Goal: Task Accomplishment & Management: Complete application form

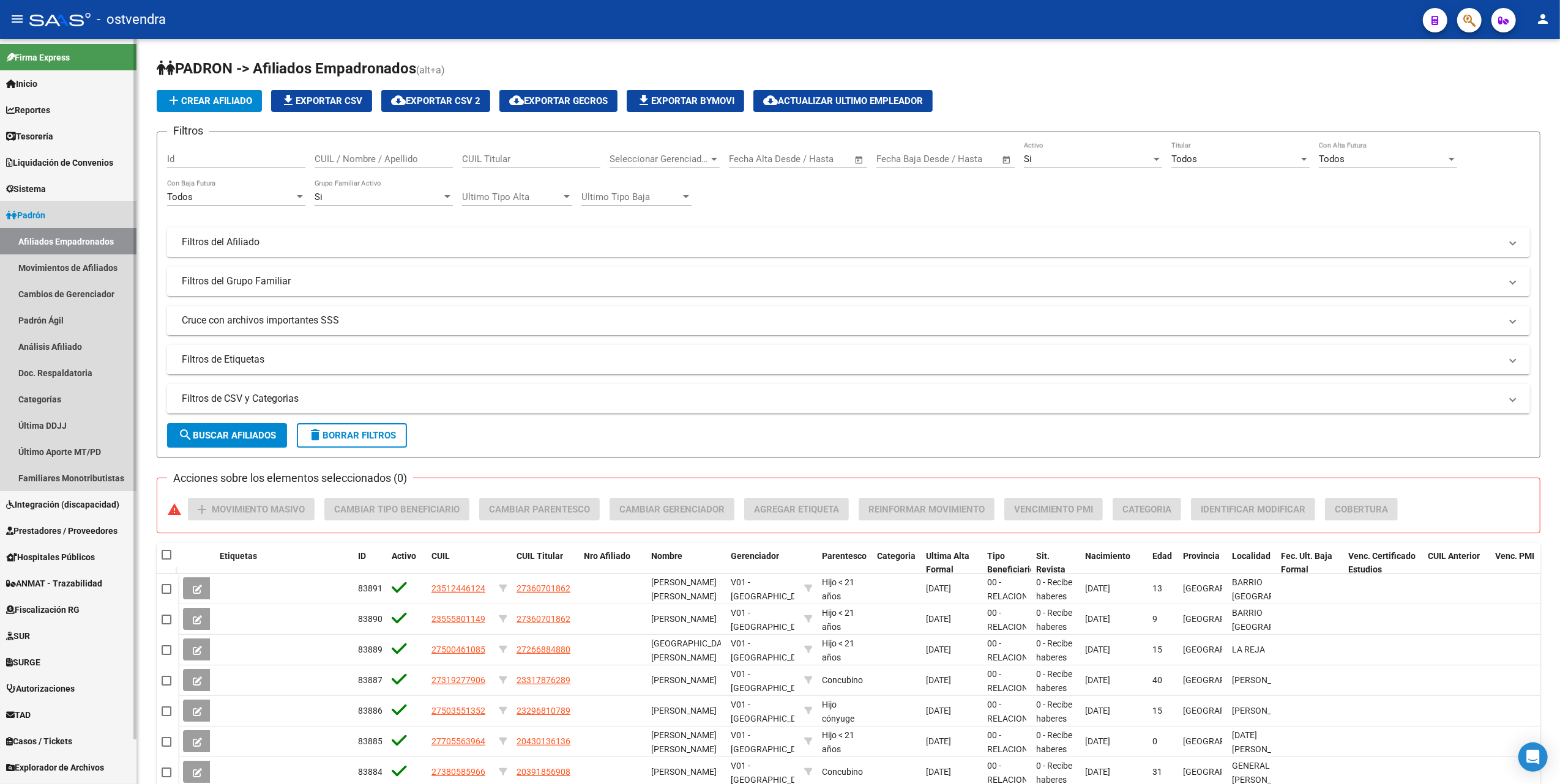
click at [34, 214] on span "Padrón" at bounding box center [26, 215] width 39 height 13
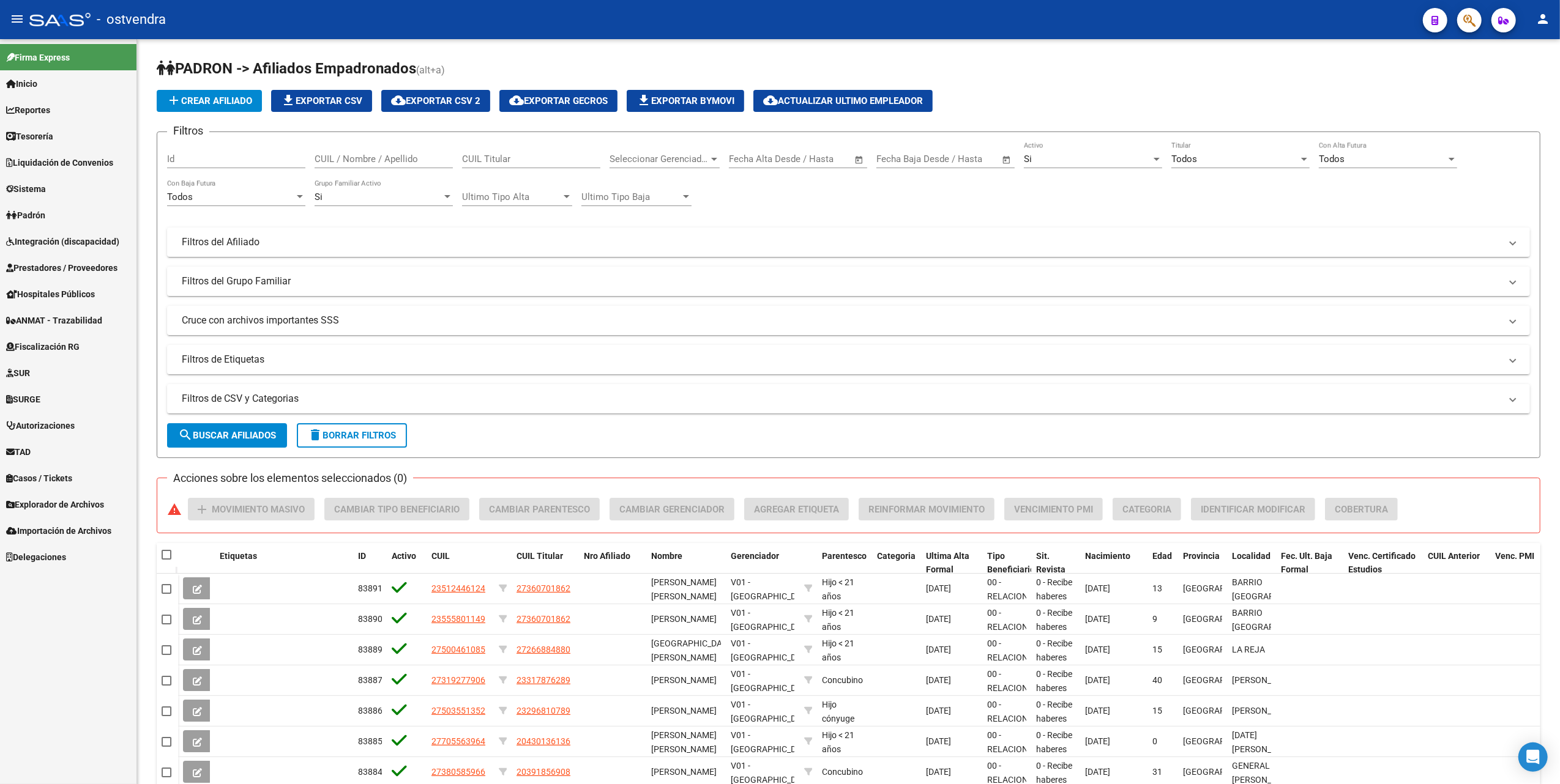
click at [62, 269] on span "Prestadores / Proveedores" at bounding box center [62, 267] width 112 height 13
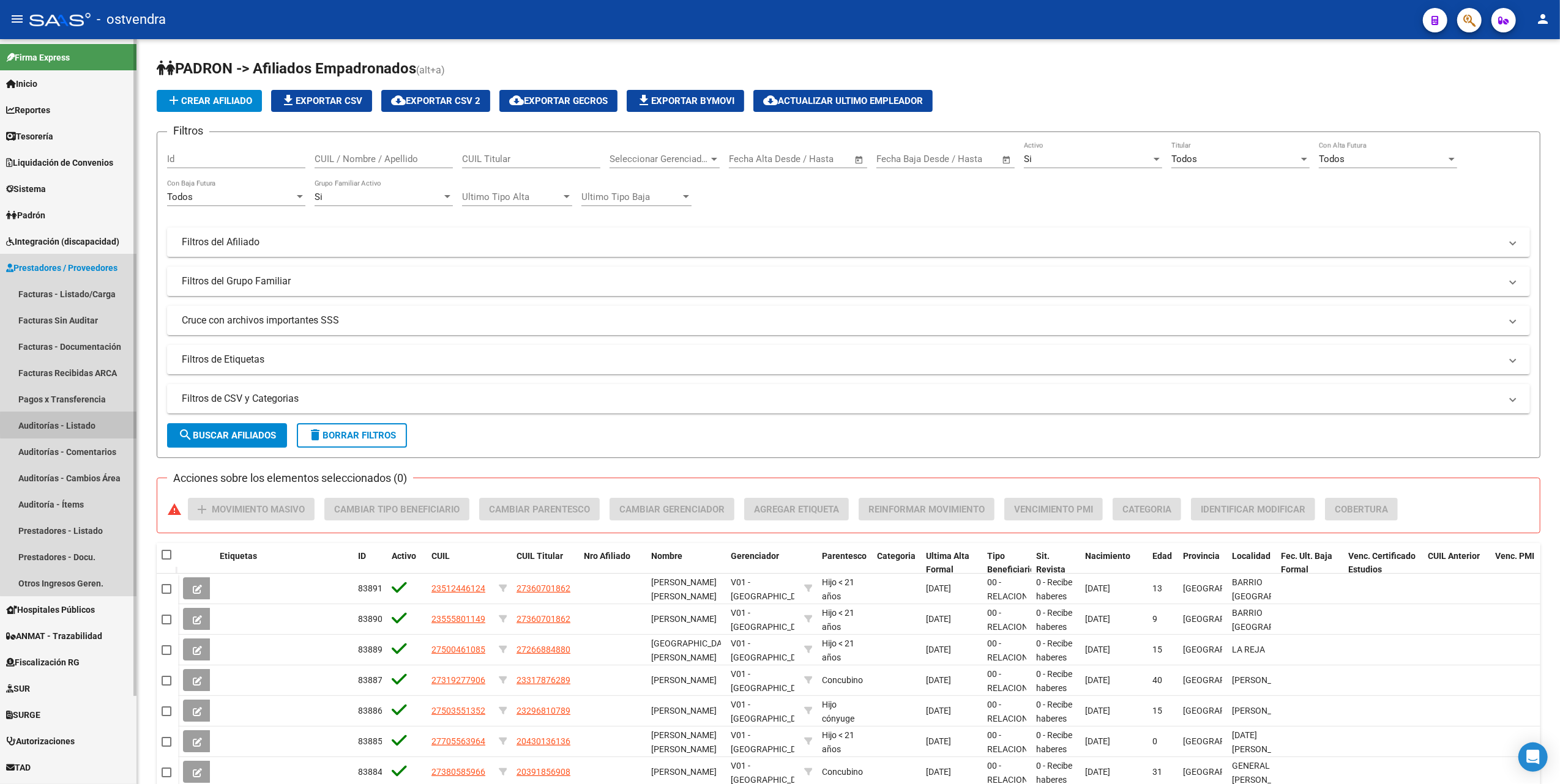
click at [82, 427] on link "Auditorías - Listado" at bounding box center [68, 425] width 136 height 26
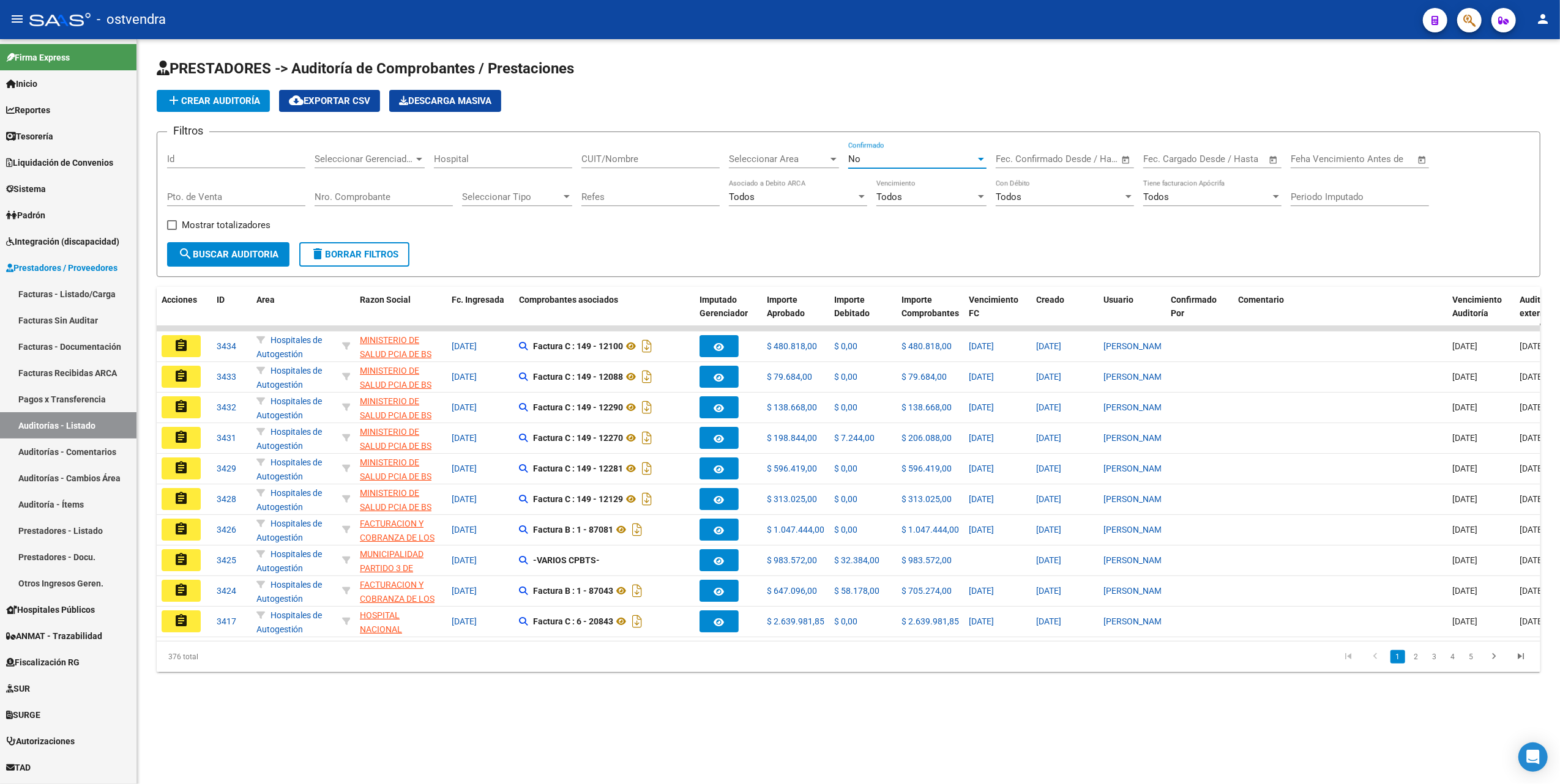
click at [911, 157] on div "No" at bounding box center [912, 158] width 127 height 11
click at [926, 108] on span "Todos" at bounding box center [918, 104] width 138 height 27
click at [641, 157] on input "CUIT/Nombre" at bounding box center [651, 158] width 138 height 11
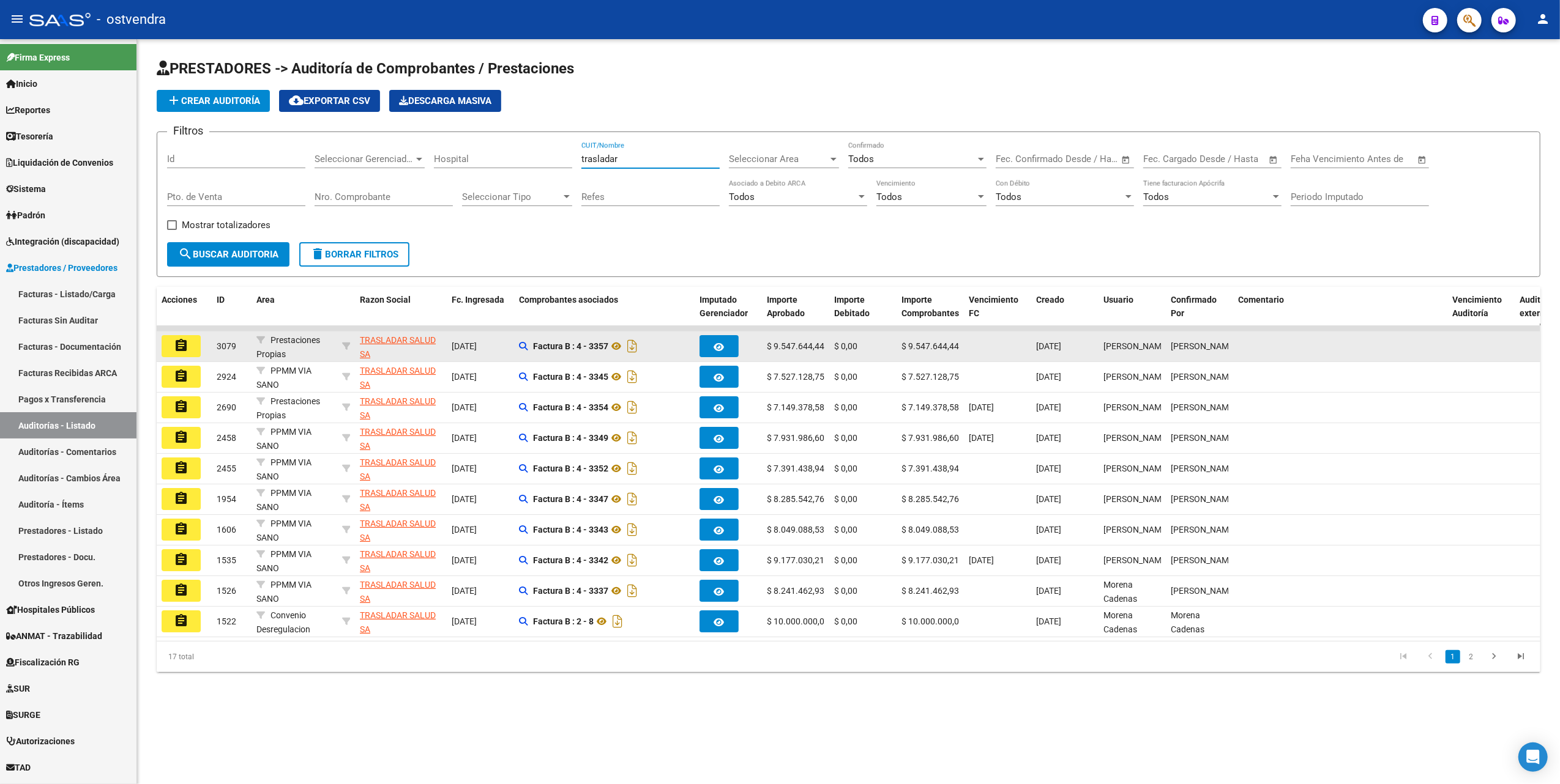
type input "trasladar"
click at [182, 343] on mat-icon "assignment" at bounding box center [181, 345] width 15 height 15
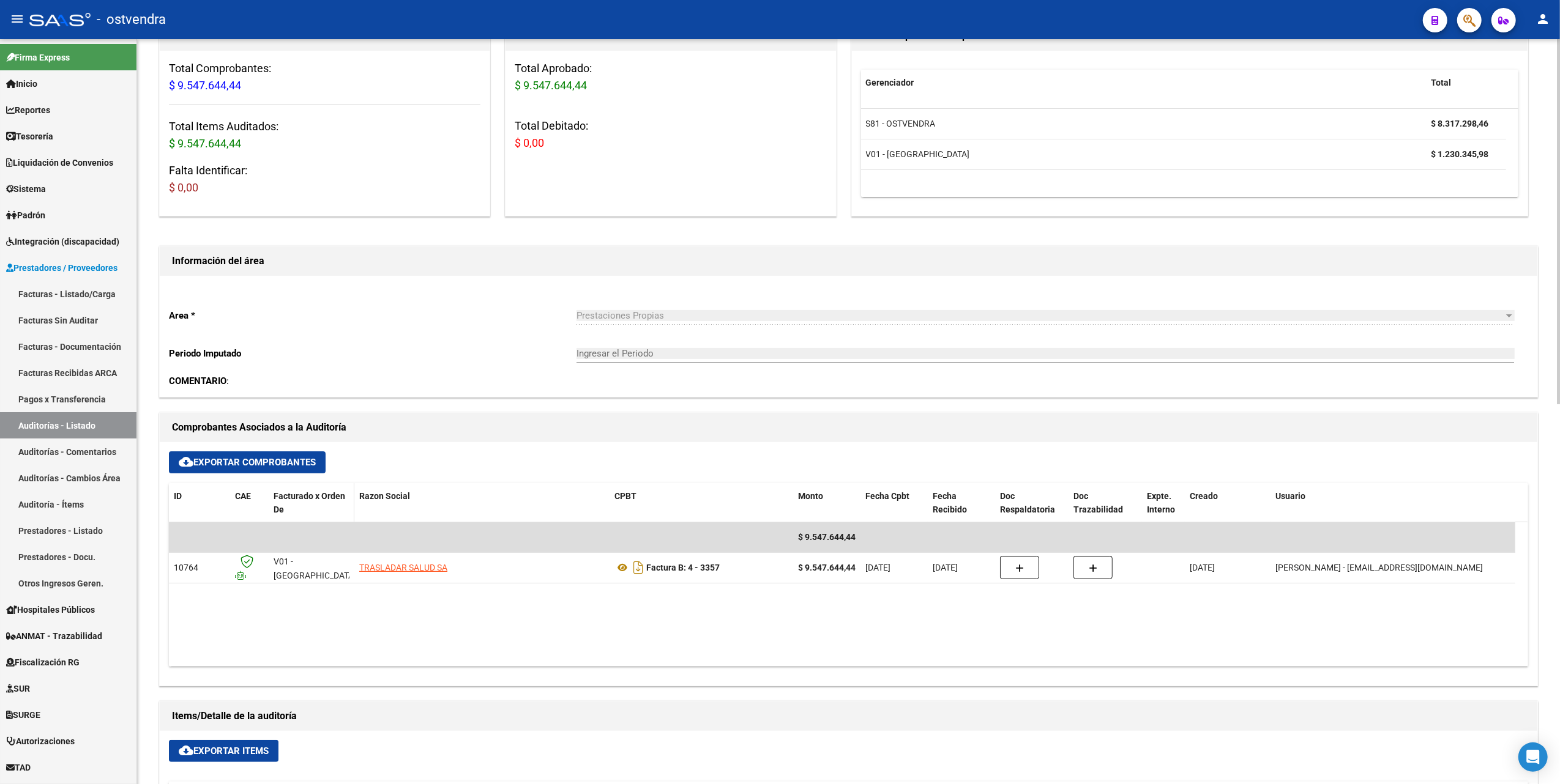
scroll to position [163, 0]
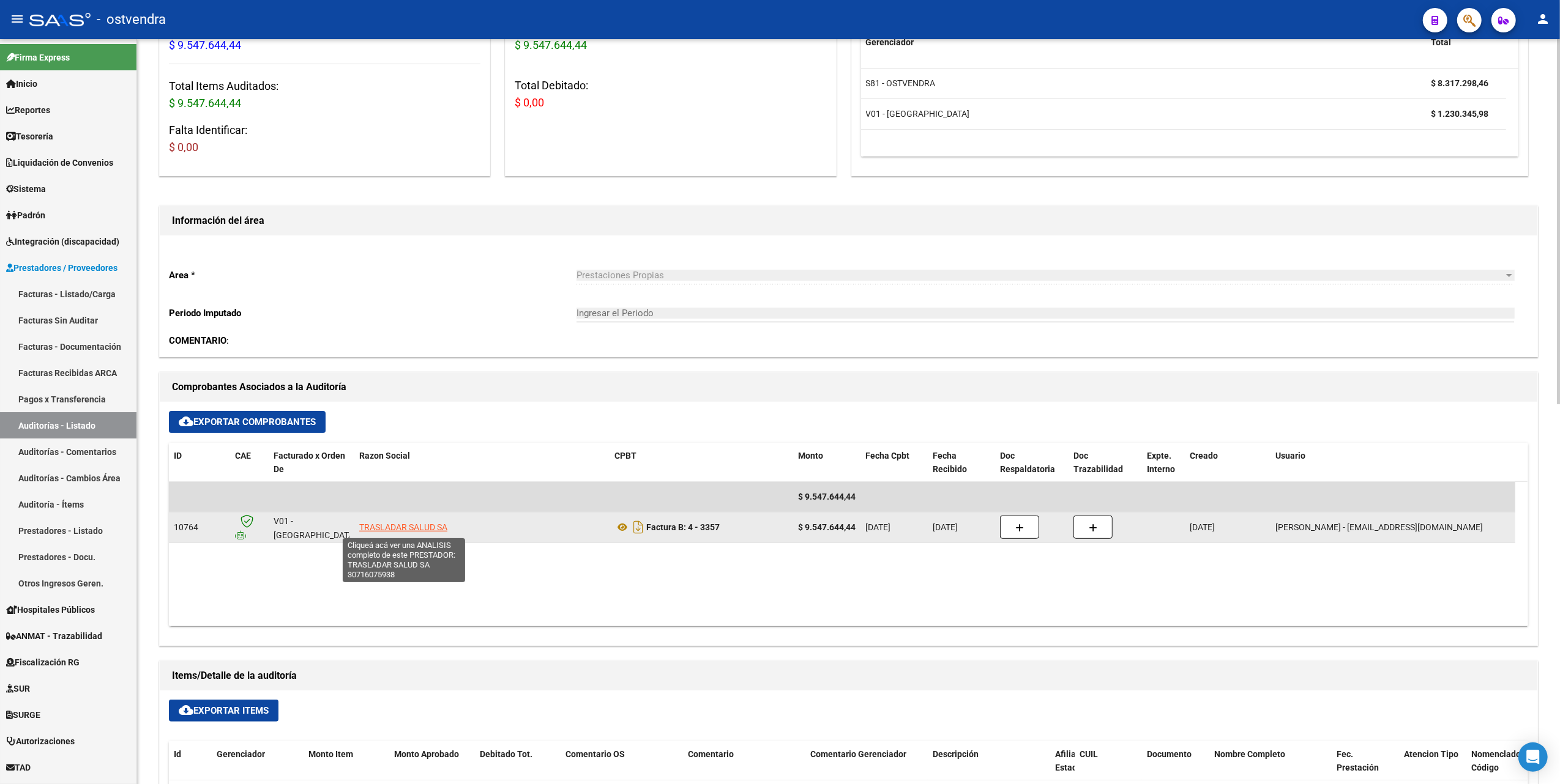
click at [397, 526] on span "TRASLADAR SALUD SA" at bounding box center [403, 527] width 88 height 10
type textarea "30716075938"
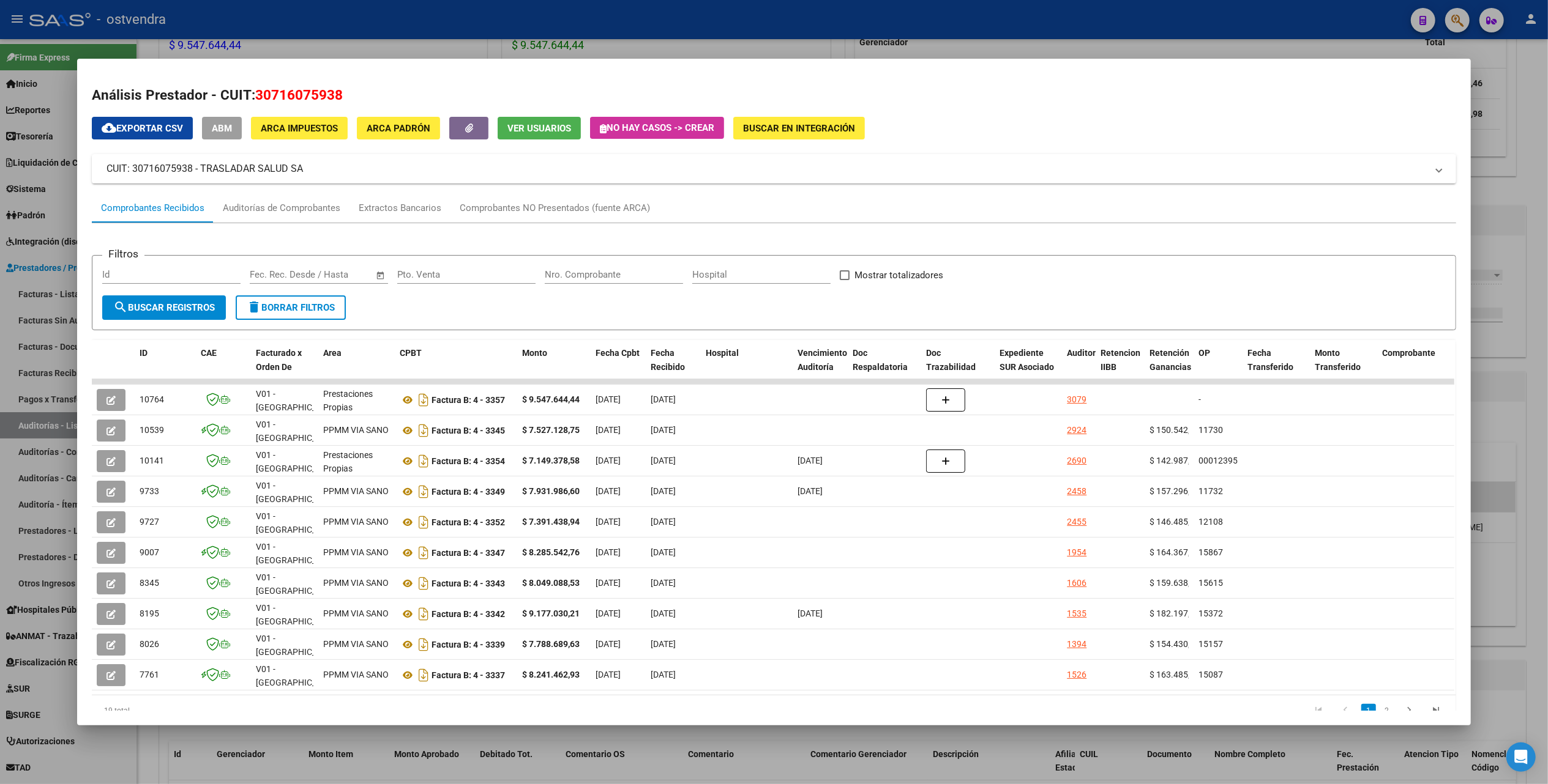
click at [1537, 74] on div at bounding box center [774, 392] width 1548 height 784
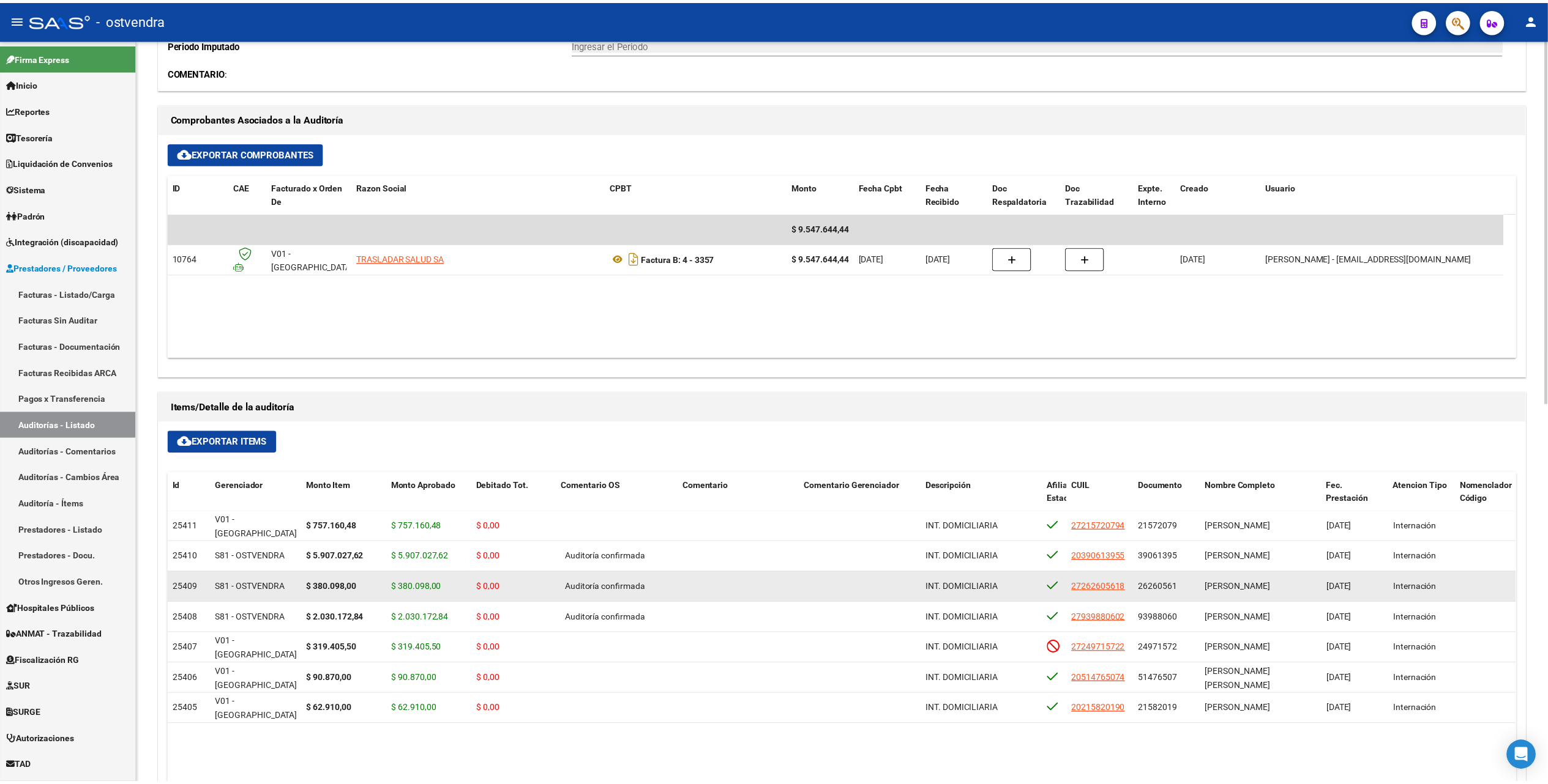
scroll to position [408, 0]
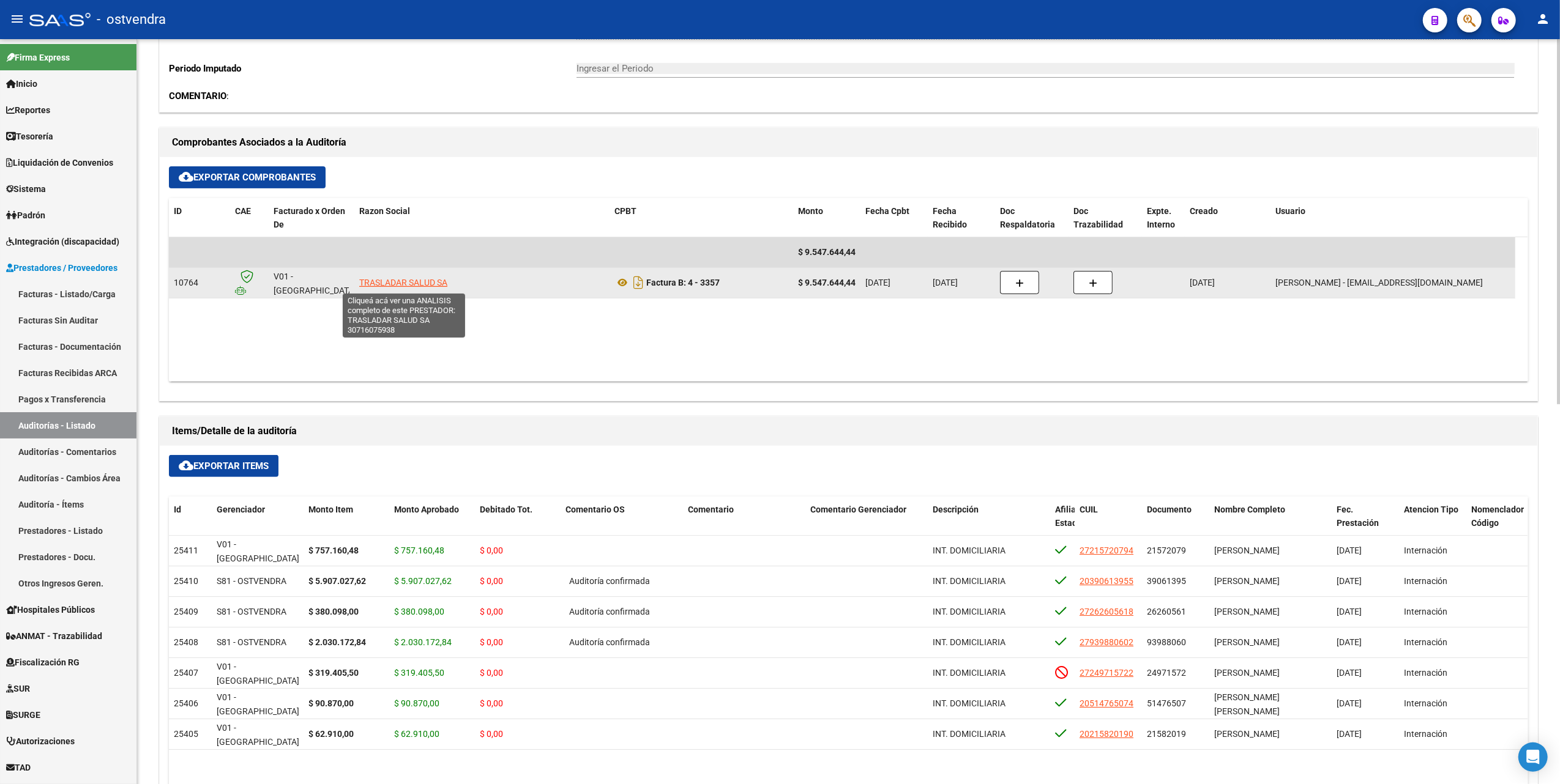
click at [380, 282] on span "TRASLADAR SALUD SA" at bounding box center [403, 282] width 88 height 10
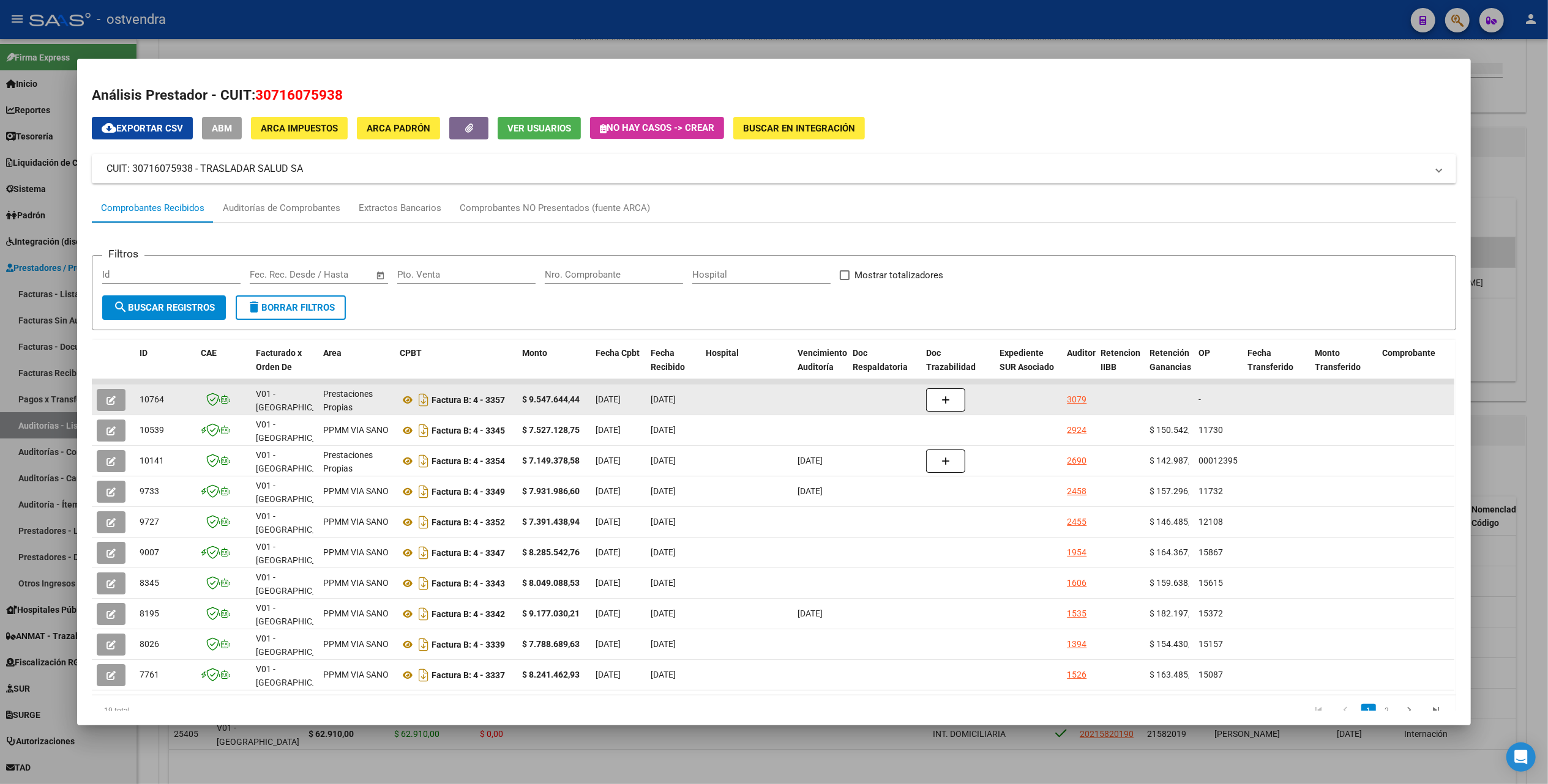
click at [107, 400] on icon "button" at bounding box center [111, 400] width 9 height 9
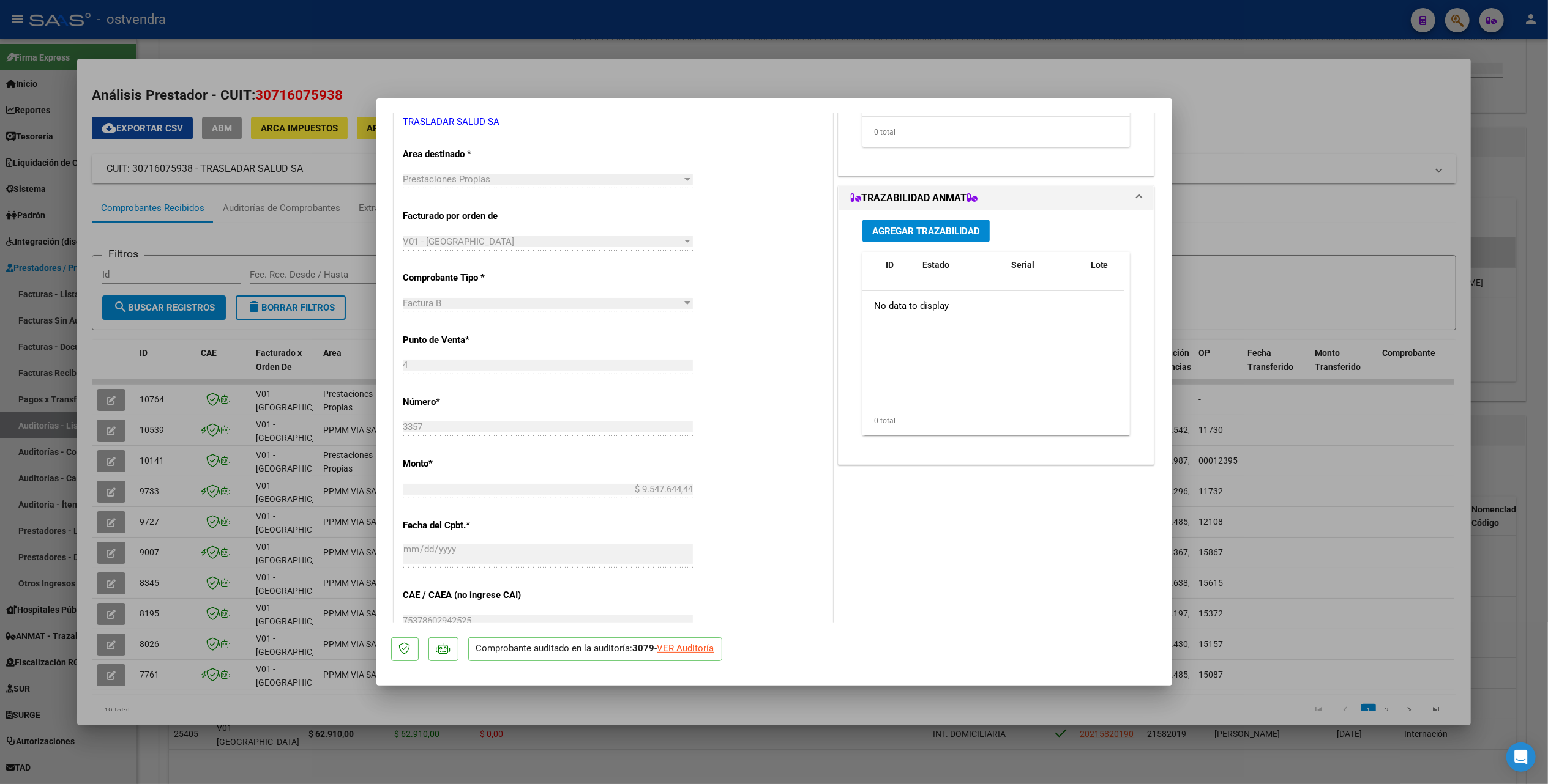
scroll to position [228, 0]
click at [1399, 91] on div at bounding box center [774, 392] width 1548 height 784
type input "$ 0,00"
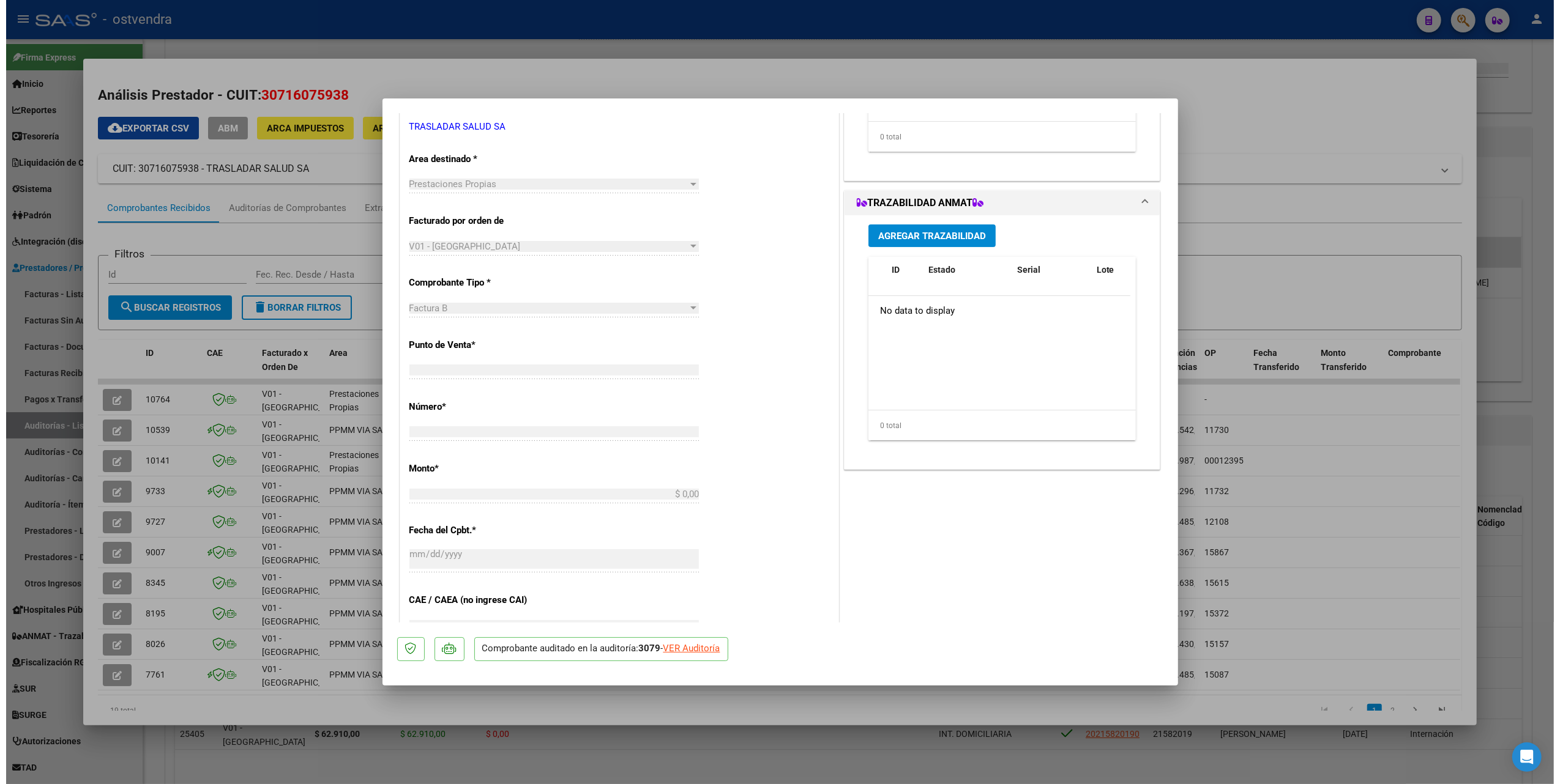
scroll to position [0, 0]
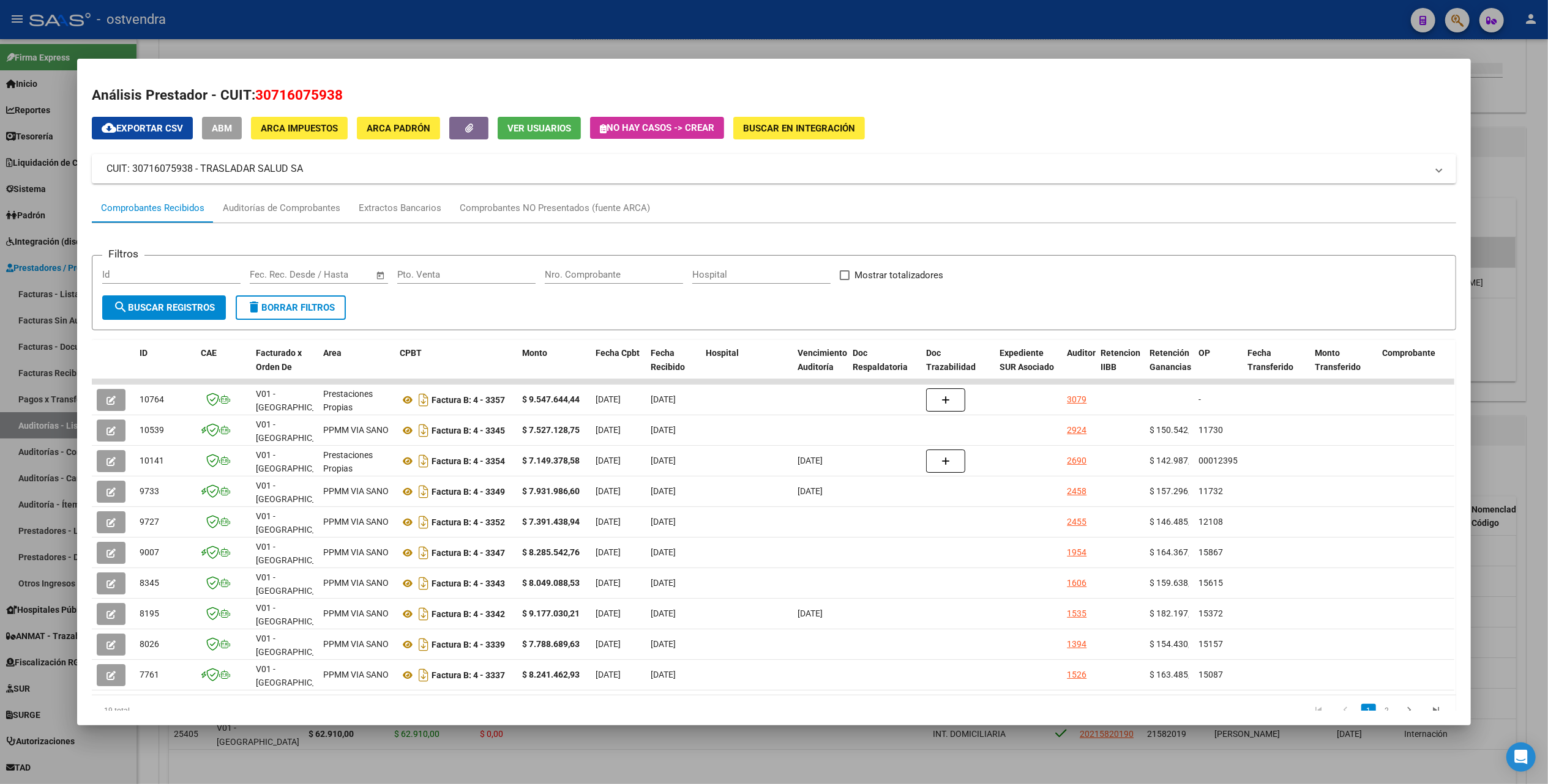
click at [1525, 57] on div at bounding box center [774, 392] width 1548 height 784
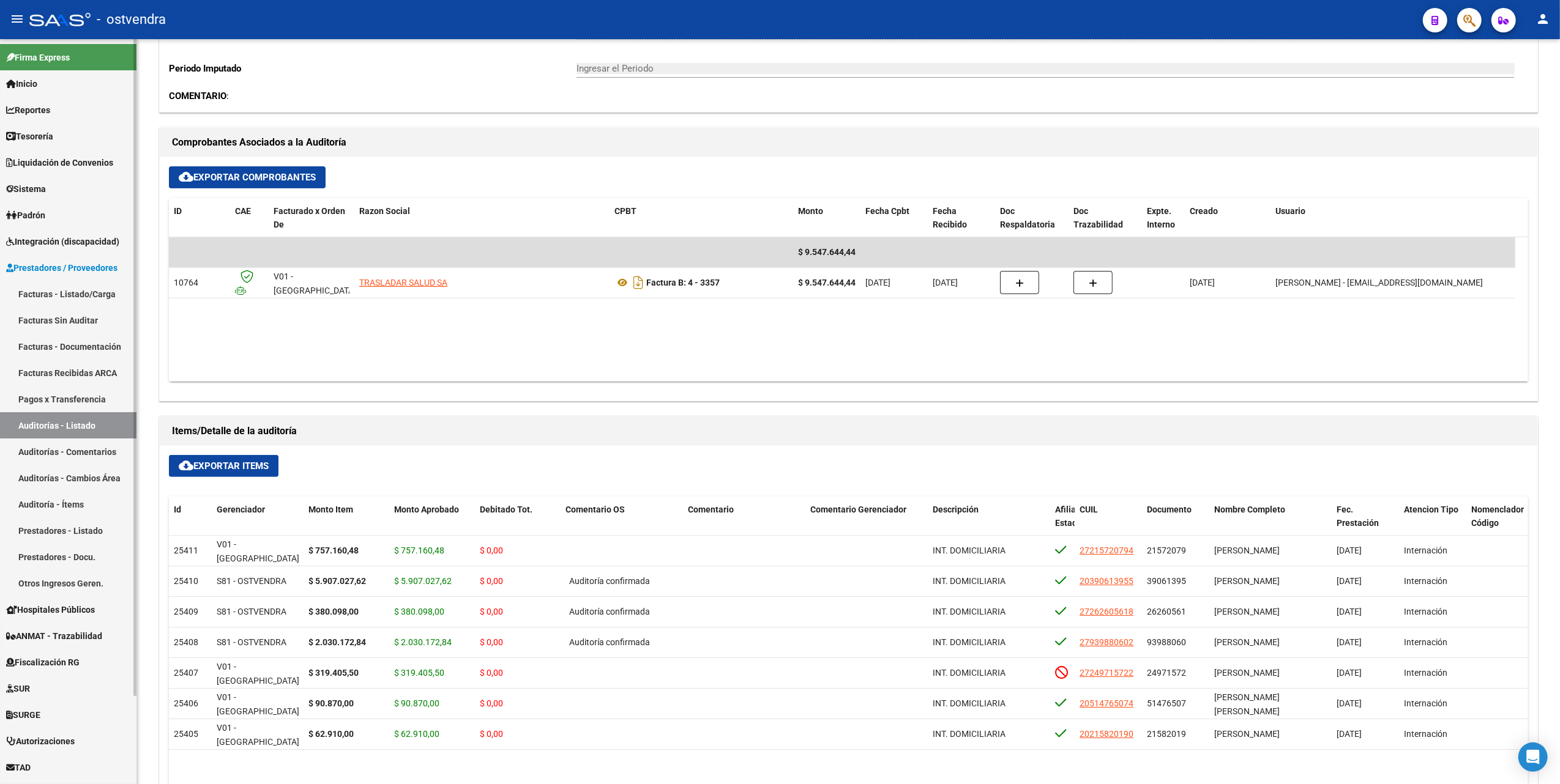
click at [38, 263] on span "Prestadores / Proveedores" at bounding box center [62, 267] width 112 height 13
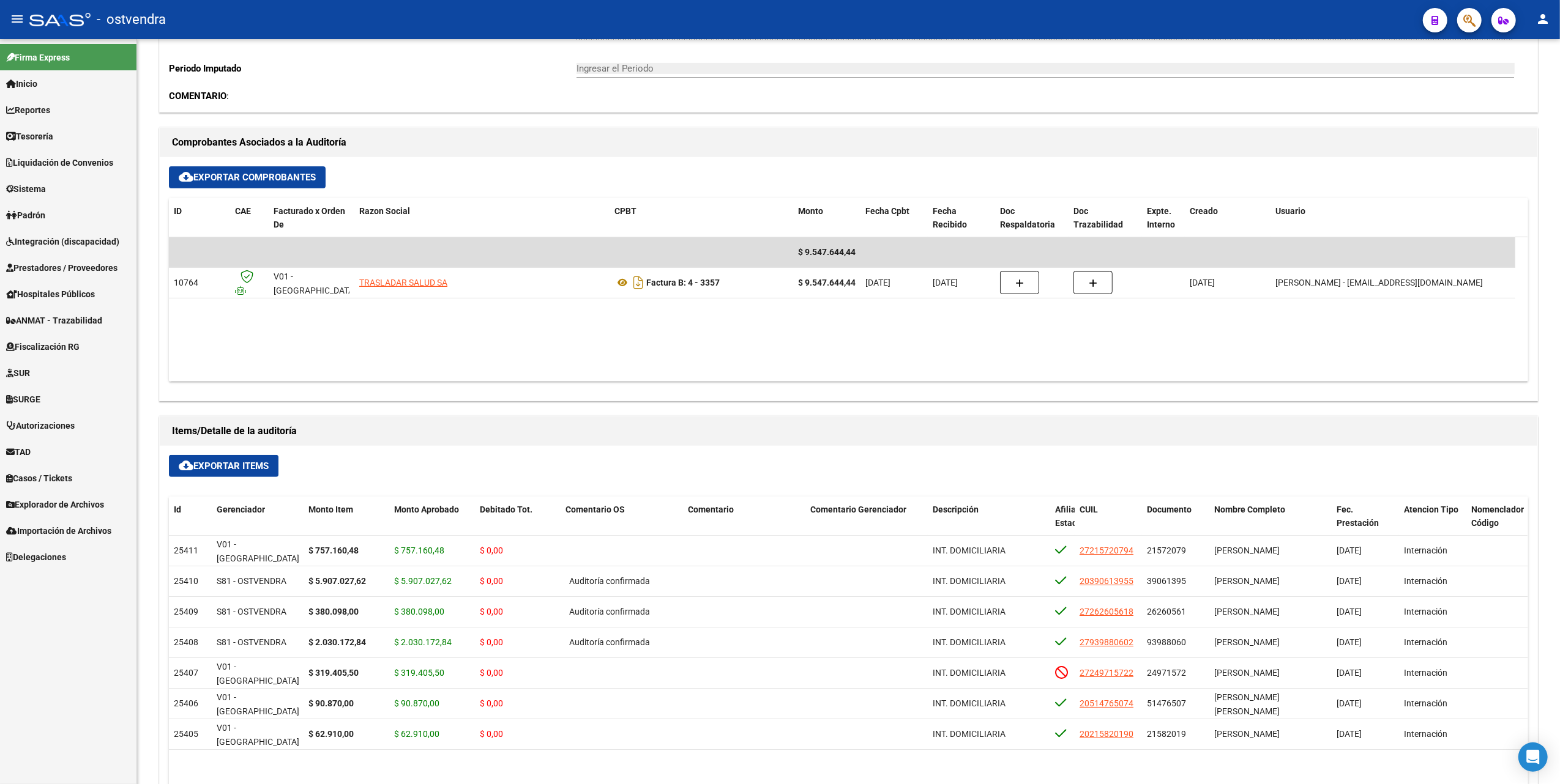
click at [47, 269] on span "Prestadores / Proveedores" at bounding box center [62, 267] width 112 height 13
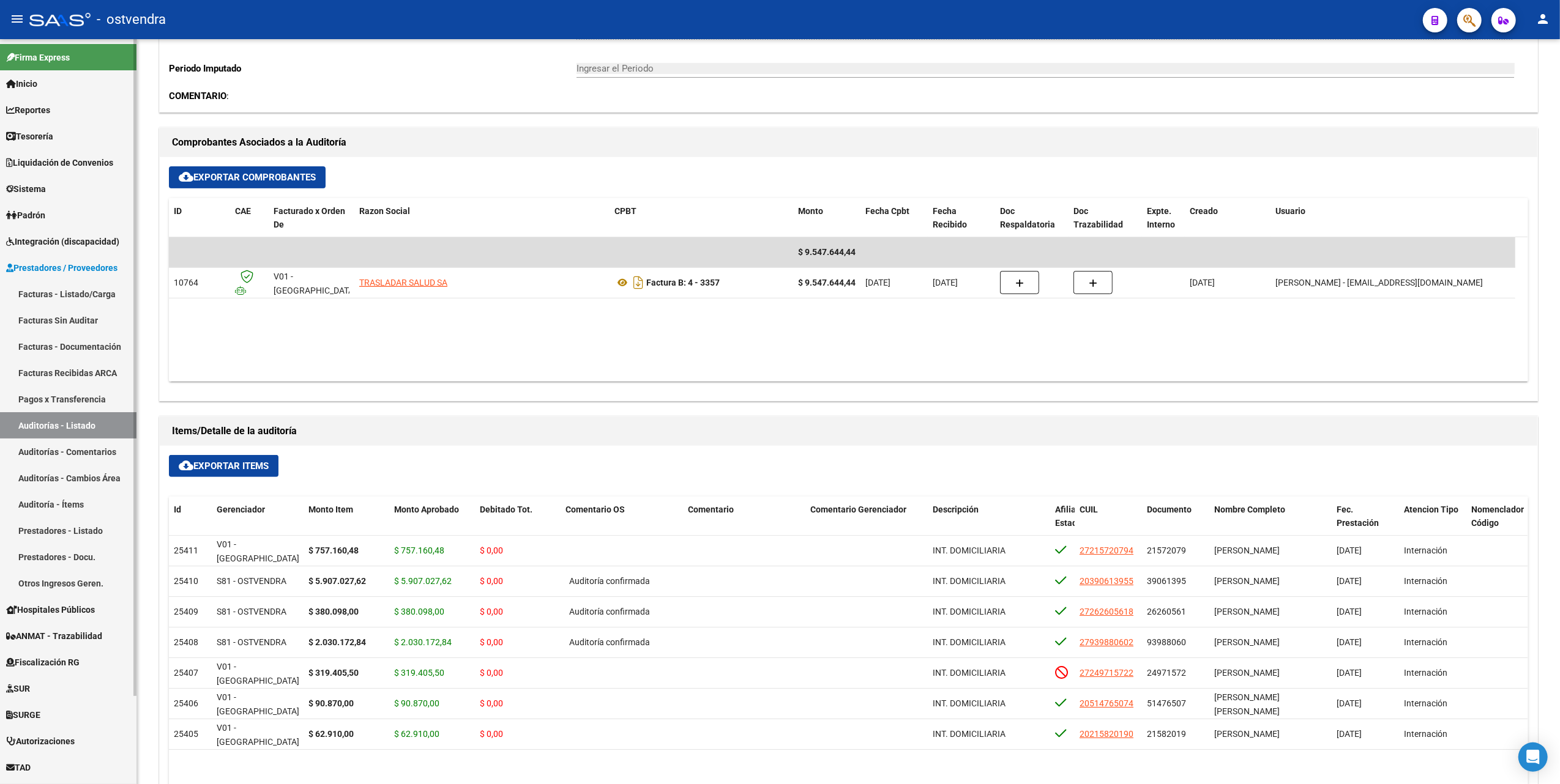
click at [46, 286] on link "Facturas - Listado/Carga" at bounding box center [68, 293] width 136 height 26
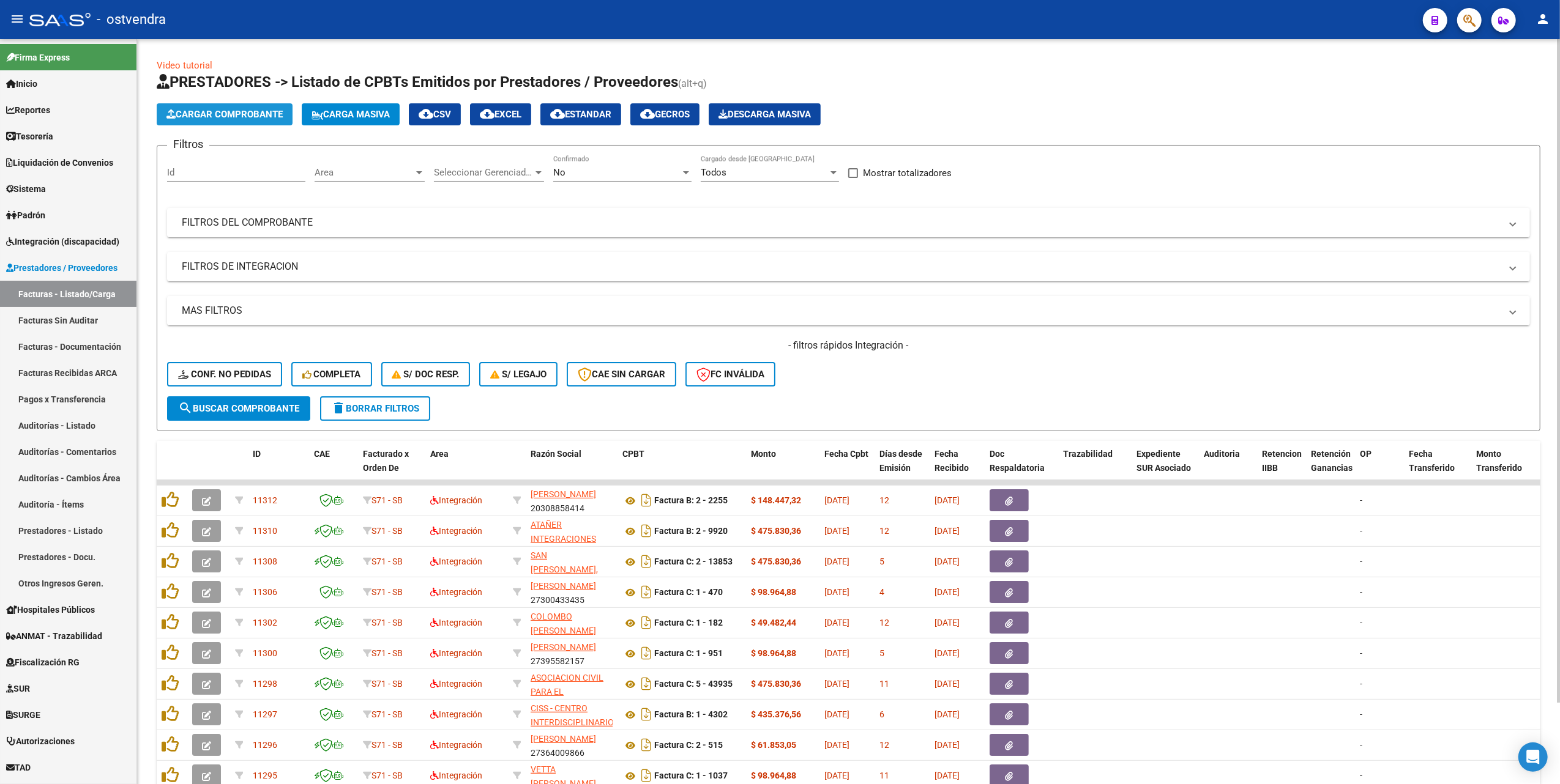
click at [257, 113] on span "Cargar Comprobante" at bounding box center [224, 114] width 116 height 11
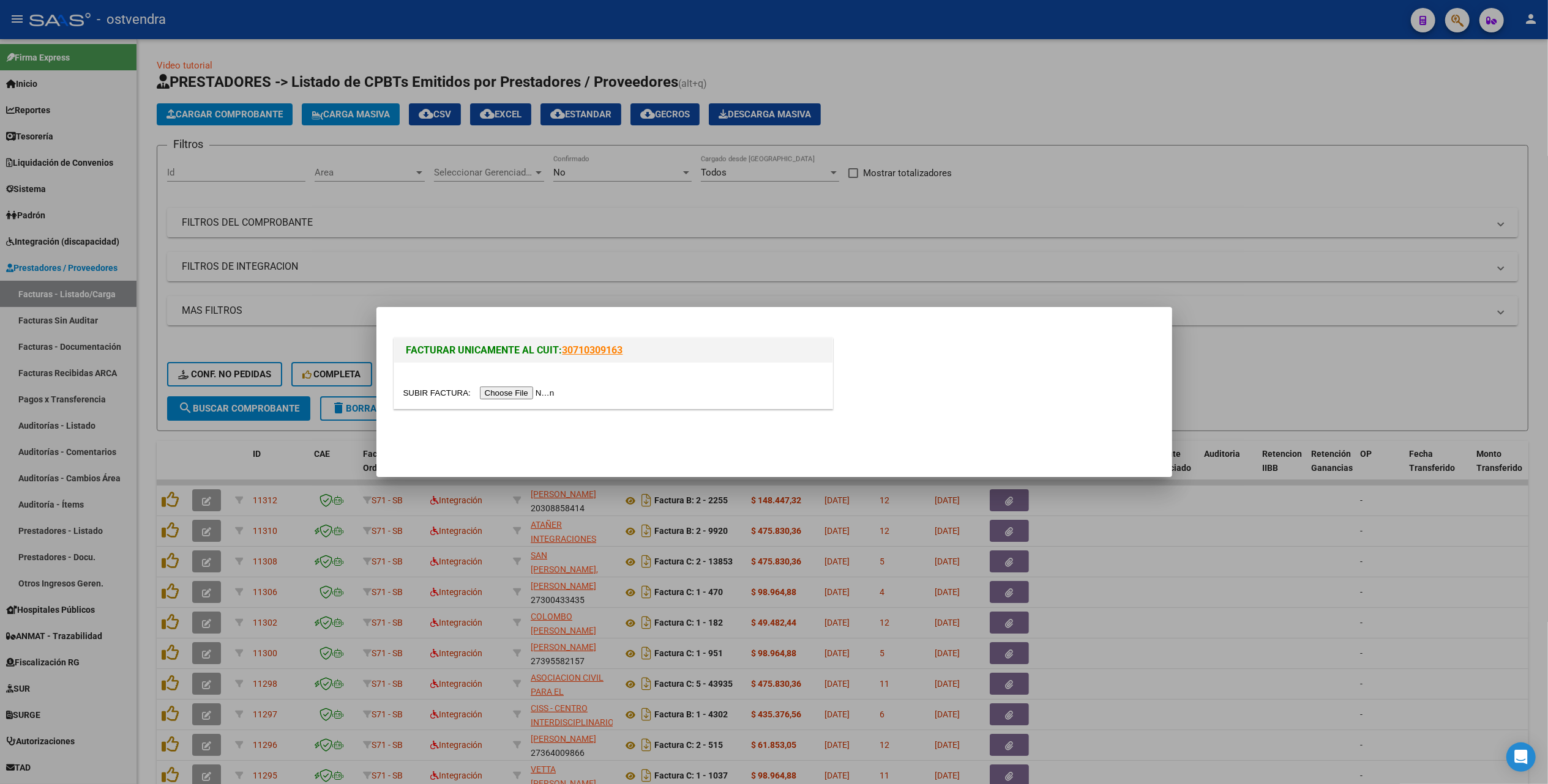
click at [519, 390] on input "file" at bounding box center [481, 393] width 155 height 13
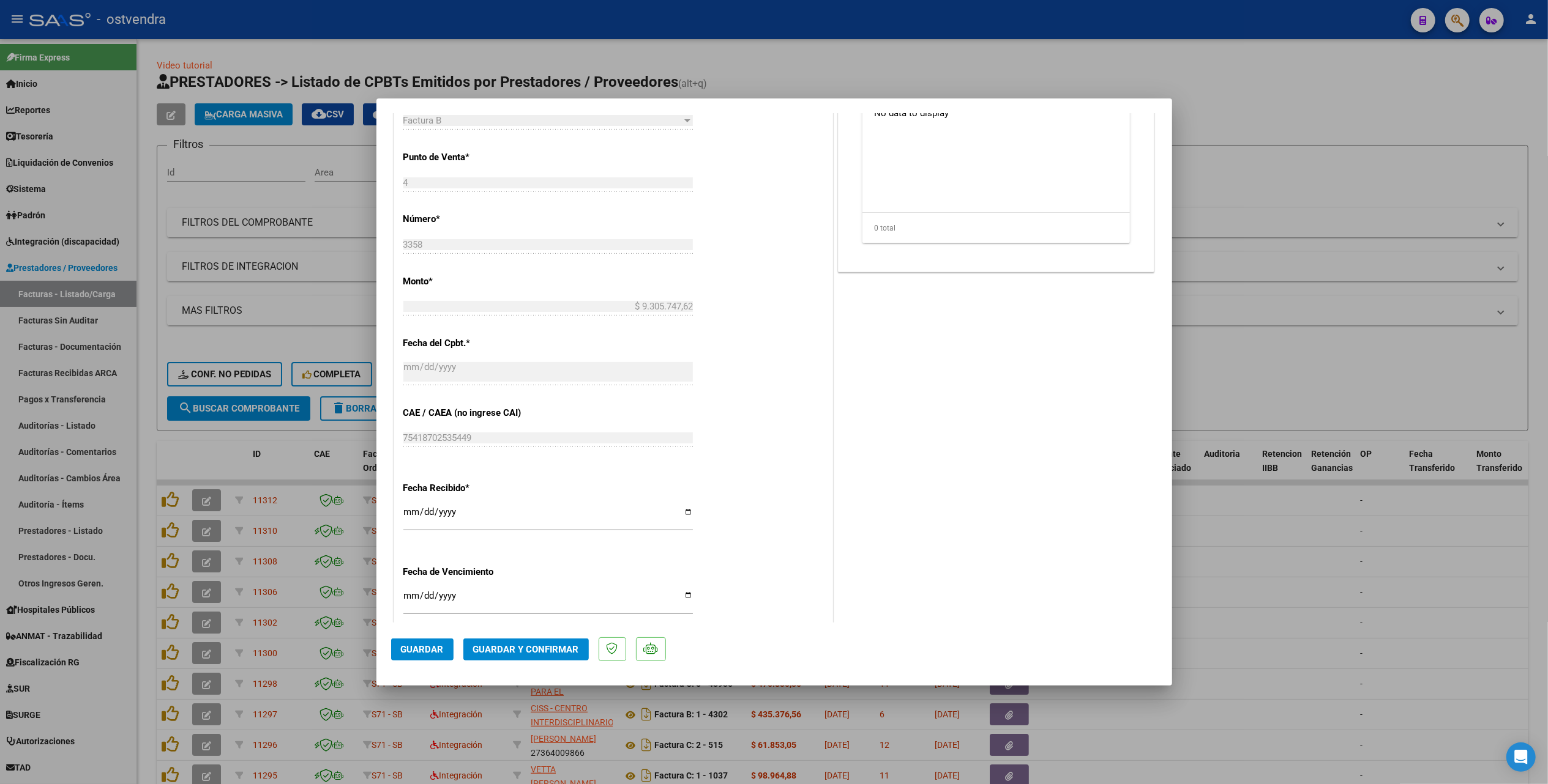
scroll to position [570, 0]
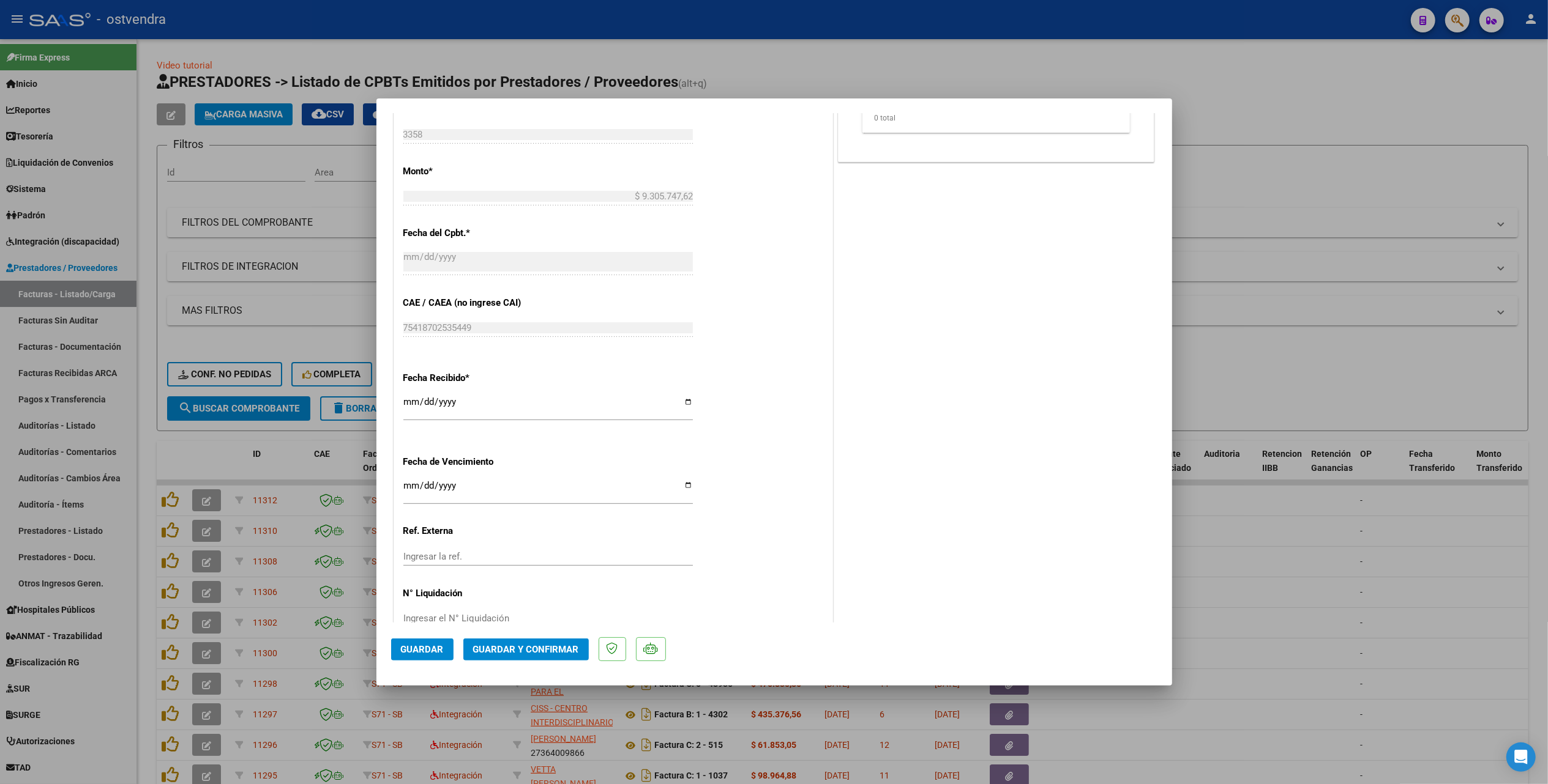
click at [407, 488] on input "Ingresar la fecha" at bounding box center [548, 491] width 289 height 20
type input "[DATE]"
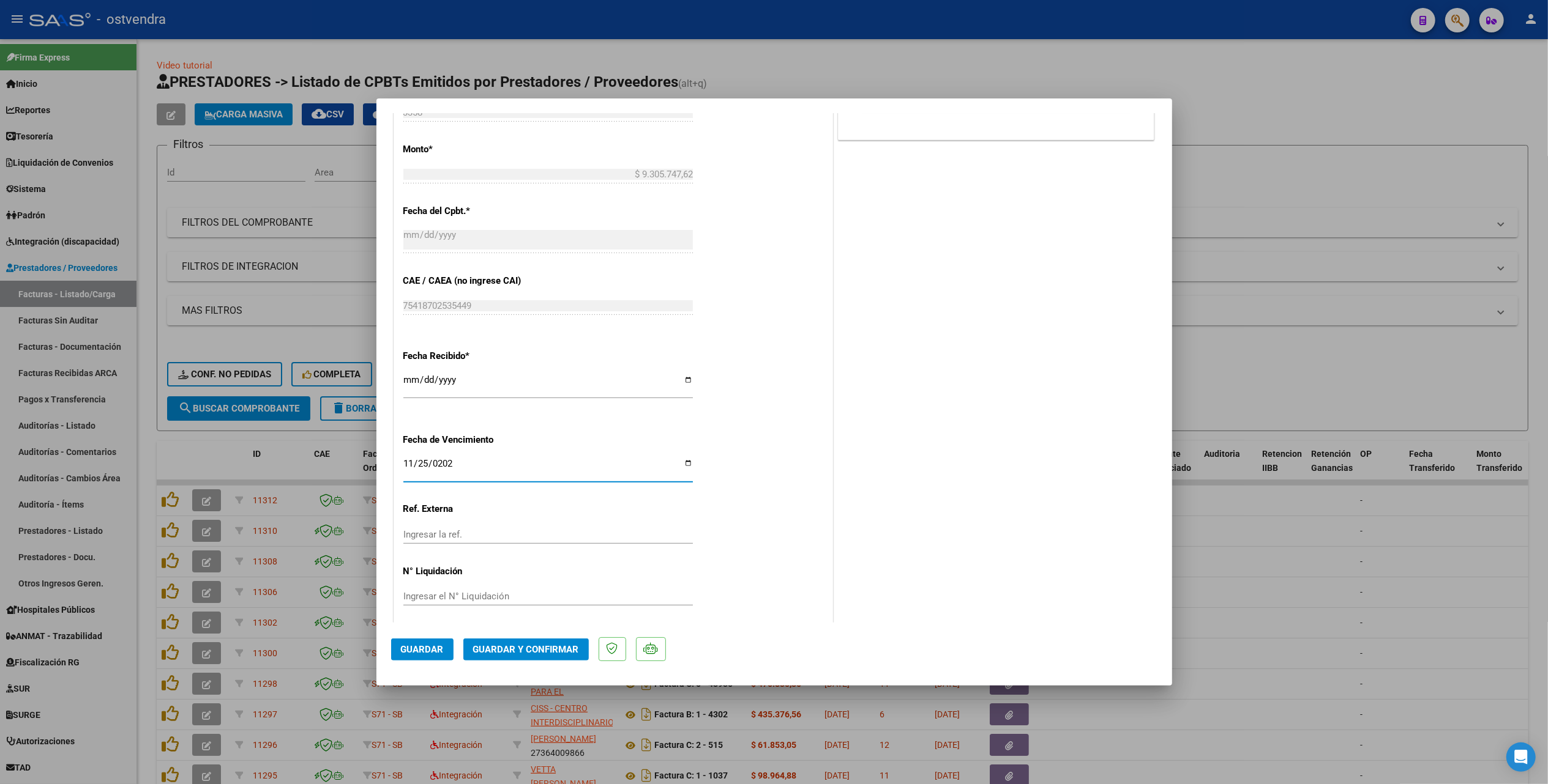
scroll to position [600, 0]
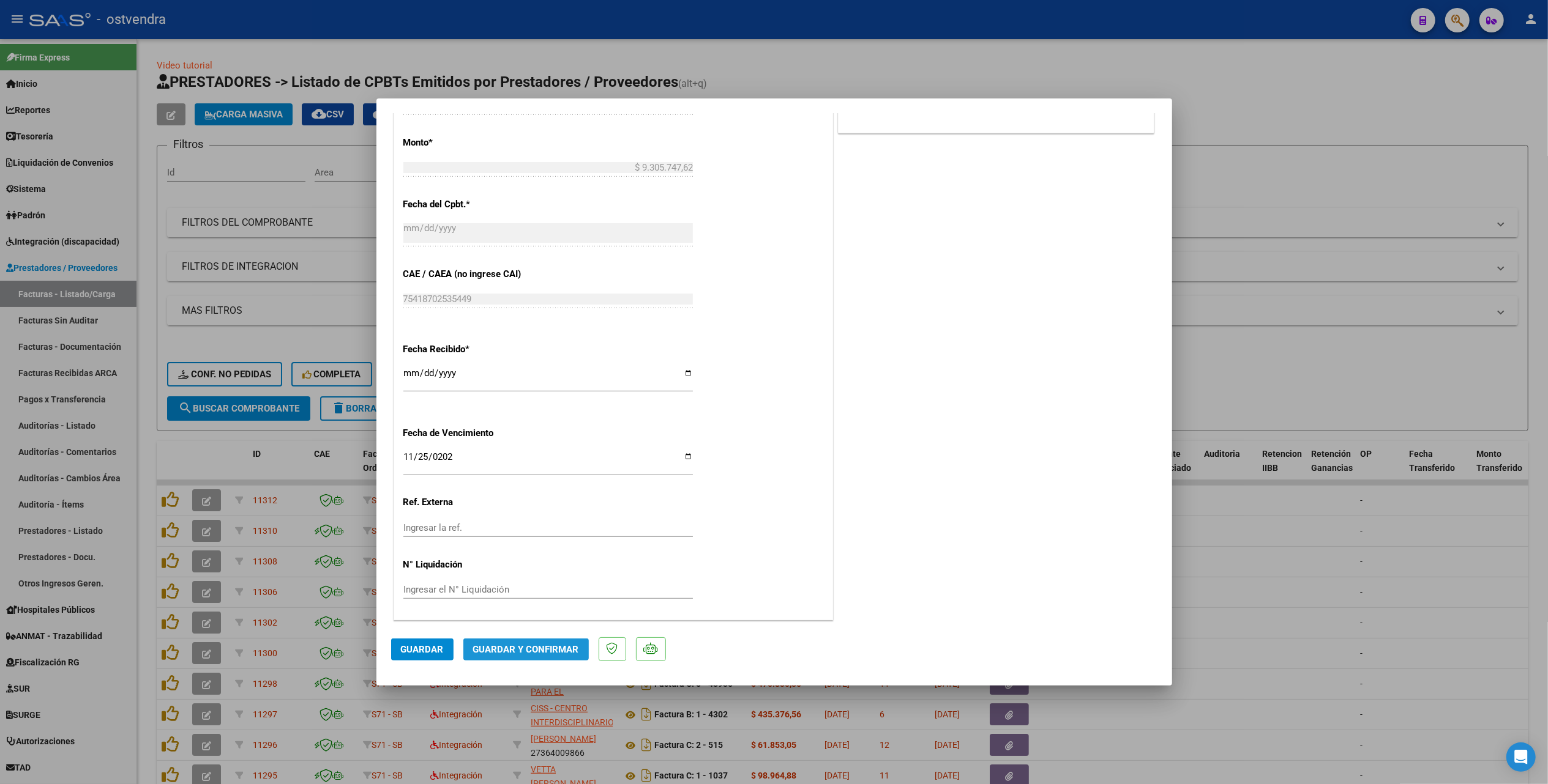
click at [538, 648] on span "Guardar y Confirmar" at bounding box center [526, 649] width 106 height 11
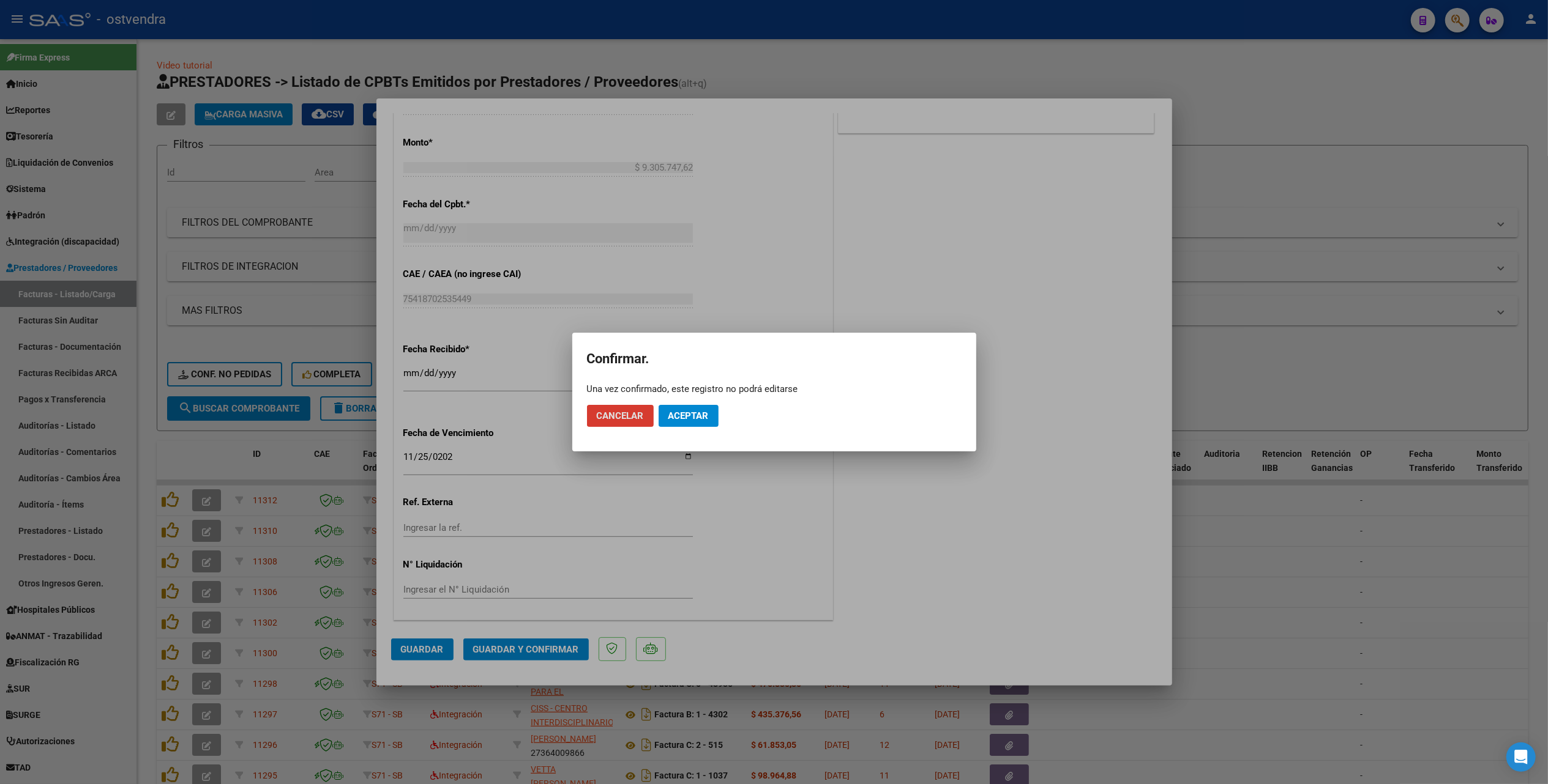
click at [689, 421] on span "Aceptar" at bounding box center [689, 416] width 41 height 11
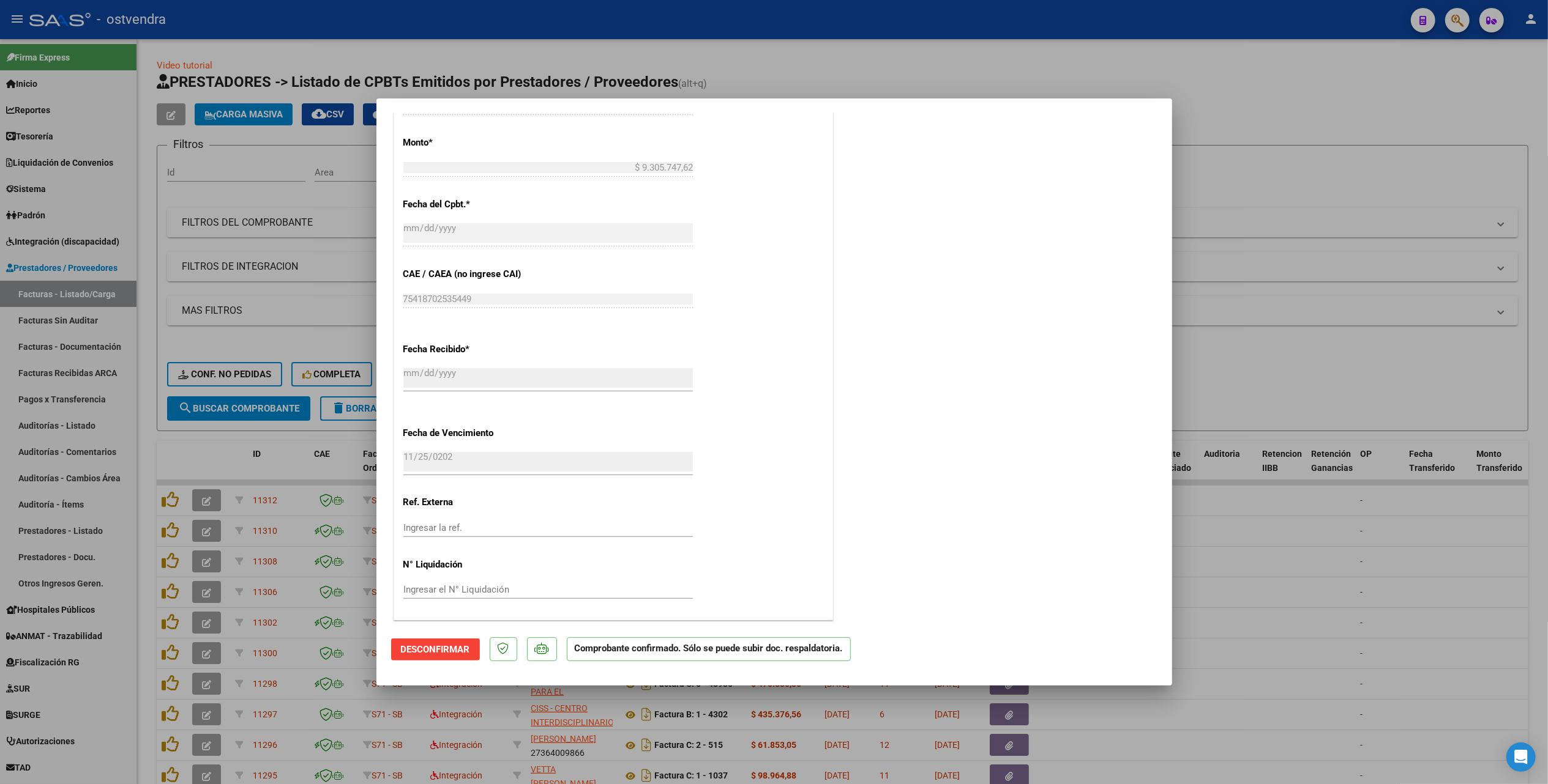
click at [911, 59] on div at bounding box center [774, 392] width 1548 height 784
type input "$ 0,00"
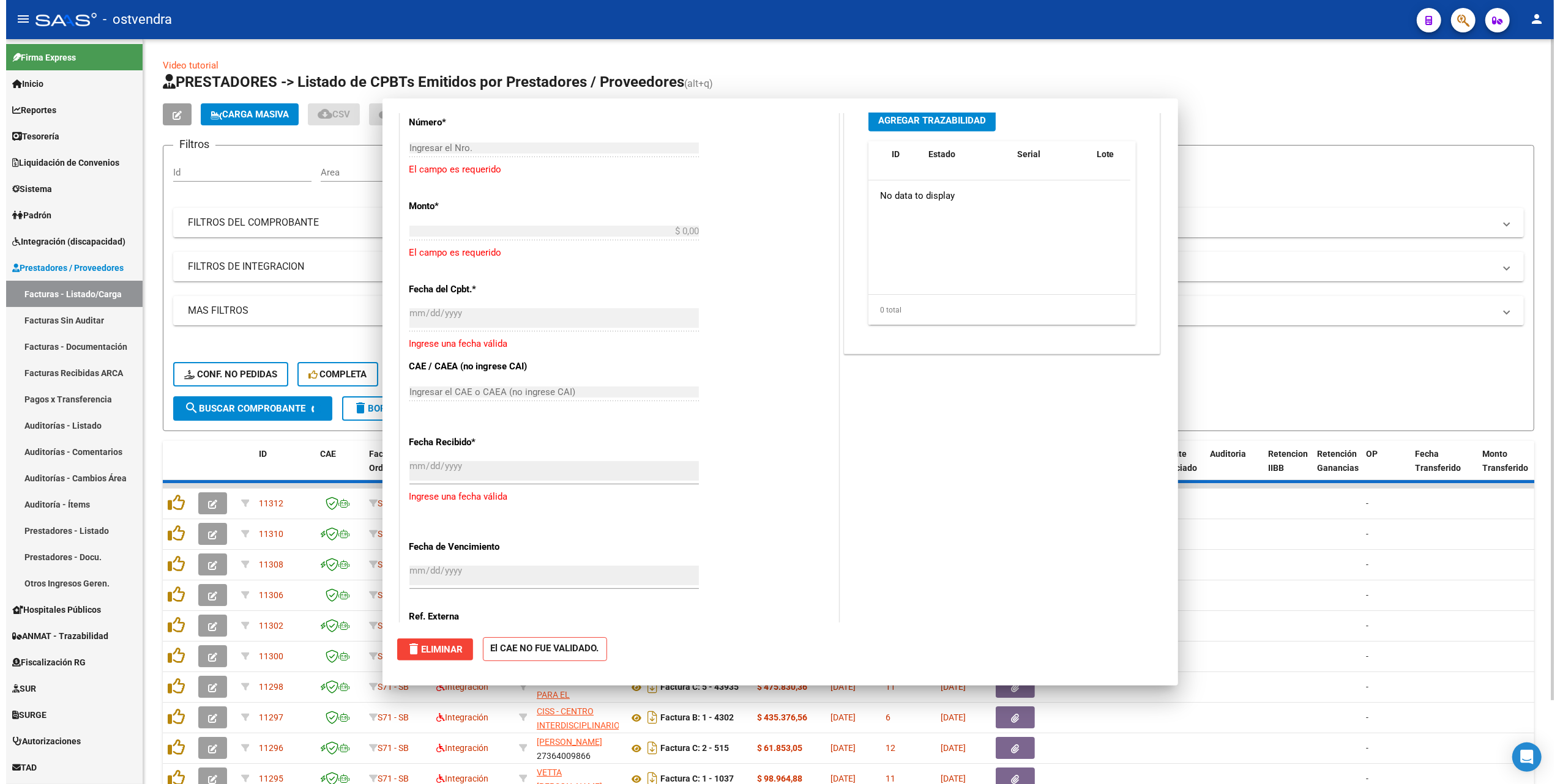
scroll to position [641, 0]
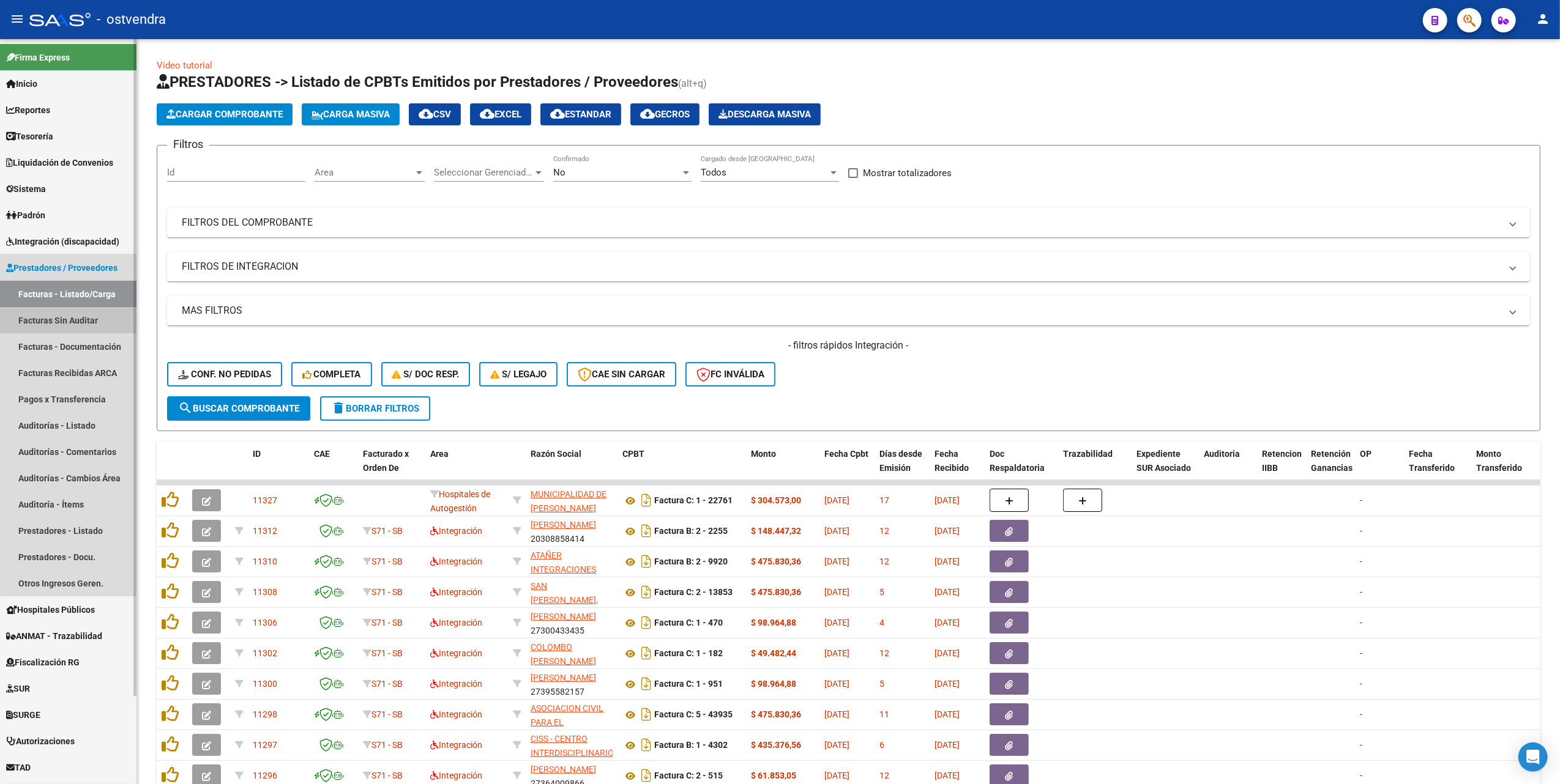
click at [67, 314] on link "Facturas Sin Auditar" at bounding box center [68, 319] width 136 height 26
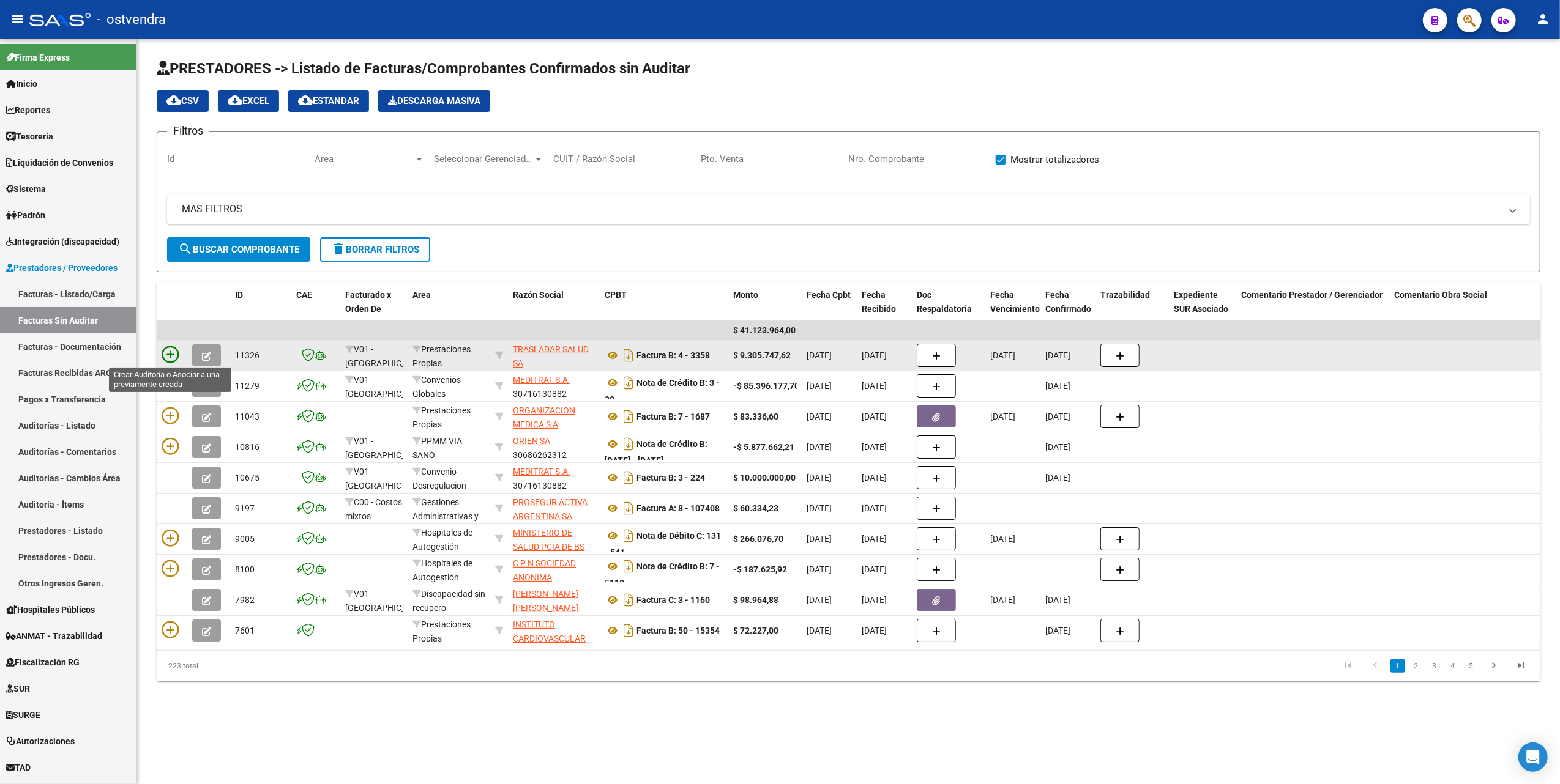
click at [167, 354] on icon at bounding box center [170, 354] width 17 height 17
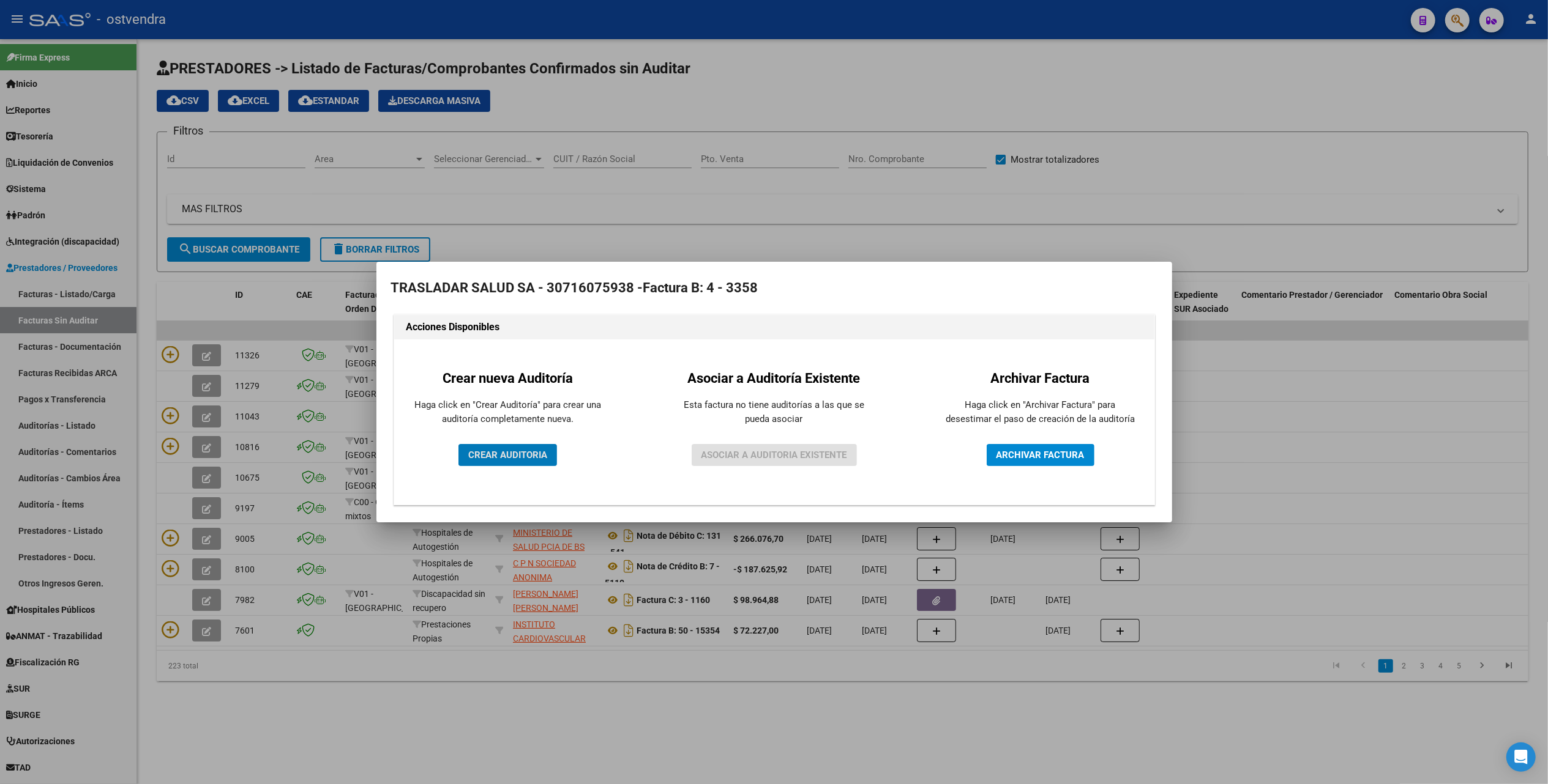
click at [533, 458] on span "CREAR AUDITORIA" at bounding box center [507, 454] width 79 height 11
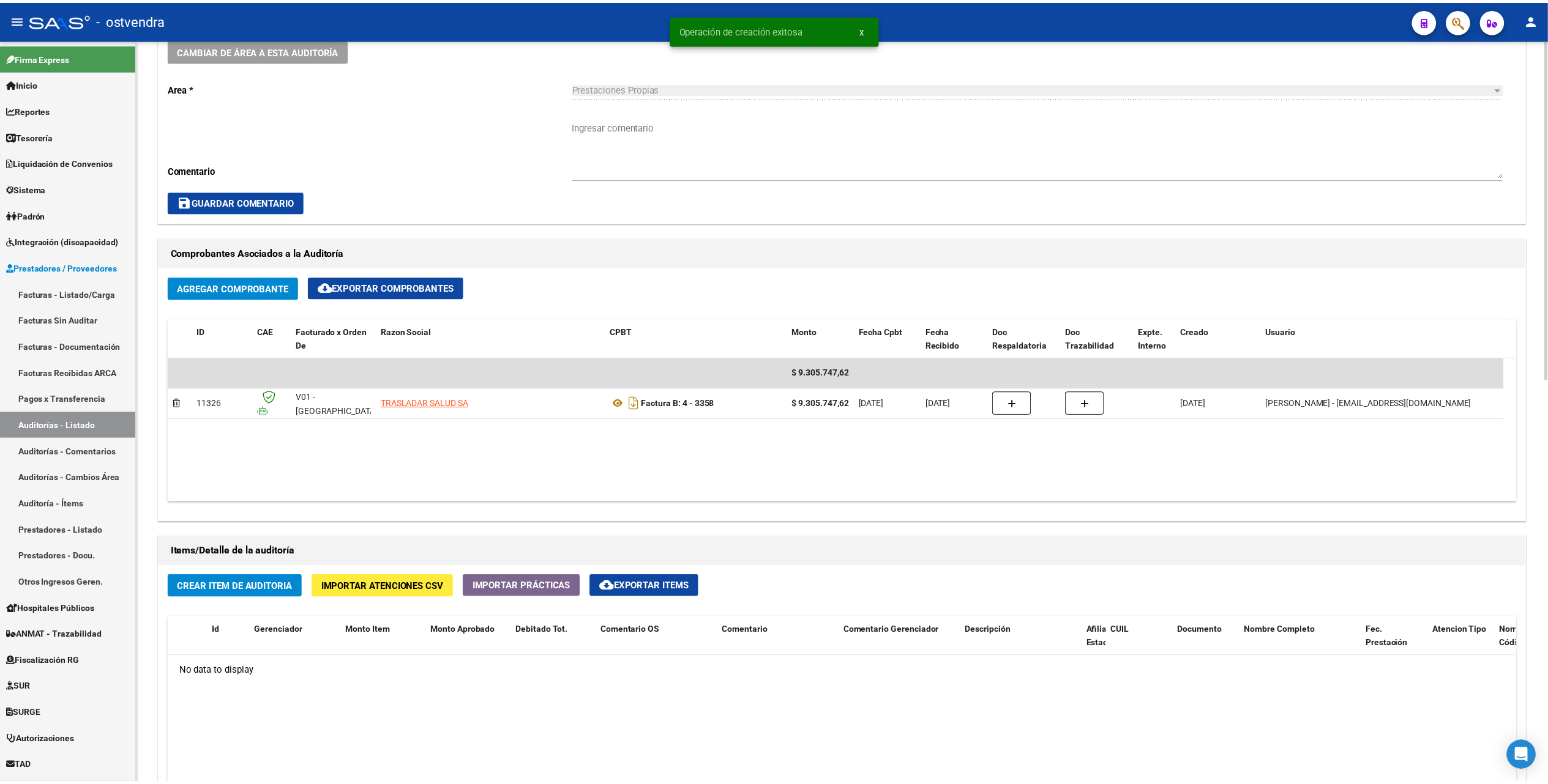
scroll to position [408, 0]
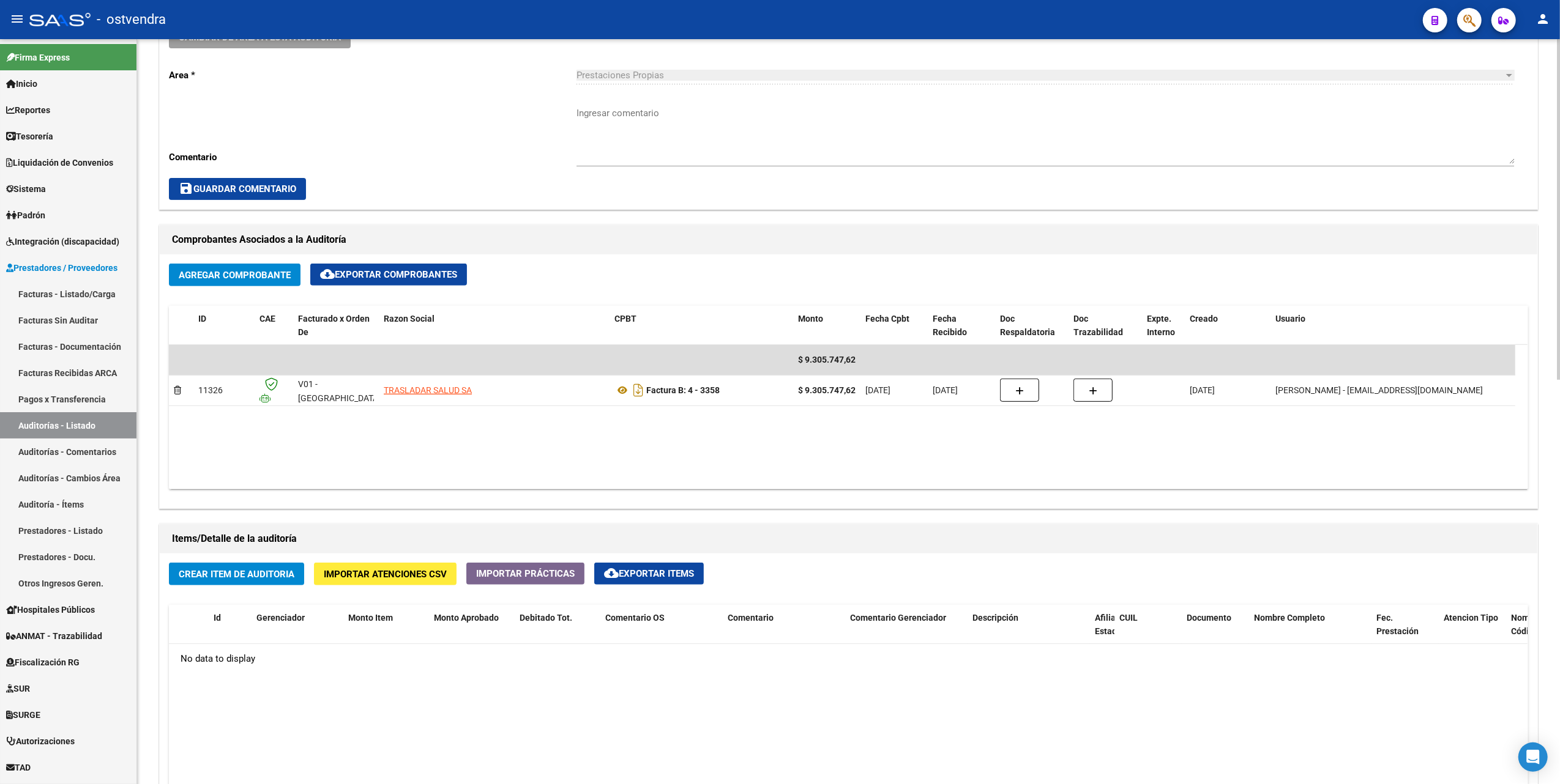
click at [292, 546] on h1 "Items/Detalle de la auditoría" at bounding box center [848, 539] width 1353 height 20
click at [252, 574] on span "Crear Item de Auditoria" at bounding box center [237, 574] width 115 height 11
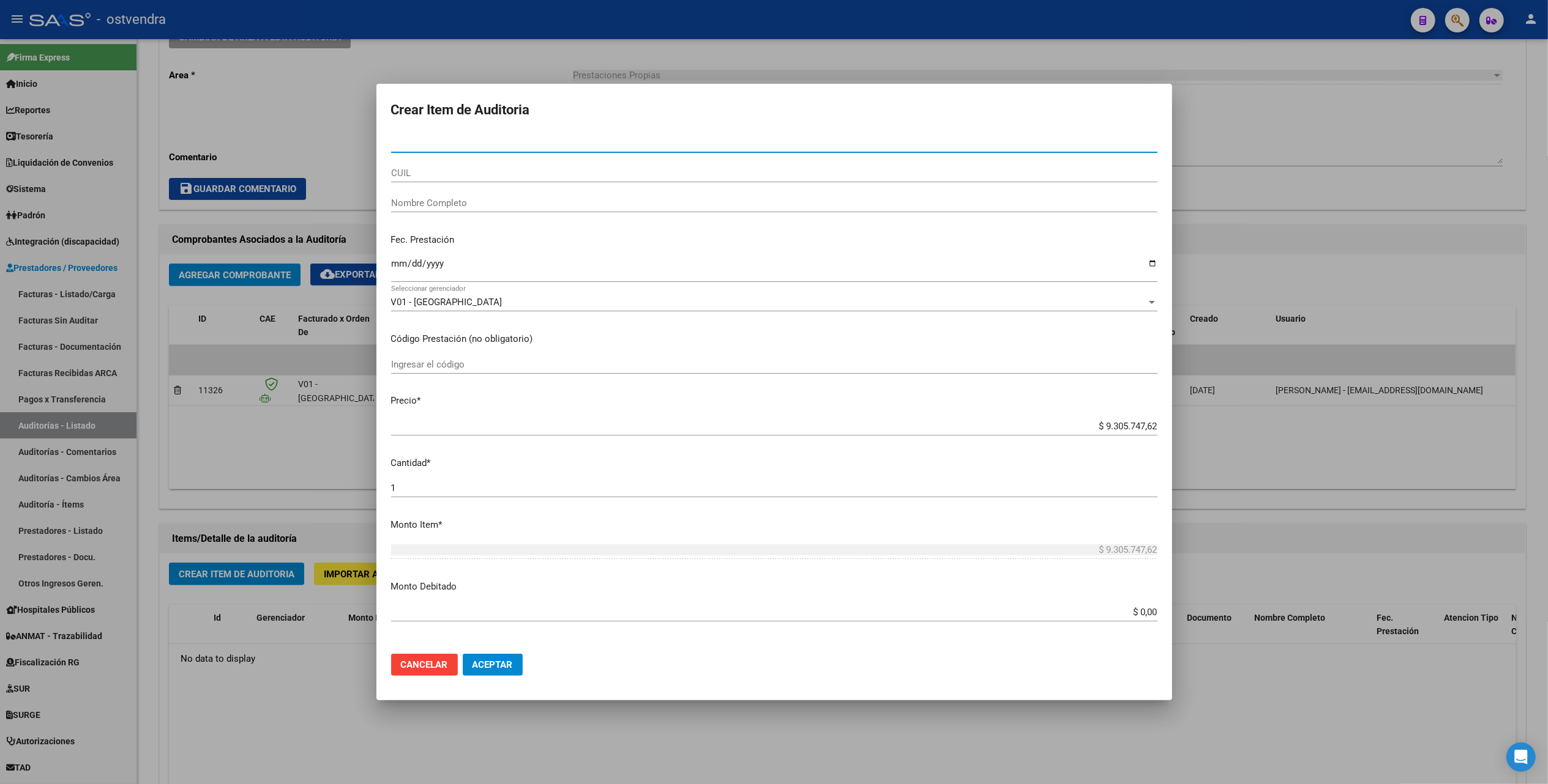
click at [488, 145] on input "Nro Documento" at bounding box center [774, 143] width 766 height 11
type input "21582019"
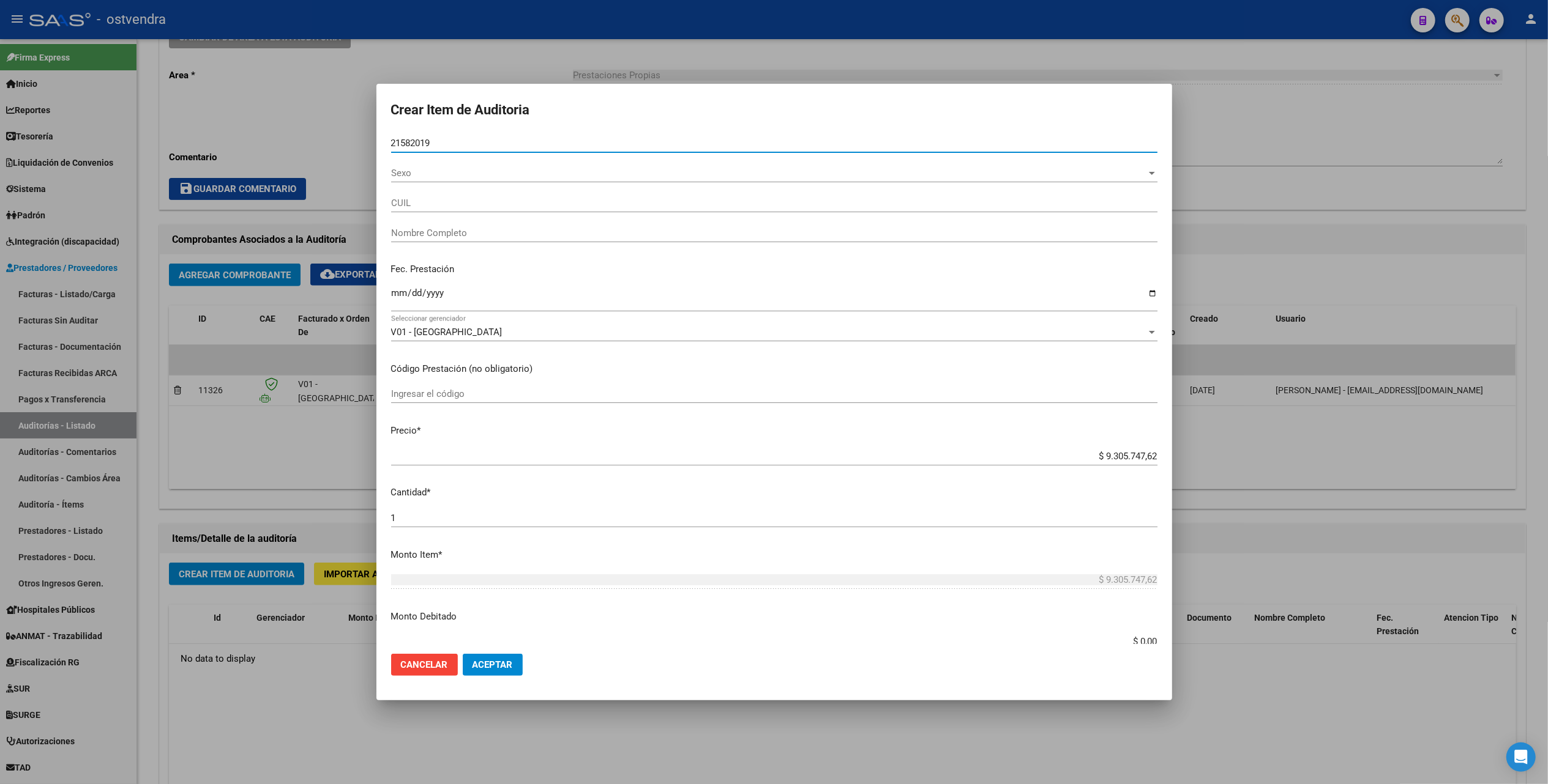
type input "20215820190"
type input "[PERSON_NAME]"
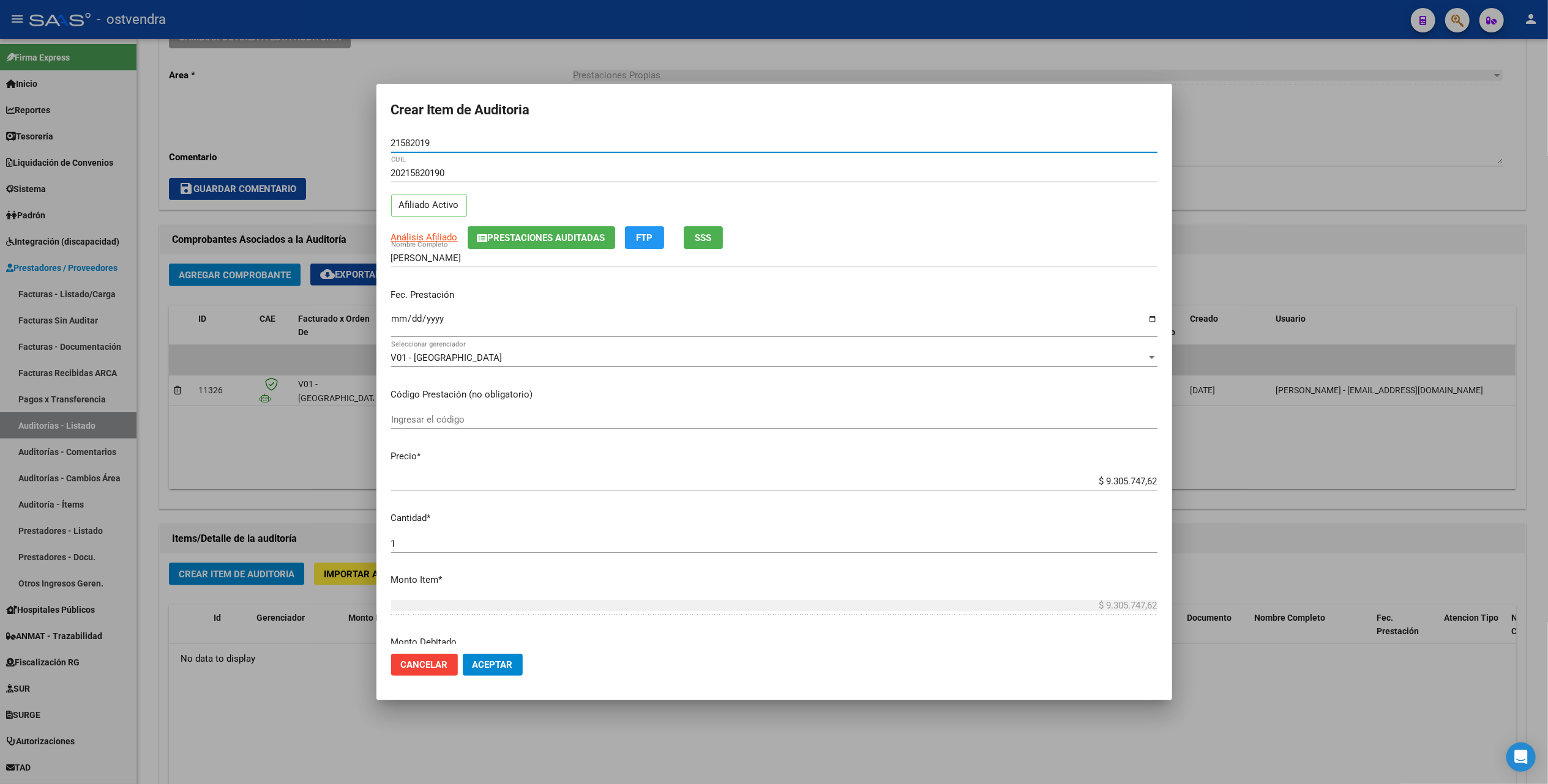
type input "21582019"
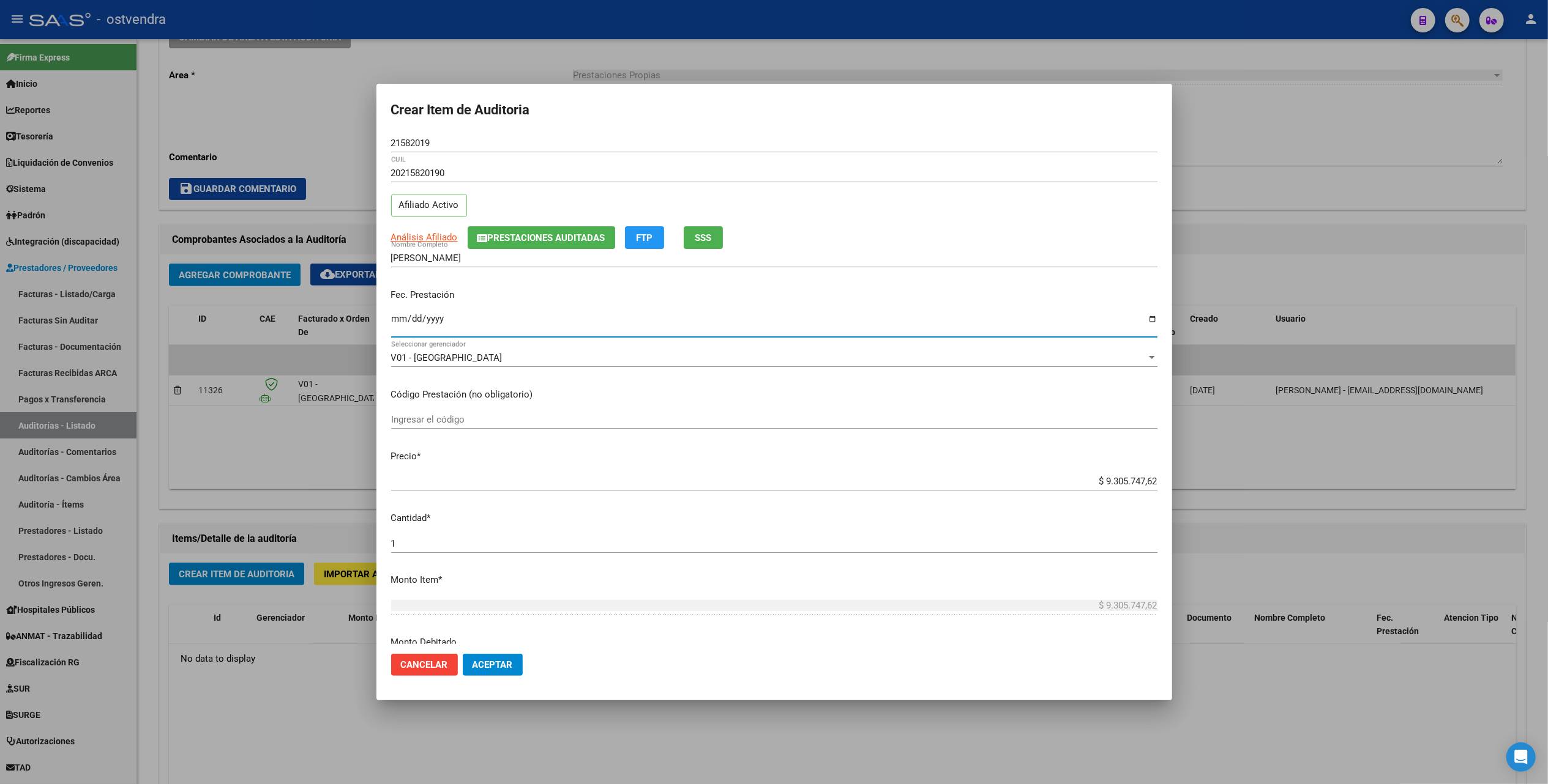
click at [394, 321] on input "Ingresar la fecha" at bounding box center [774, 323] width 766 height 20
type input "[DATE]"
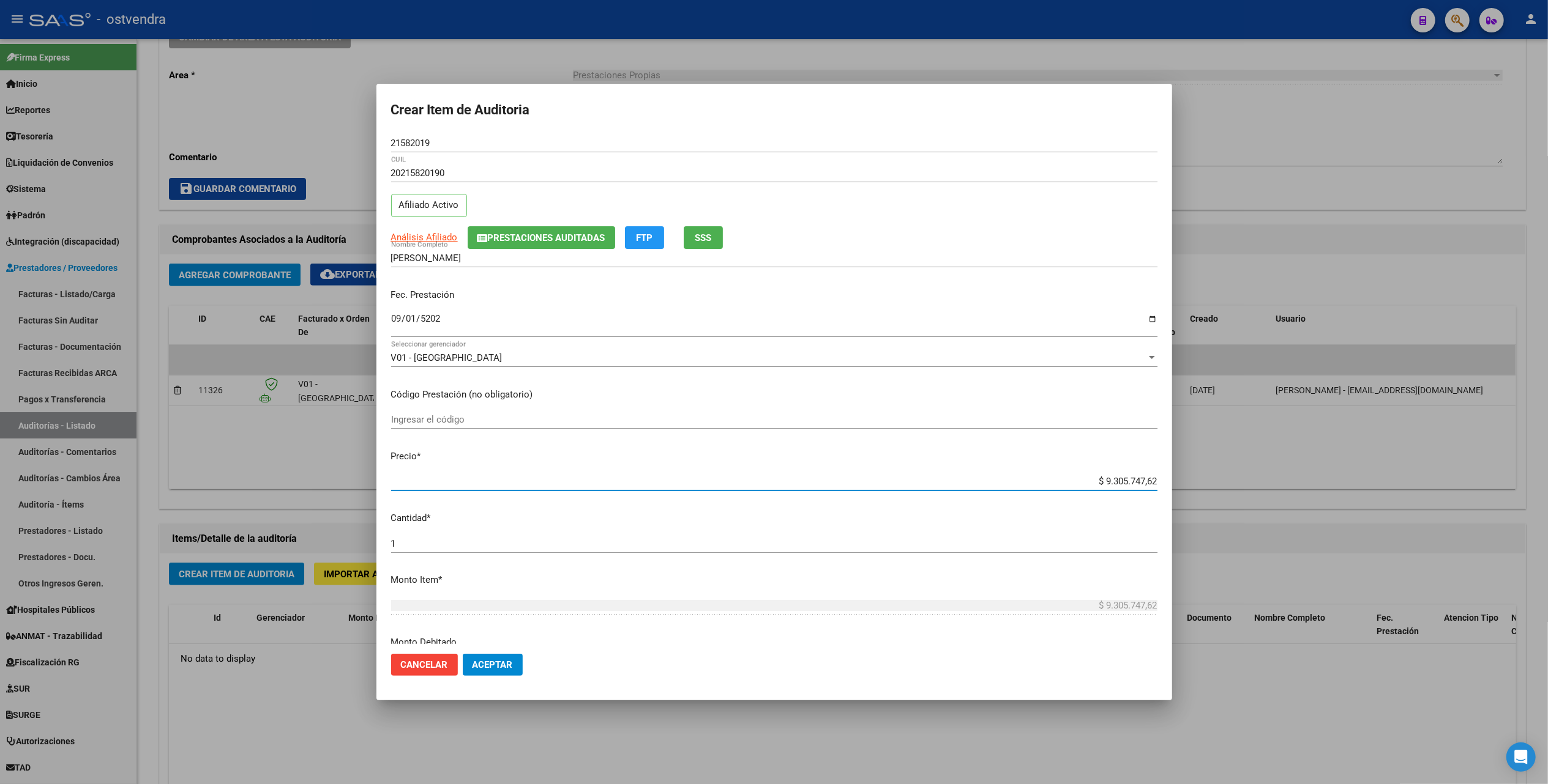
drag, startPoint x: 1085, startPoint y: 481, endPoint x: 1170, endPoint y: 476, distance: 85.1
click at [1170, 476] on mat-dialog-content "21582019 Nro Documento 20215820190 CUIL Afiliado Activo Análisis Afiliado Prest…" at bounding box center [774, 389] width 796 height 510
type input "$ 0,06"
type input "$ 0,65"
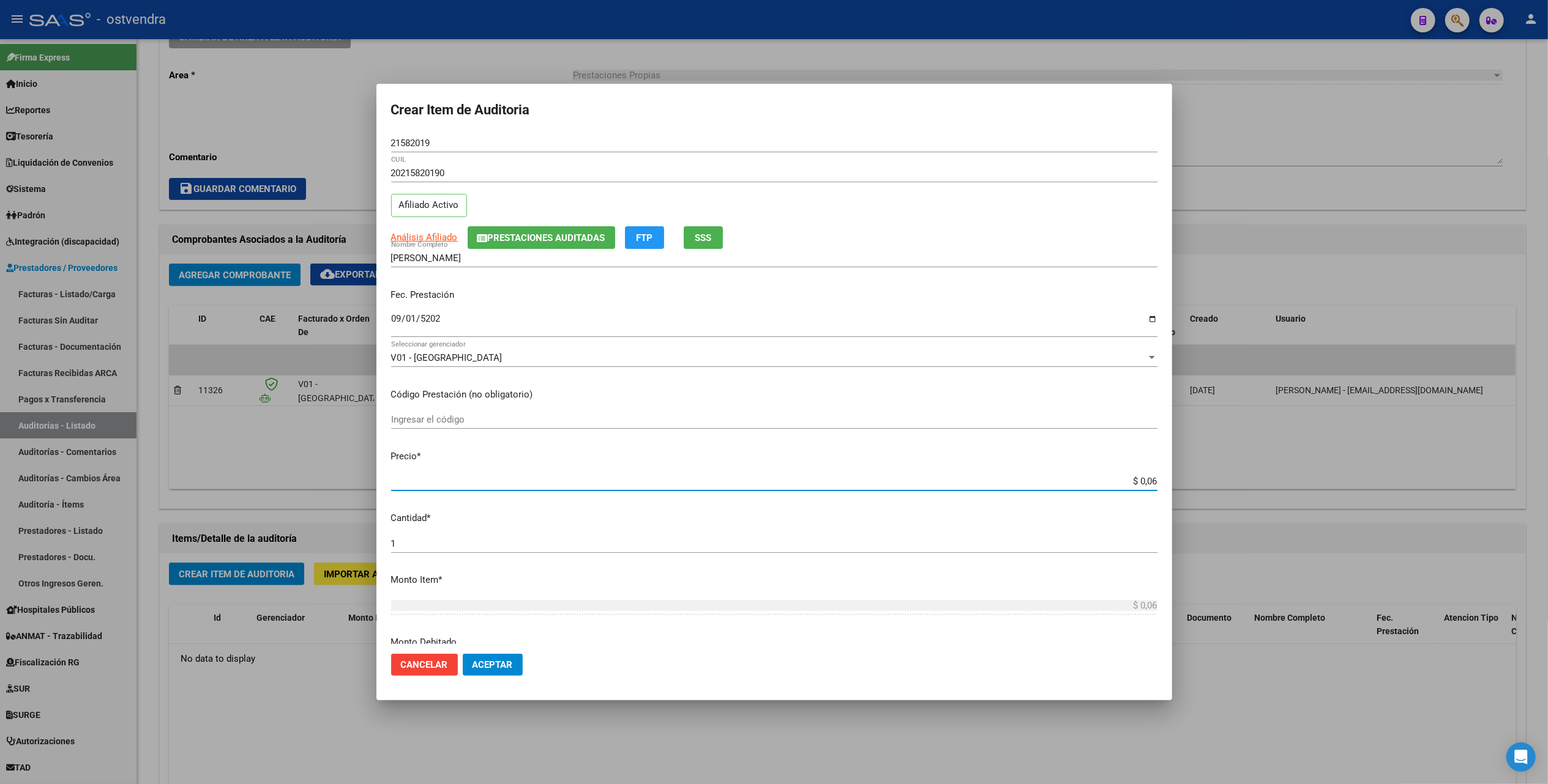
type input "$ 0,65"
type input "$ 6,58"
type input "$ 65,85"
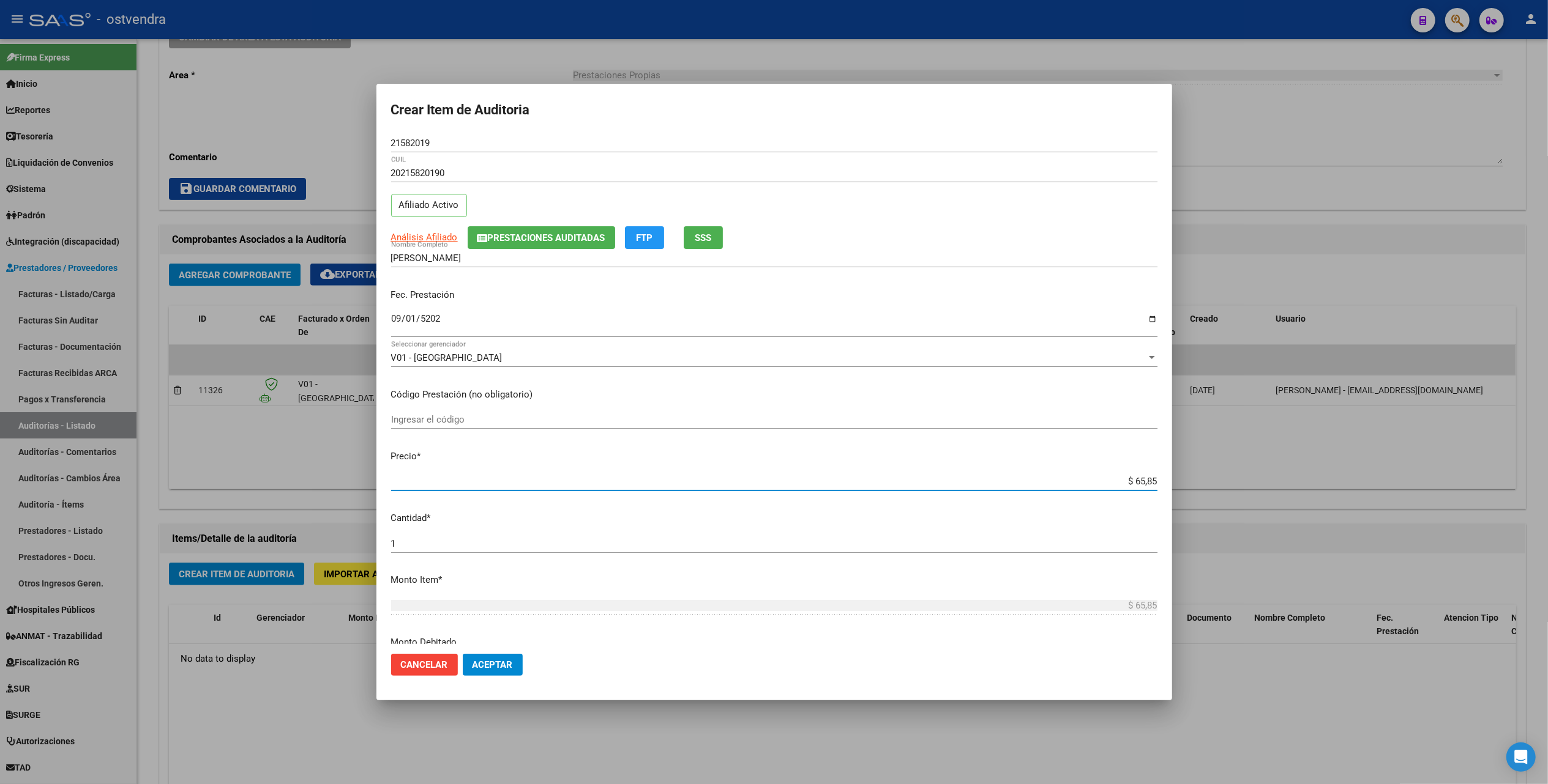
type input "$ 658,50"
type input "$ 6.585,00"
type input "$ 65.850,00"
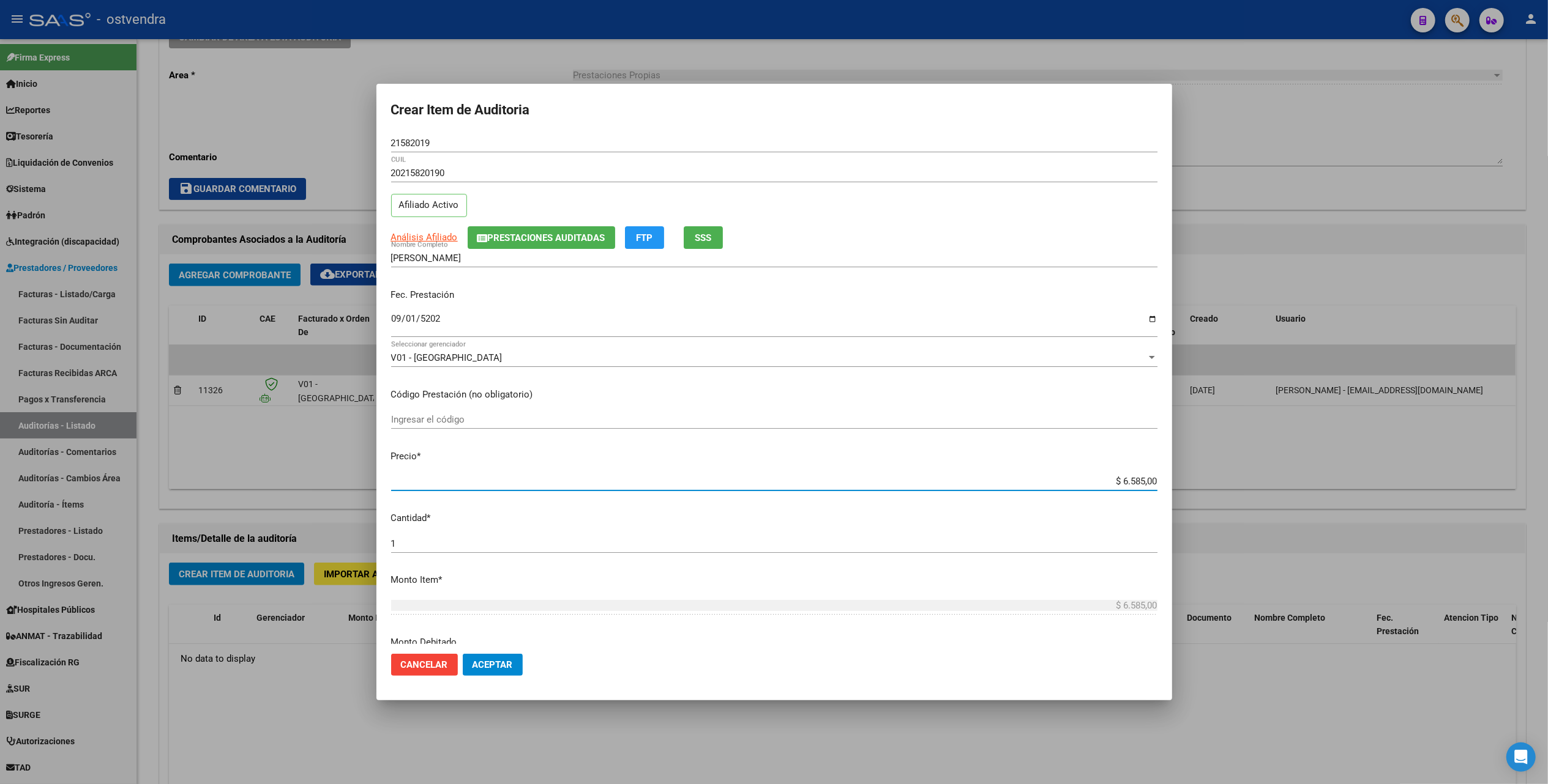
type input "$ 65.850,00"
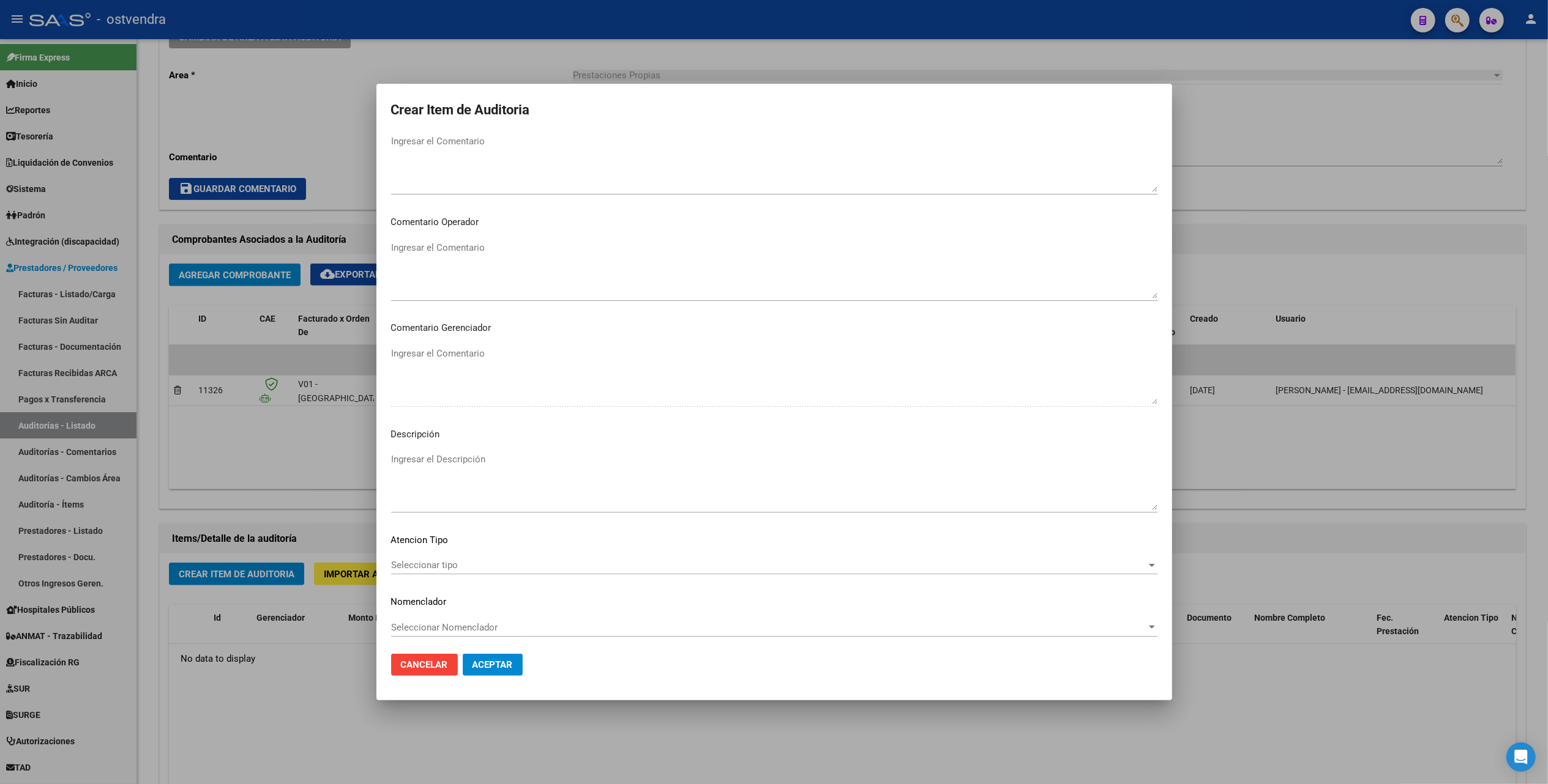
scroll to position [592, 0]
click at [436, 563] on span "Seleccionar tipo" at bounding box center [769, 560] width 755 height 11
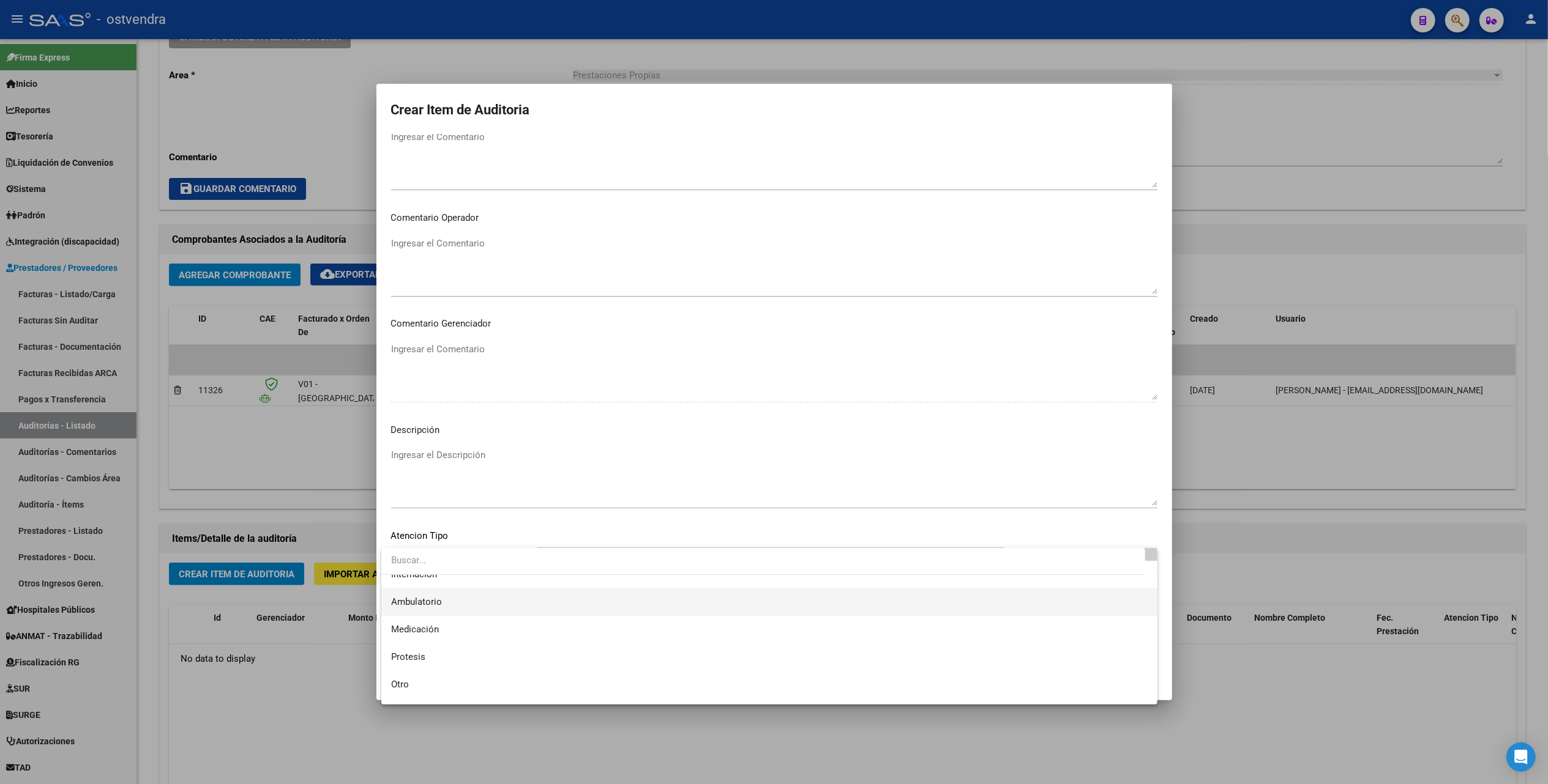
scroll to position [63, 0]
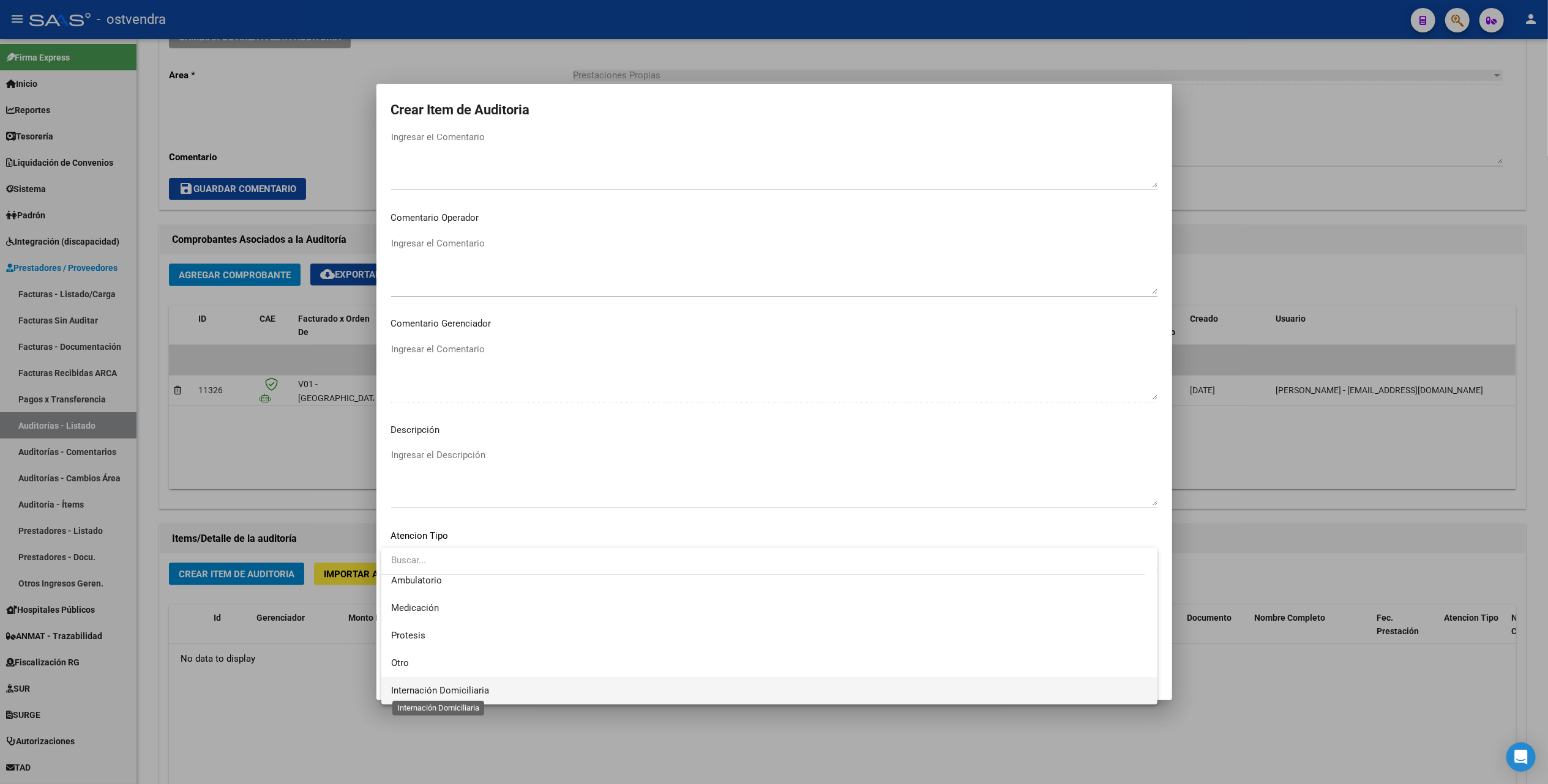
click at [474, 686] on span "Internación Domiciliaria" at bounding box center [440, 690] width 98 height 11
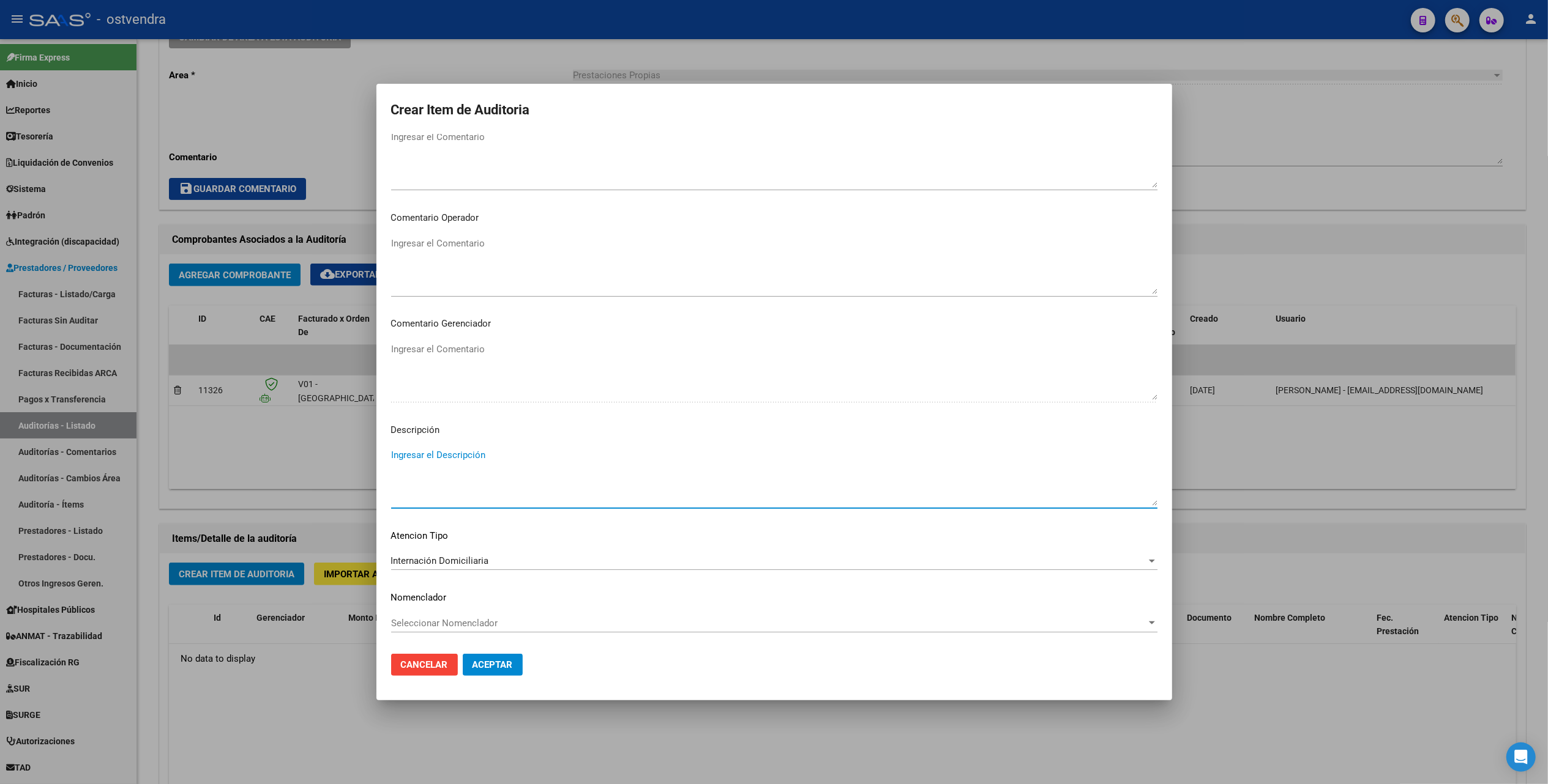
click at [412, 453] on textarea "Ingresar el Descripción" at bounding box center [774, 477] width 766 height 58
type textarea "ID"
click at [474, 667] on span "Aceptar" at bounding box center [493, 664] width 41 height 11
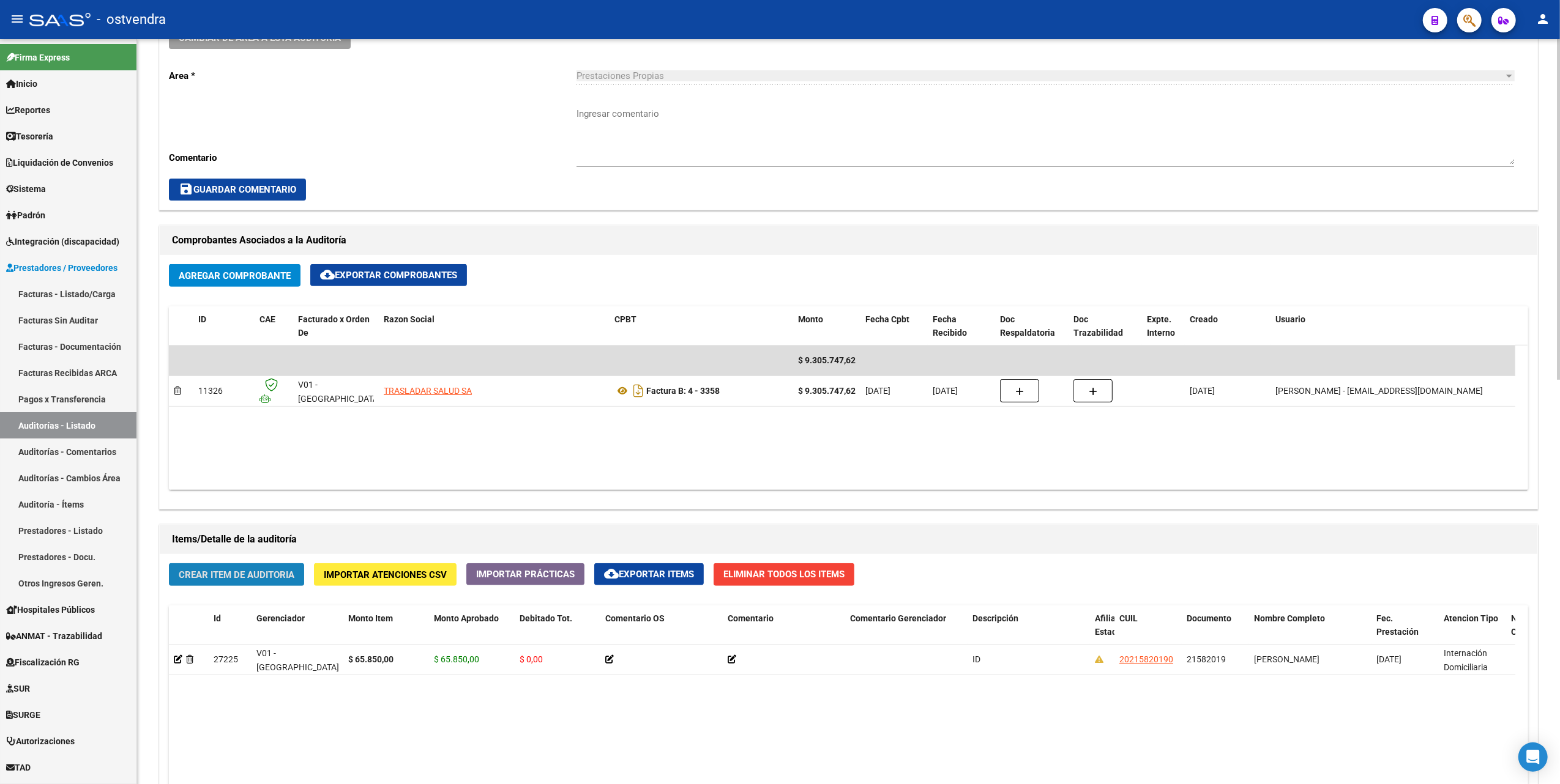
click at [242, 577] on span "Crear Item de Auditoria" at bounding box center [237, 574] width 115 height 11
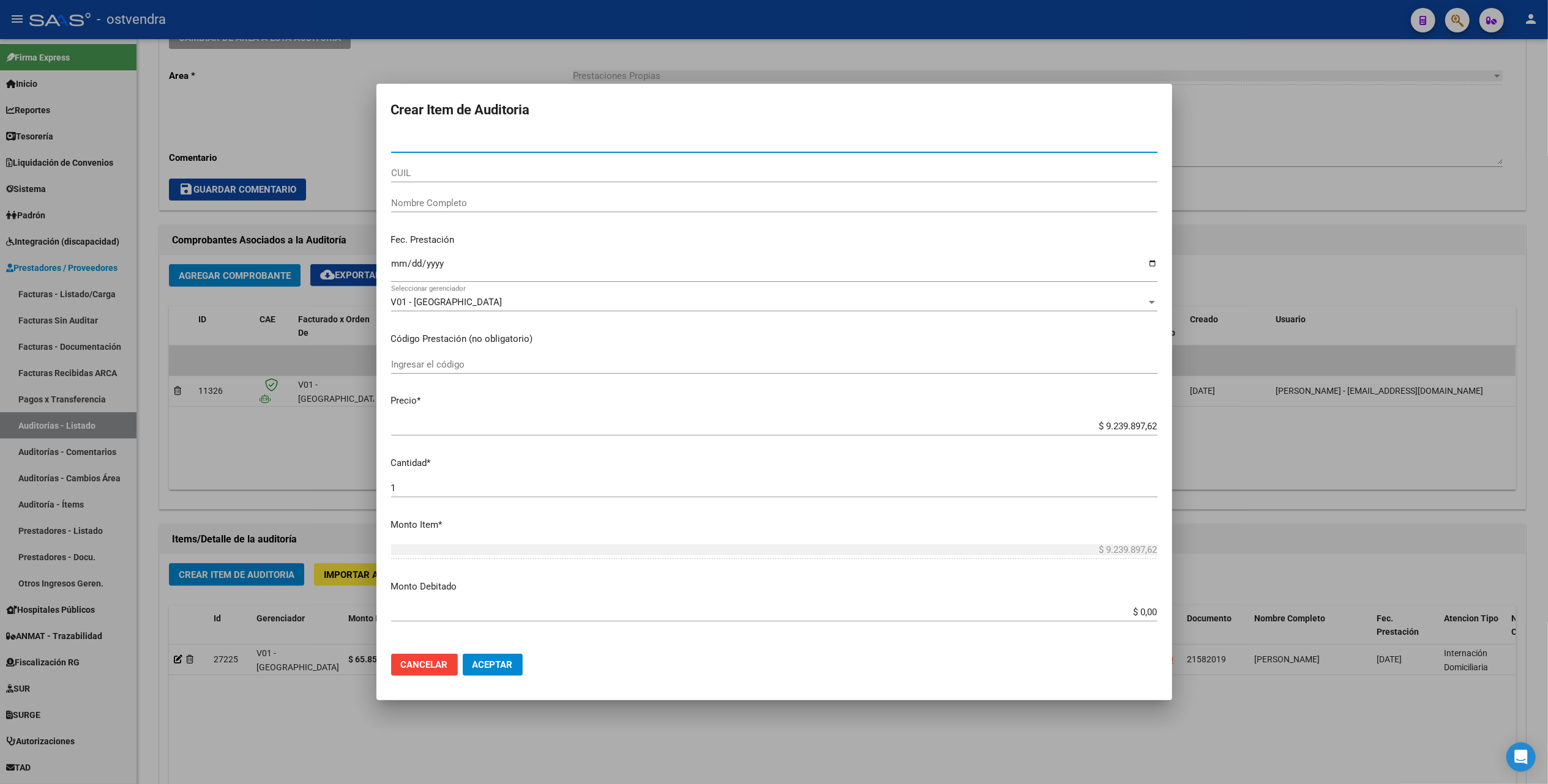
click at [471, 142] on input "Nro Documento" at bounding box center [774, 143] width 766 height 11
type input "51476507"
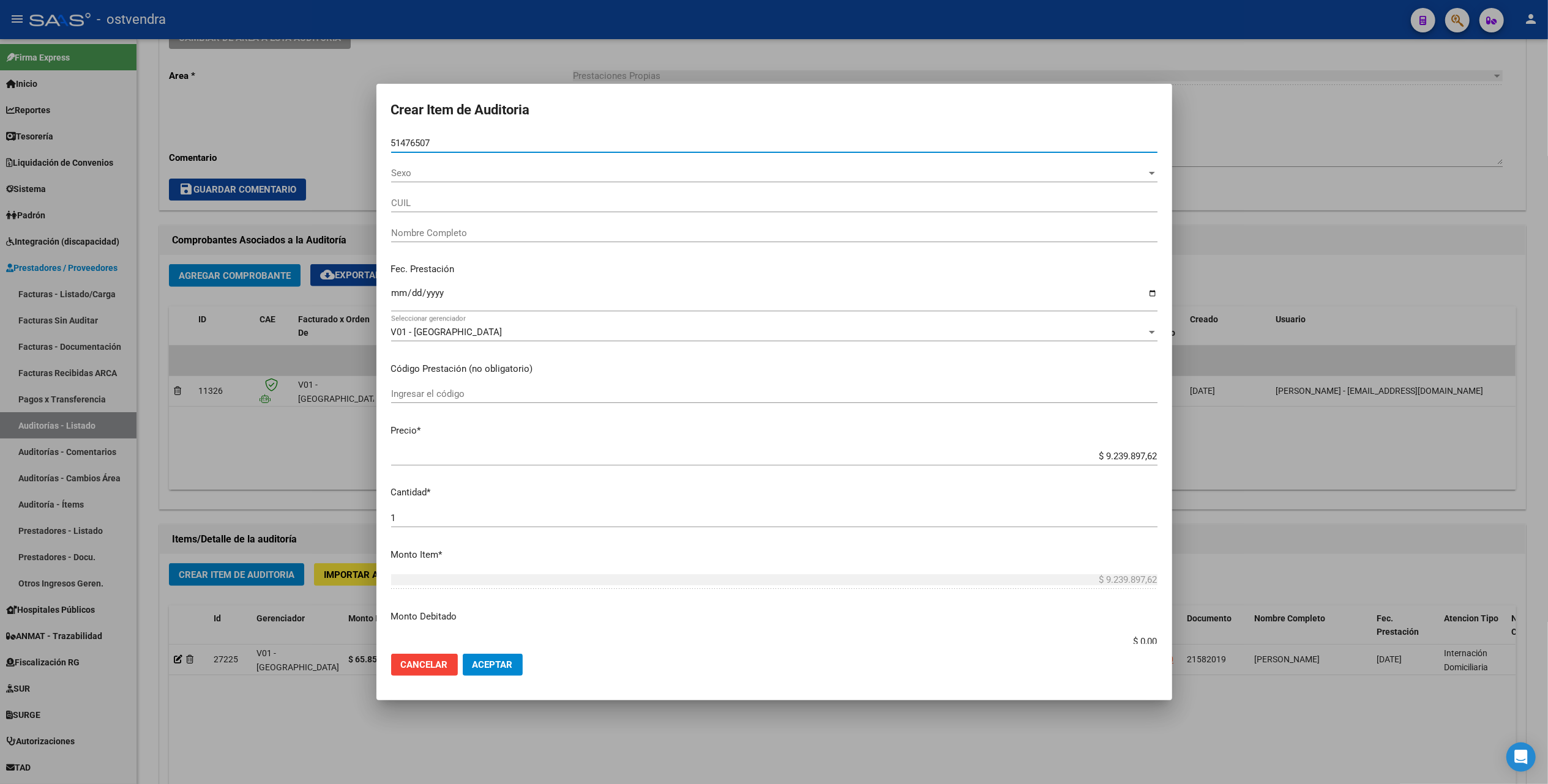
type input "20514765074"
type input "[PERSON_NAME] [PERSON_NAME]"
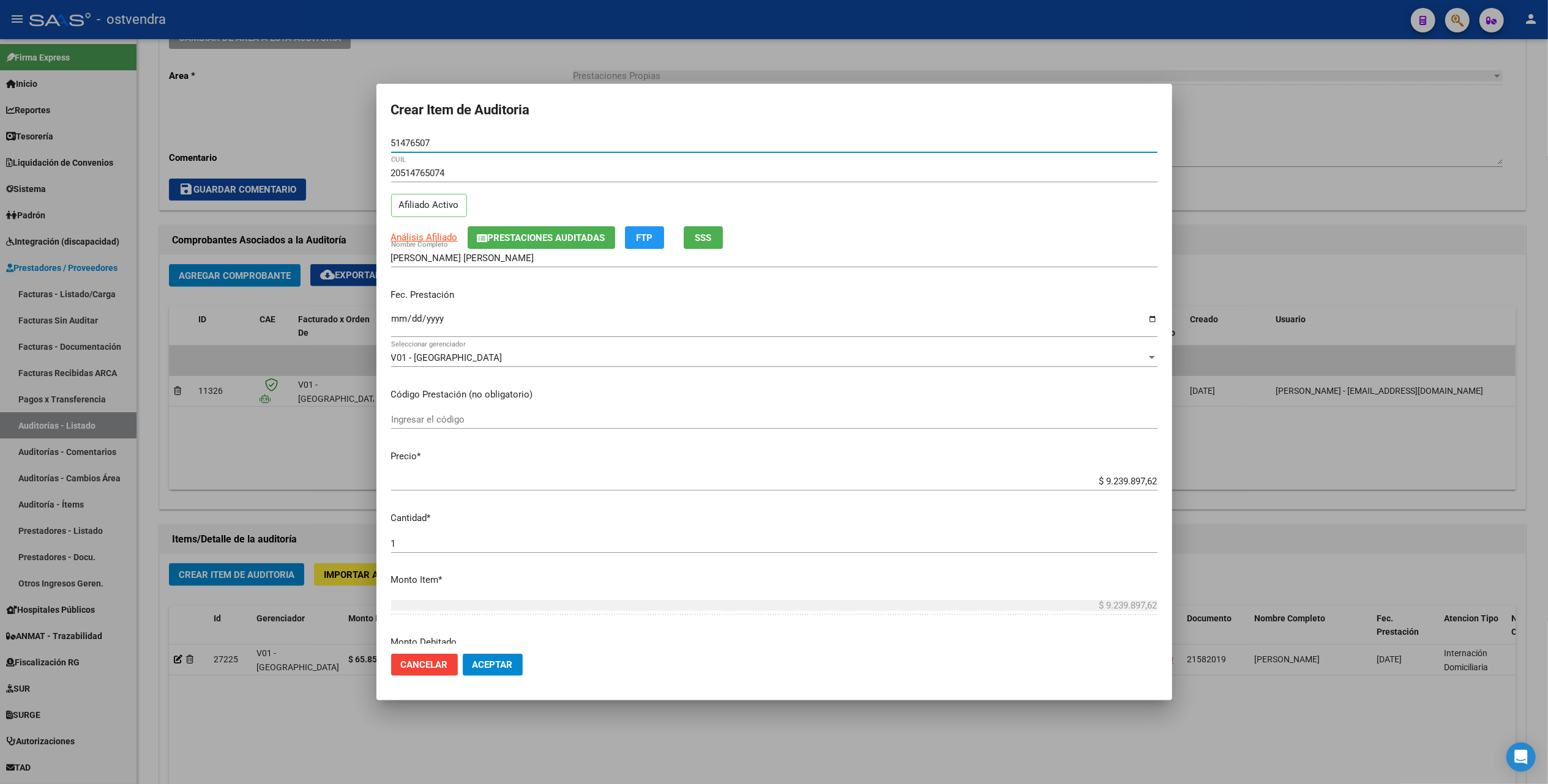
type input "51476507"
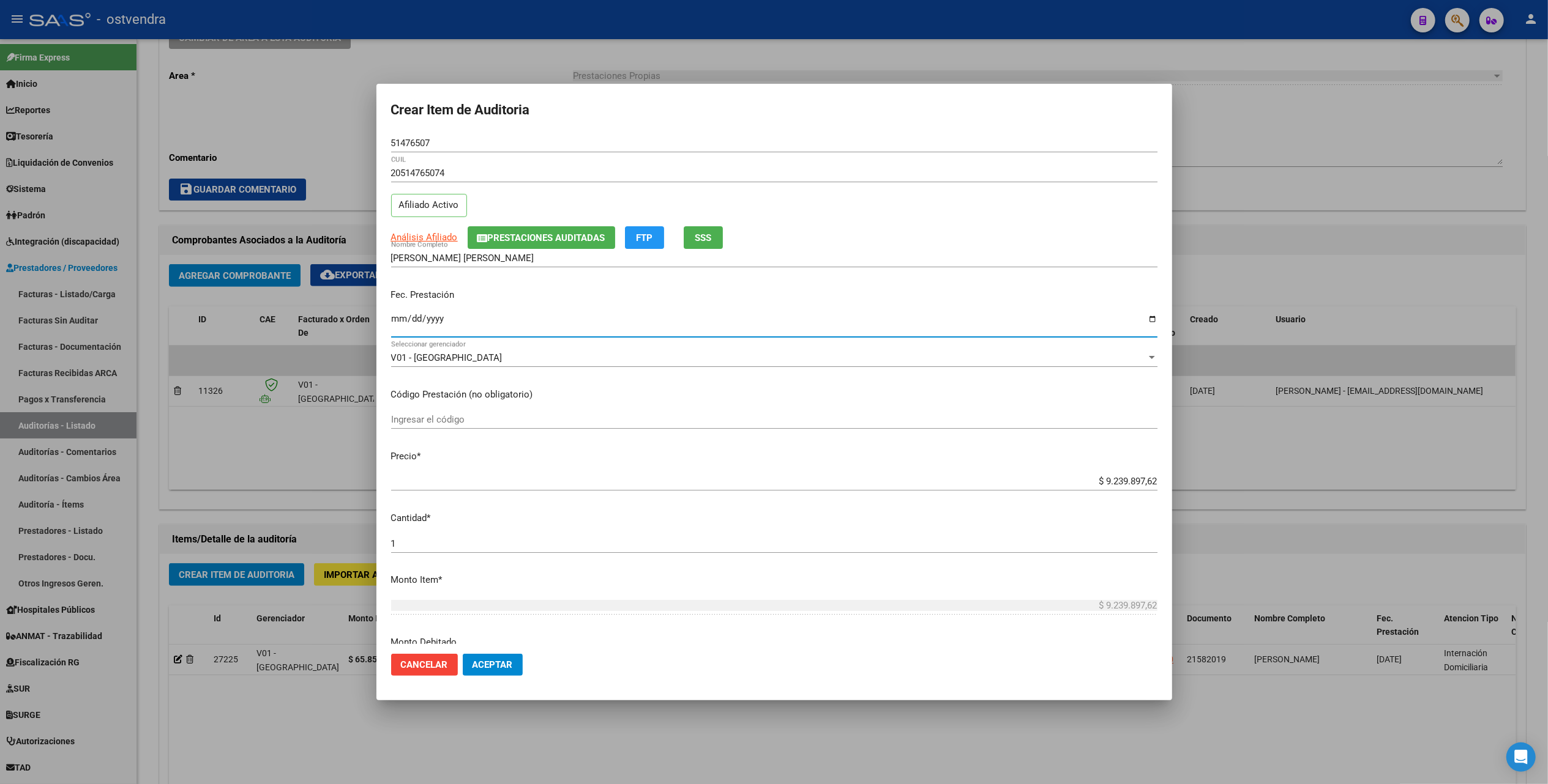
click at [393, 324] on input "Ingresar la fecha" at bounding box center [774, 323] width 766 height 20
type input "[DATE]"
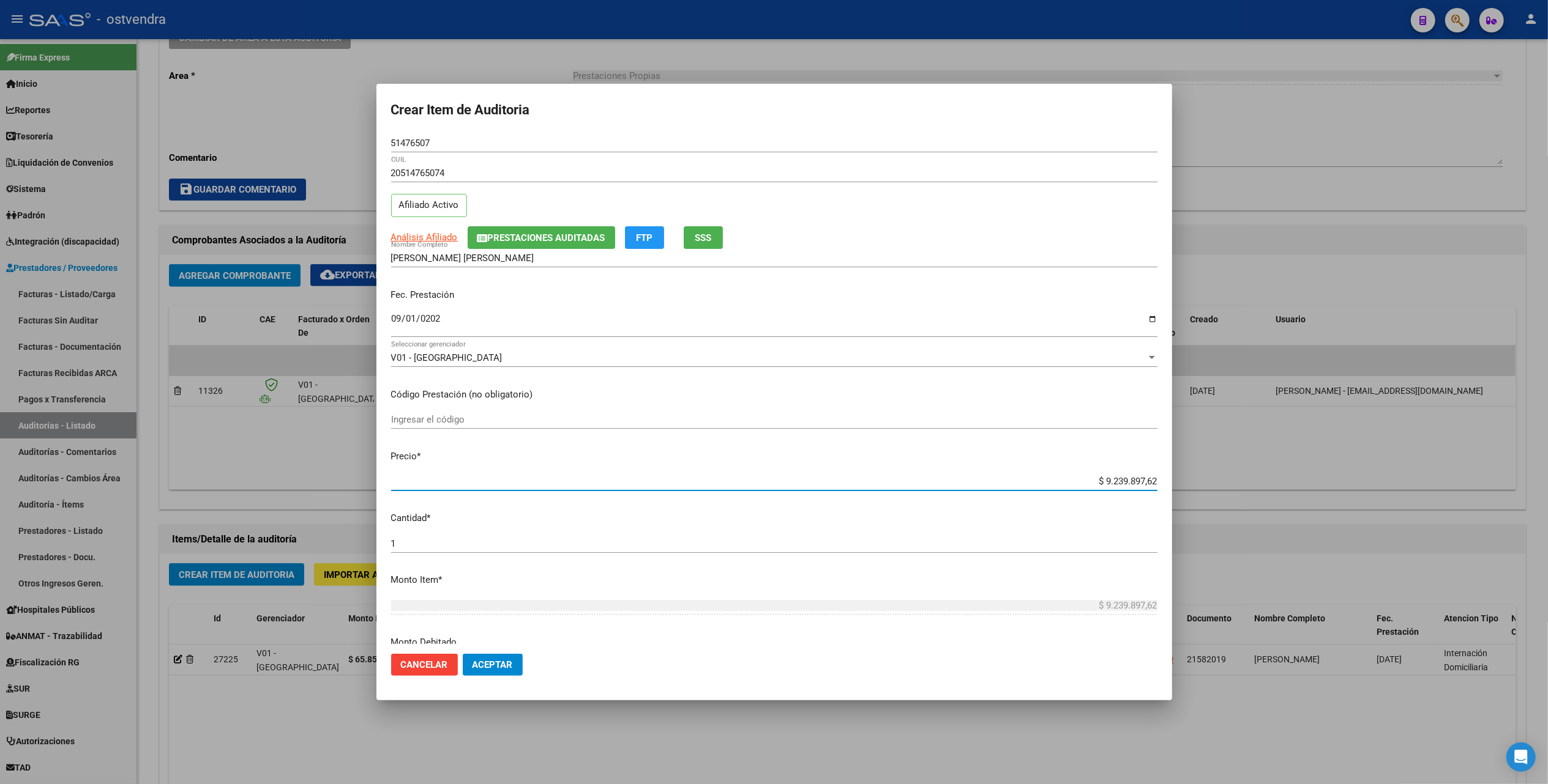
drag, startPoint x: 1088, startPoint y: 480, endPoint x: 1150, endPoint y: 480, distance: 62.0
click at [1150, 480] on app-form-text-field "Precio * $ 9.239.897,62 Ingresar el precio" at bounding box center [779, 468] width 776 height 38
type input "$ 0,08"
type input "$ 0,85"
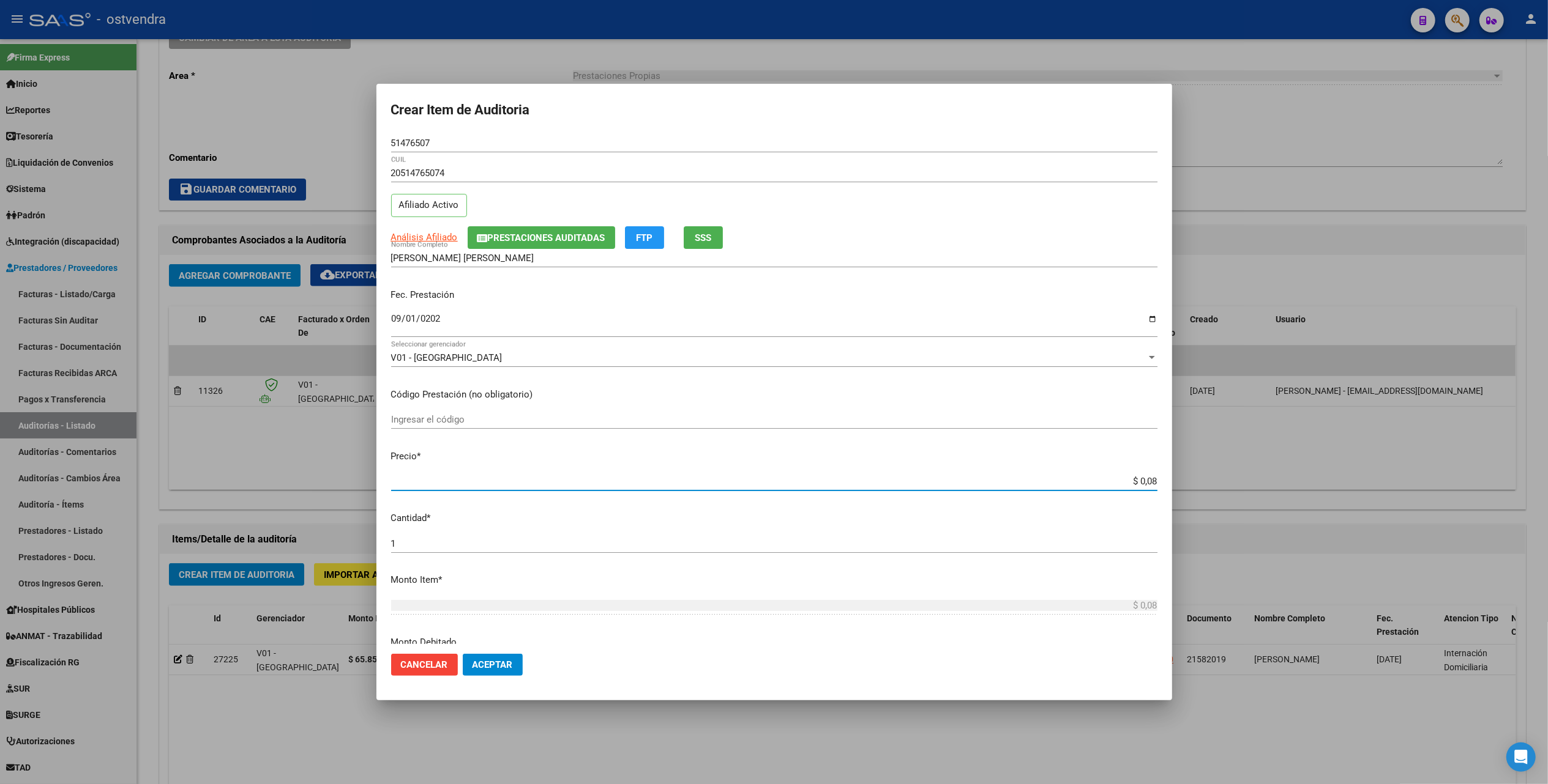
type input "$ 0,85"
type input "$ 8,58"
type input "$ 85,80"
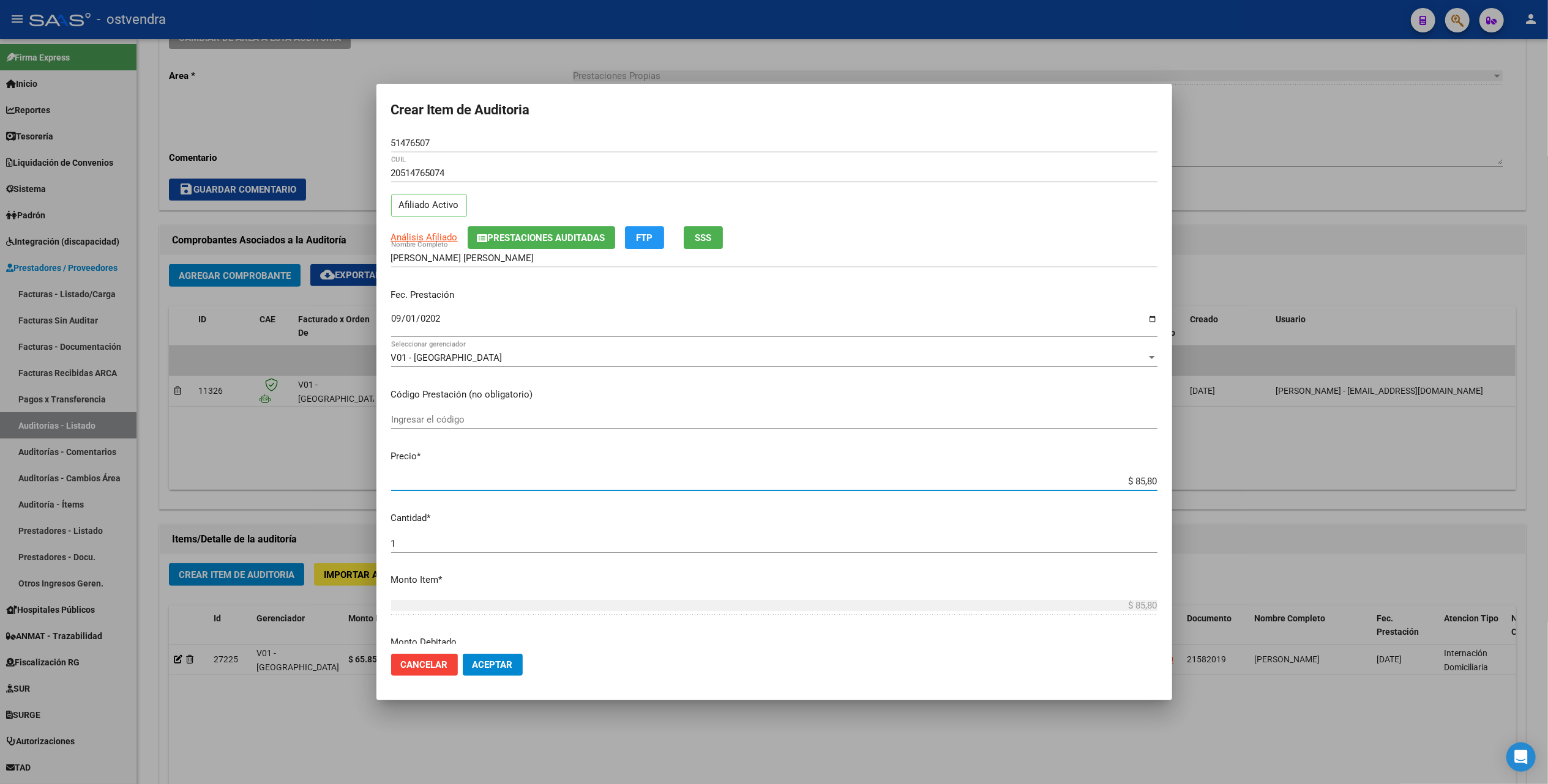
type input "$ 858,00"
type input "$ 8.580,00"
type input "$ 85.800,00"
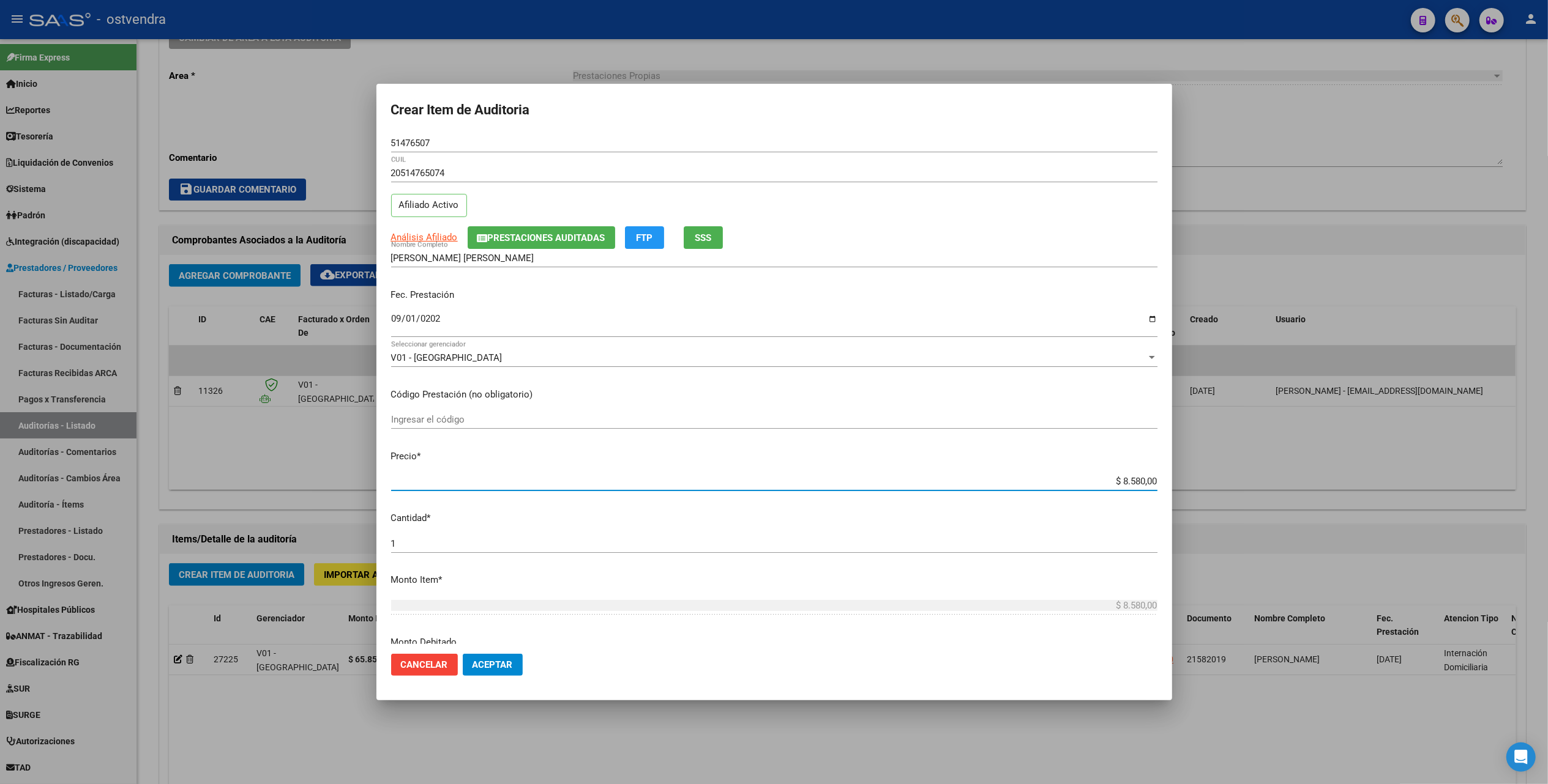
type input "$ 85.800,00"
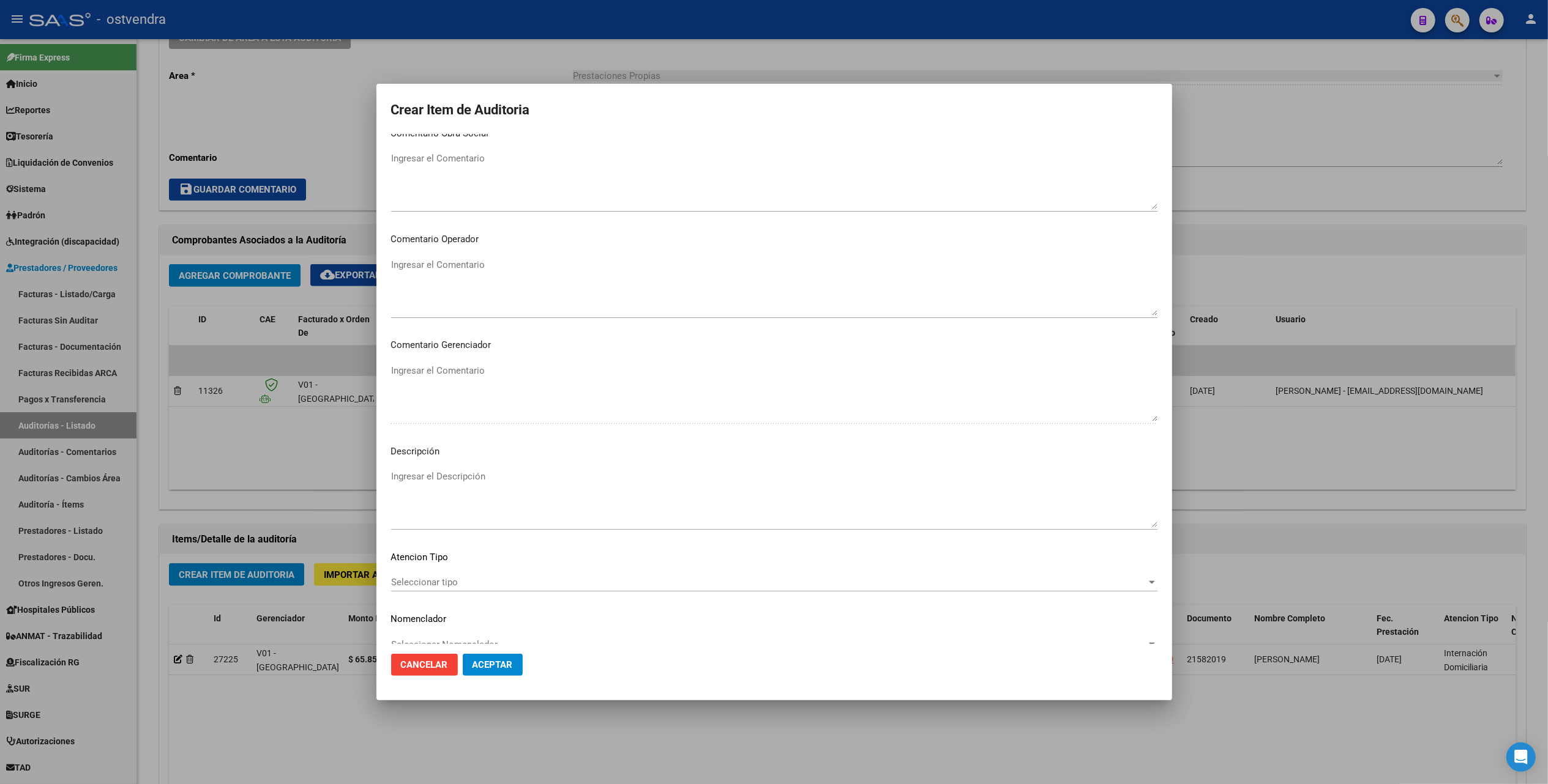
scroll to position [592, 0]
click at [427, 454] on textarea "Ingresar el Descripción" at bounding box center [774, 477] width 766 height 58
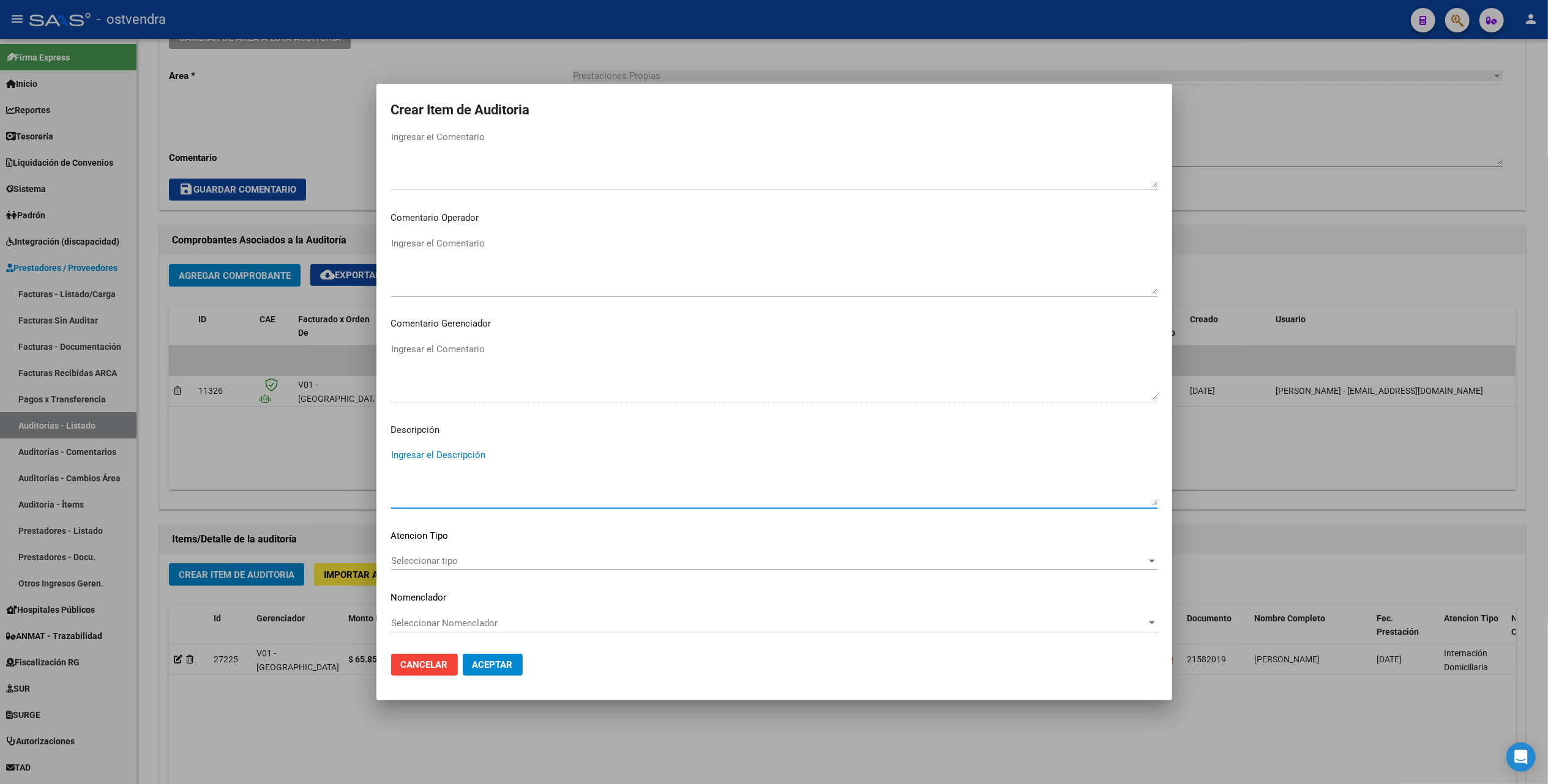
type textarea "i"
type textarea "ID"
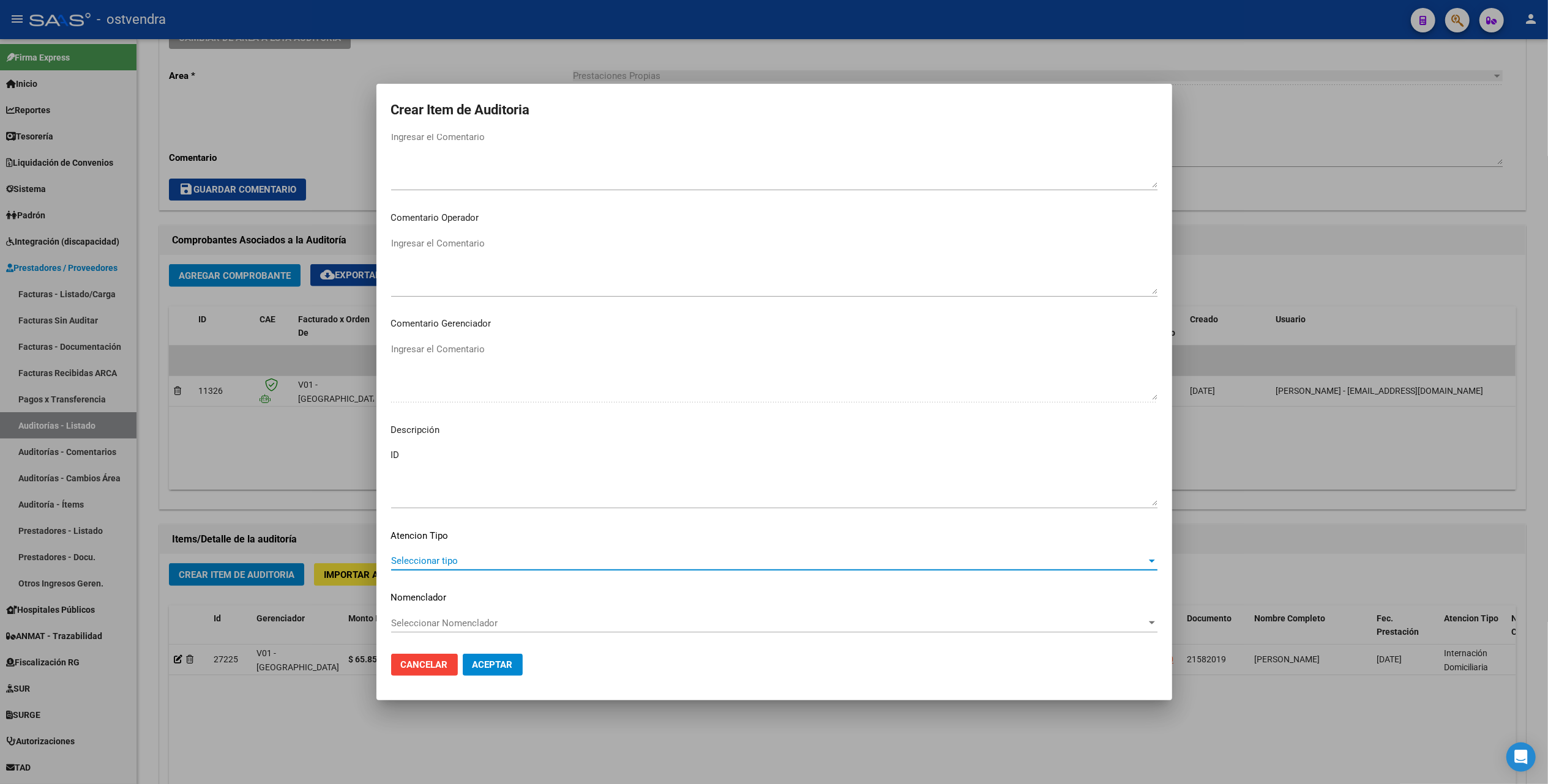
click at [446, 559] on span "Seleccionar tipo" at bounding box center [769, 560] width 755 height 11
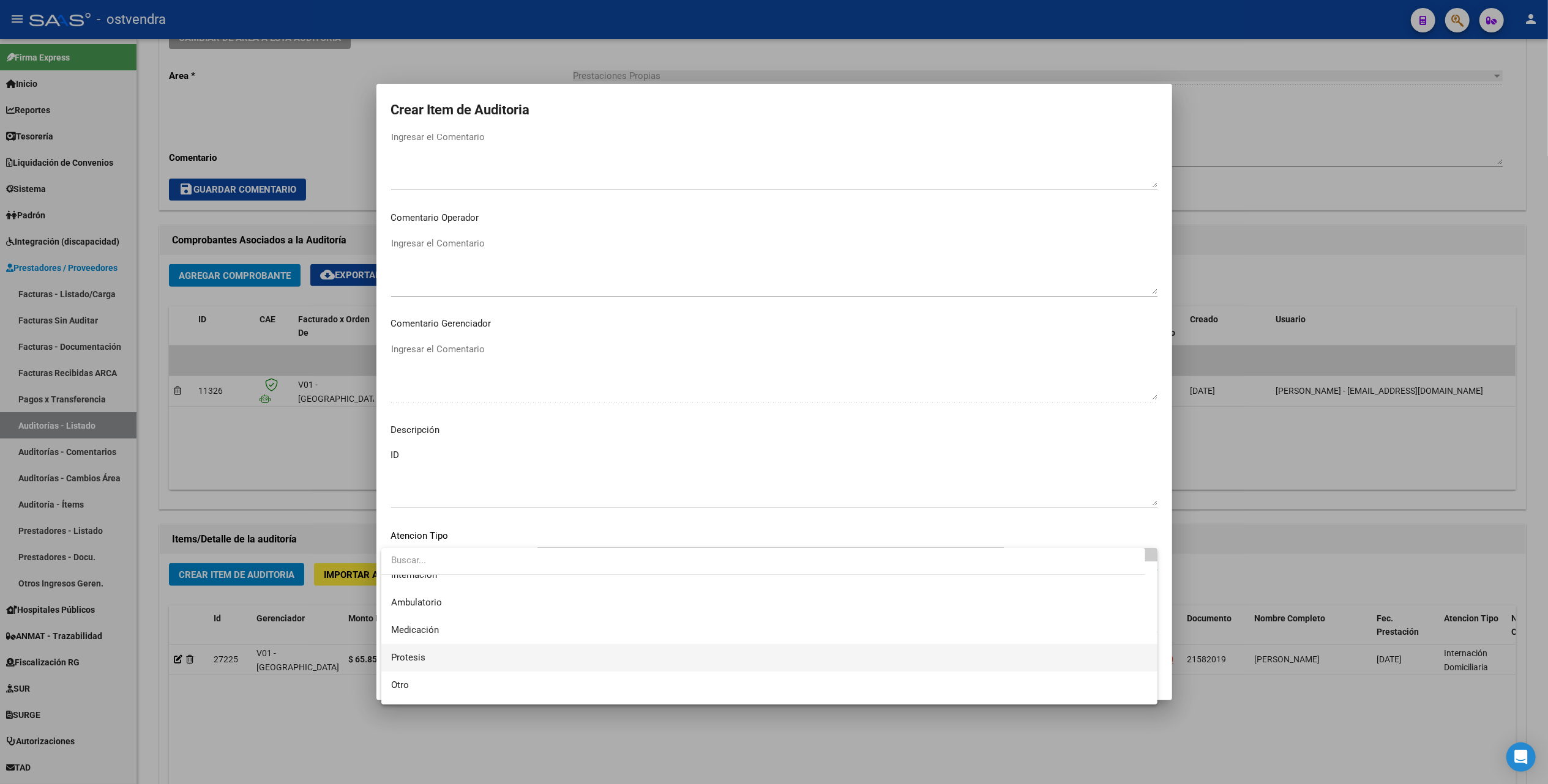
scroll to position [63, 0]
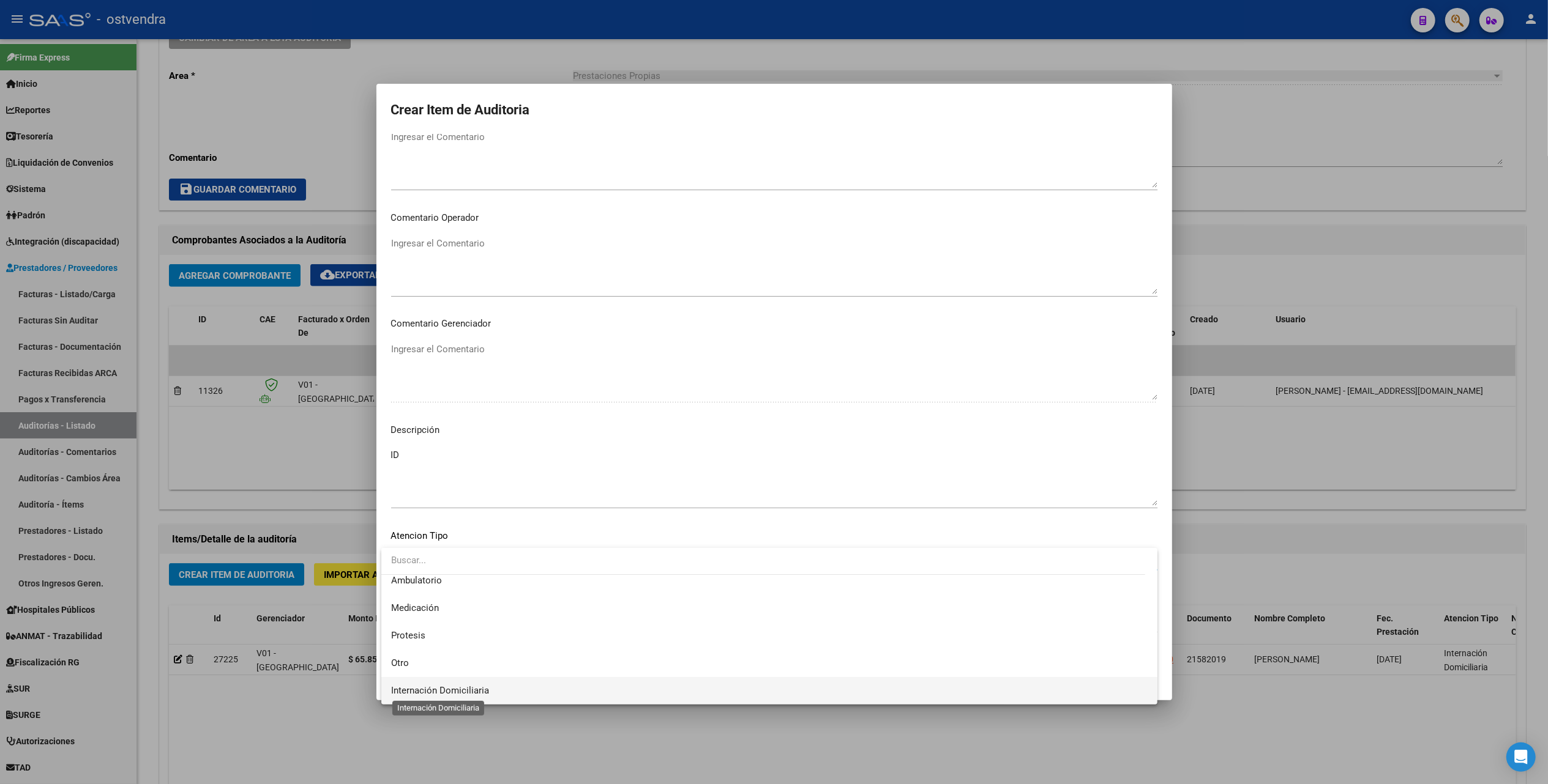
click at [432, 691] on span "Internación Domiciliaria" at bounding box center [440, 690] width 98 height 11
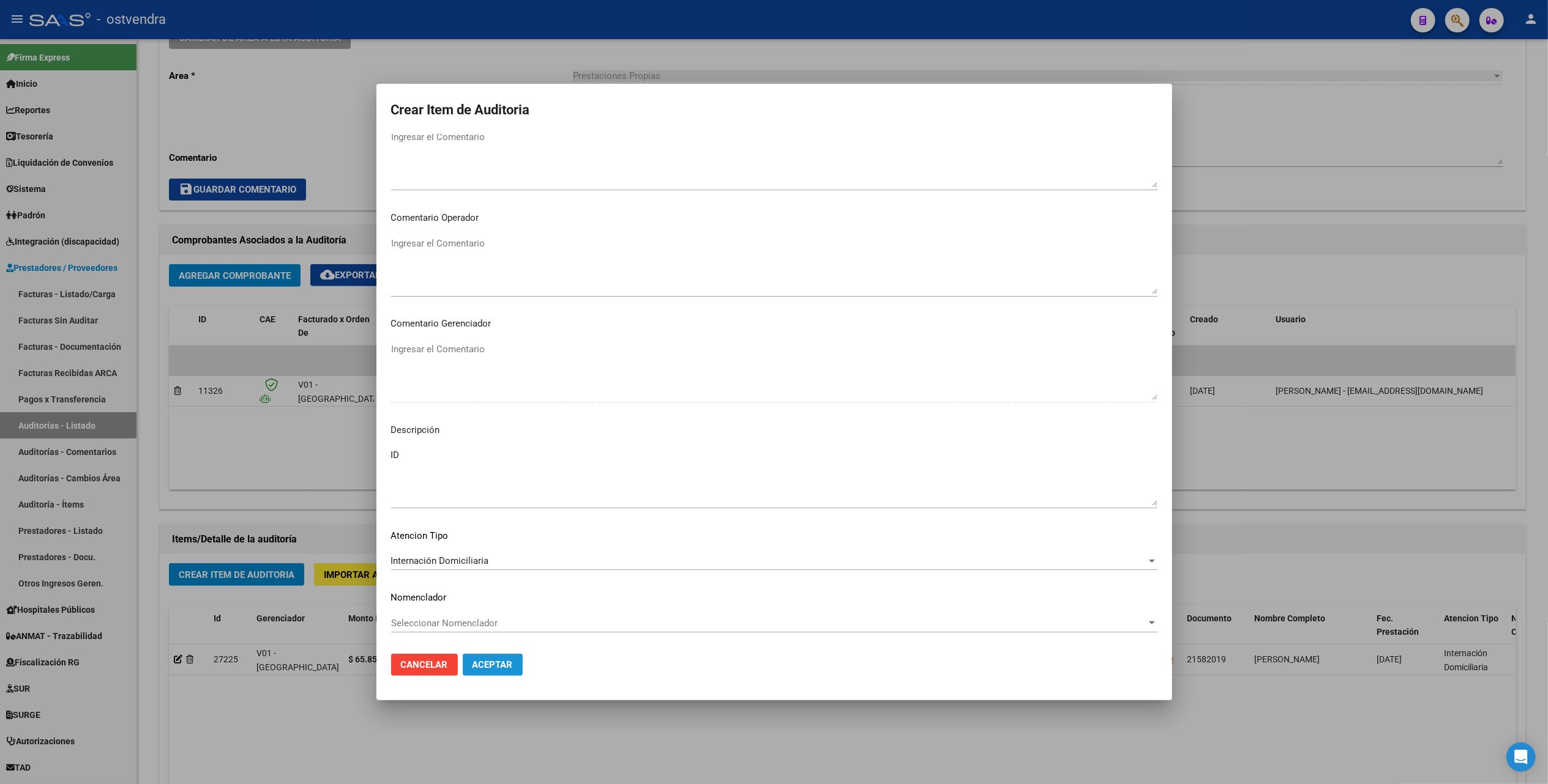
click at [490, 667] on span "Aceptar" at bounding box center [493, 664] width 41 height 11
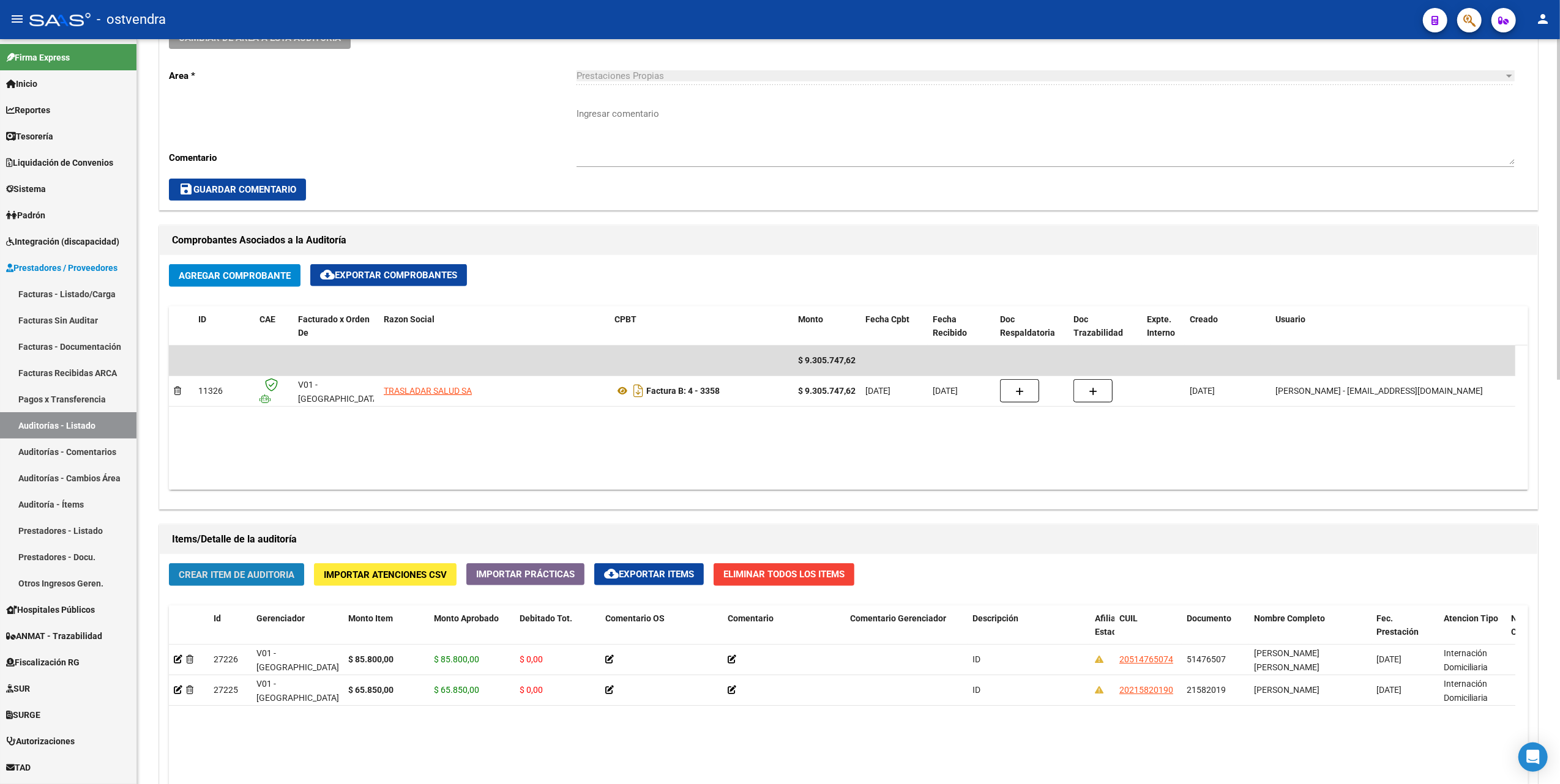
click at [228, 576] on span "Crear Item de Auditoria" at bounding box center [237, 574] width 115 height 11
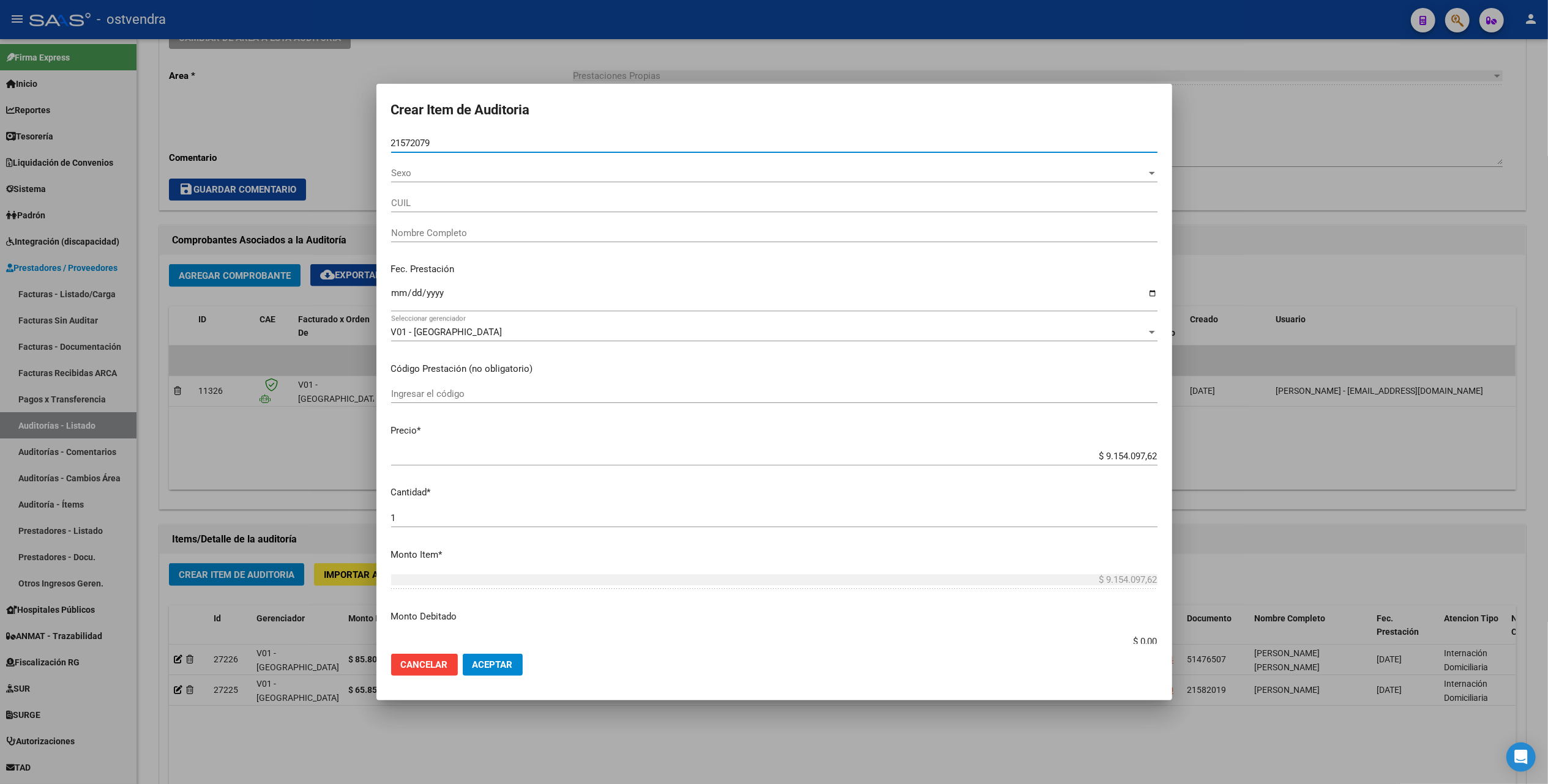
type input "21572079"
type input "27215720794"
type input "[PERSON_NAME]"
click at [591, 137] on div "21572079 Nro Documento" at bounding box center [774, 143] width 766 height 18
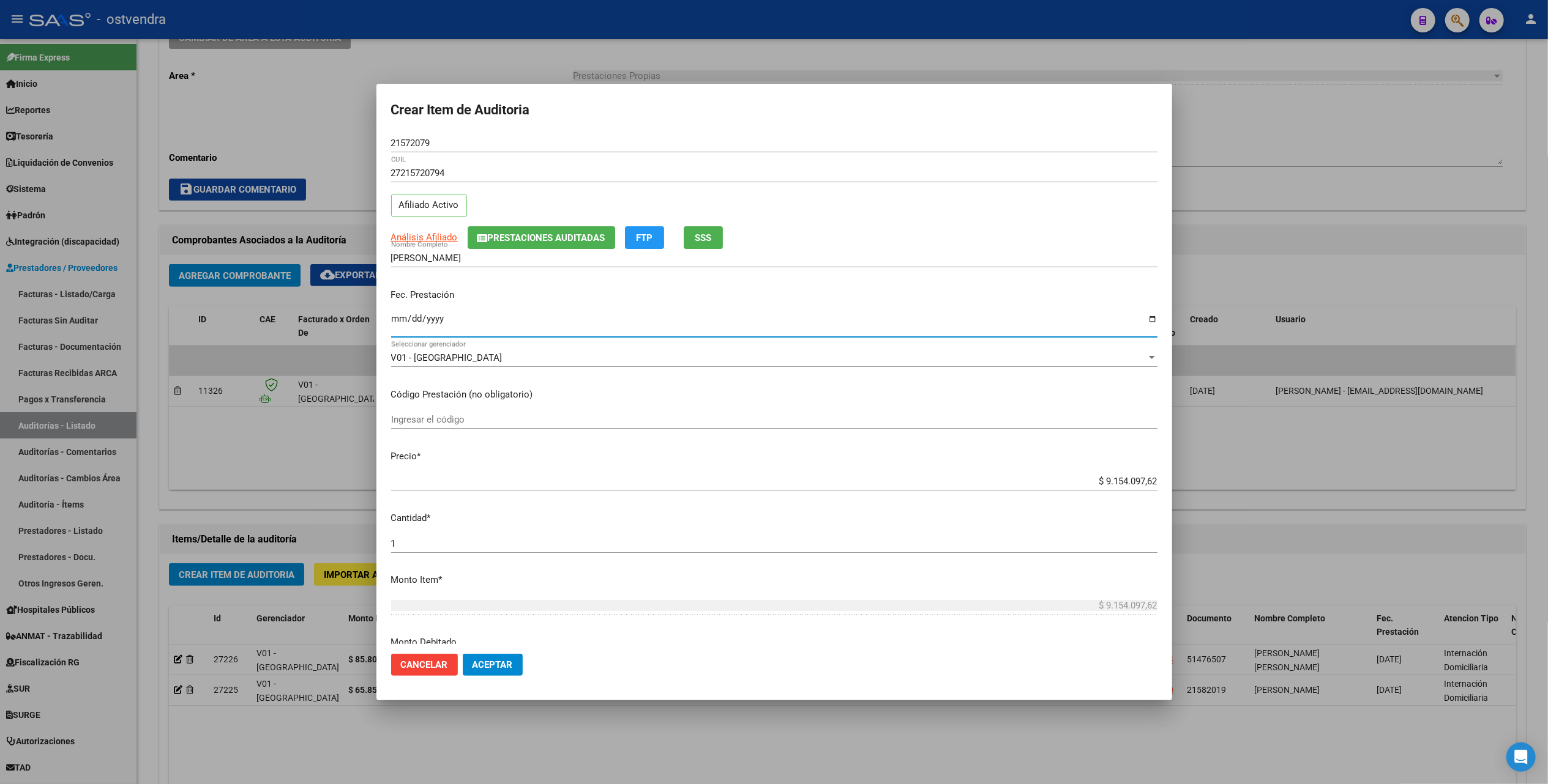
click at [394, 321] on input "Ingresar la fecha" at bounding box center [774, 323] width 766 height 20
type input "[DATE]"
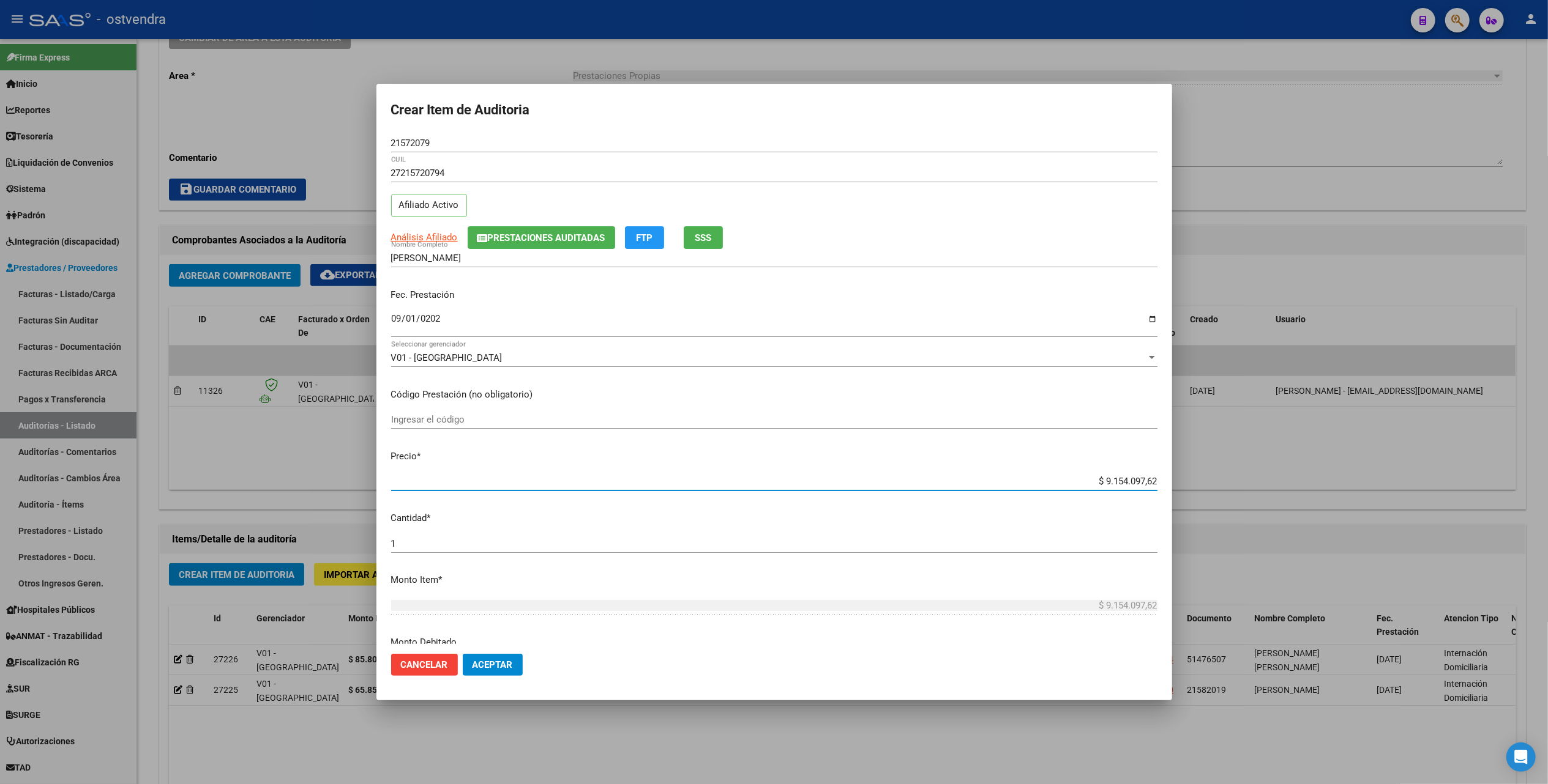
drag, startPoint x: 1095, startPoint y: 481, endPoint x: 1150, endPoint y: 482, distance: 55.0
click at [1150, 482] on app-form-text-field "Precio * $ 9.154.097,62 Ingresar el precio" at bounding box center [779, 468] width 776 height 38
type input "$ 0,08"
type input "$ 0,88"
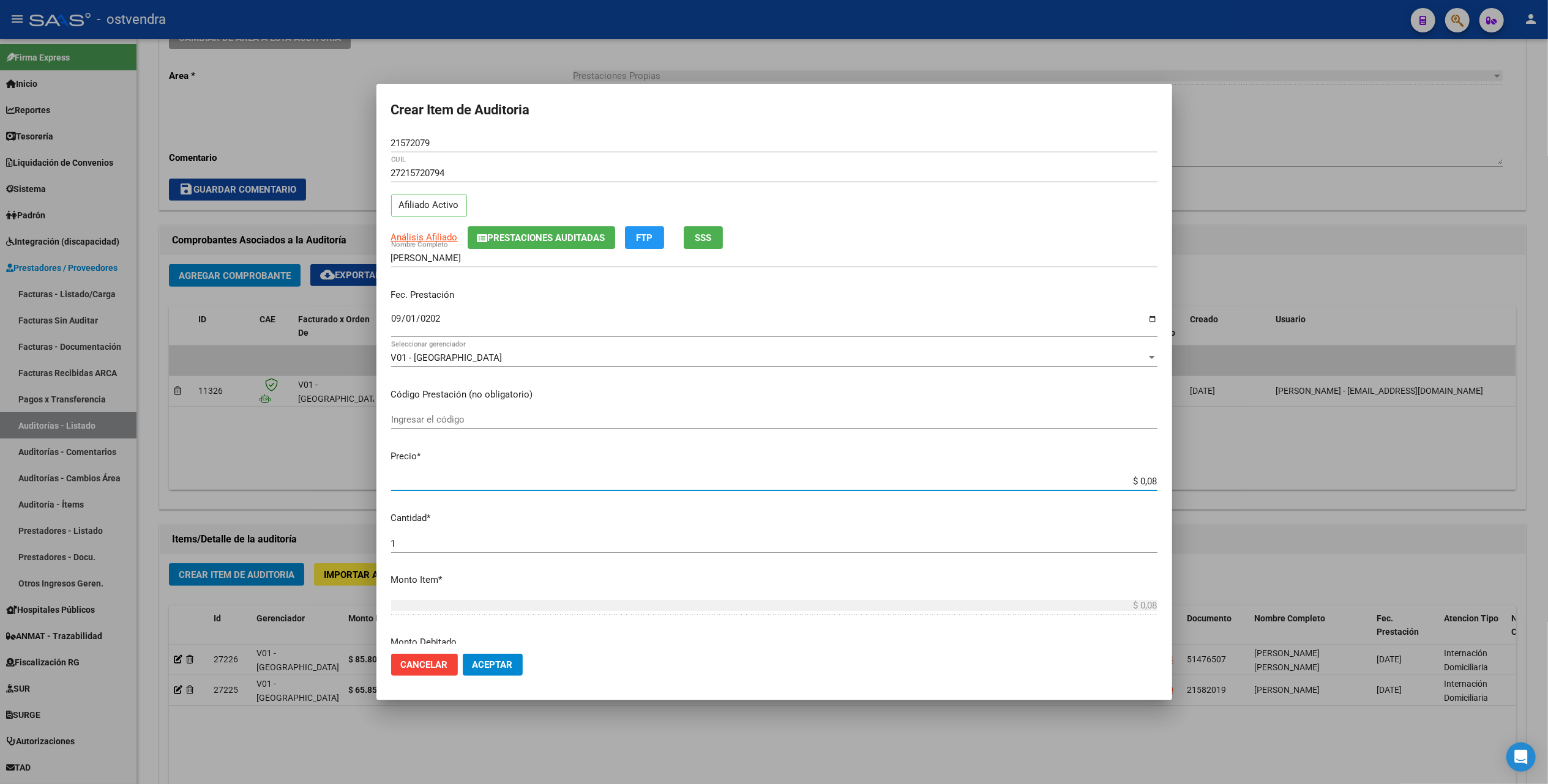
type input "$ 0,88"
type input "$ 8,88"
type input "$ 88,81"
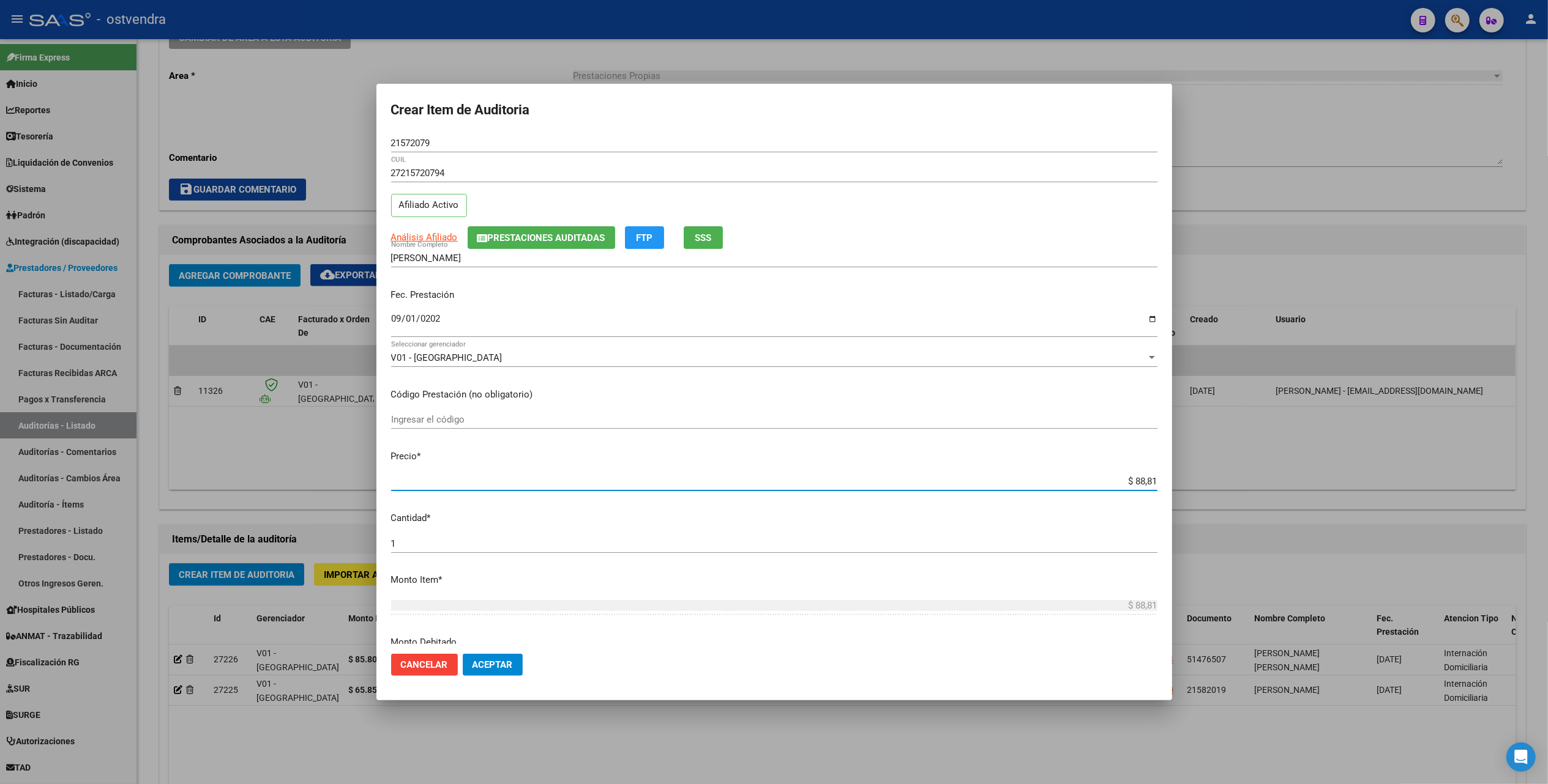
type input "$ 888,19"
type input "$ 8.881,98"
type input "$ 88.819,84"
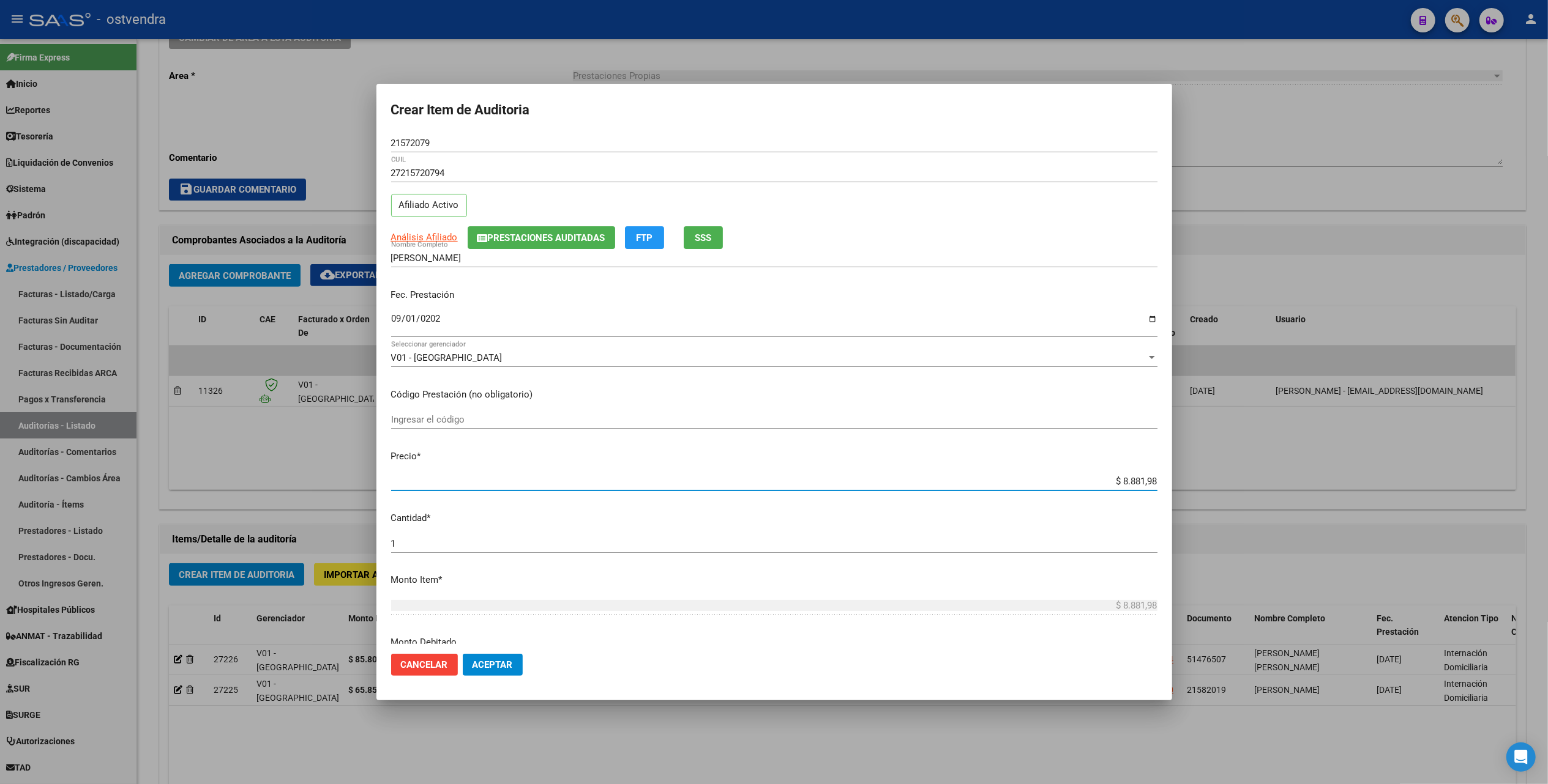
type input "$ 88.819,84"
type input "$ 888.198,48"
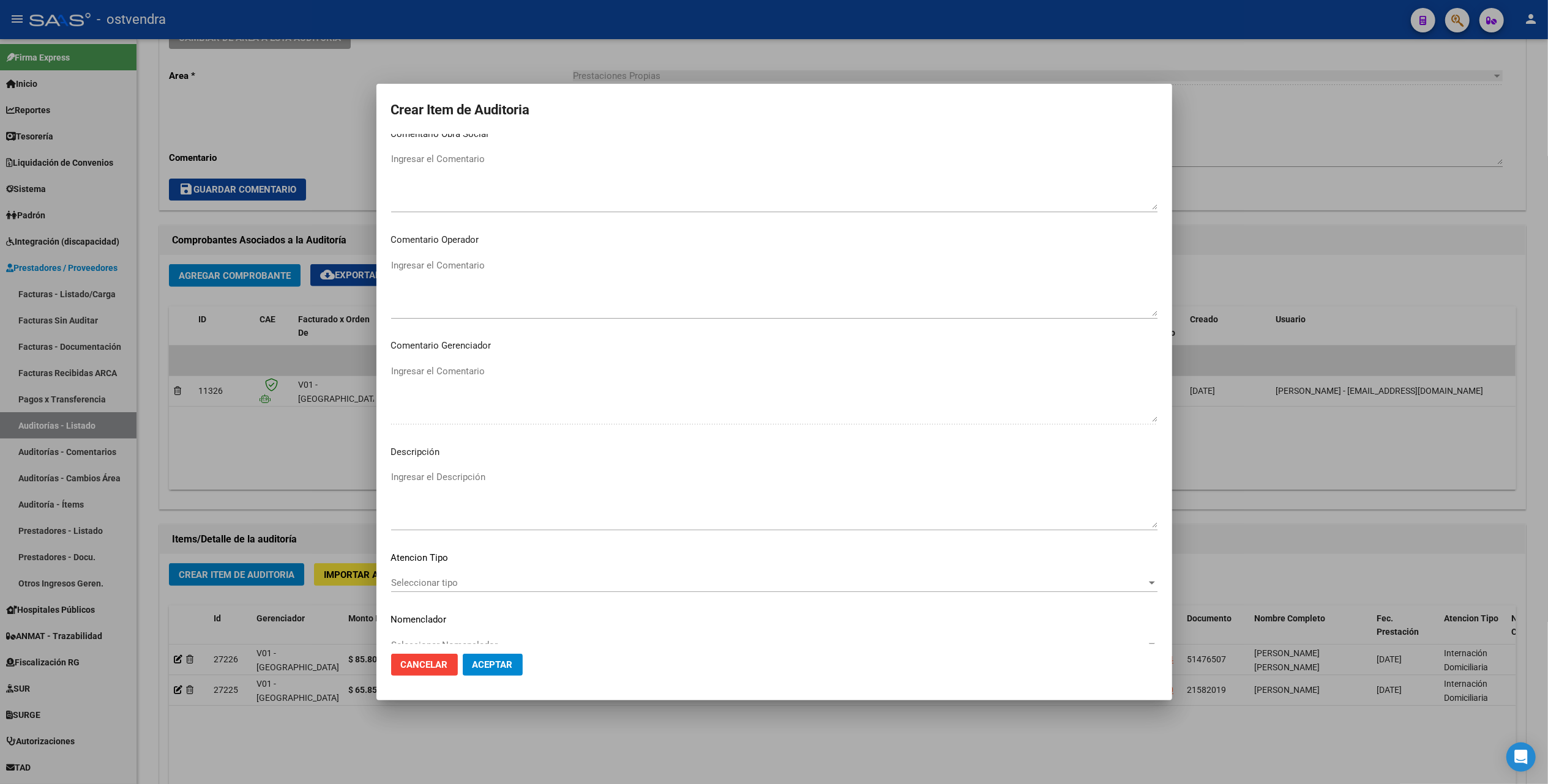
scroll to position [592, 0]
click at [421, 459] on textarea "Ingresar el Descripción" at bounding box center [774, 477] width 766 height 58
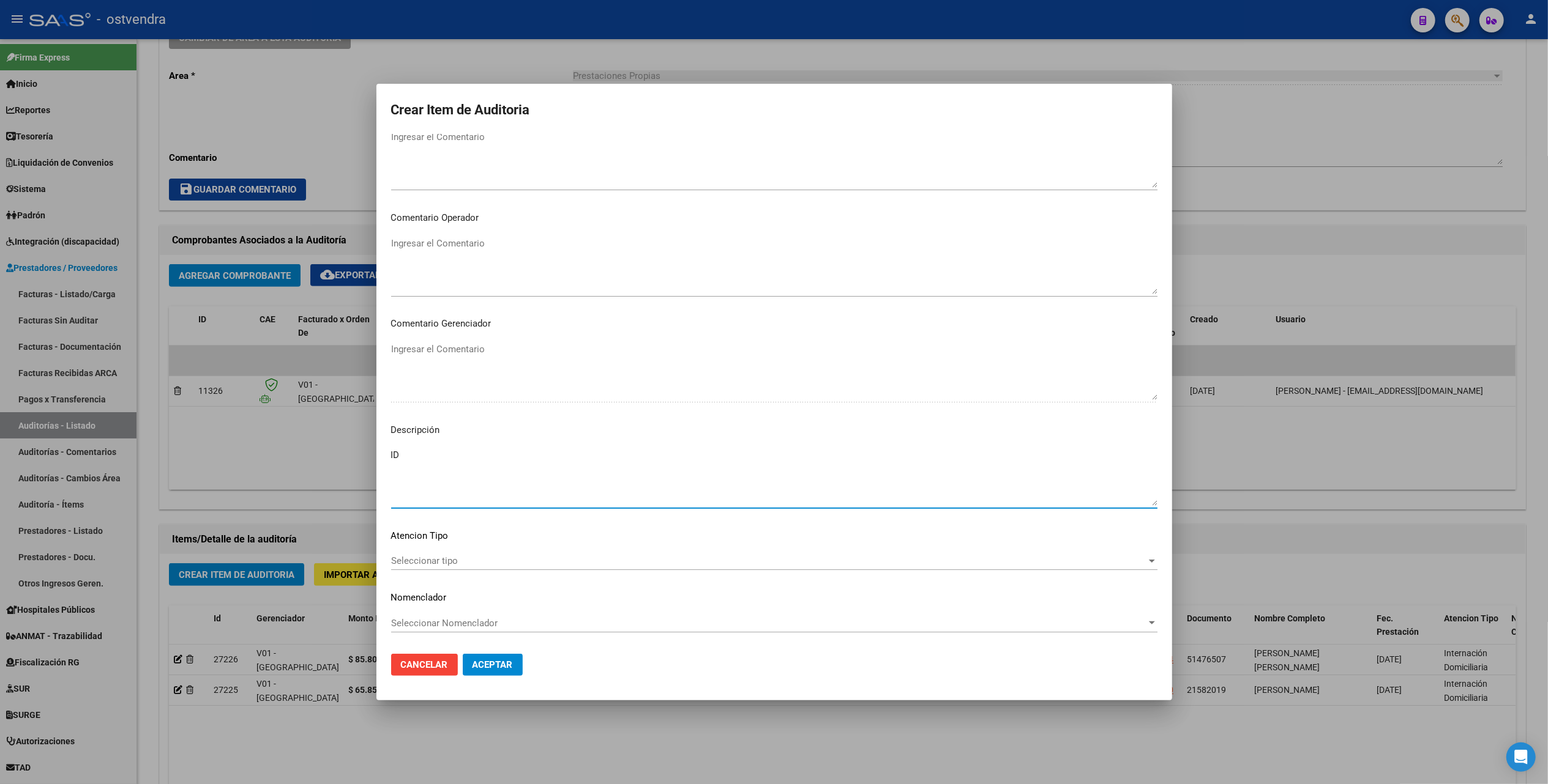
type textarea "ID"
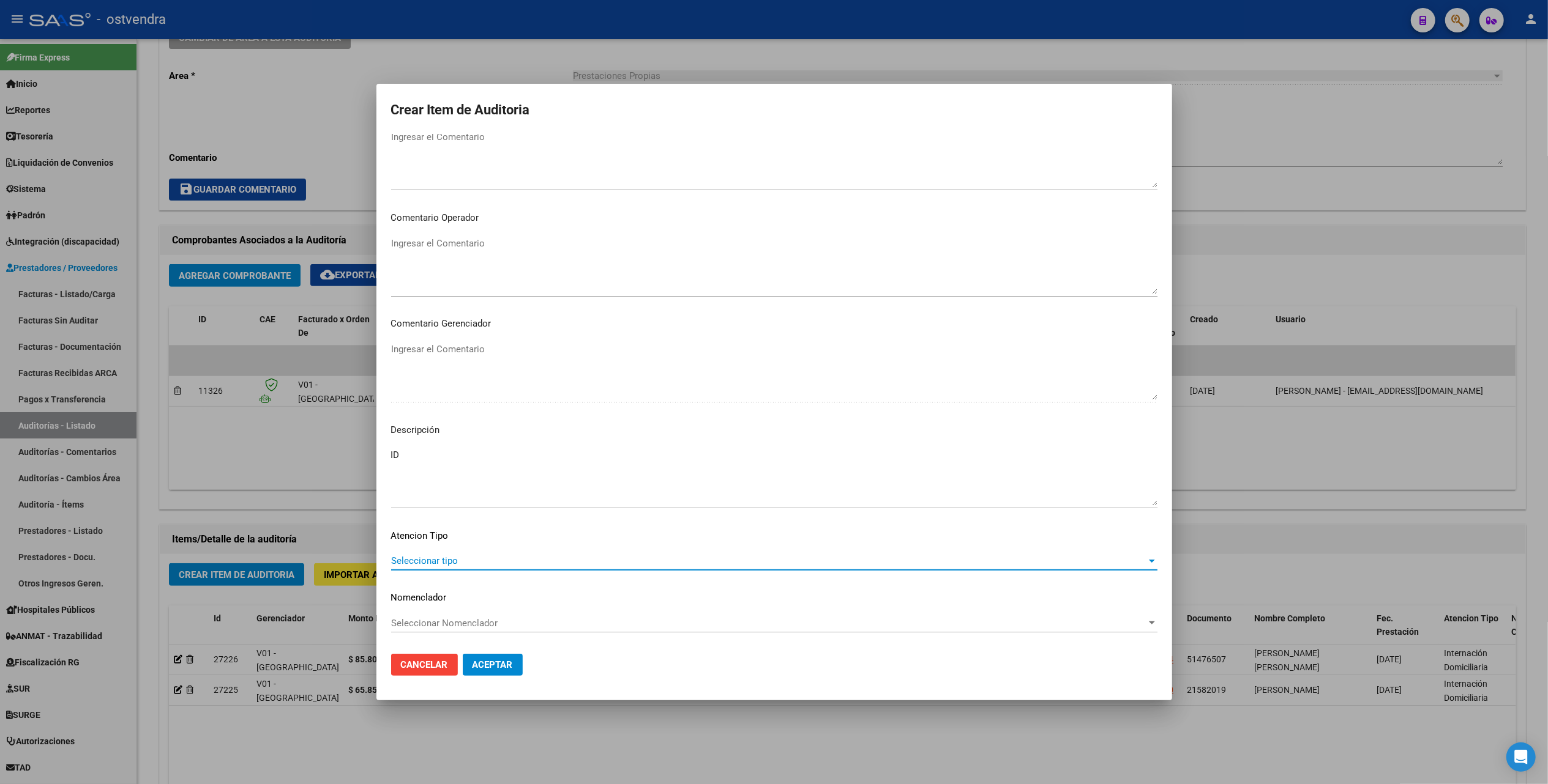
click at [437, 560] on span "Seleccionar tipo" at bounding box center [769, 560] width 755 height 11
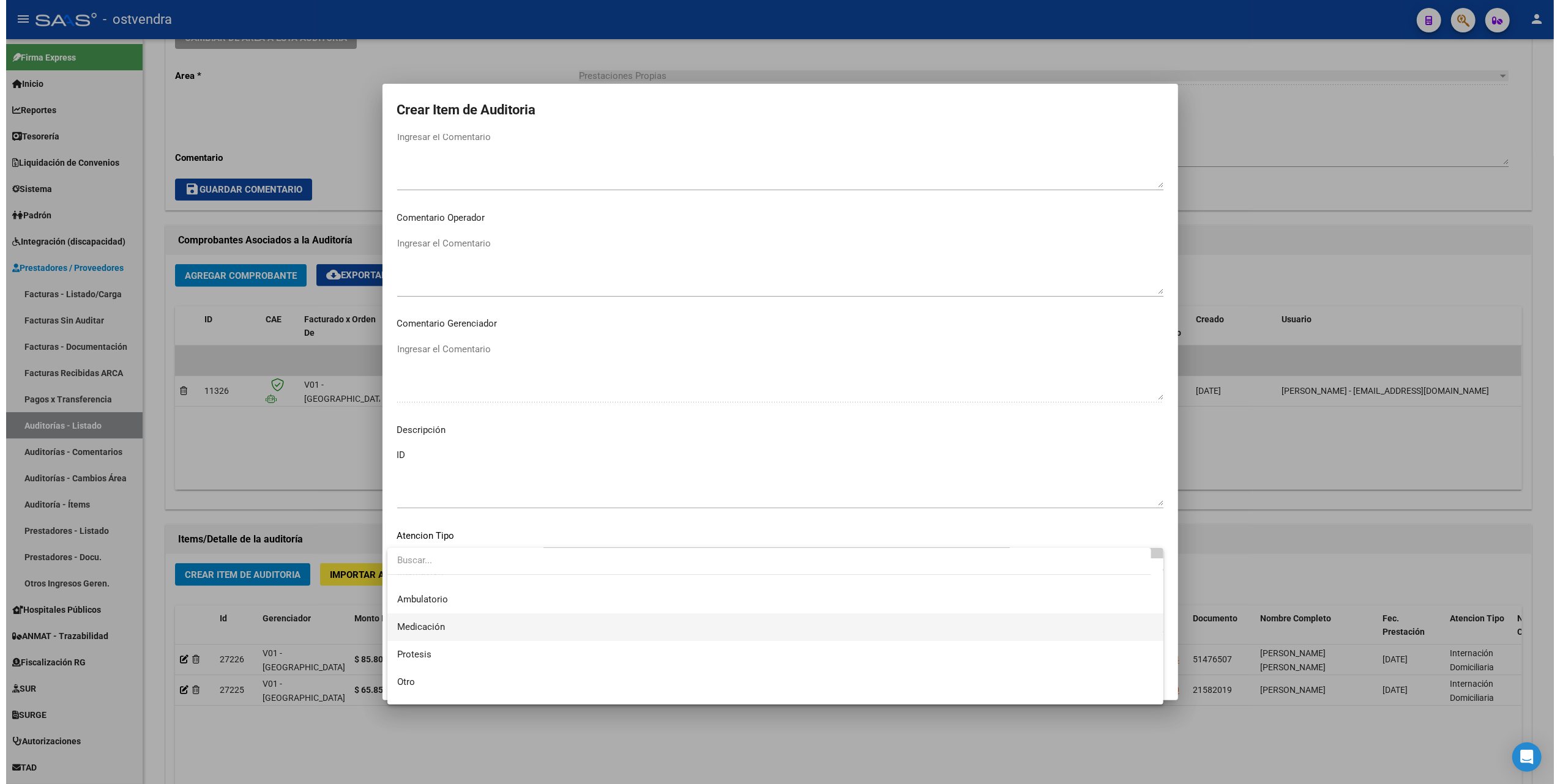
scroll to position [63, 0]
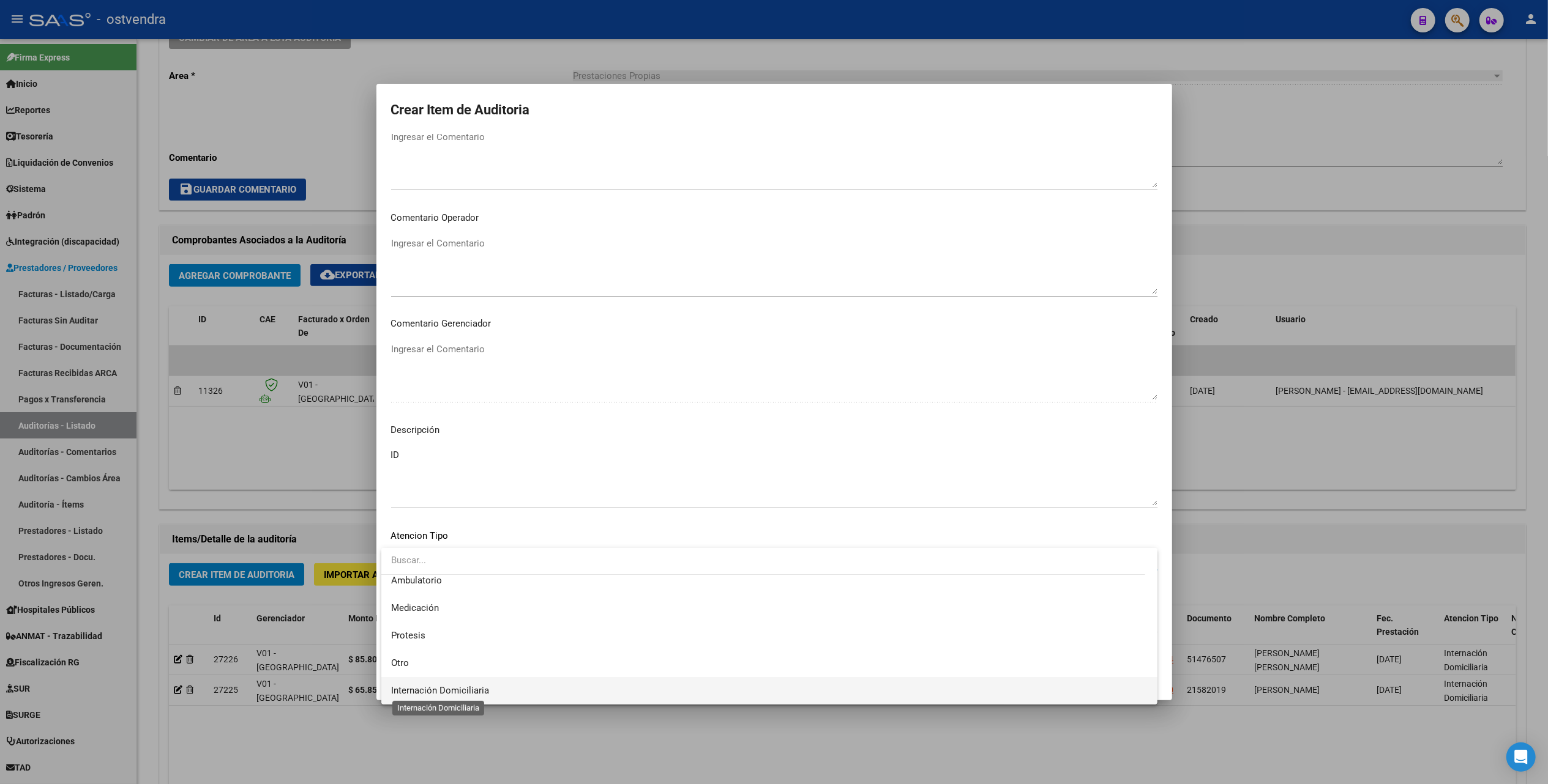
click at [445, 695] on span "Internación Domiciliaria" at bounding box center [440, 690] width 98 height 11
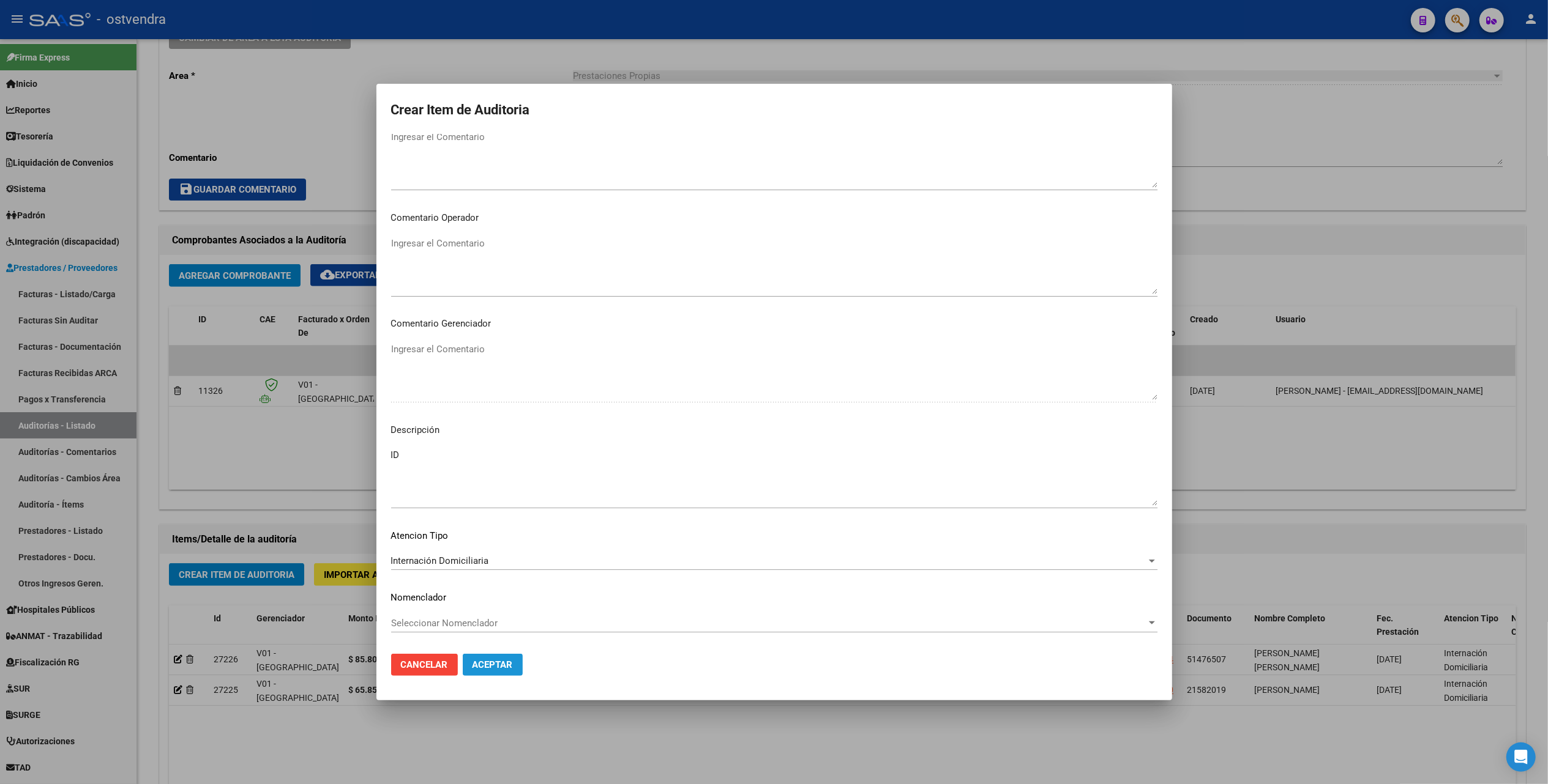
click at [504, 659] on span "Aceptar" at bounding box center [493, 664] width 41 height 11
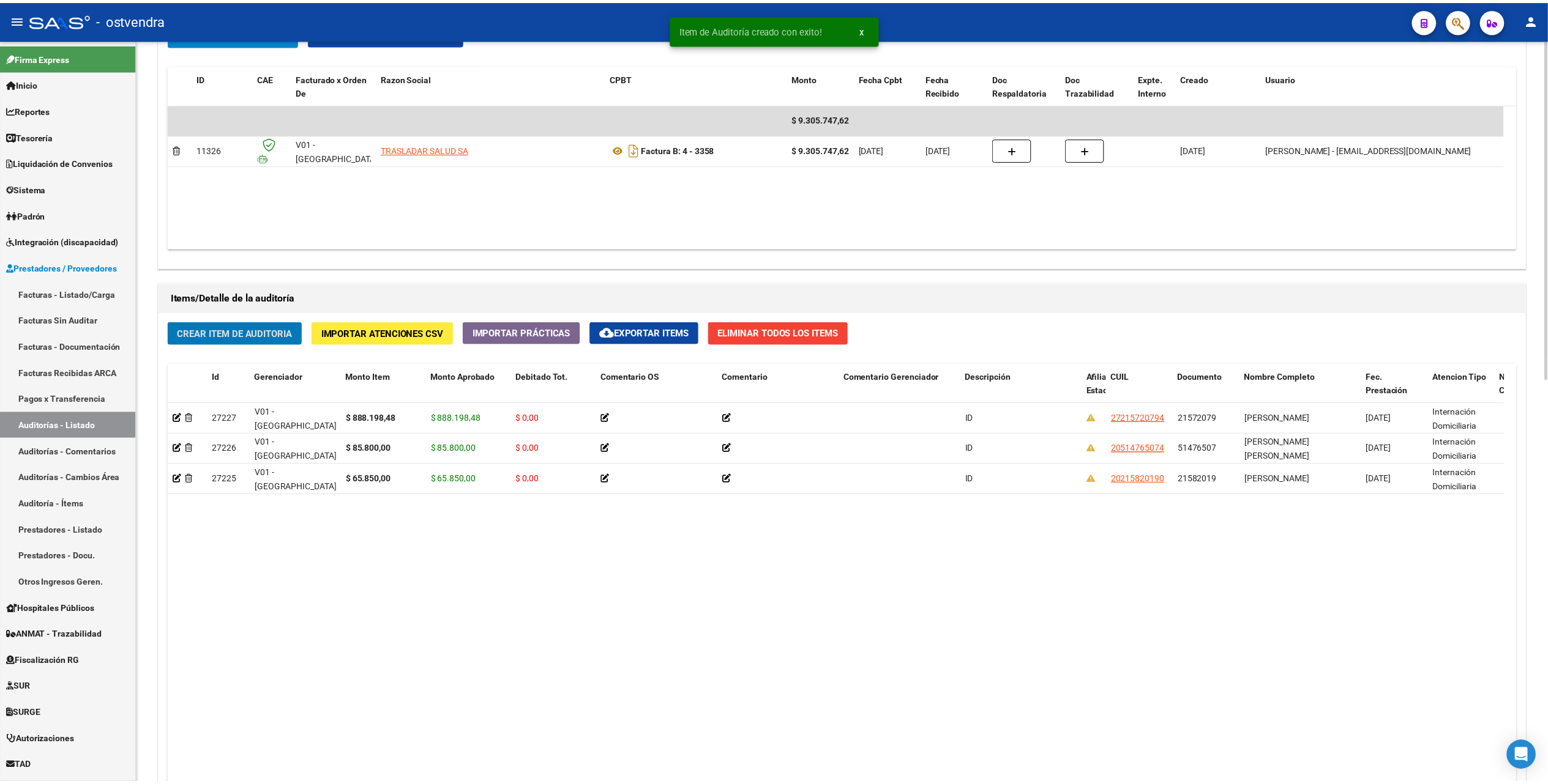
scroll to position [652, 0]
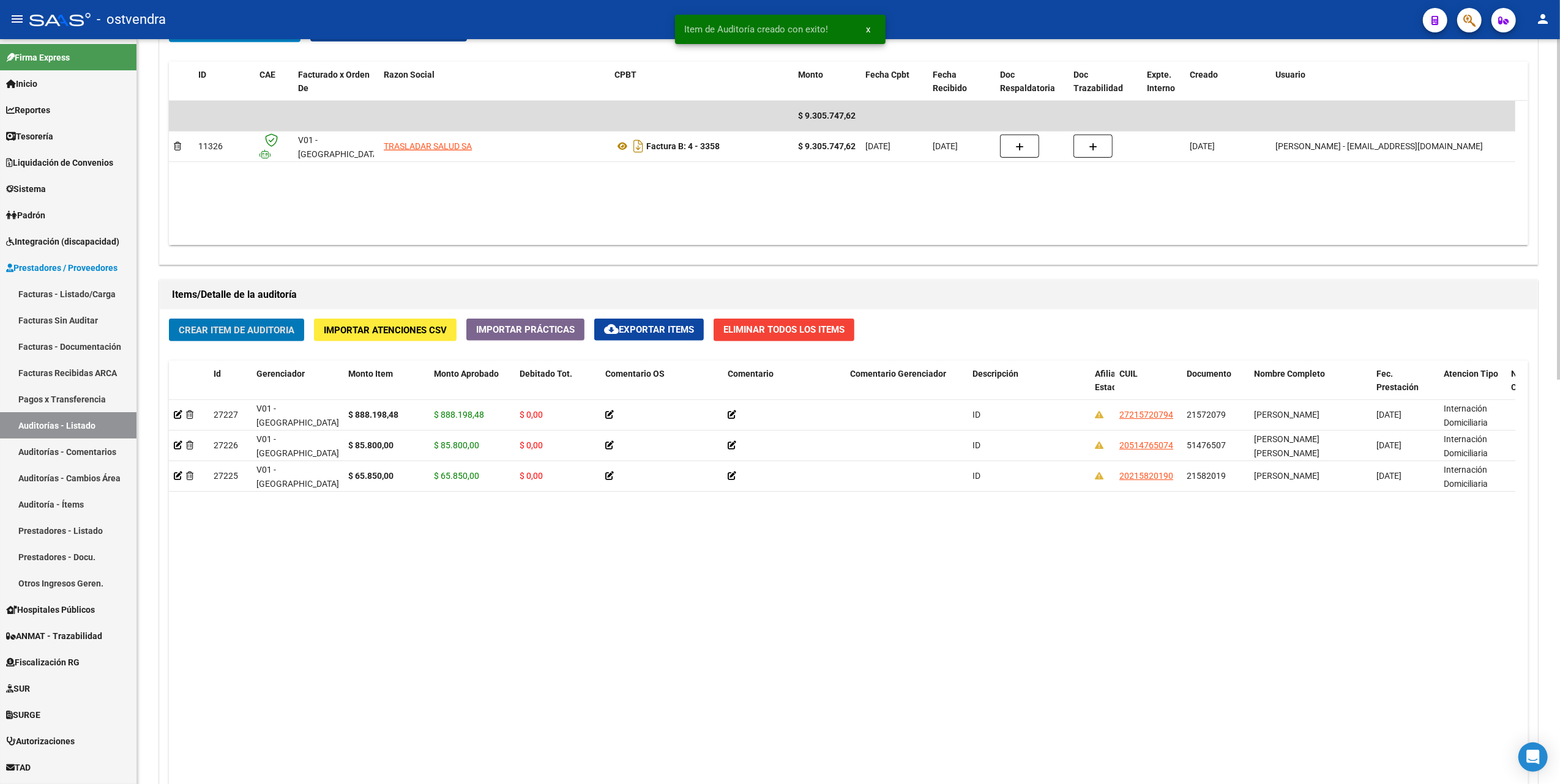
click at [244, 330] on span "Crear Item de Auditoria" at bounding box center [237, 330] width 115 height 11
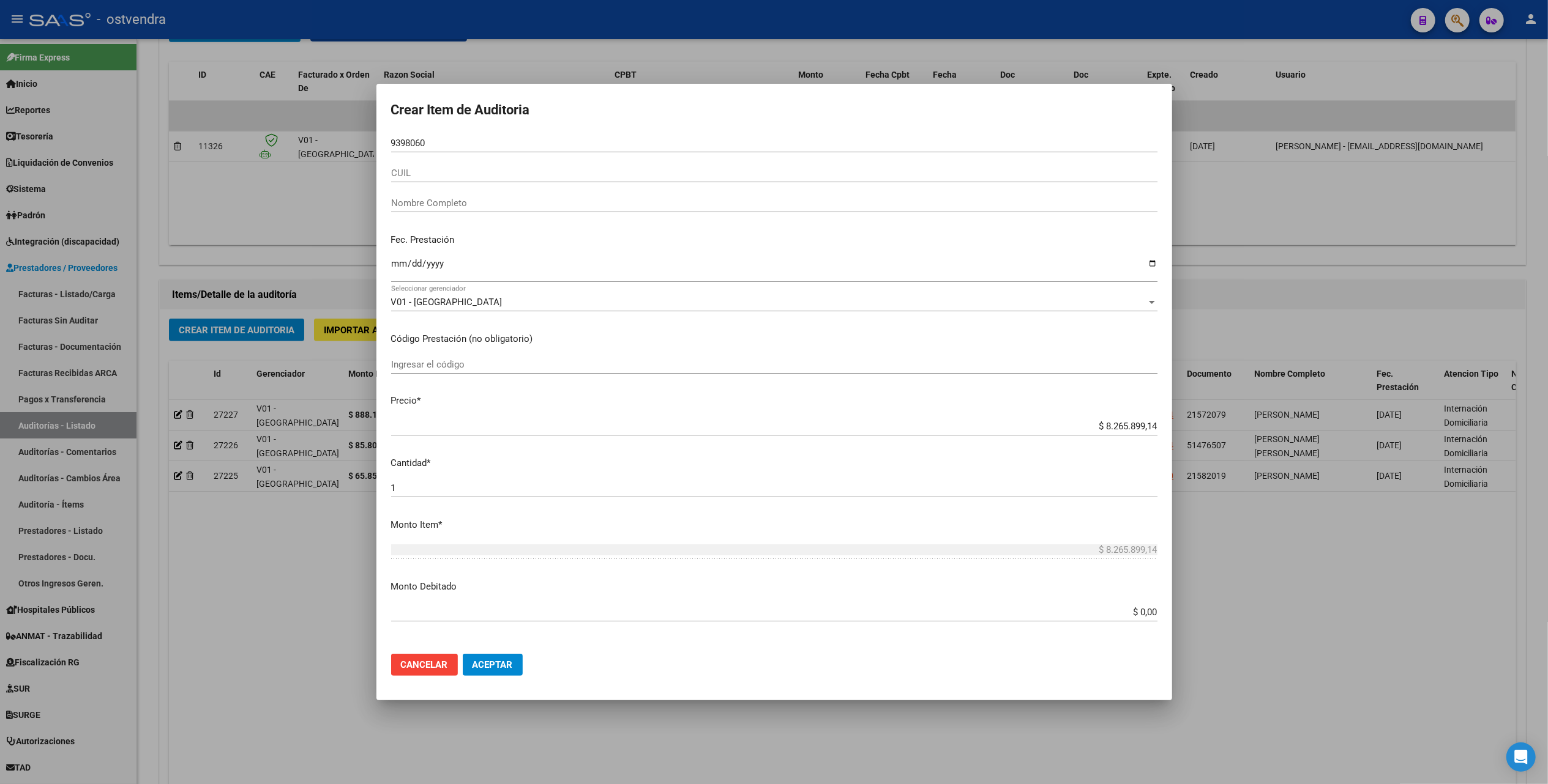
click at [632, 132] on form "Crear Item de Auditoria 9398060 Nro Documento CUIL Nombre Completo Fec. Prestac…" at bounding box center [774, 391] width 766 height 586
drag, startPoint x: 624, startPoint y: 143, endPoint x: 615, endPoint y: 143, distance: 9.0
click at [620, 143] on input "9398060" at bounding box center [774, 143] width 766 height 11
drag, startPoint x: 412, startPoint y: 138, endPoint x: 407, endPoint y: 195, distance: 57.2
click at [412, 140] on input "9398060" at bounding box center [774, 143] width 766 height 11
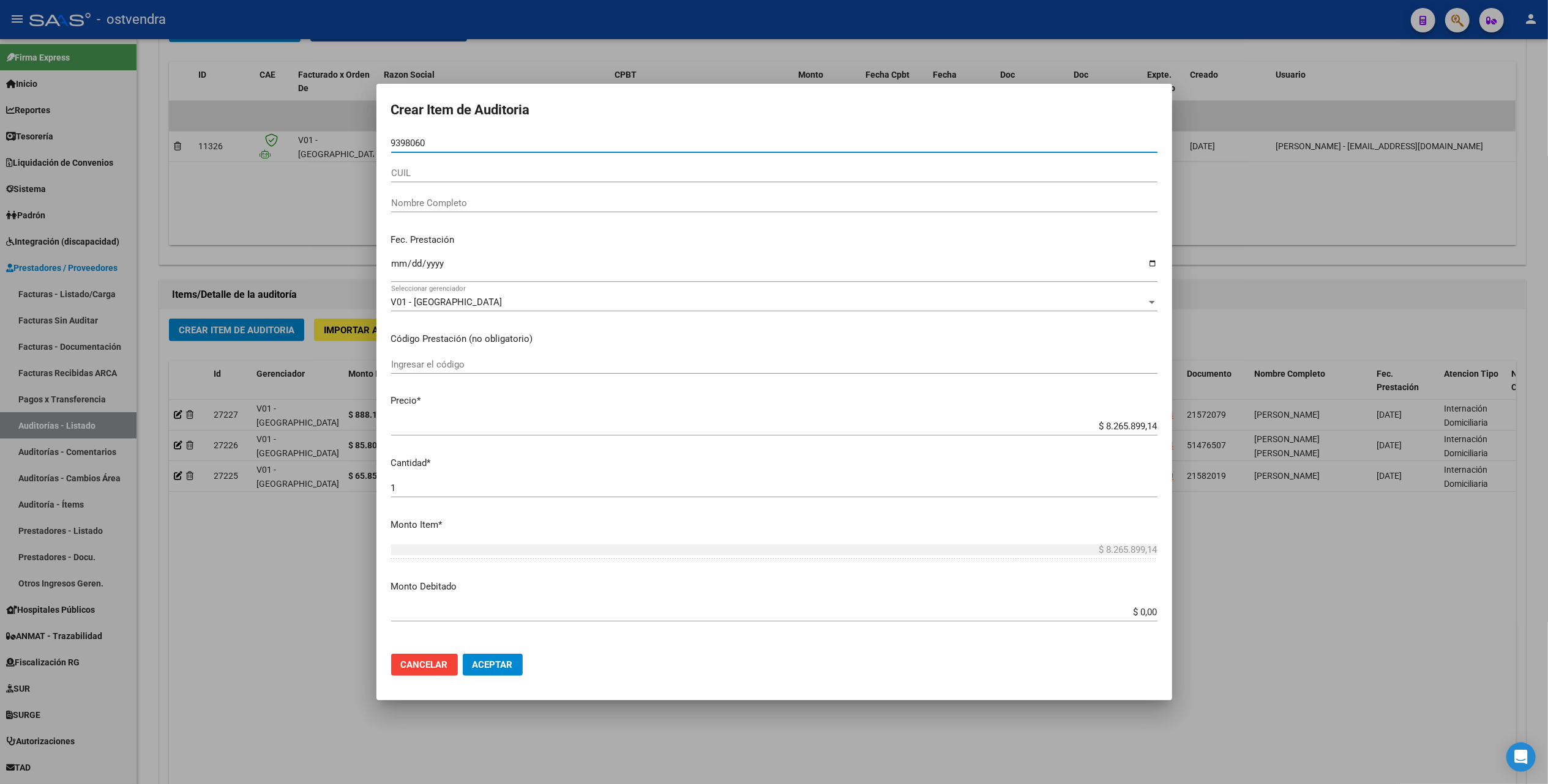
type input "93988060"
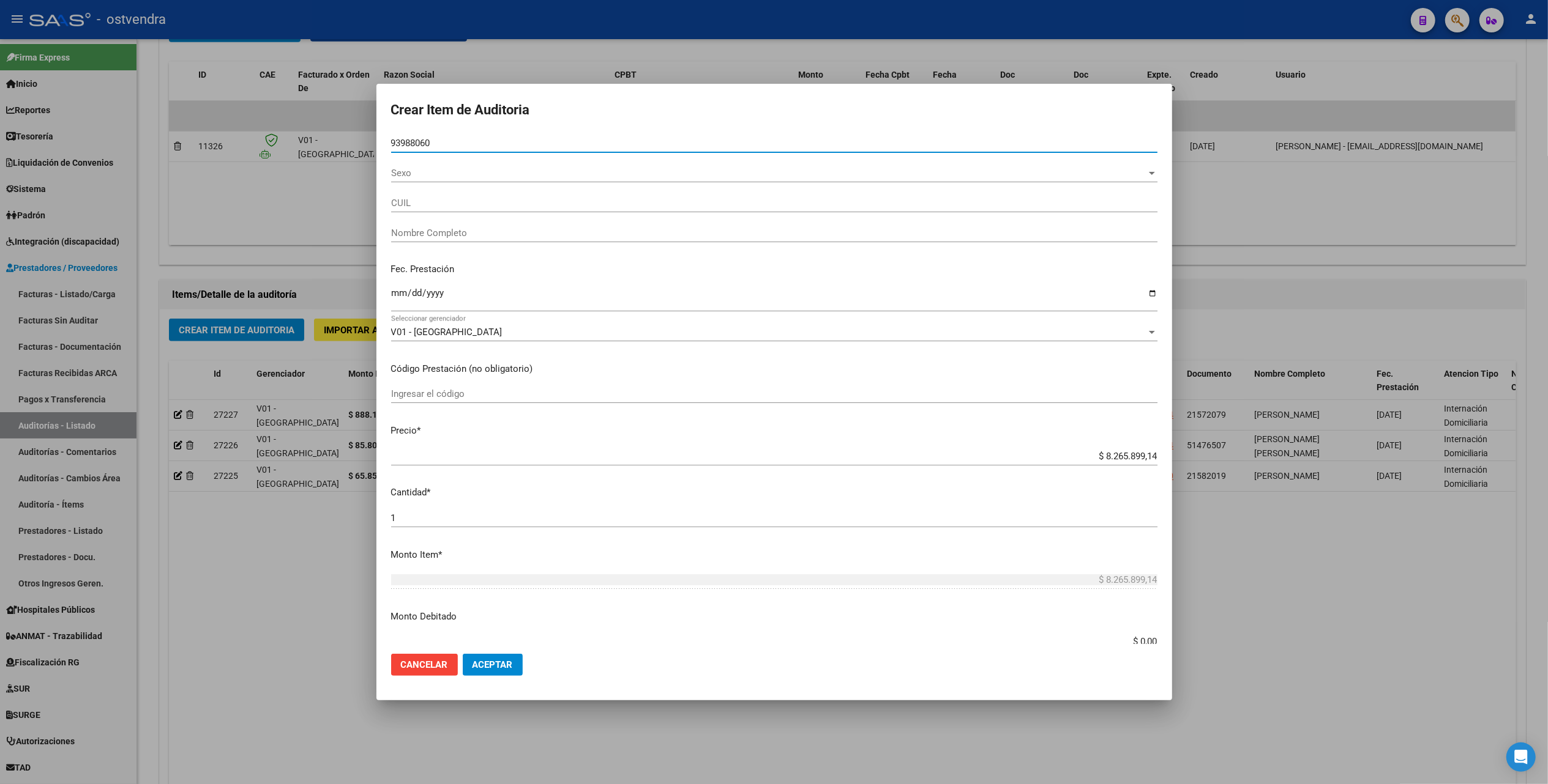
type input "27939880602"
type input "[PERSON_NAME]"
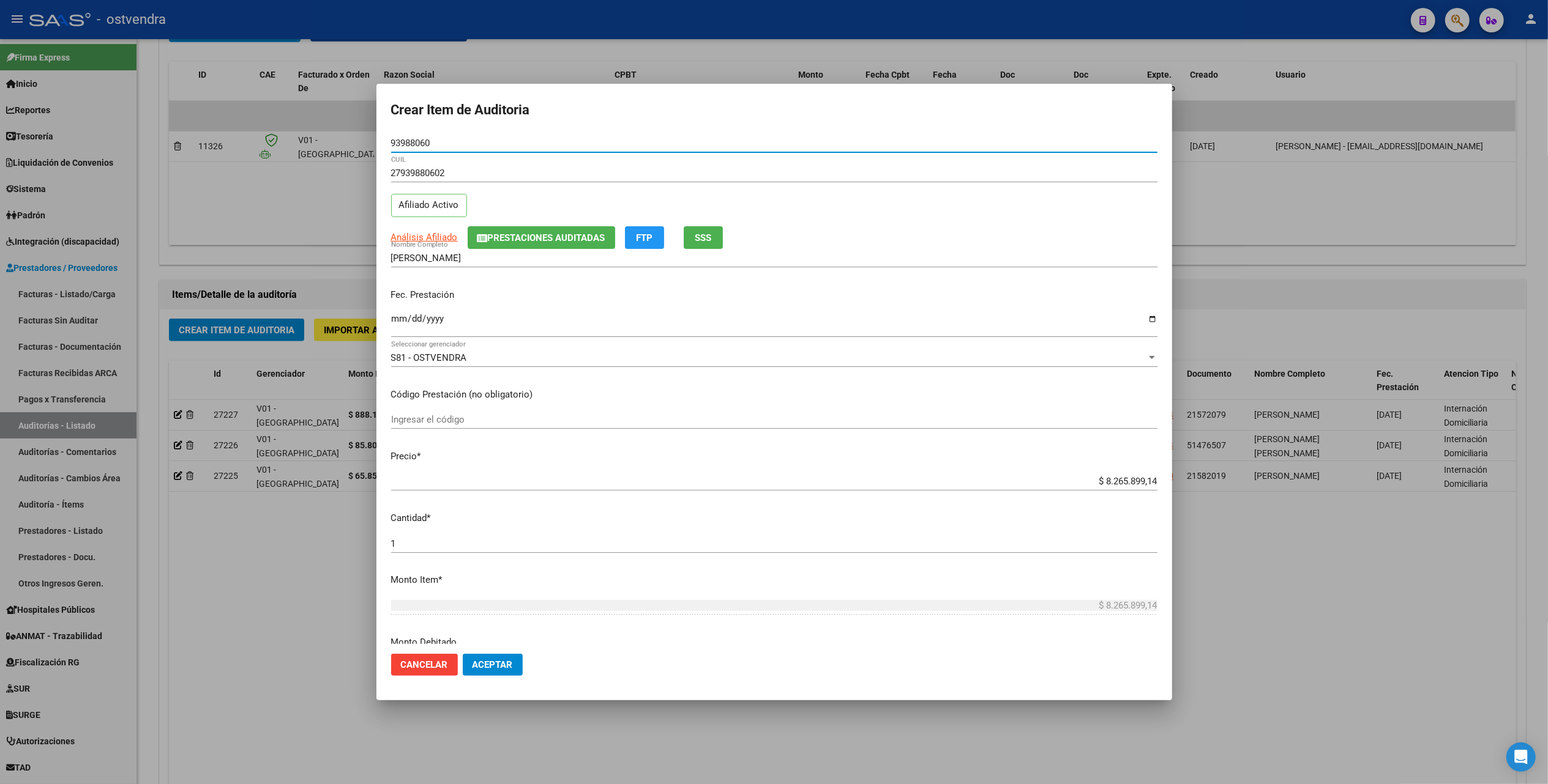
type input "93988060"
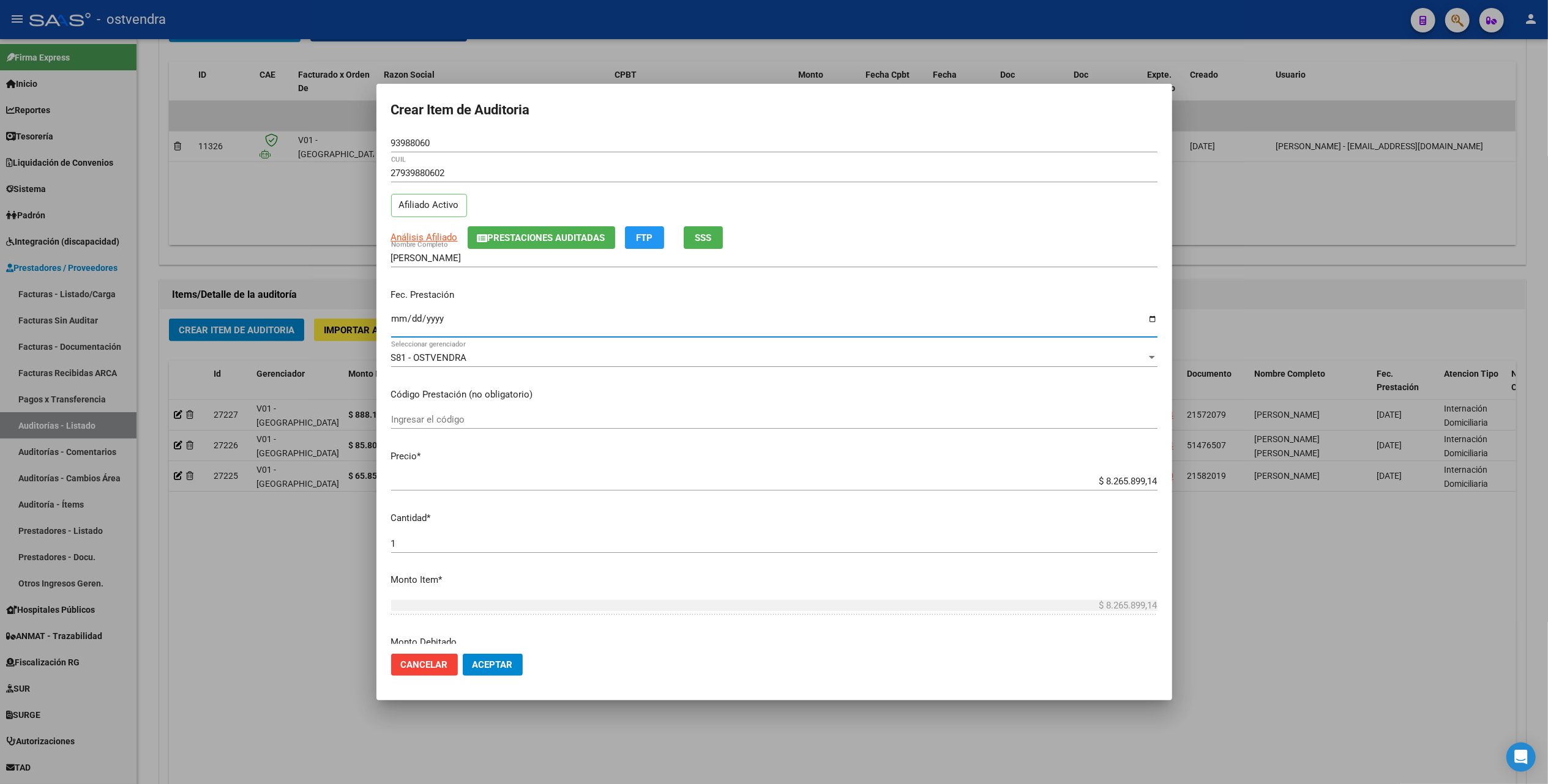
click at [398, 322] on input "Ingresar la fecha" at bounding box center [774, 323] width 766 height 20
type input "[DATE]"
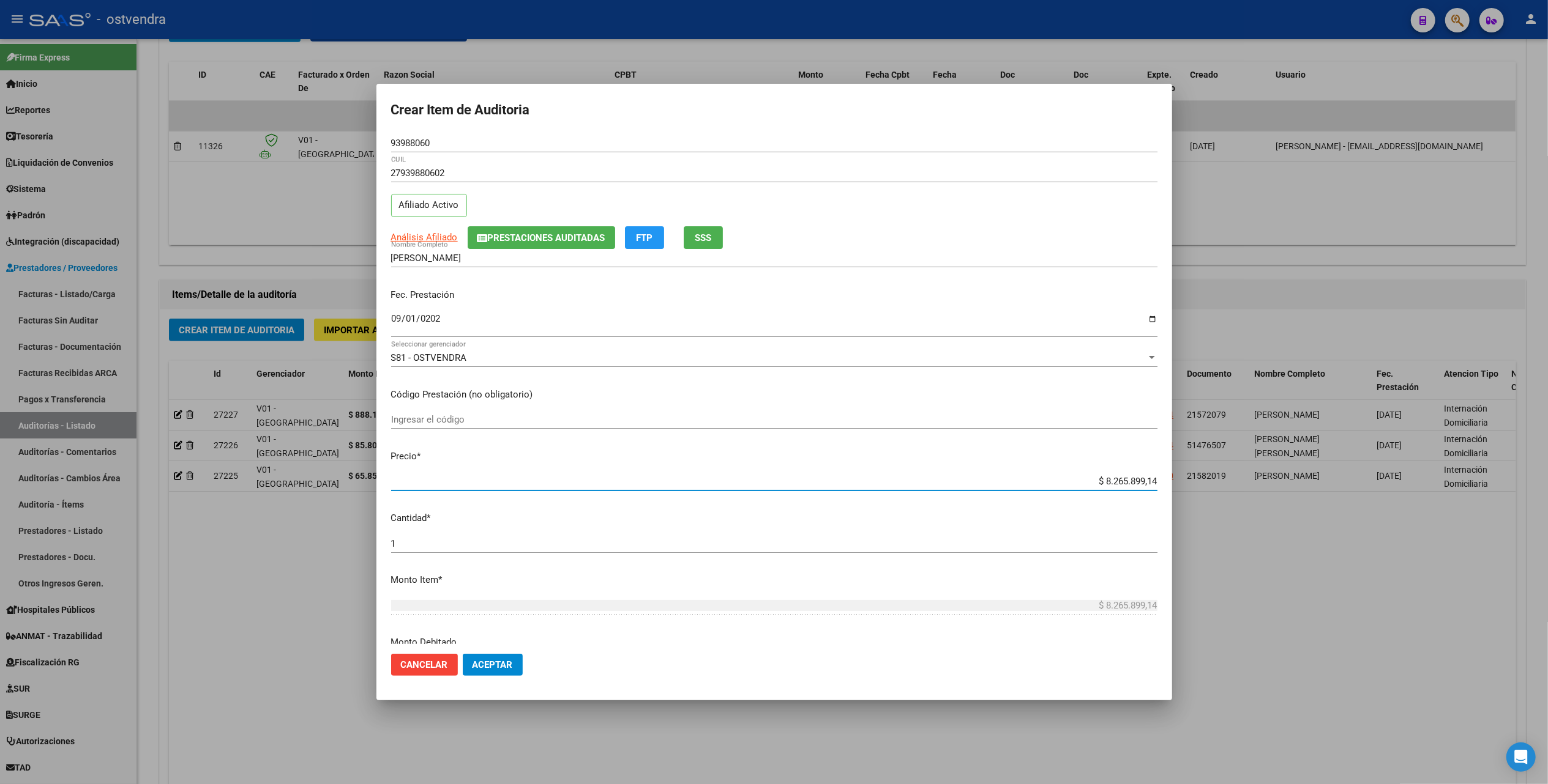
drag, startPoint x: 1095, startPoint y: 479, endPoint x: 1156, endPoint y: 481, distance: 61.0
click at [1156, 481] on mat-dialog-content "93988060 Nro Documento 27939880602 CUIL Afiliado Activo Análisis Afiliado Prest…" at bounding box center [774, 389] width 796 height 510
type input "$ 0,01"
type input "$ 0,19"
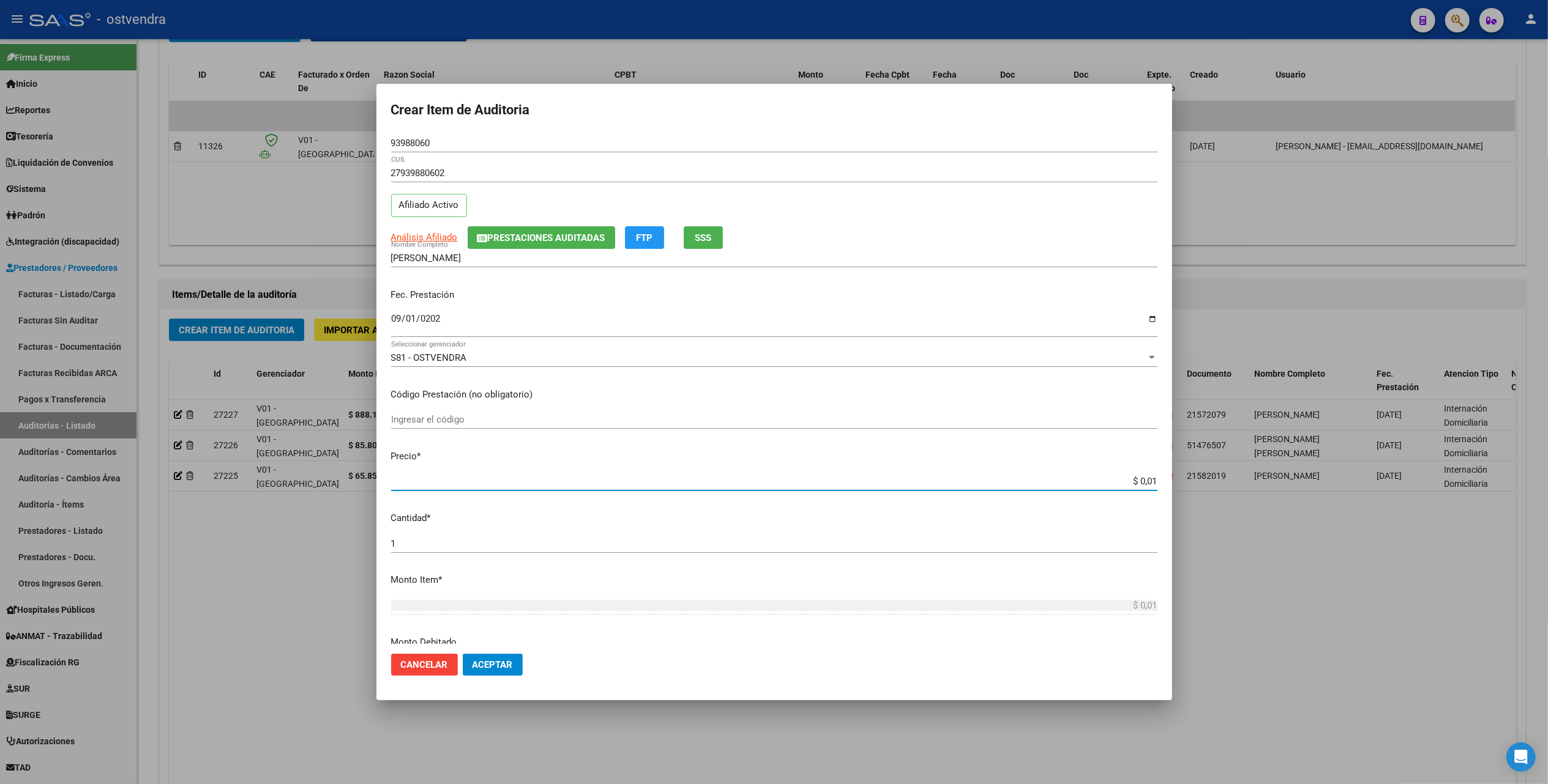
type input "$ 0,19"
type input "$ 1,96"
type input "$ 19,67"
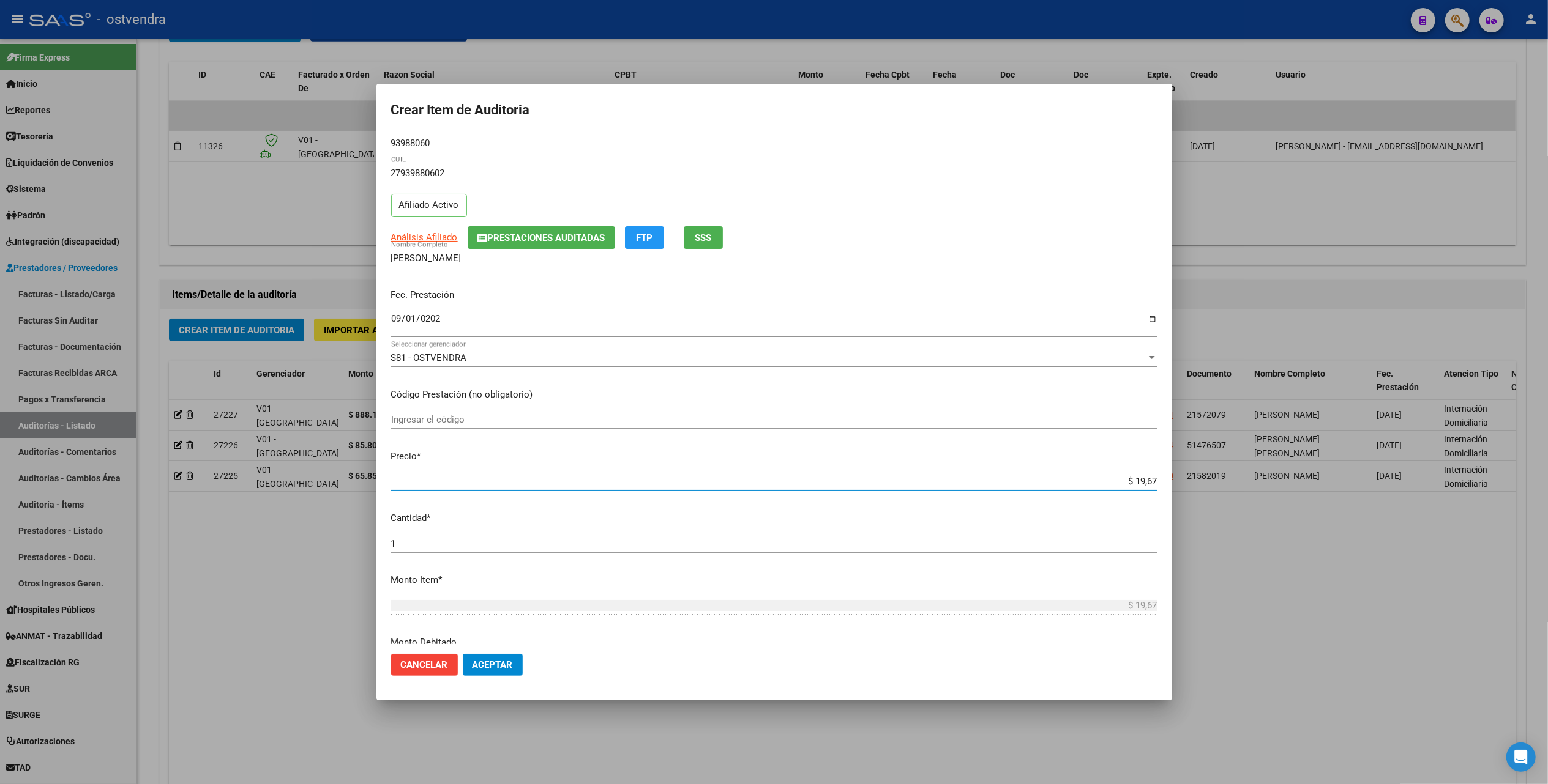
type input "$ 196,76"
type input "$ 1.967,67"
type input "$ 19.676,74"
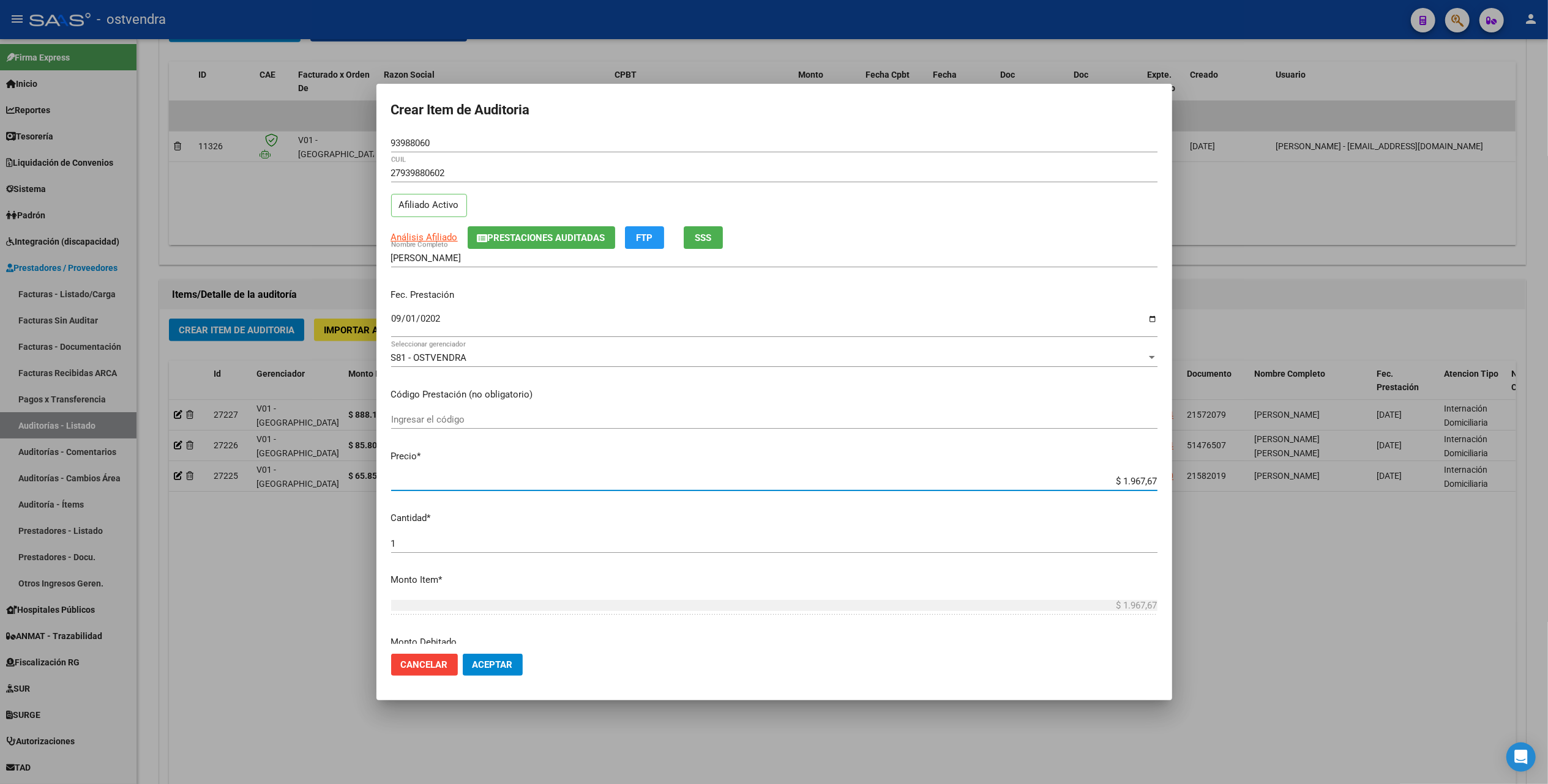
type input "$ 19.676,74"
type input "$ 196.767,49"
type input "$ 1.967.674,91"
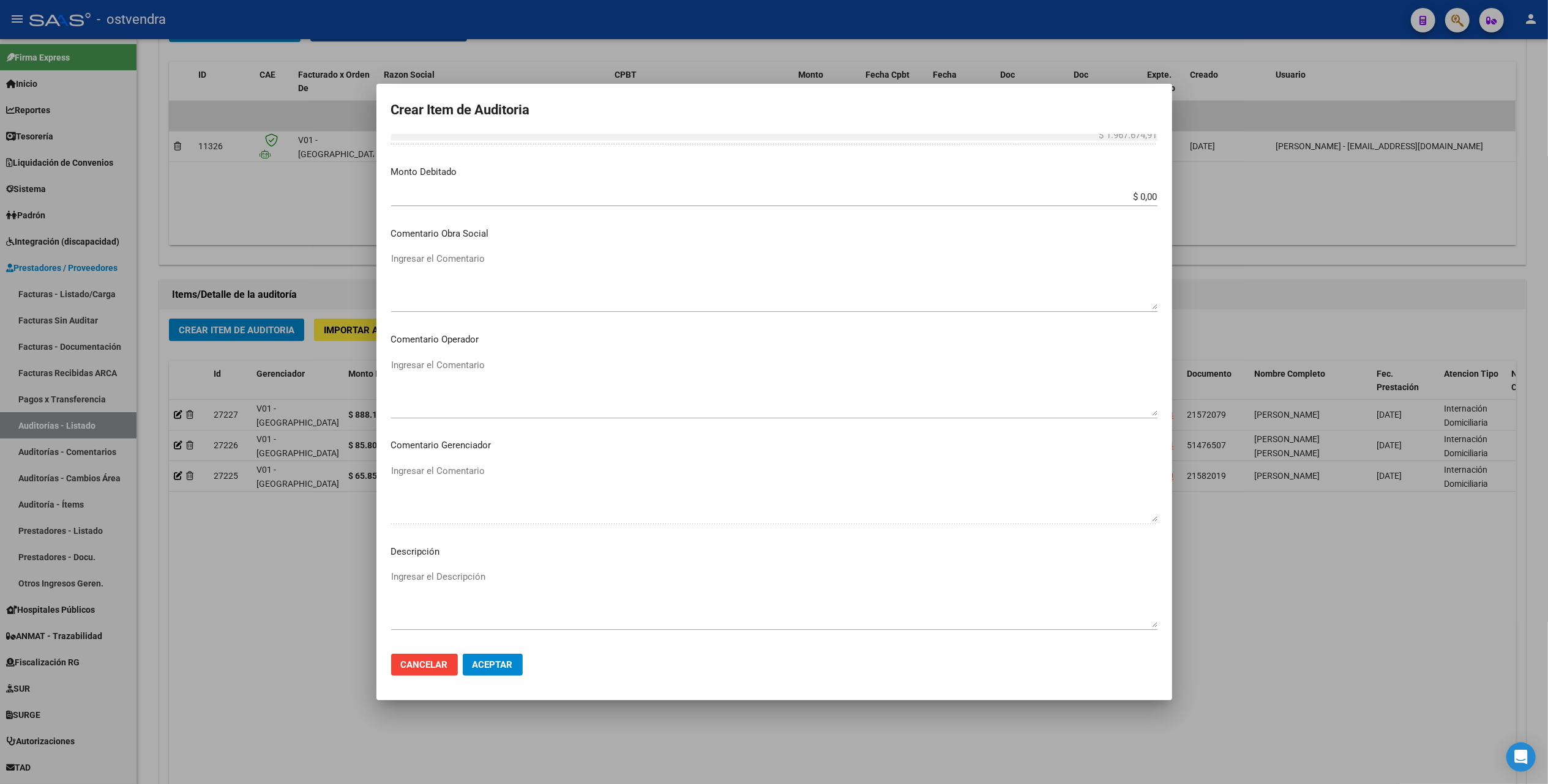
scroll to position [570, 0]
click at [410, 472] on textarea "Ingresar el Descripción" at bounding box center [774, 498] width 766 height 58
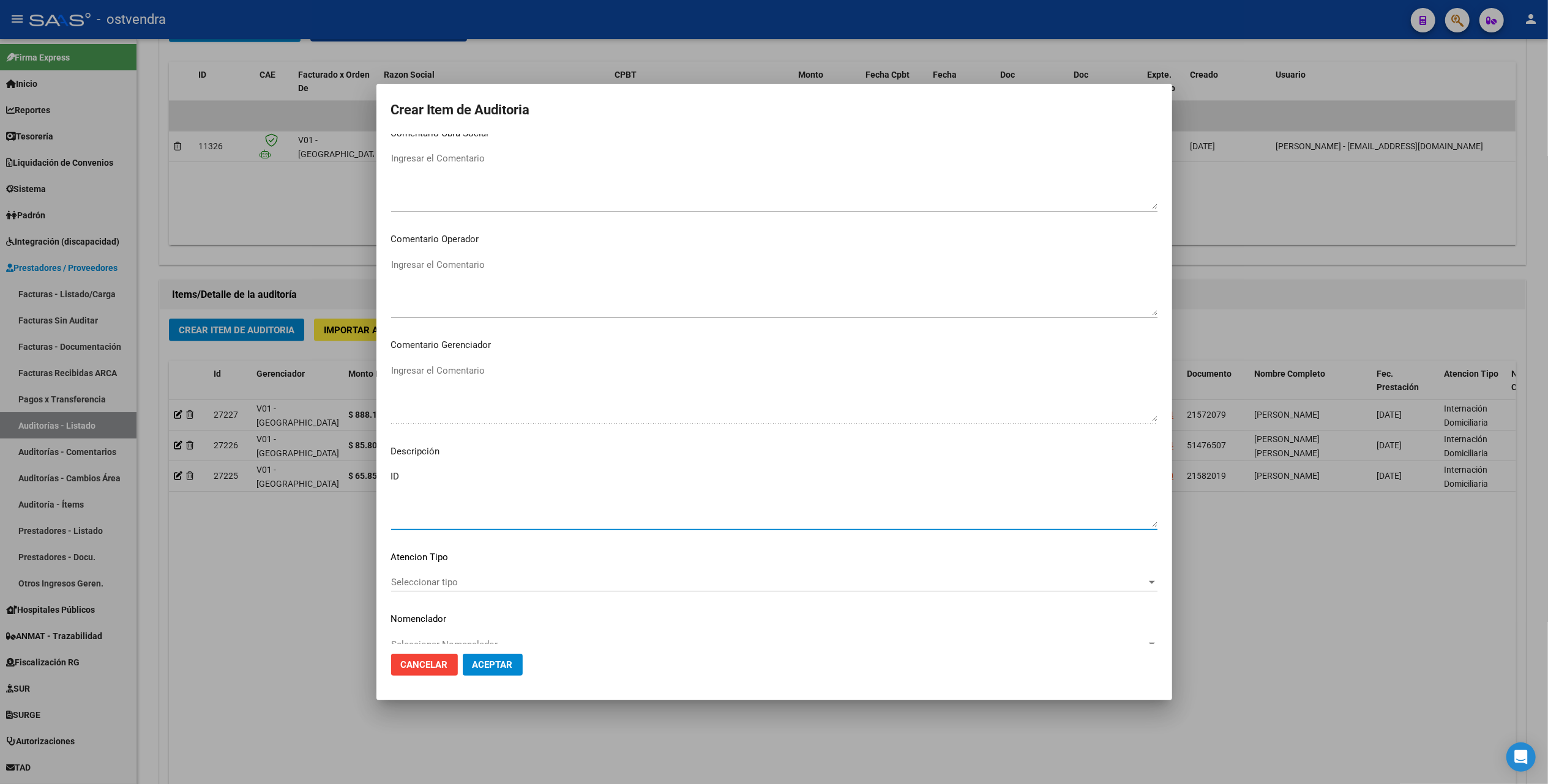
type textarea "ID"
click at [520, 585] on span "Seleccionar tipo" at bounding box center [769, 582] width 755 height 11
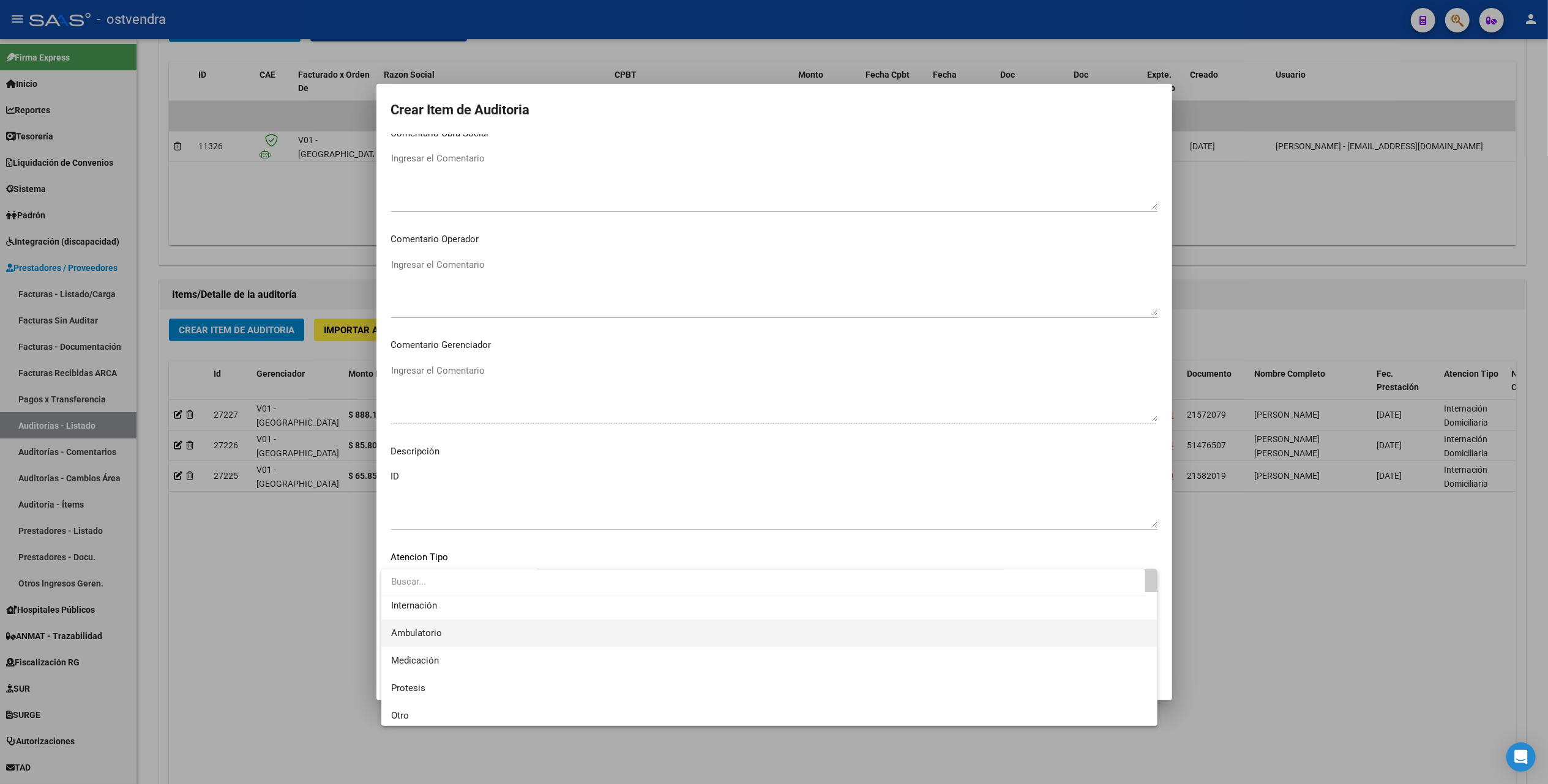
scroll to position [63, 0]
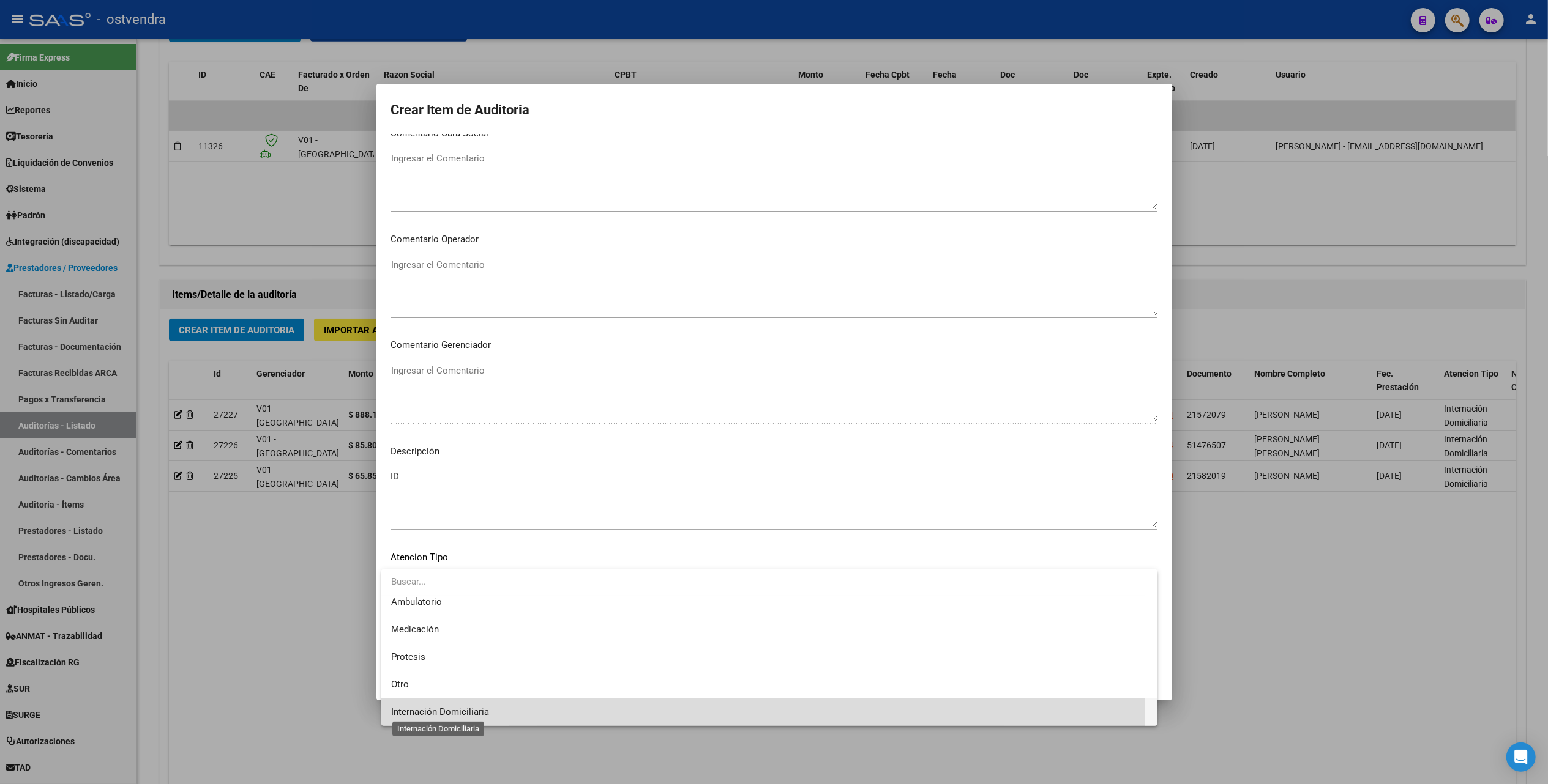
click at [438, 707] on span "Internación Domiciliaria" at bounding box center [440, 712] width 98 height 11
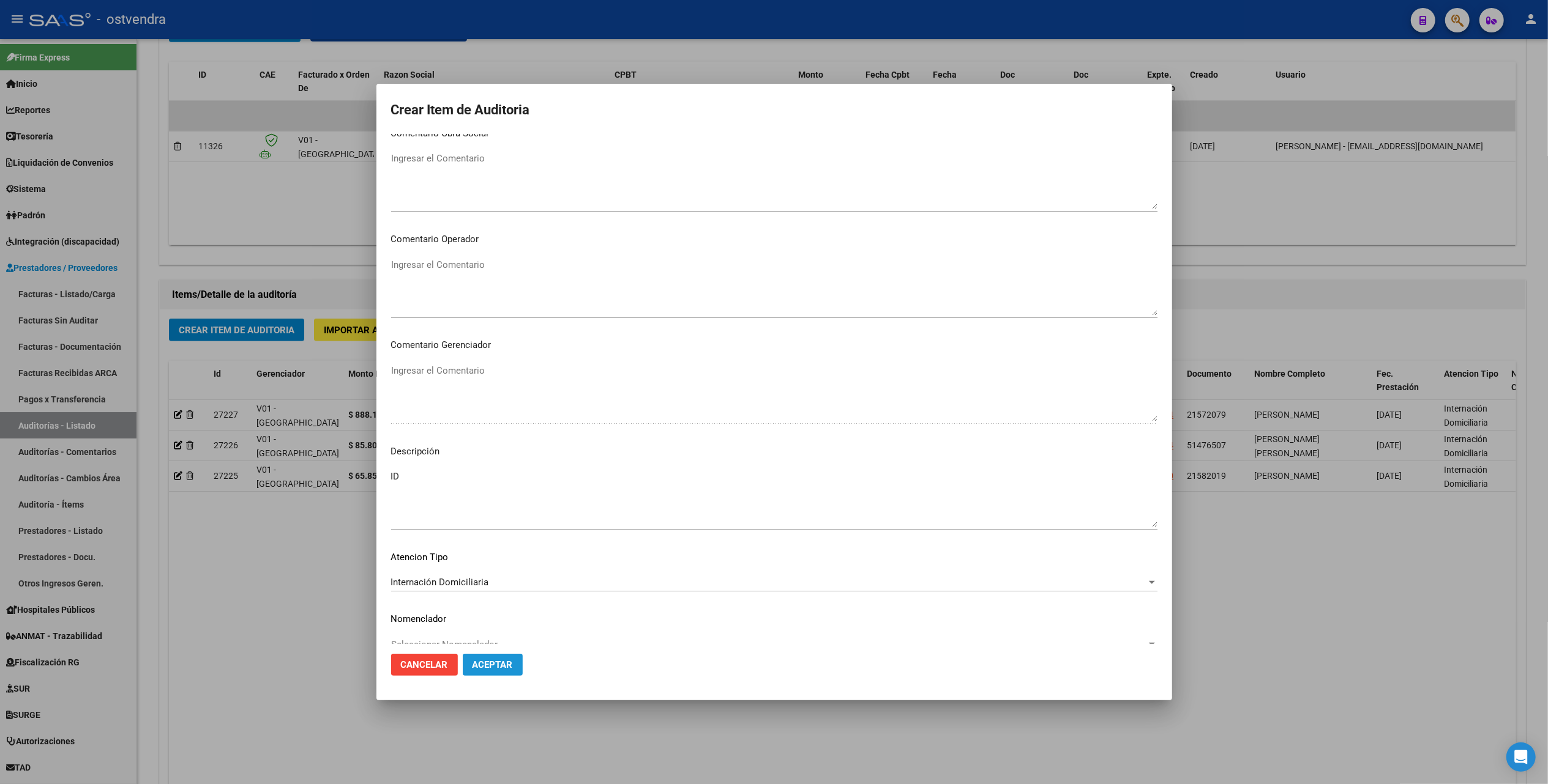
click at [495, 660] on span "Aceptar" at bounding box center [493, 664] width 41 height 11
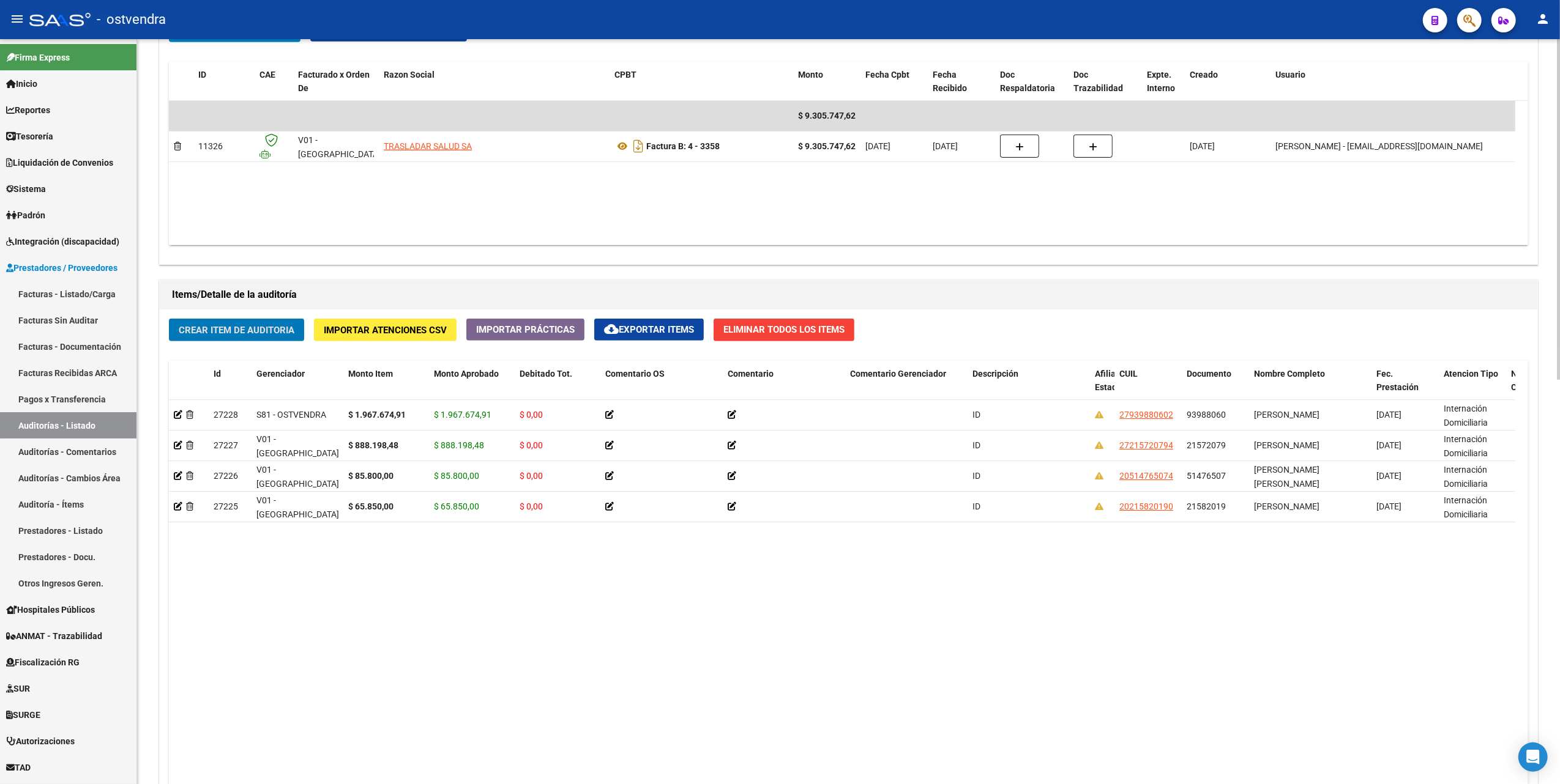
click at [261, 326] on span "Crear Item de Auditoria" at bounding box center [237, 330] width 115 height 11
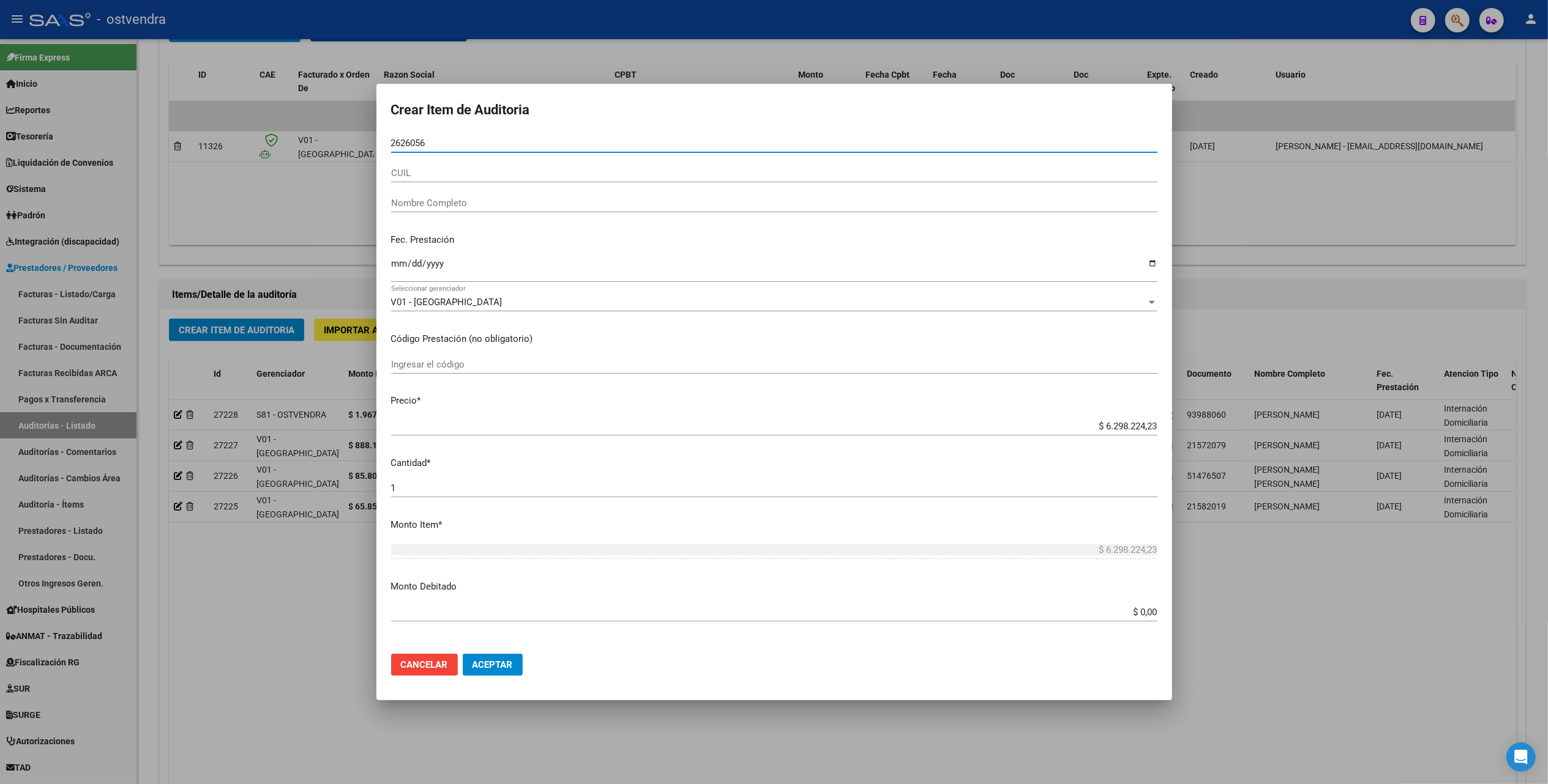
type input "26260561"
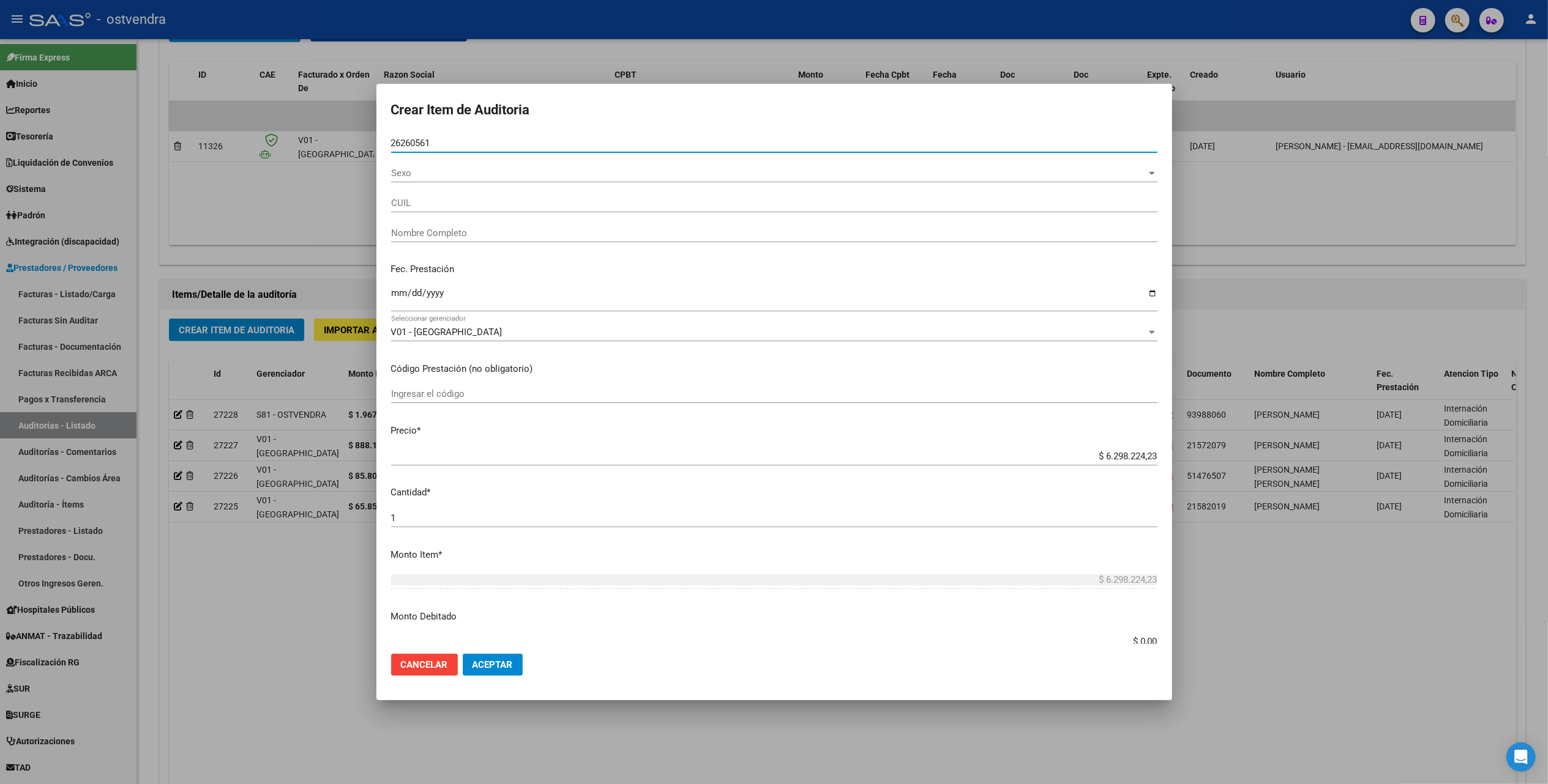
type input "27262605618"
type input "[PERSON_NAME]"
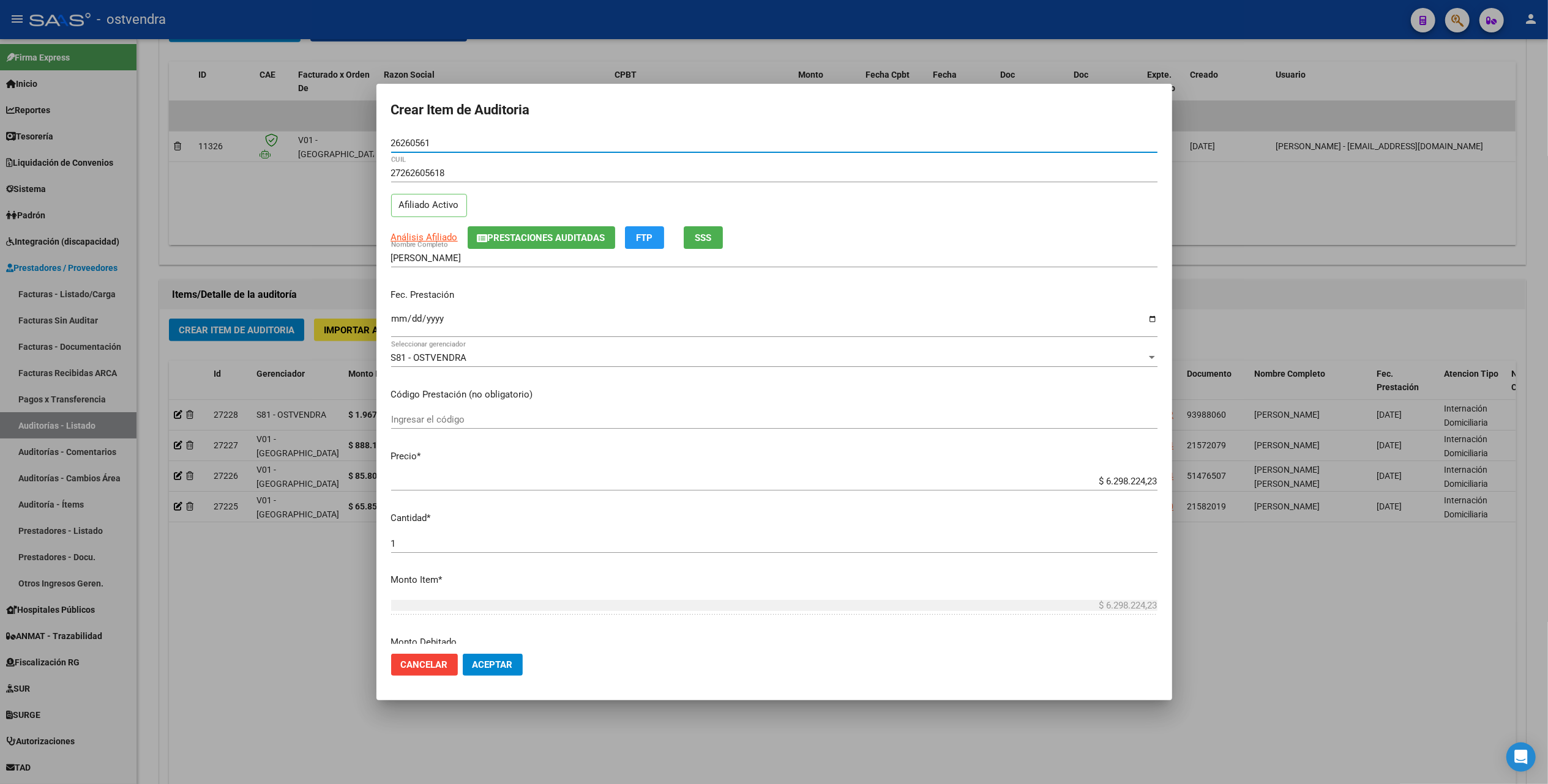
type input "26260561"
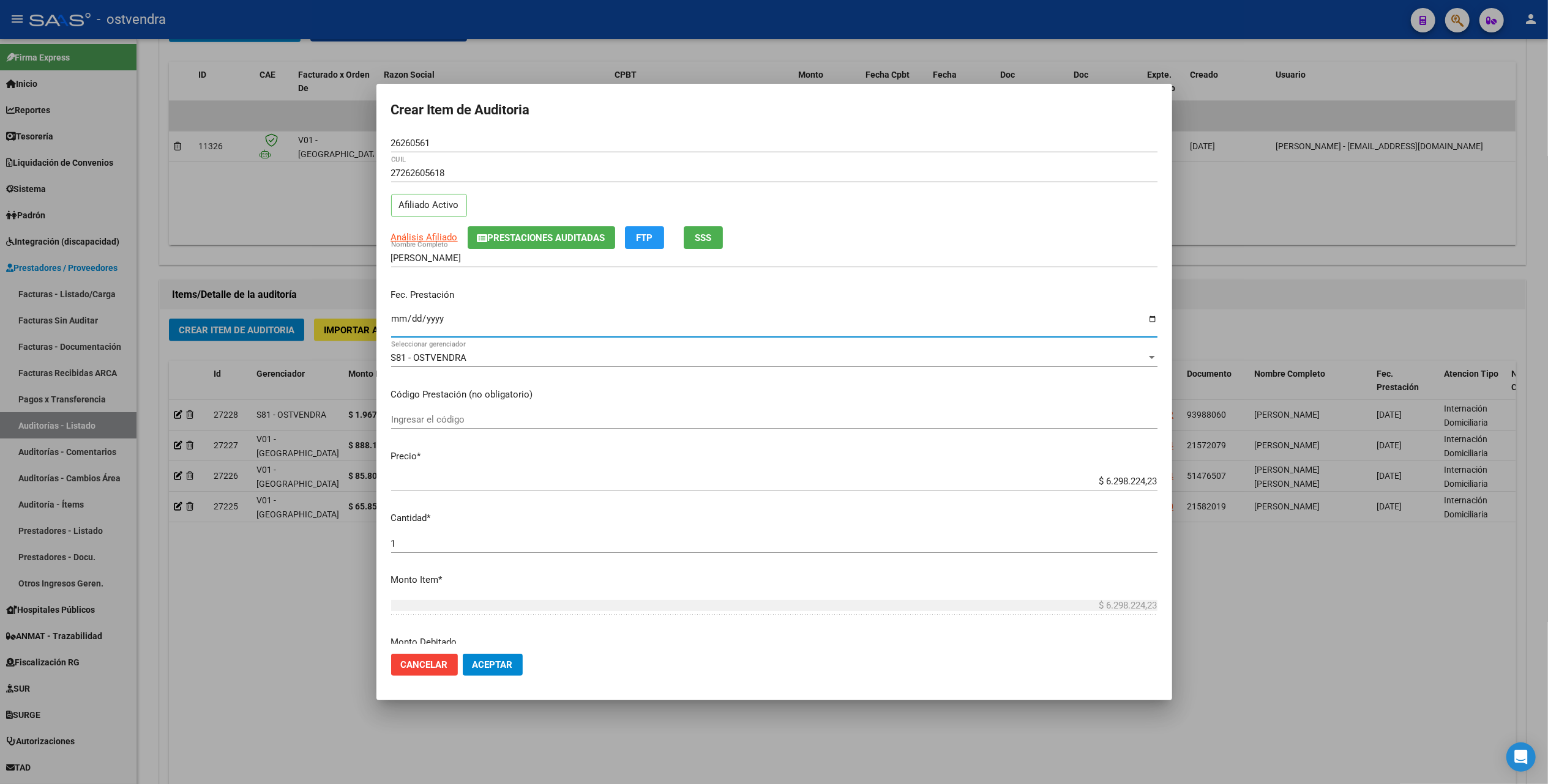
click at [391, 324] on input "Ingresar la fecha" at bounding box center [774, 323] width 766 height 20
type input "[DATE]"
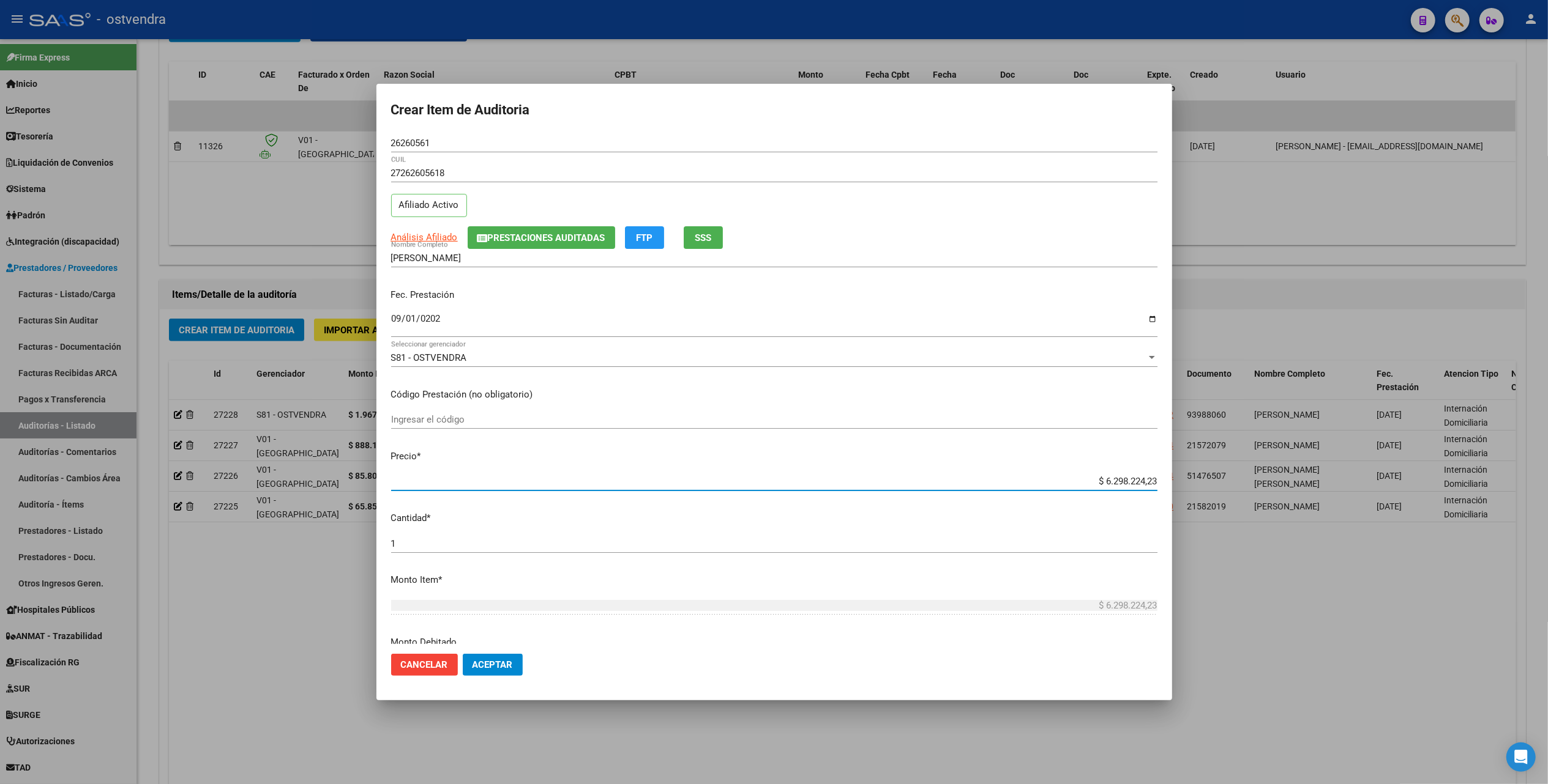
drag, startPoint x: 1092, startPoint y: 484, endPoint x: 1181, endPoint y: 481, distance: 89.1
click at [1190, 481] on div "Crear Item de Auditoria 26260561 Nro Documento 27262605618 CUIL Afiliado Activo…" at bounding box center [774, 392] width 1548 height 784
type input "$ 0,04"
type input "$ 0,40"
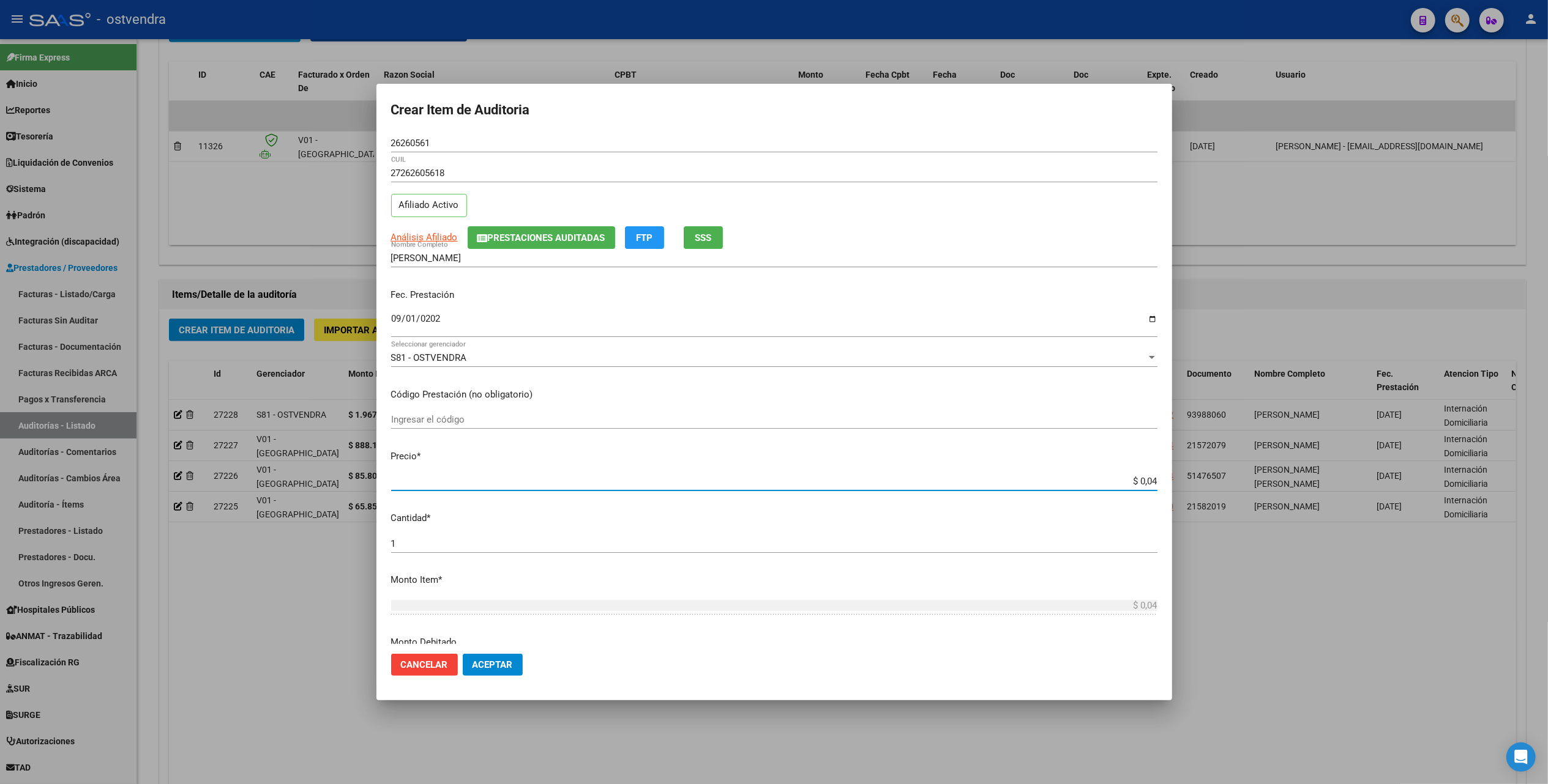
type input "$ 0,40"
type input "$ 4,02"
type input "$ 40,22"
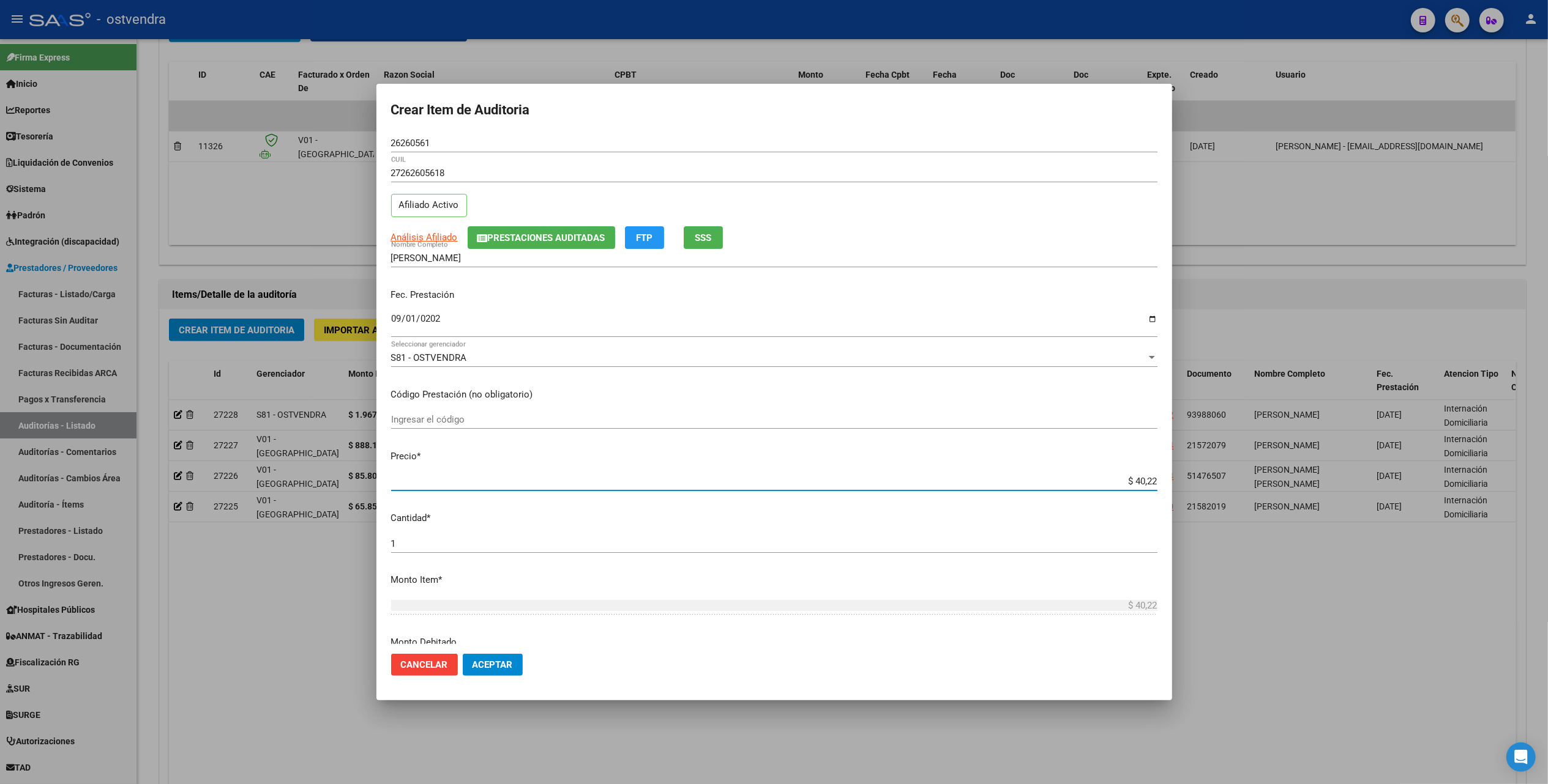
type input "$ 402,27"
type input "$ 4.022,73"
type input "$ 40.227,38"
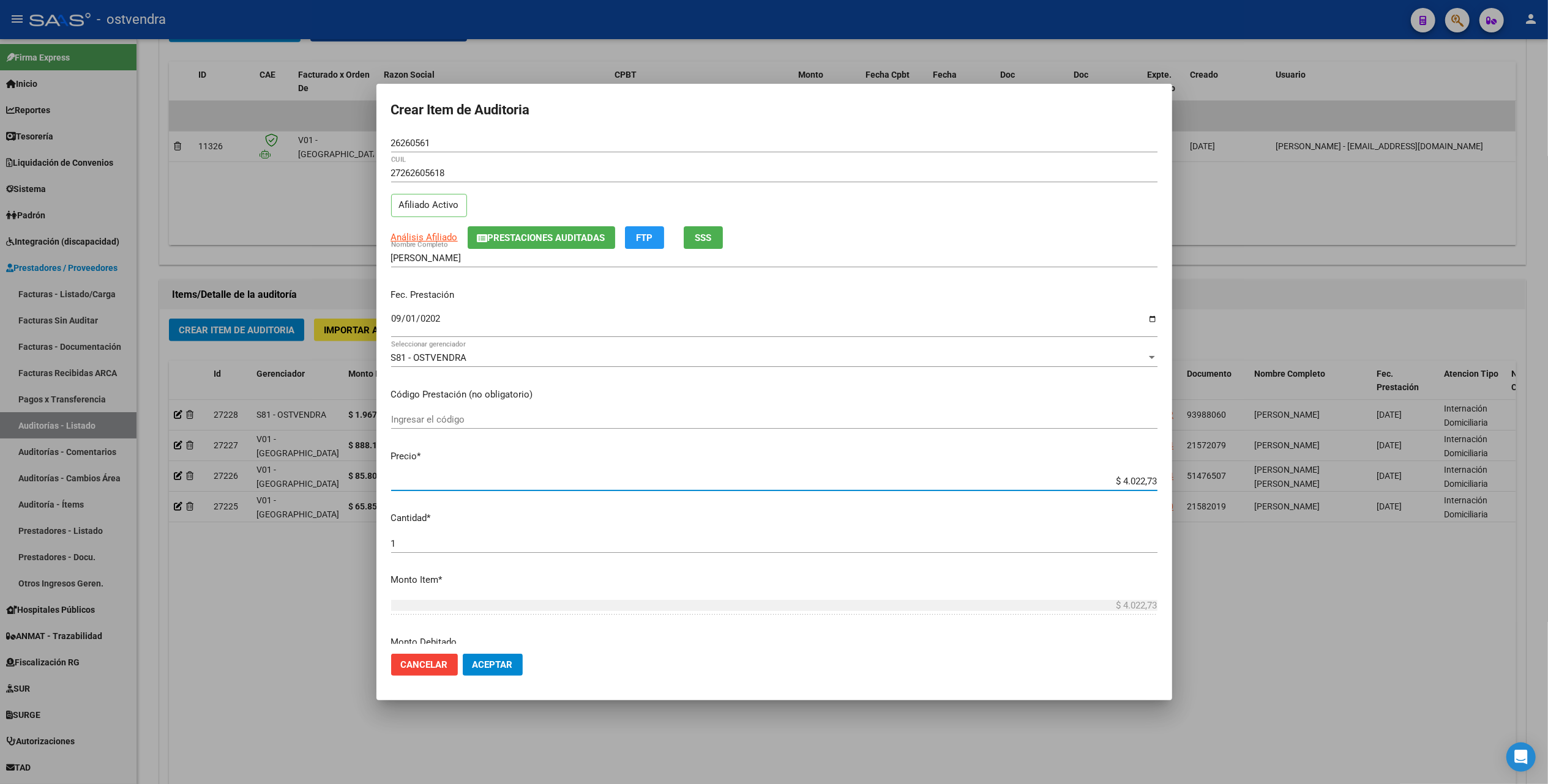
type input "$ 40.227,38"
type input "$ 402.273,89"
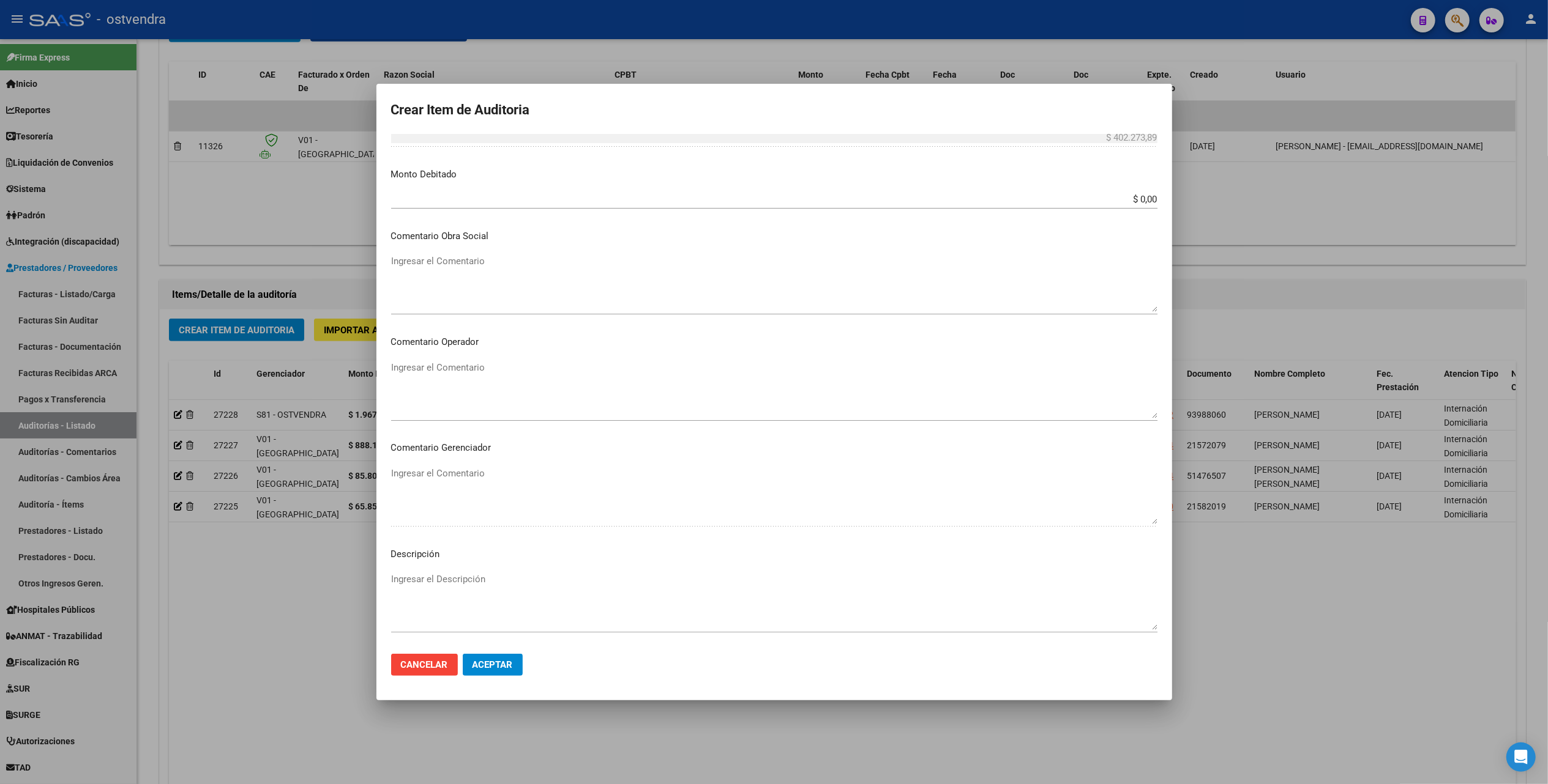
scroll to position [489, 0]
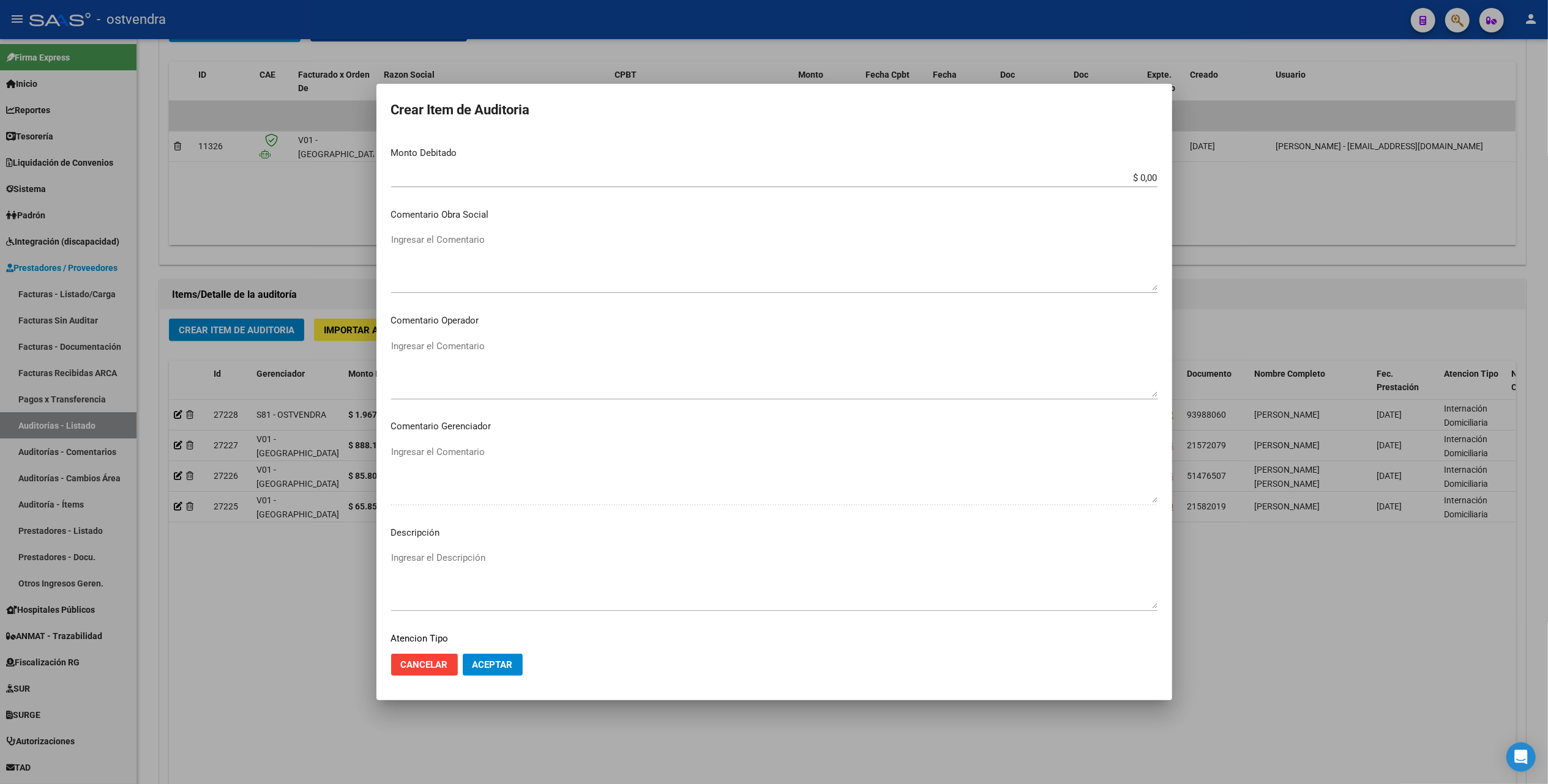
click at [407, 559] on textarea "Ingresar el Descripción" at bounding box center [774, 580] width 766 height 58
type textarea "ID"
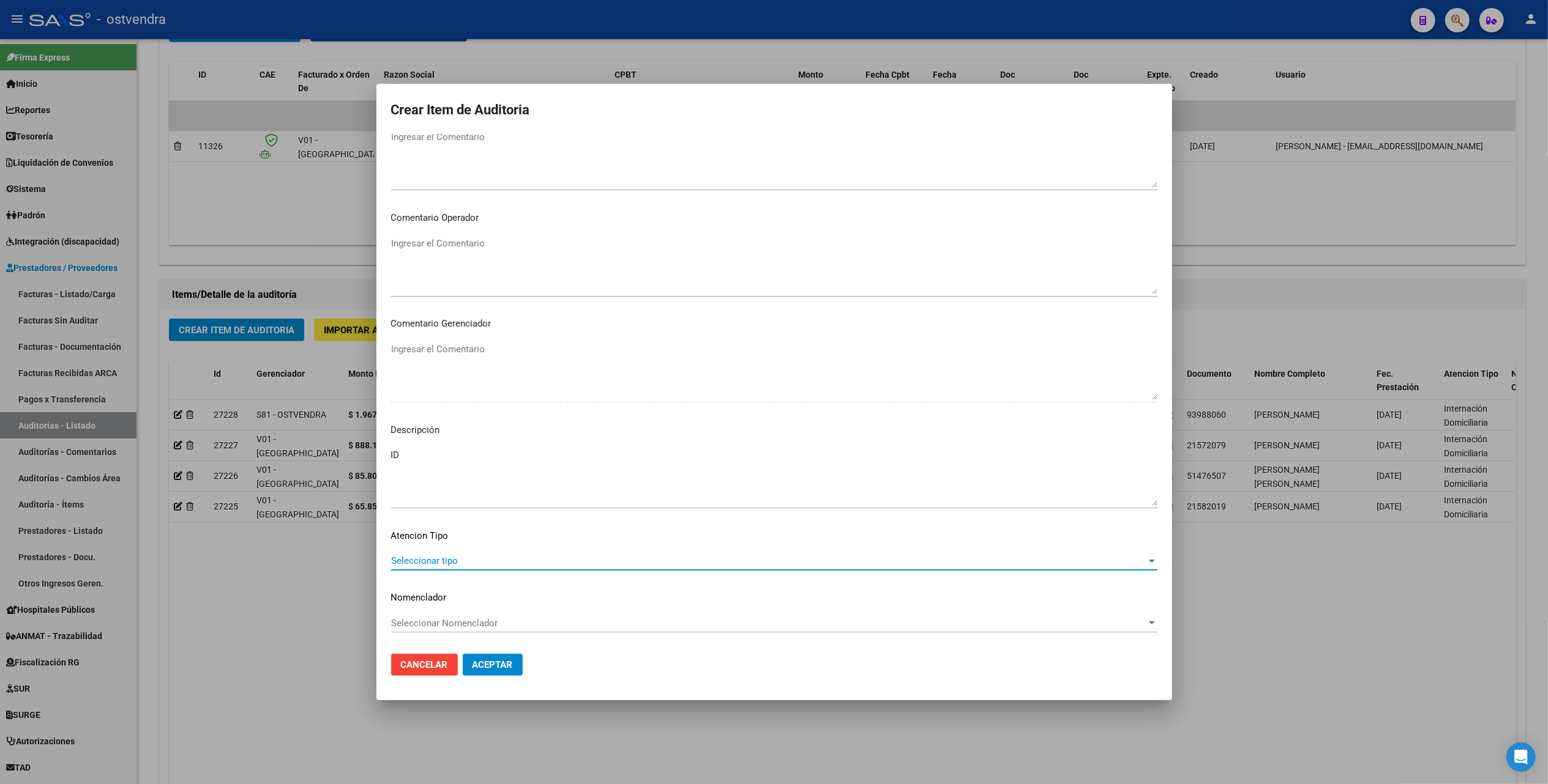
click at [449, 565] on span "Seleccionar tipo" at bounding box center [769, 560] width 755 height 11
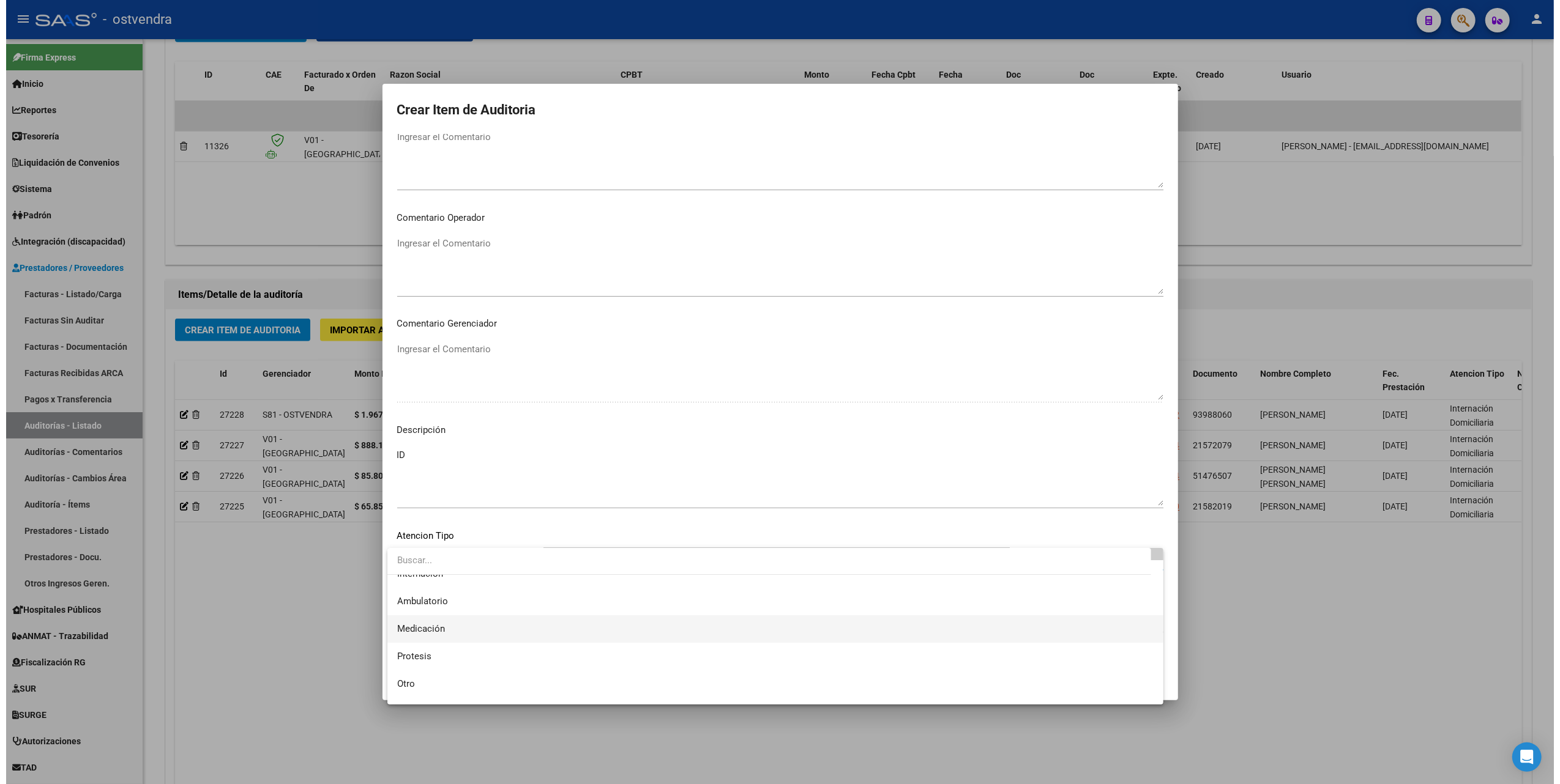
scroll to position [63, 0]
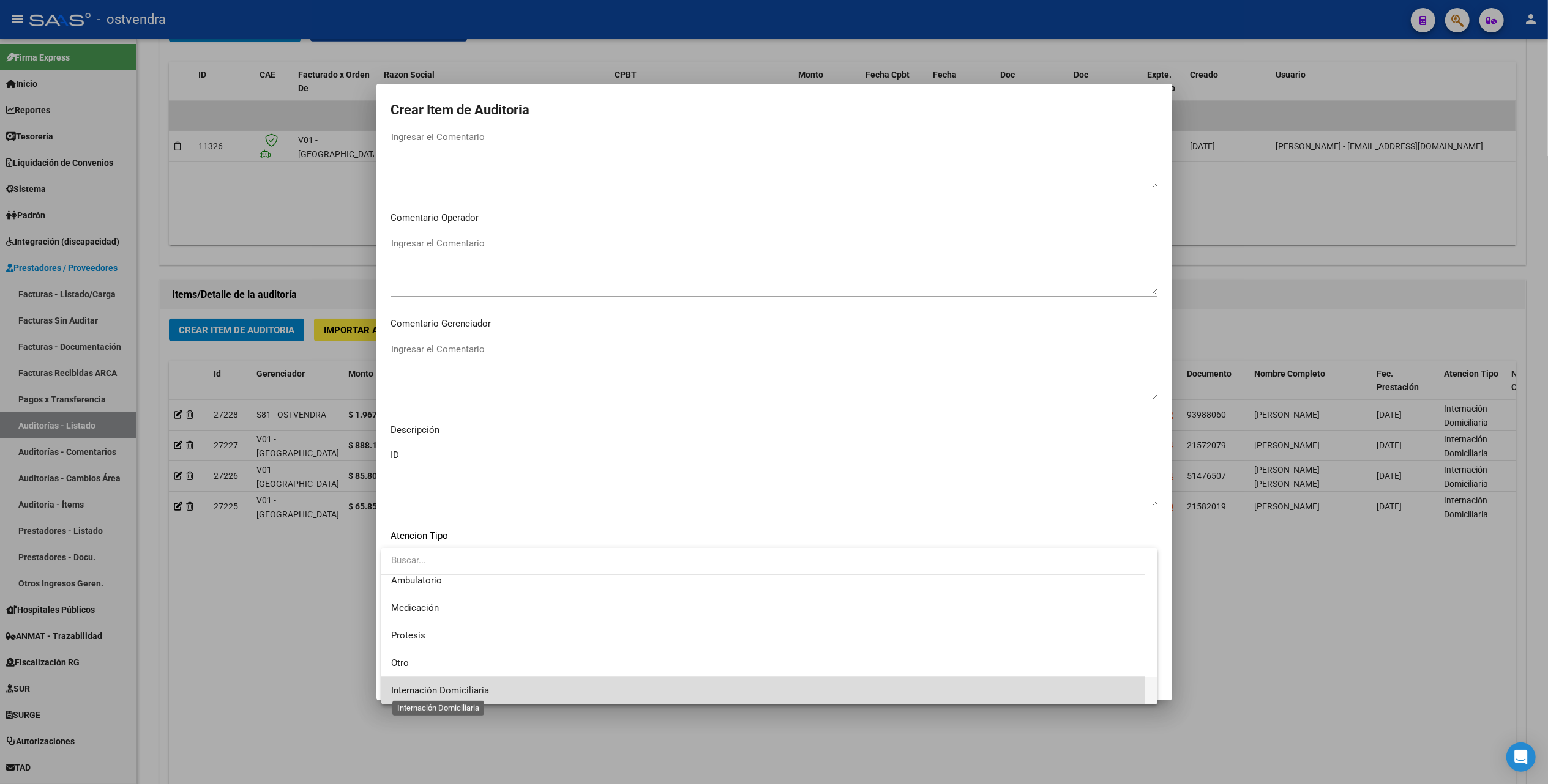
click at [478, 690] on span "Internación Domiciliaria" at bounding box center [440, 690] width 98 height 11
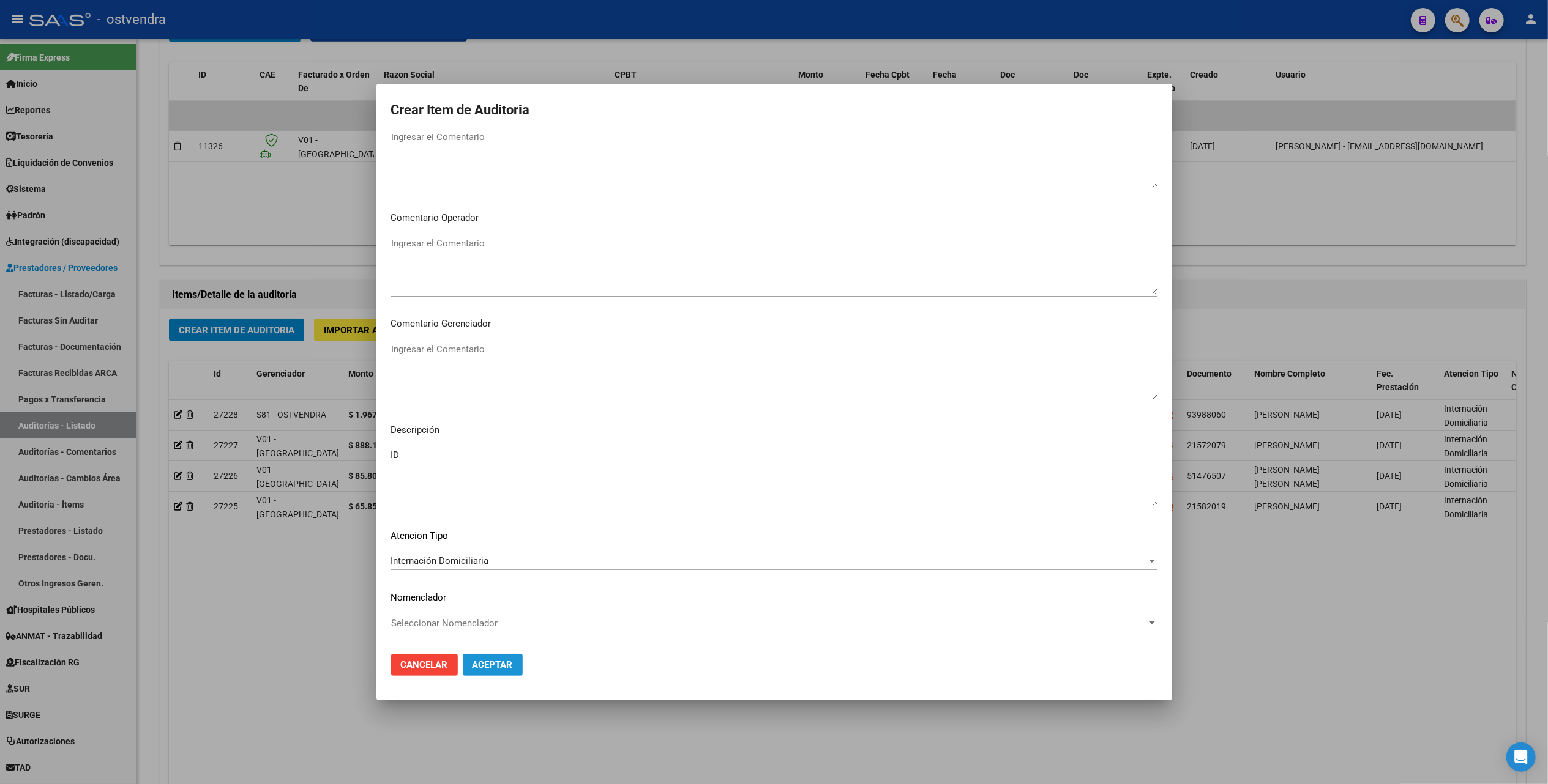
click at [498, 664] on span "Aceptar" at bounding box center [493, 664] width 41 height 11
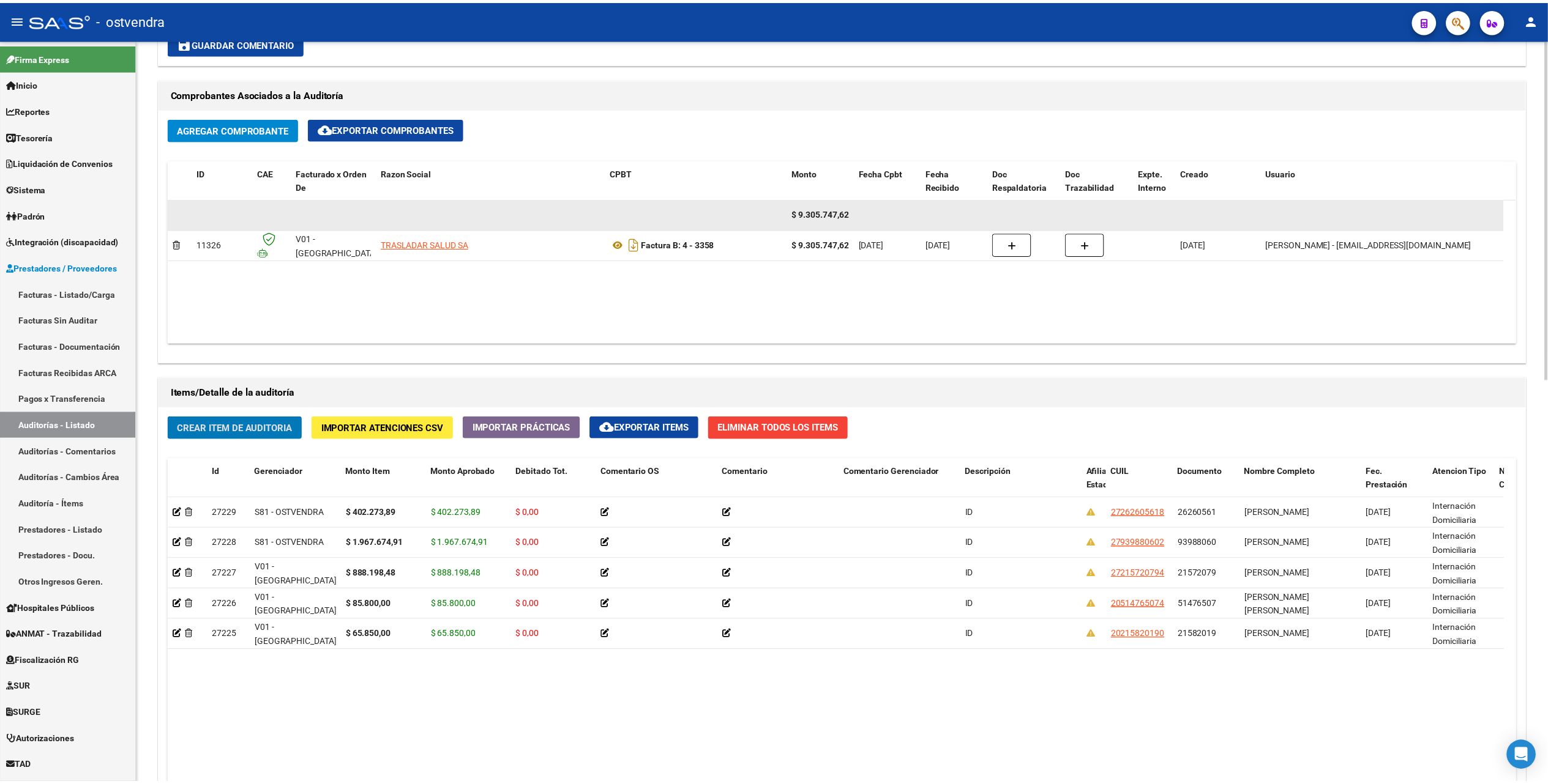
scroll to position [570, 0]
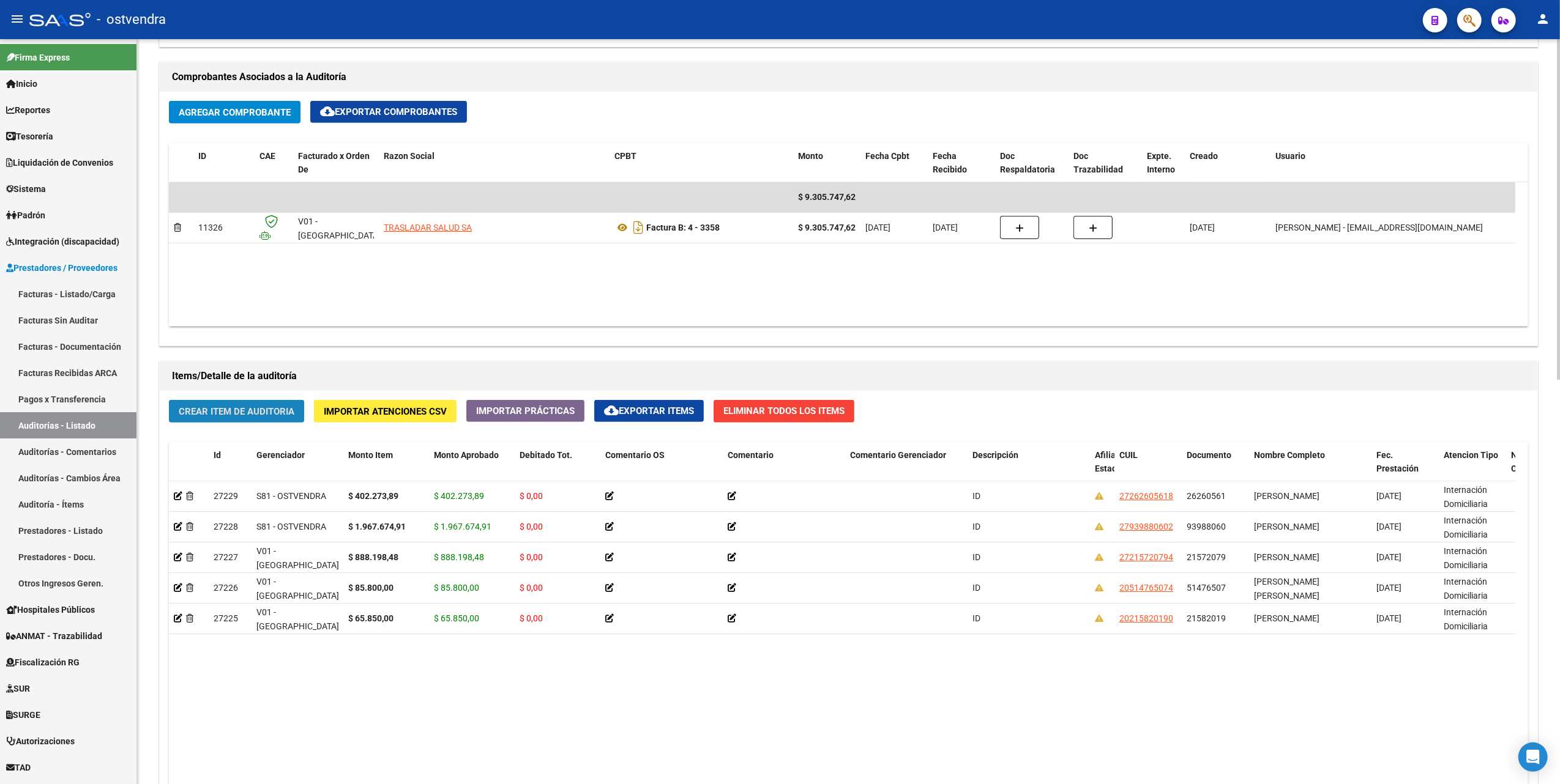
click at [245, 408] on span "Crear Item de Auditoria" at bounding box center [237, 411] width 115 height 11
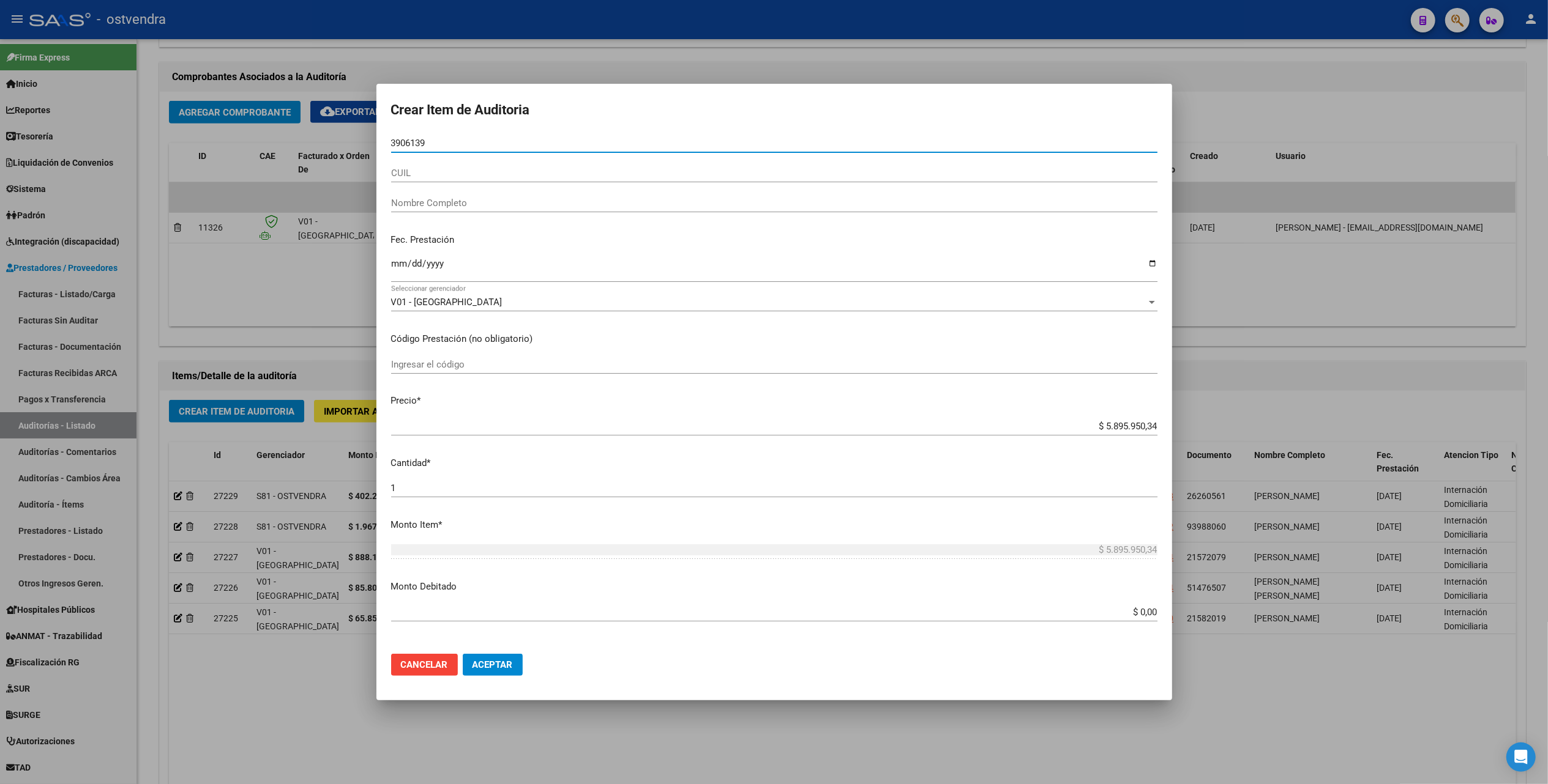
type input "39061395"
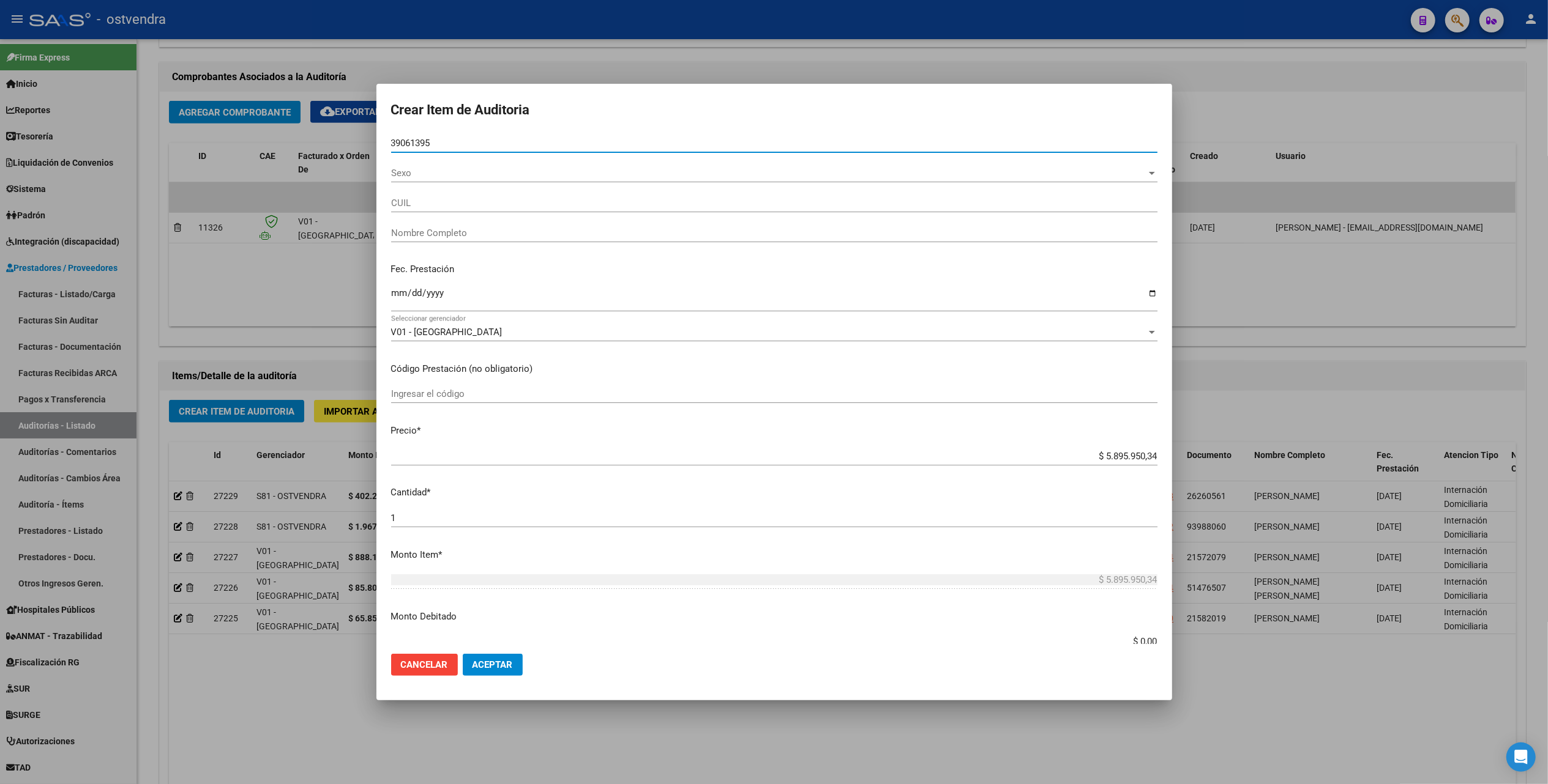
type input "20390613955"
type input "[PERSON_NAME]"
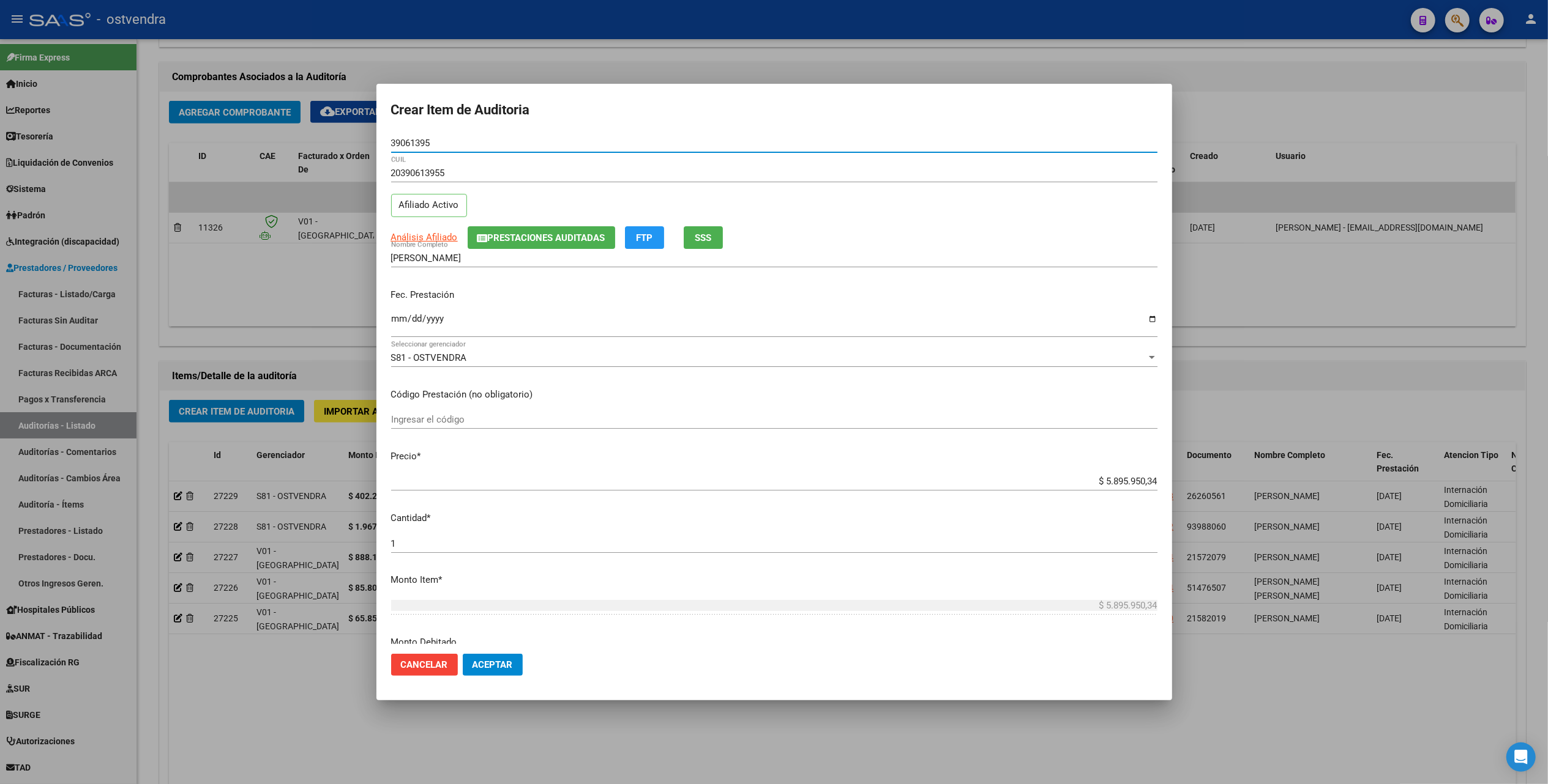
type input "39061395"
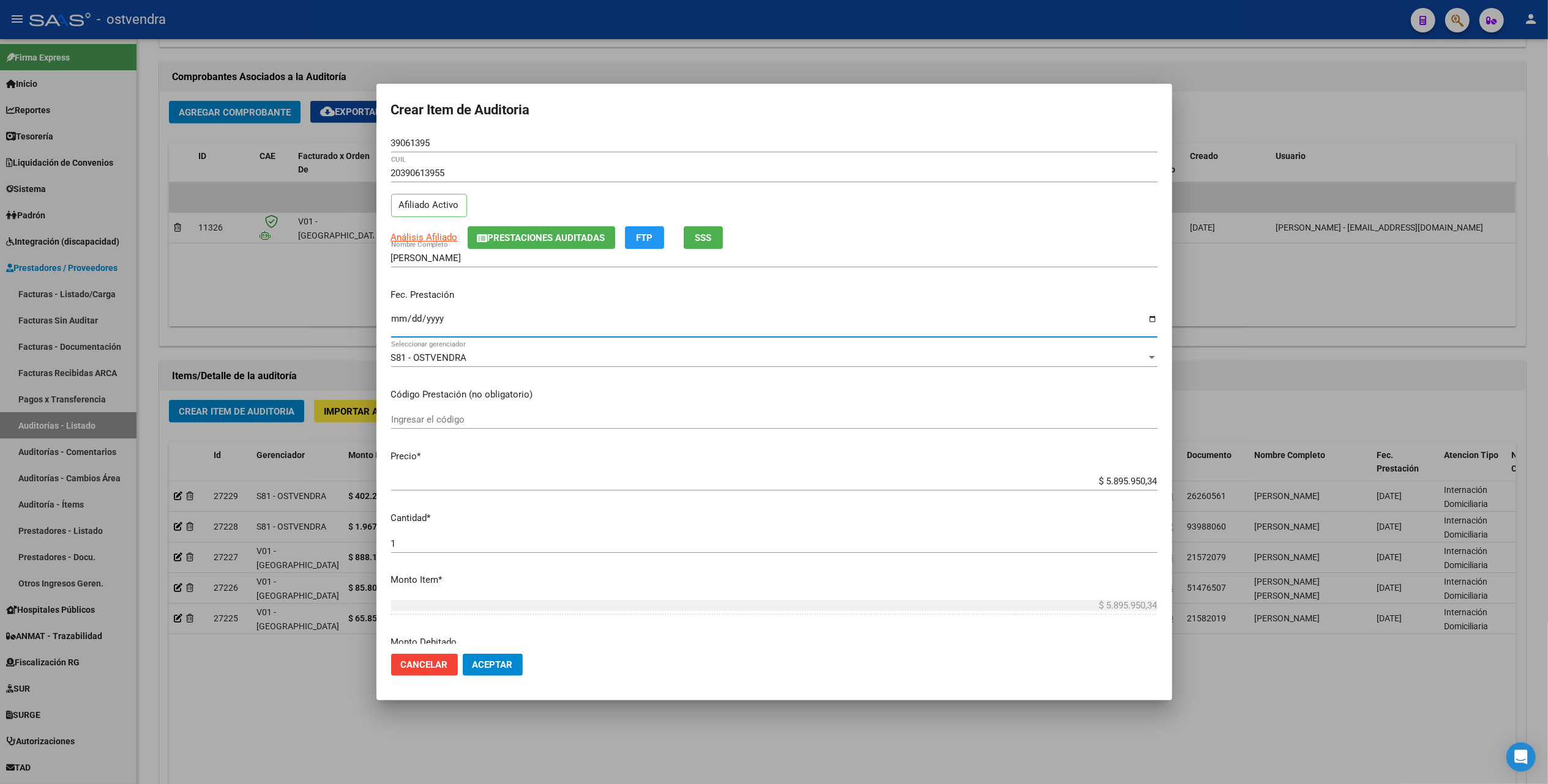
click at [396, 316] on input "Ingresar la fecha" at bounding box center [774, 323] width 766 height 20
type input "[DATE]"
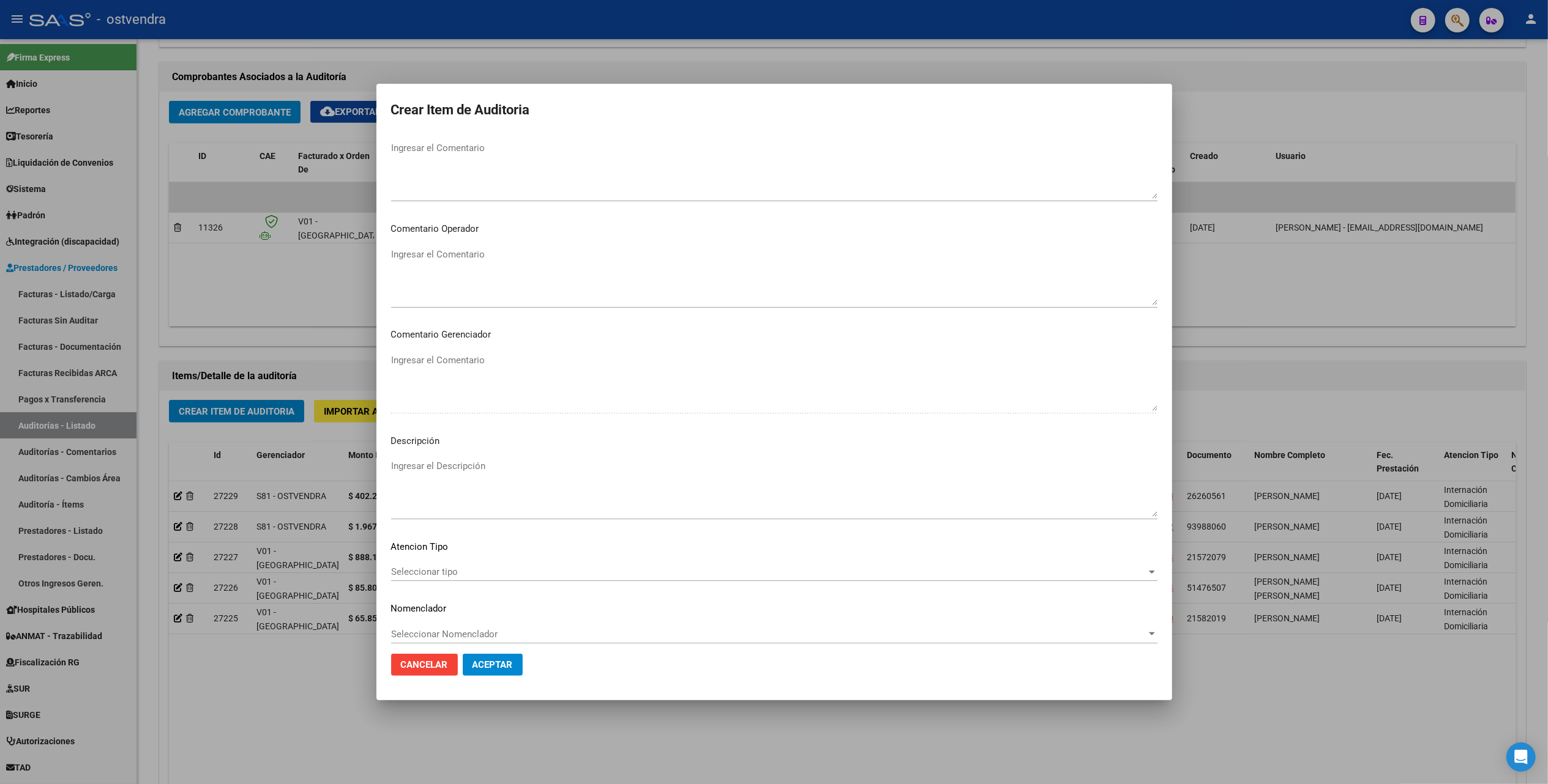
scroll to position [592, 0]
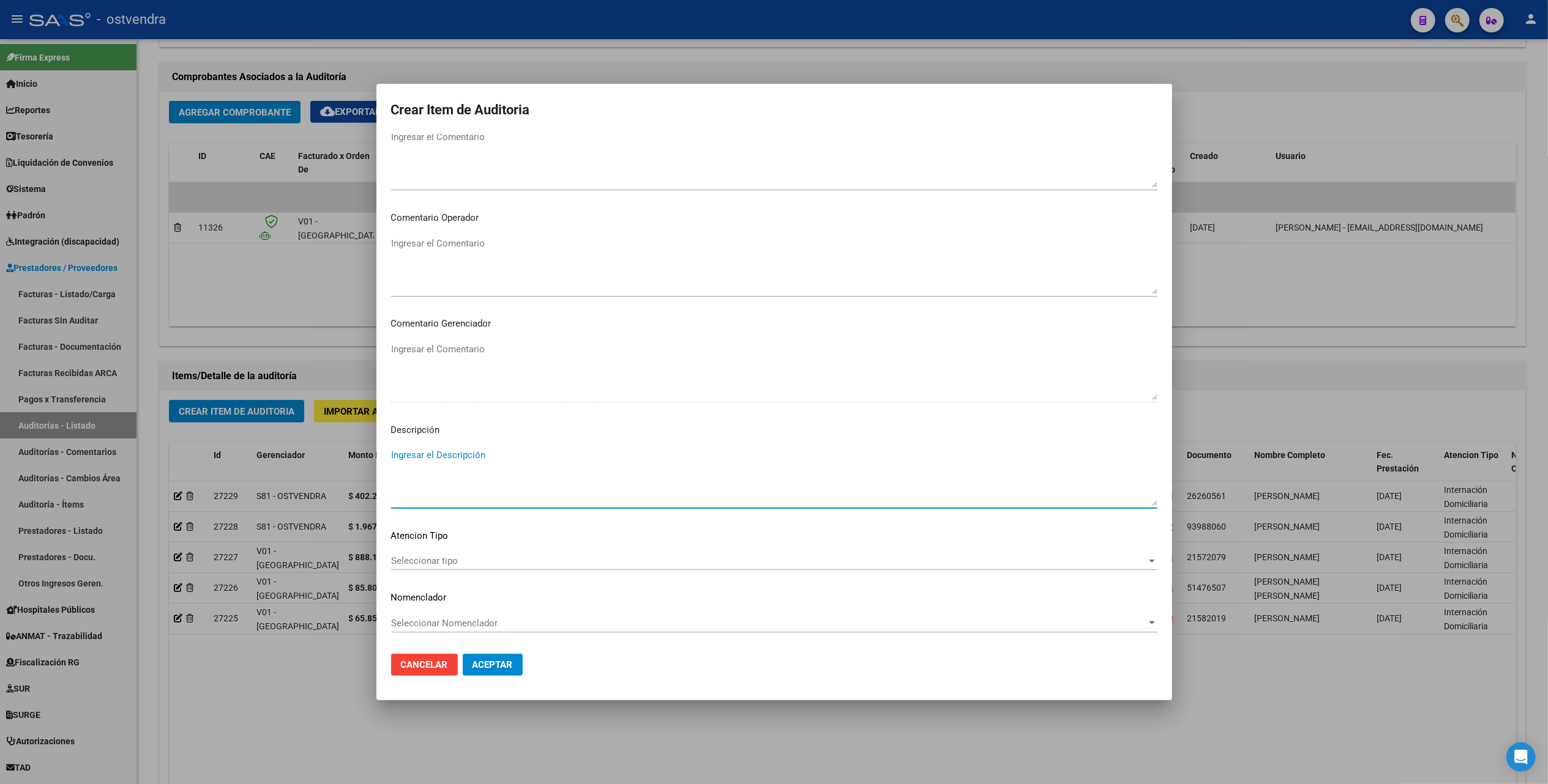
click at [439, 456] on textarea "Ingresar el Descripción" at bounding box center [774, 477] width 766 height 58
type textarea "ID"
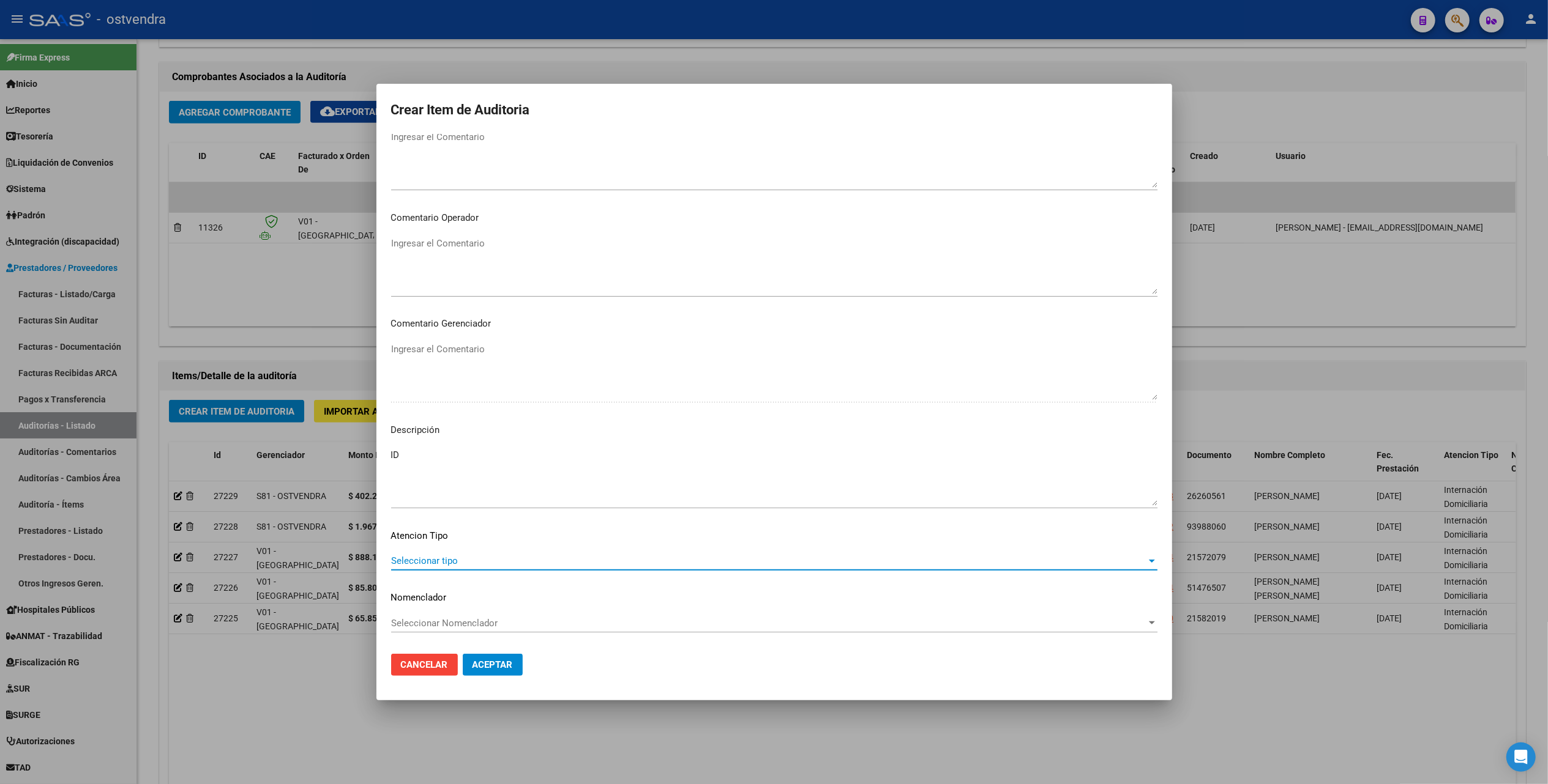
click at [465, 563] on span "Seleccionar tipo" at bounding box center [769, 560] width 755 height 11
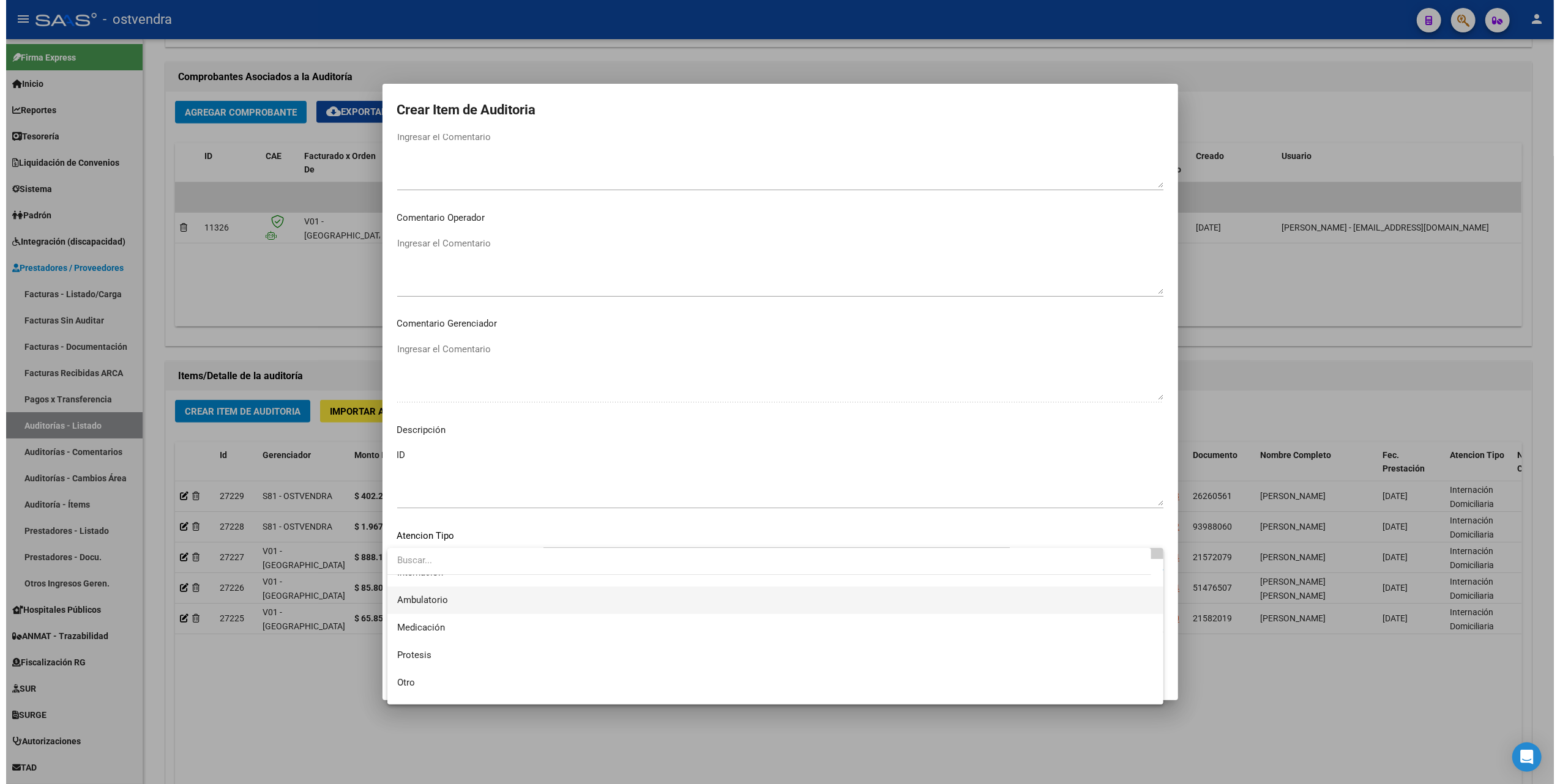
scroll to position [63, 0]
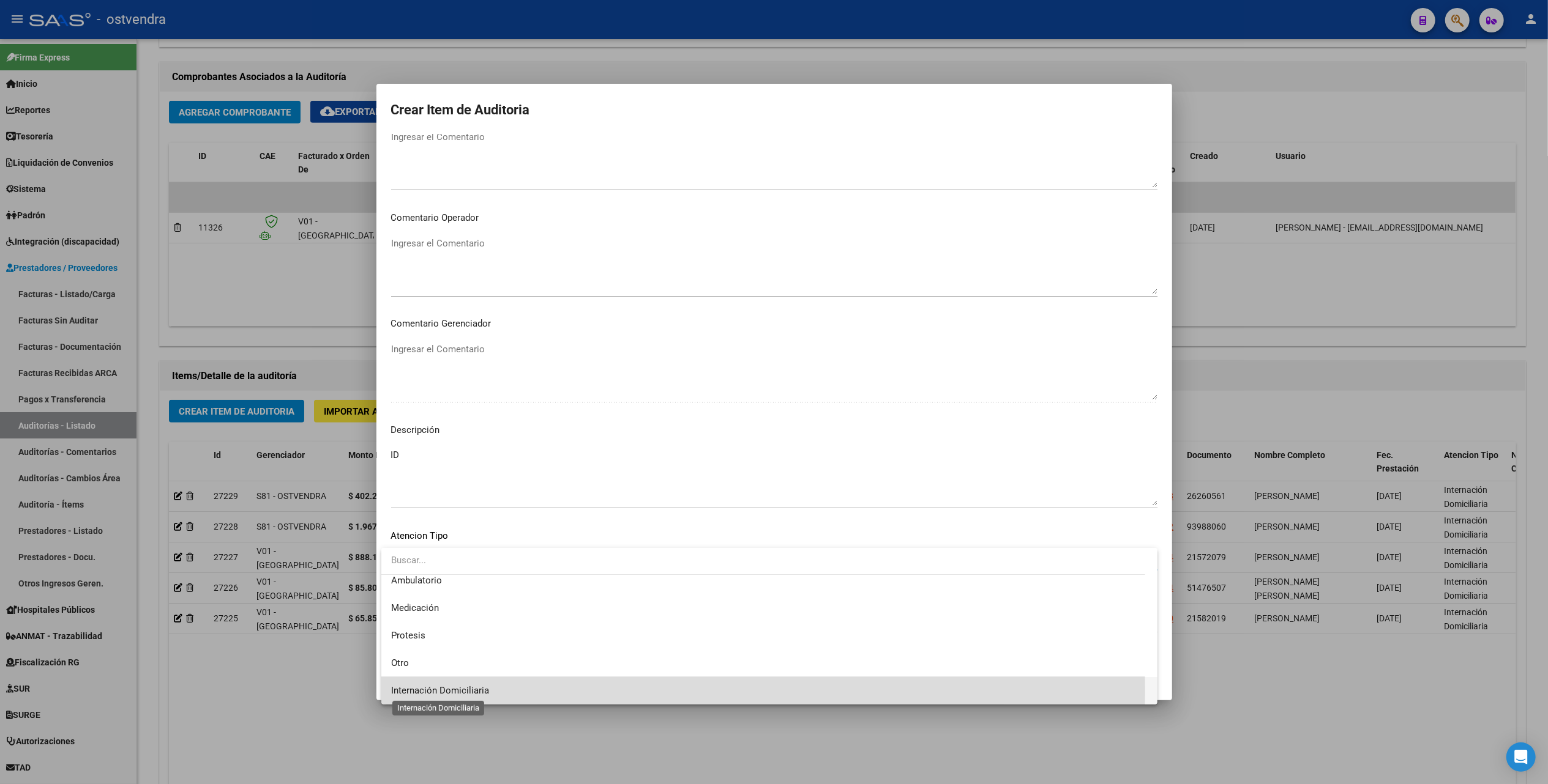
click at [454, 691] on span "Internación Domiciliaria" at bounding box center [440, 690] width 98 height 11
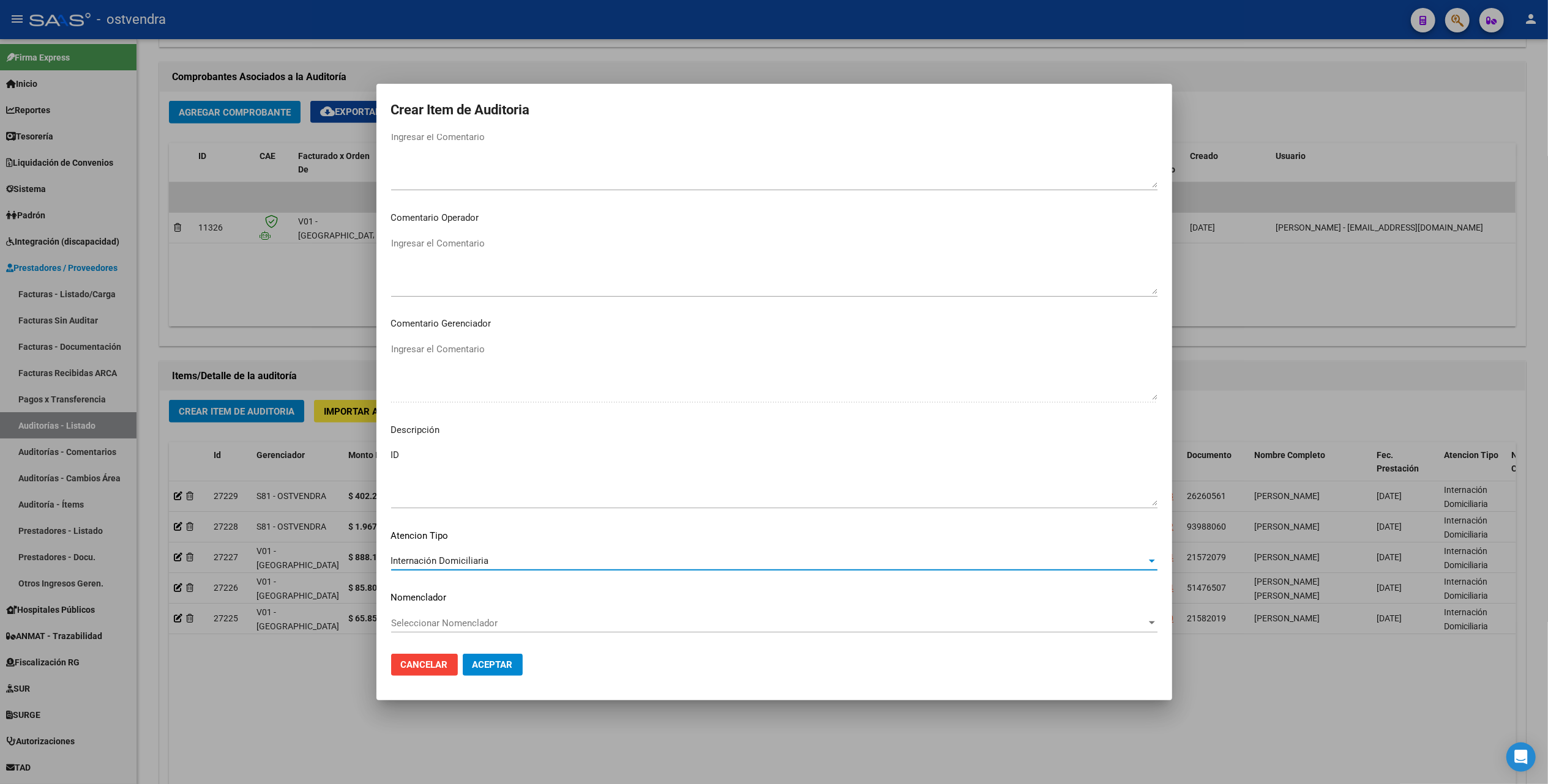
click at [500, 661] on span "Aceptar" at bounding box center [493, 664] width 41 height 11
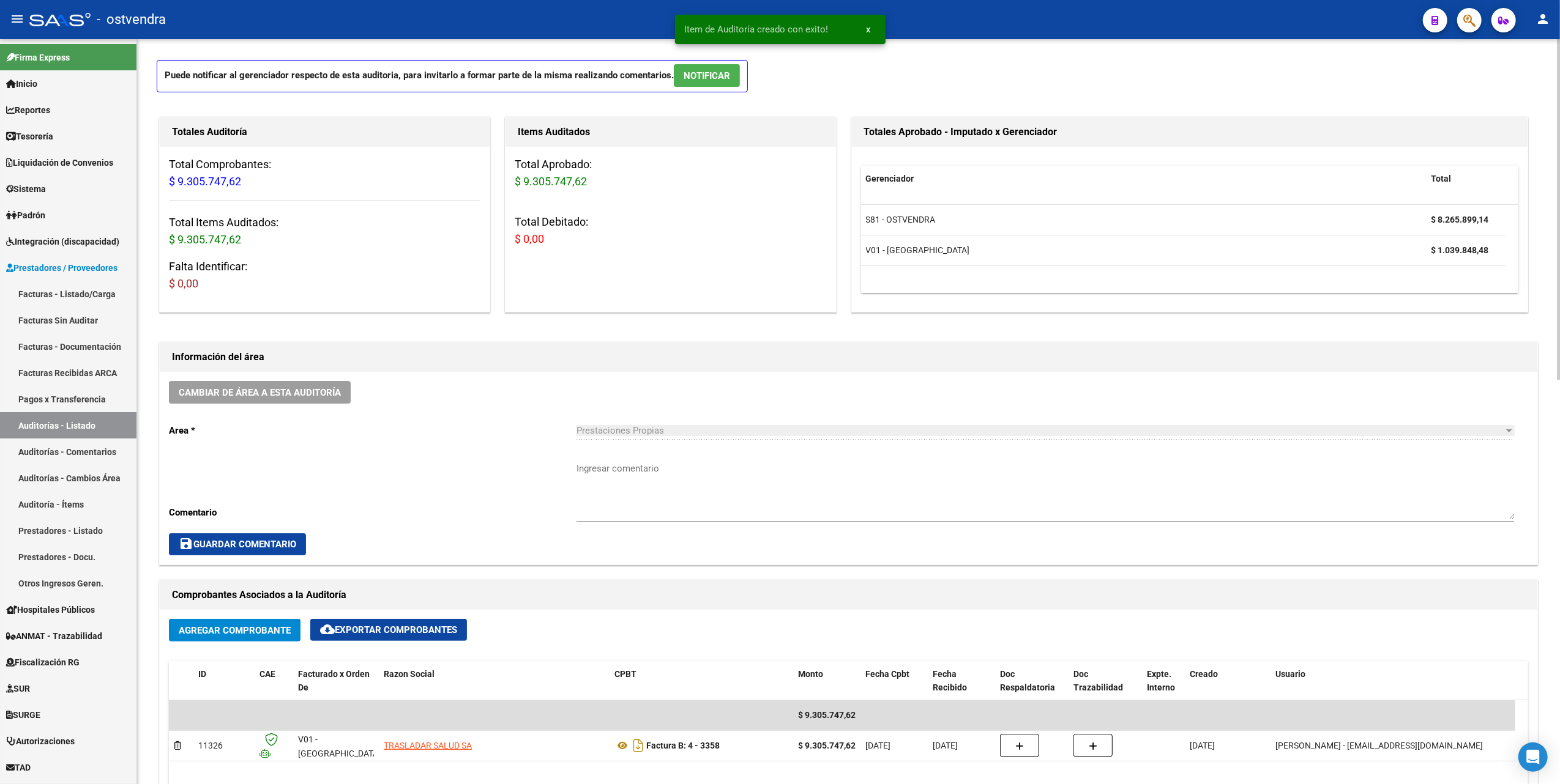
scroll to position [0, 0]
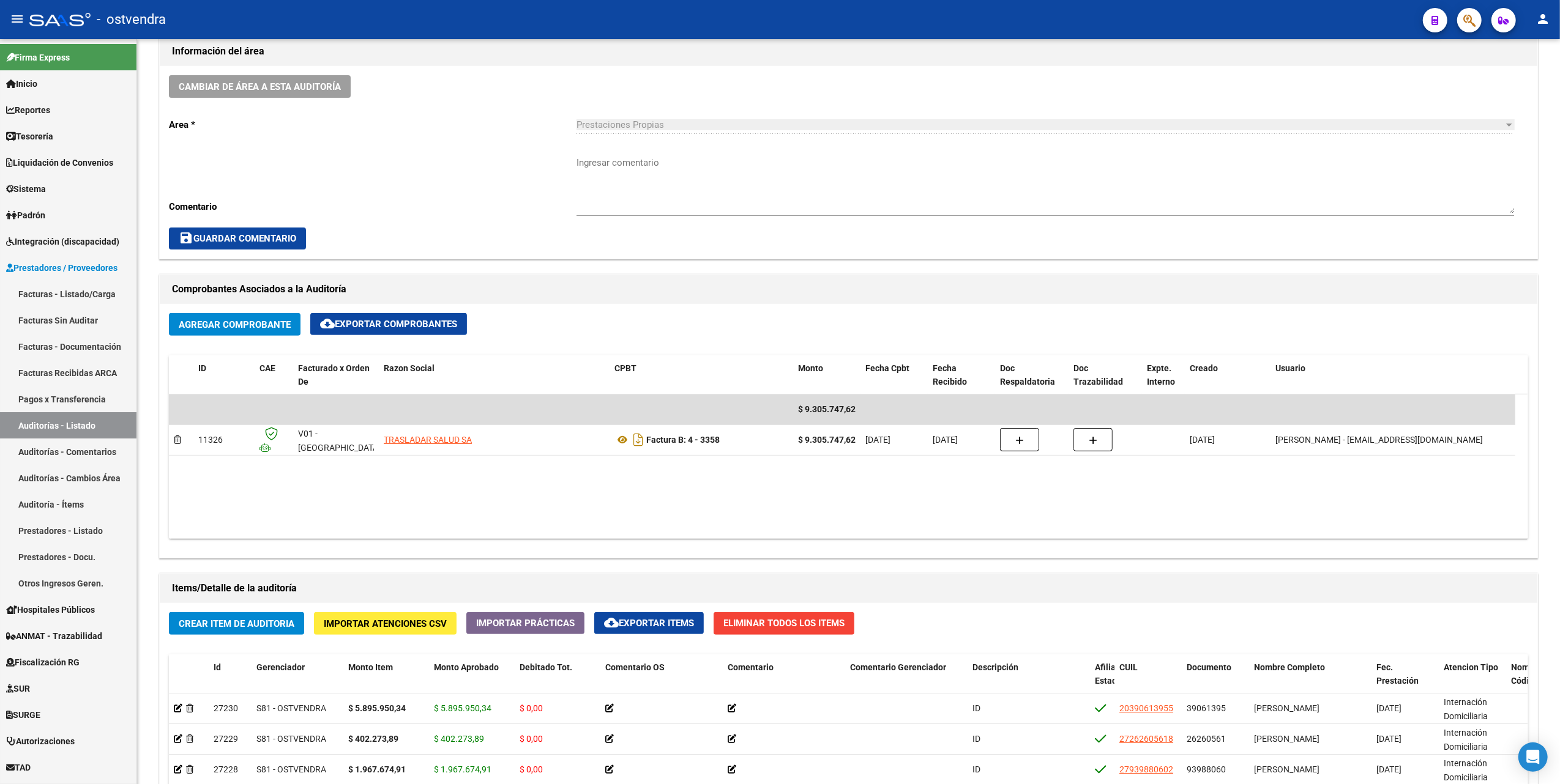
scroll to position [314, 0]
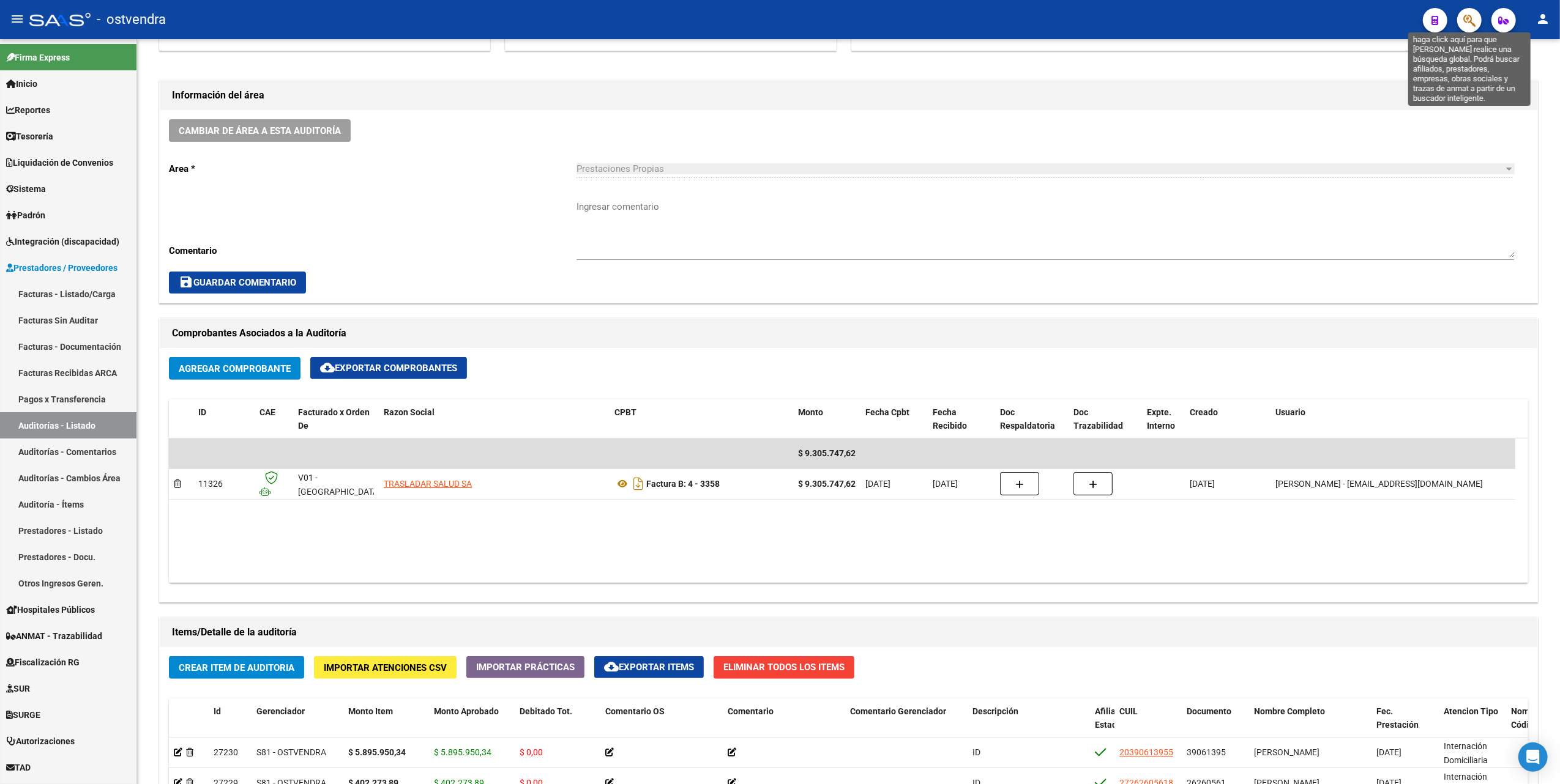
click at [1467, 20] on icon "button" at bounding box center [1469, 20] width 12 height 14
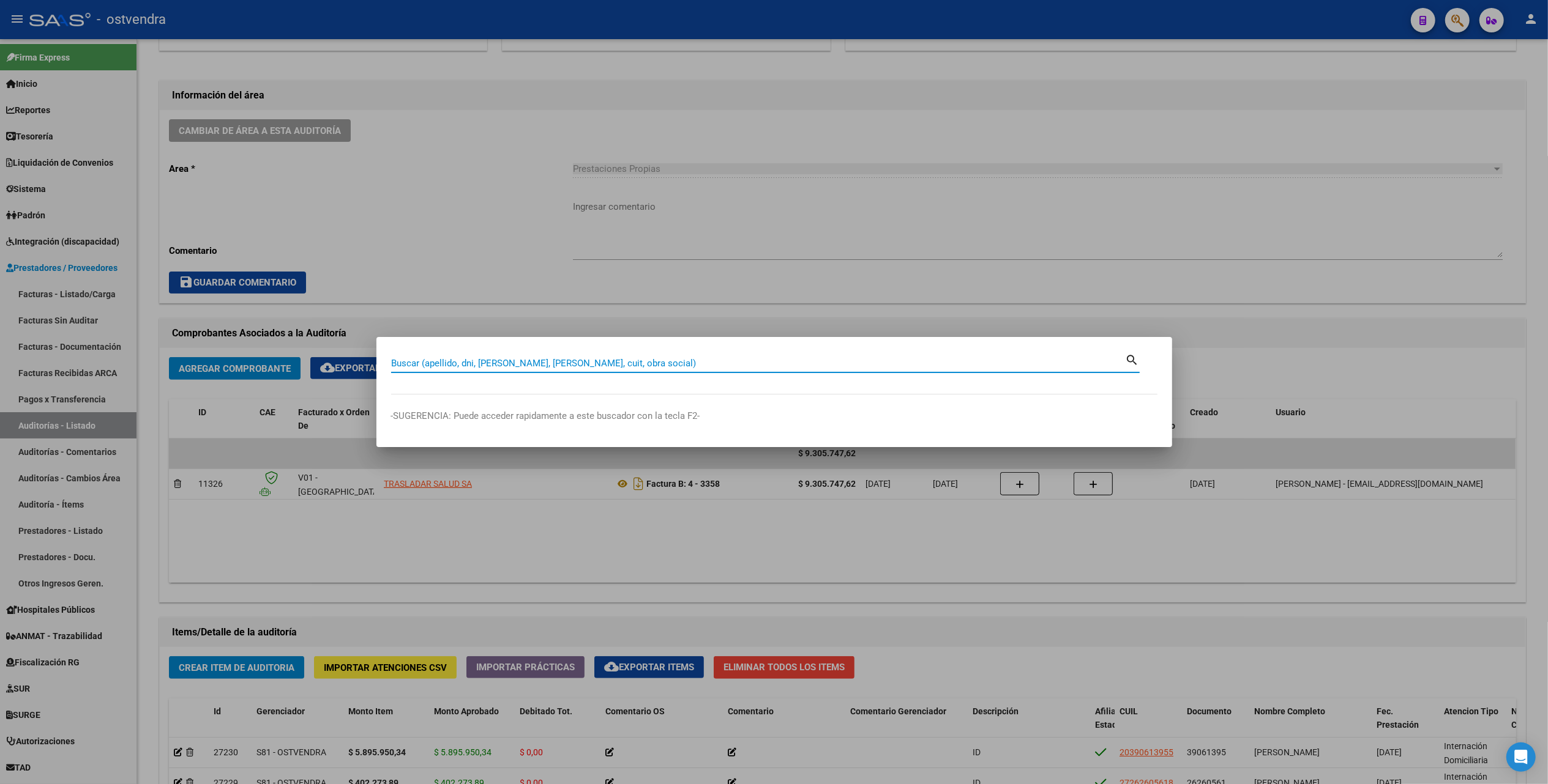
click at [693, 359] on input "Buscar (apellido, dni, cuil, nro traspaso, cuit, obra social)" at bounding box center [758, 363] width 734 height 11
paste input "46744386"
type input "46744386"
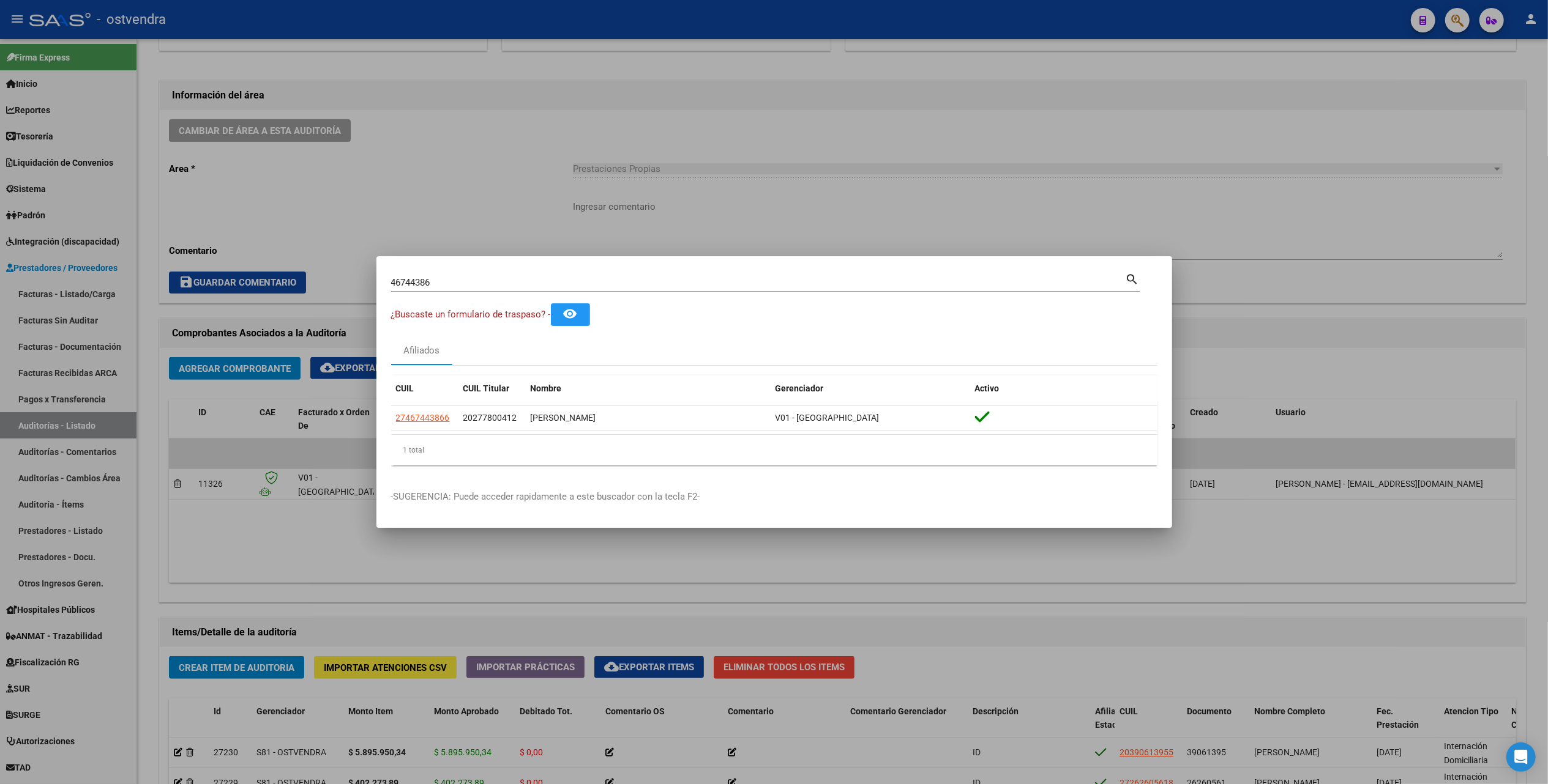
click at [1055, 564] on div at bounding box center [774, 392] width 1548 height 784
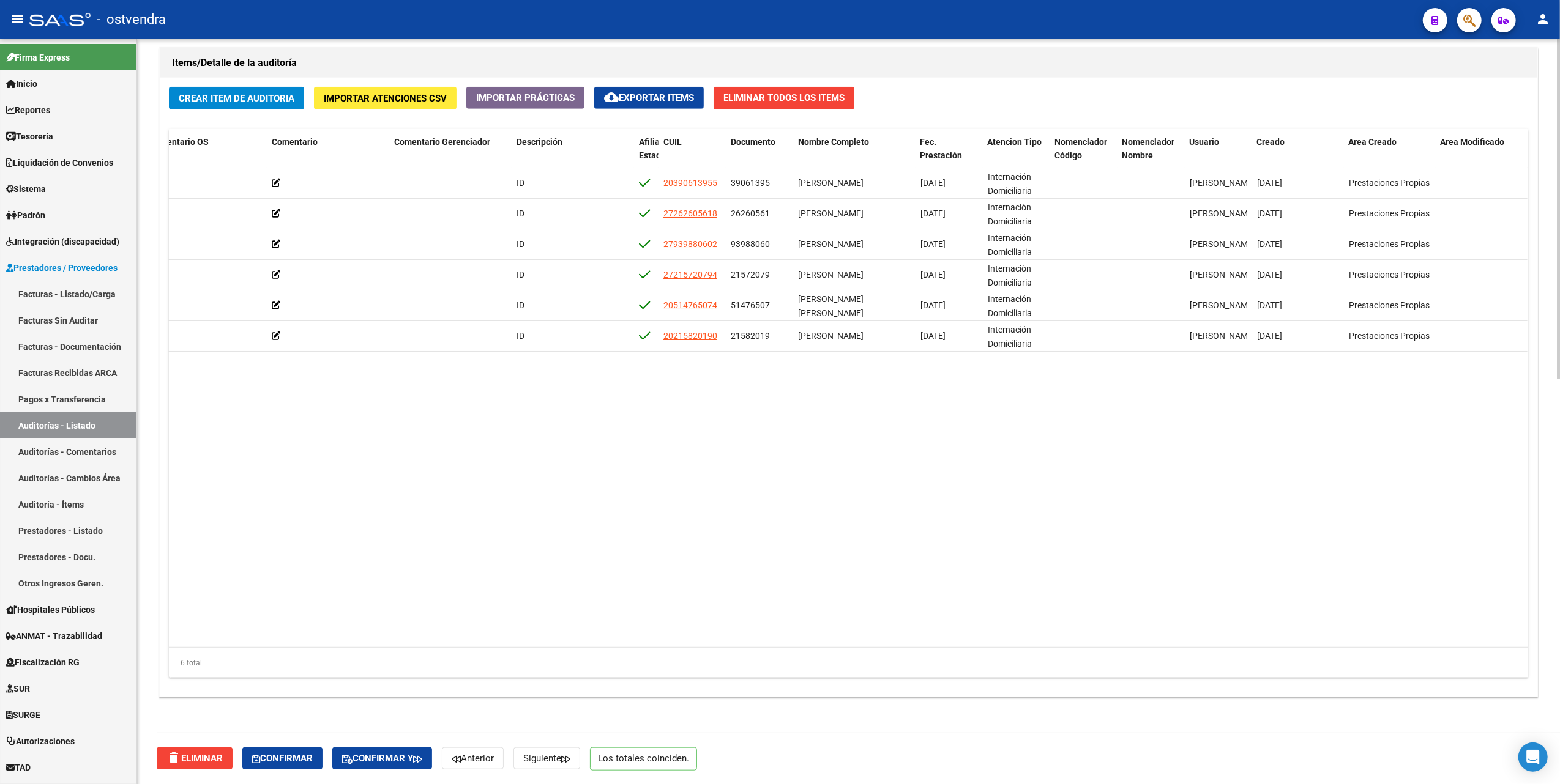
scroll to position [0, 0]
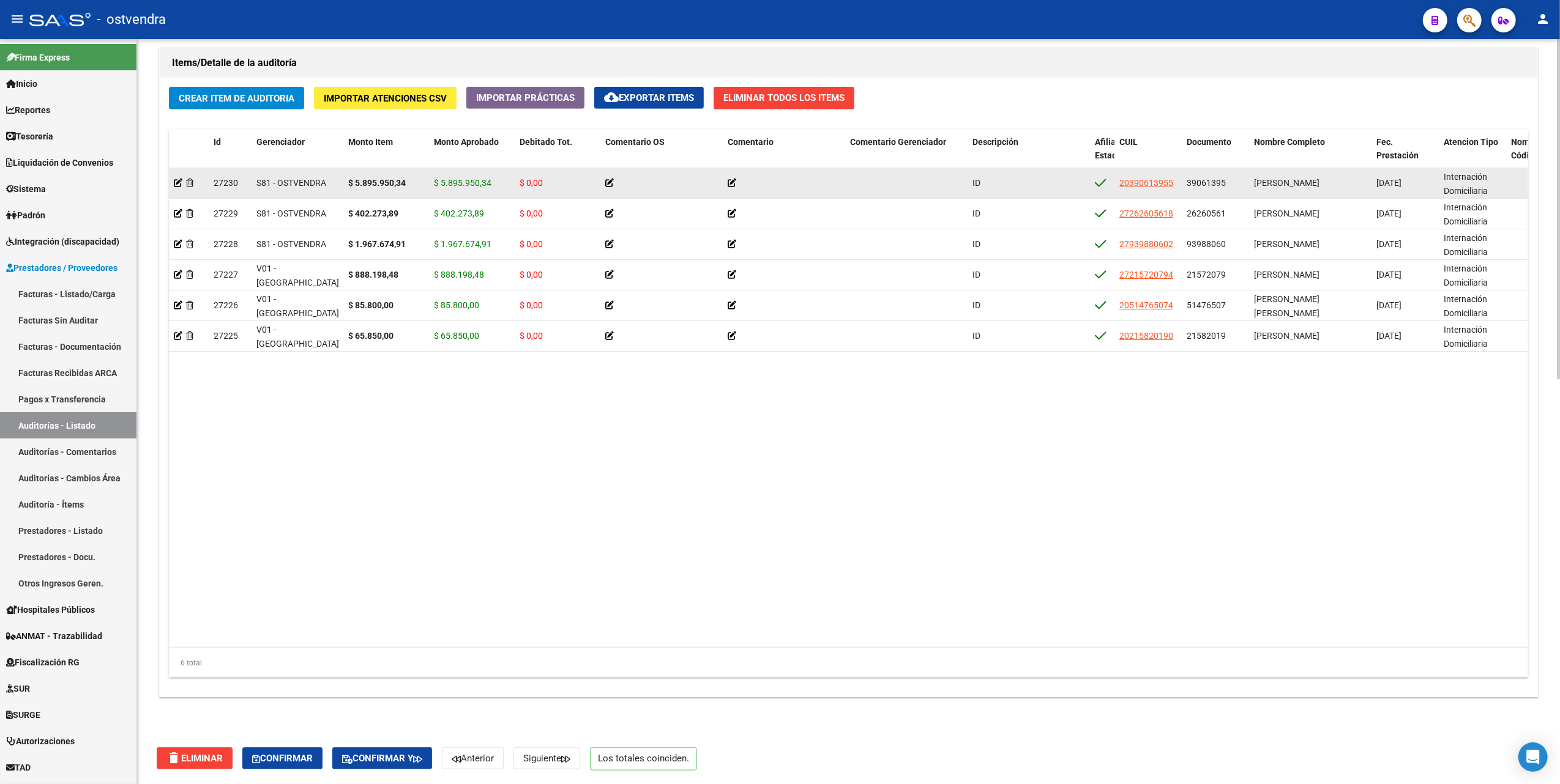
click at [611, 184] on icon at bounding box center [609, 183] width 9 height 9
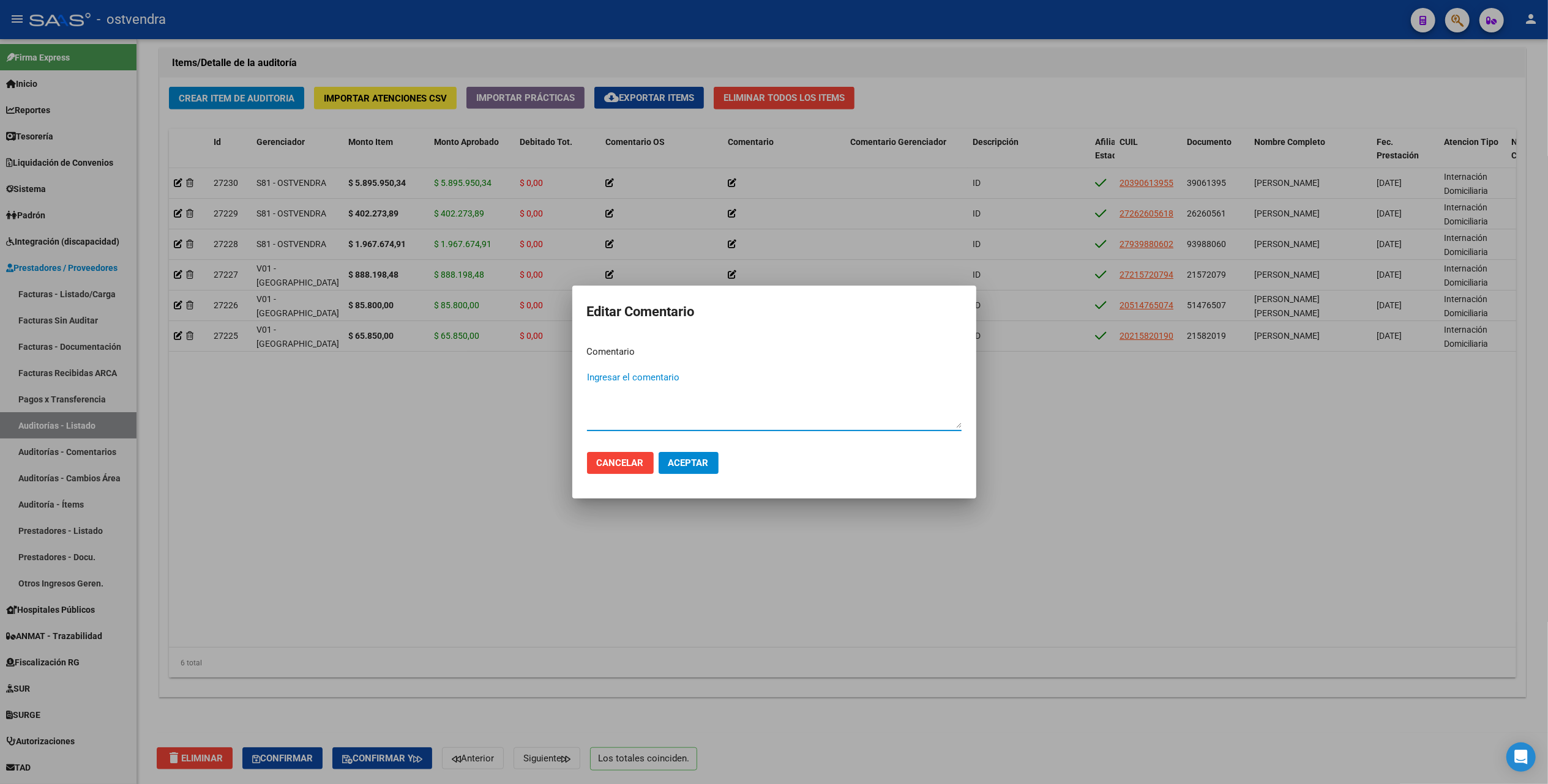
click at [650, 373] on textarea "Ingresar el comentario" at bounding box center [774, 399] width 375 height 58
type textarea "Auditoría confirmada"
click at [691, 458] on span "Aceptar" at bounding box center [689, 463] width 41 height 11
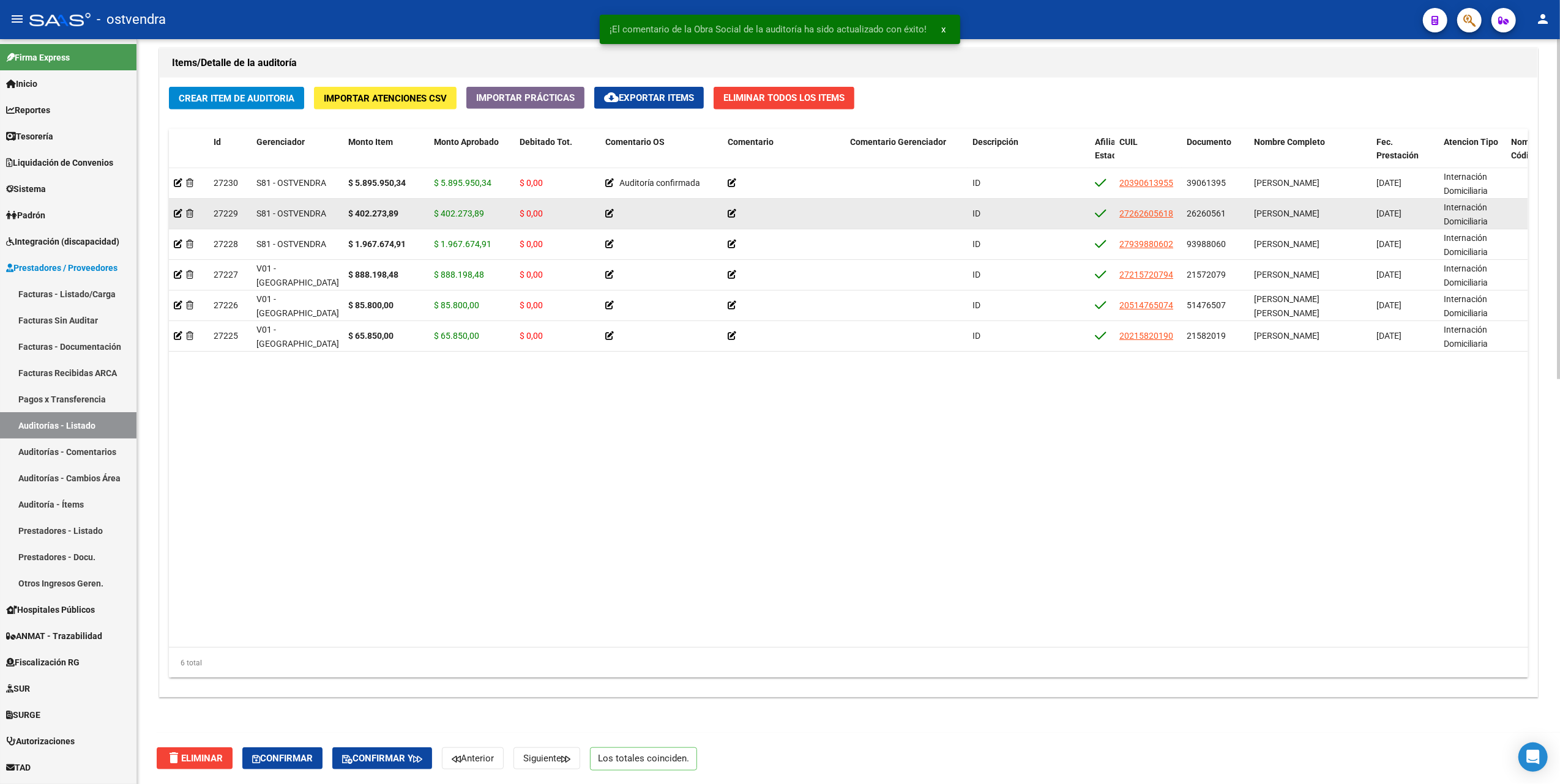
click at [608, 213] on icon at bounding box center [609, 214] width 9 height 9
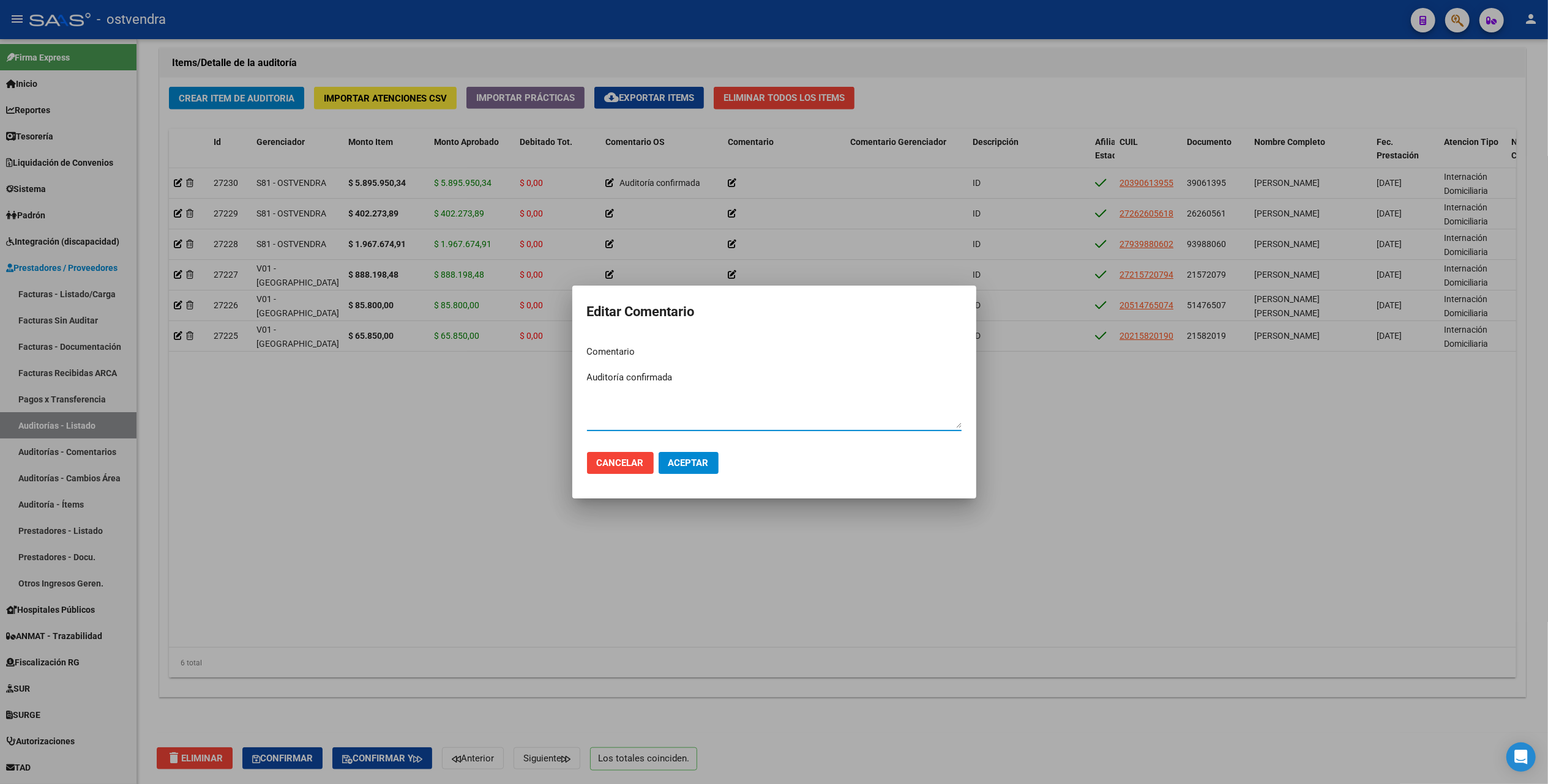
type textarea "Auditoría confirmada"
click at [693, 464] on span "Aceptar" at bounding box center [689, 463] width 41 height 11
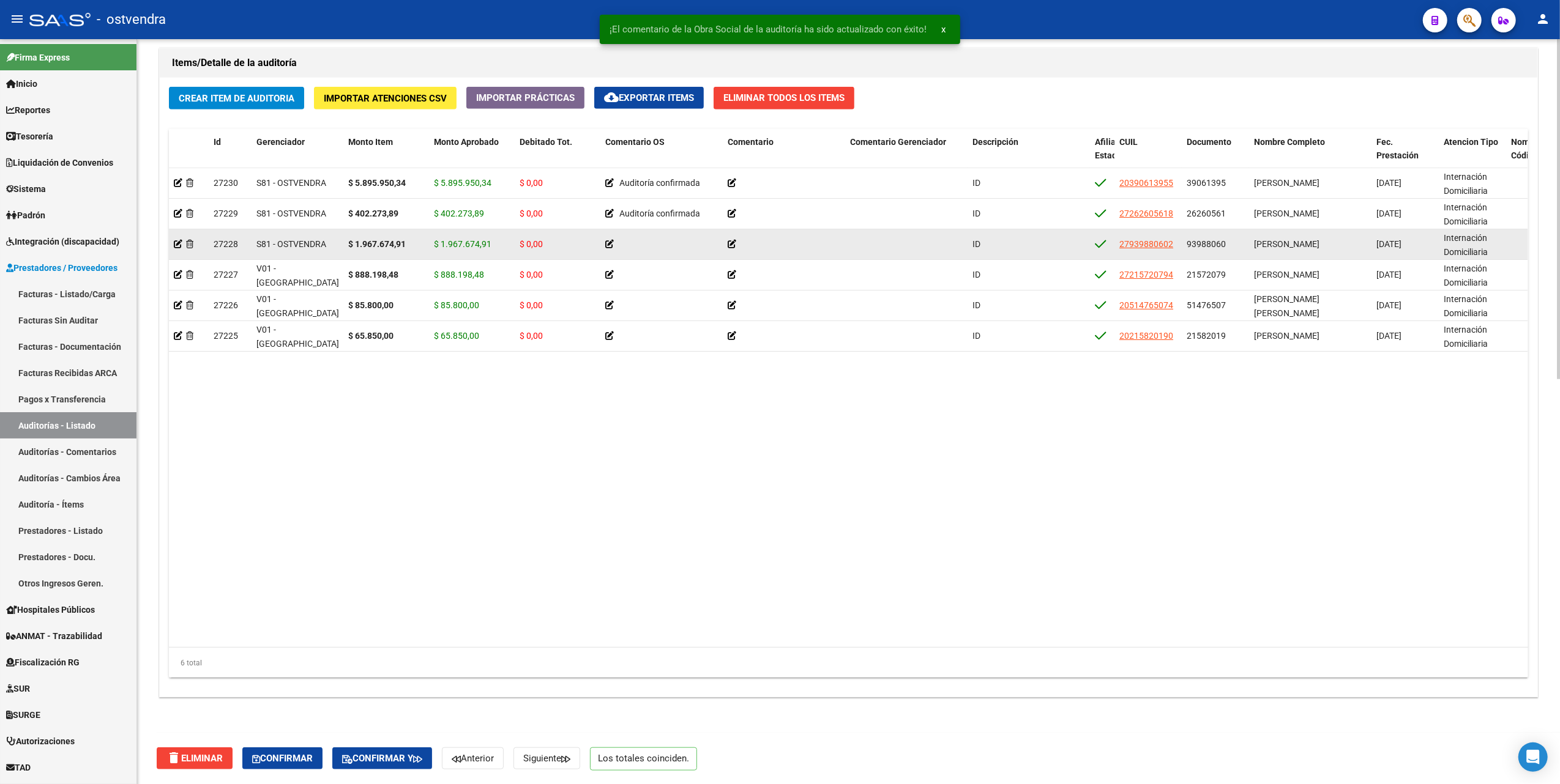
click at [608, 240] on icon at bounding box center [609, 244] width 9 height 9
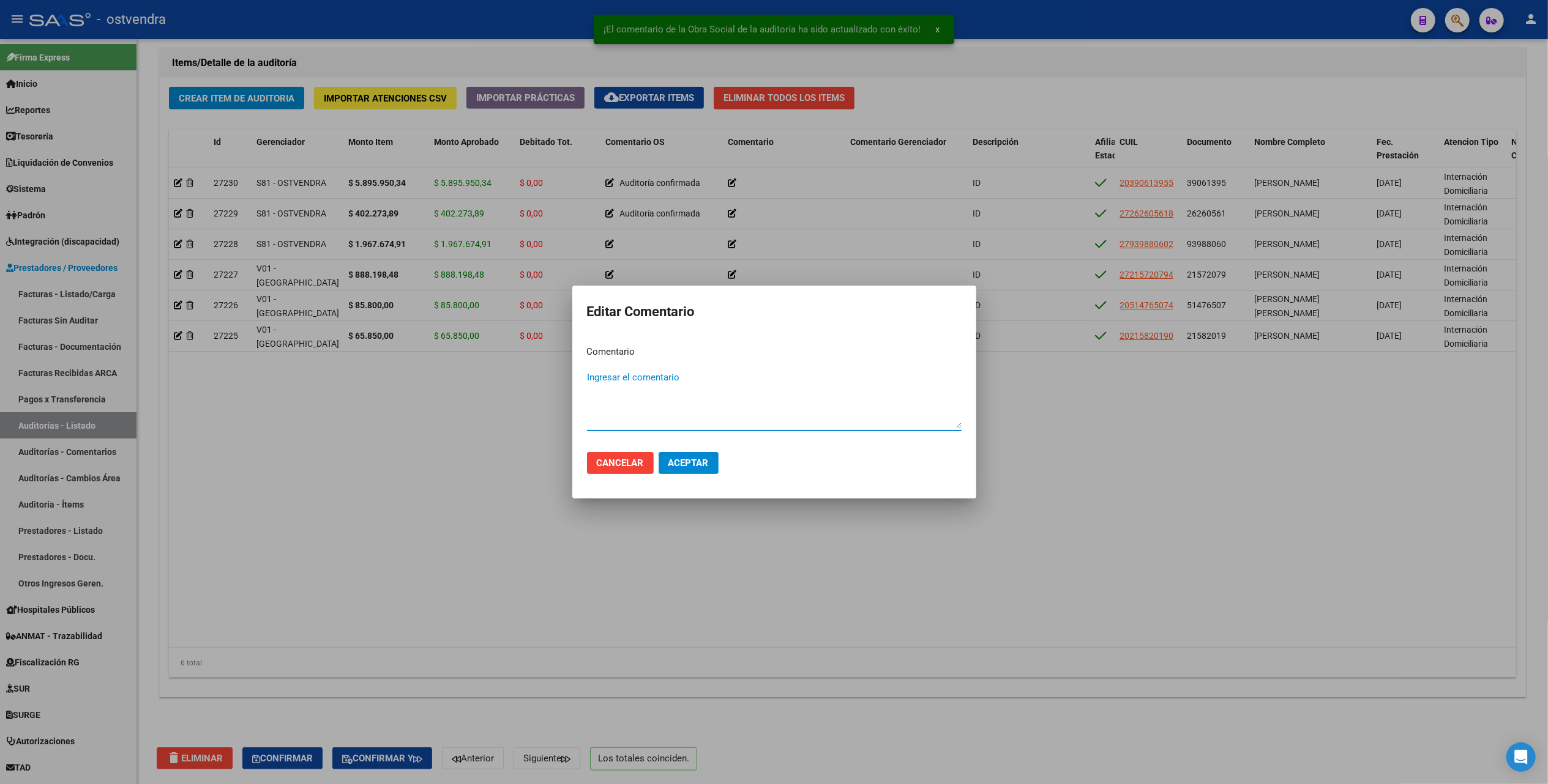
drag, startPoint x: 660, startPoint y: 375, endPoint x: 652, endPoint y: 375, distance: 8.0
click at [660, 373] on textarea "Ingresar el comentario" at bounding box center [774, 399] width 375 height 58
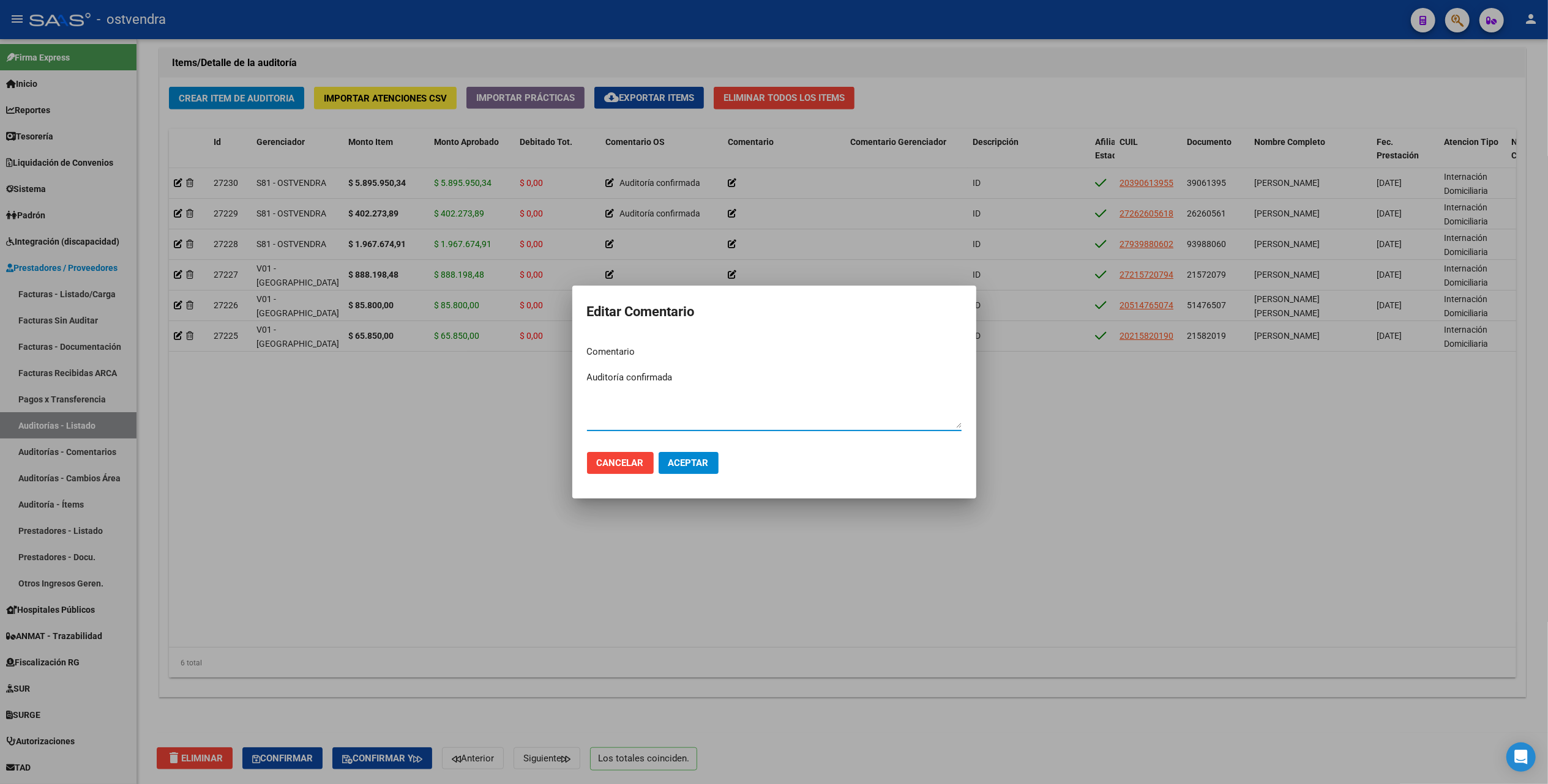
type textarea "Auditoría confirmada"
click at [676, 463] on span "Aceptar" at bounding box center [689, 463] width 41 height 11
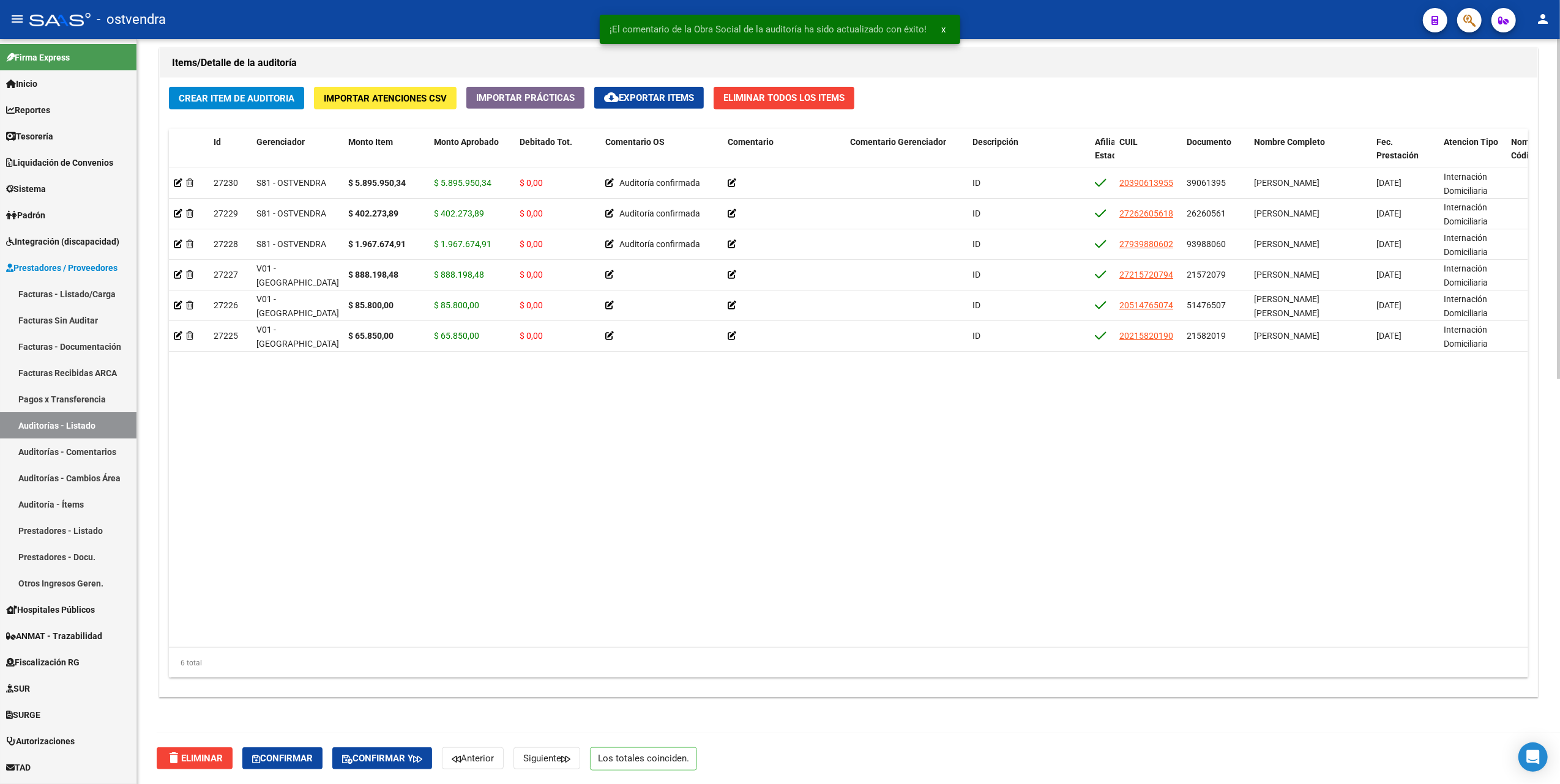
click at [872, 480] on datatable-body "27230 S81 - OSTVENDRA $ 5.895.950,34 $ 5.895.950,34 $ 0,00 Auditoría confirmada…" at bounding box center [848, 408] width 1358 height 480
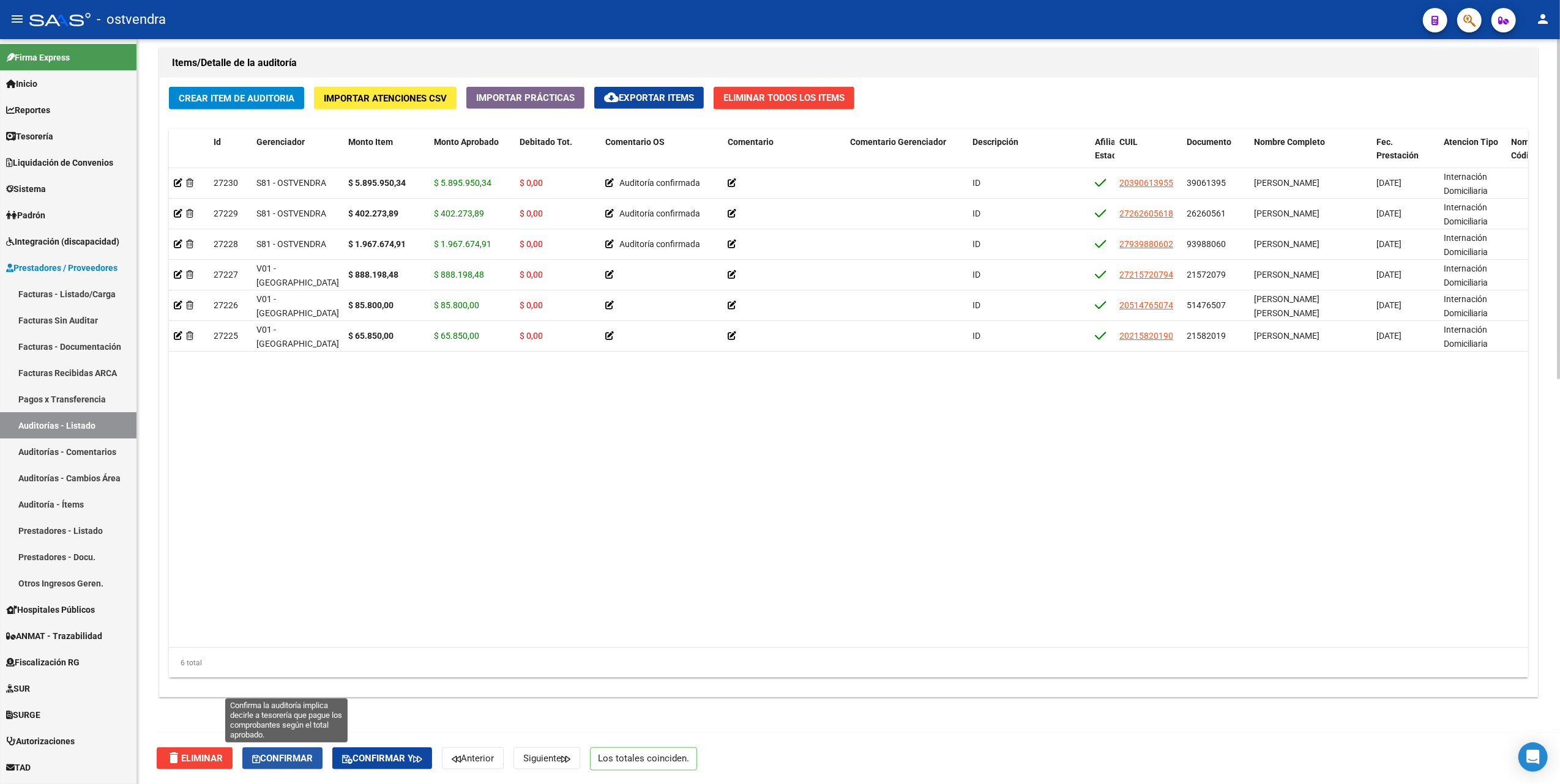
click at [295, 768] on button "Confirmar" at bounding box center [282, 758] width 80 height 22
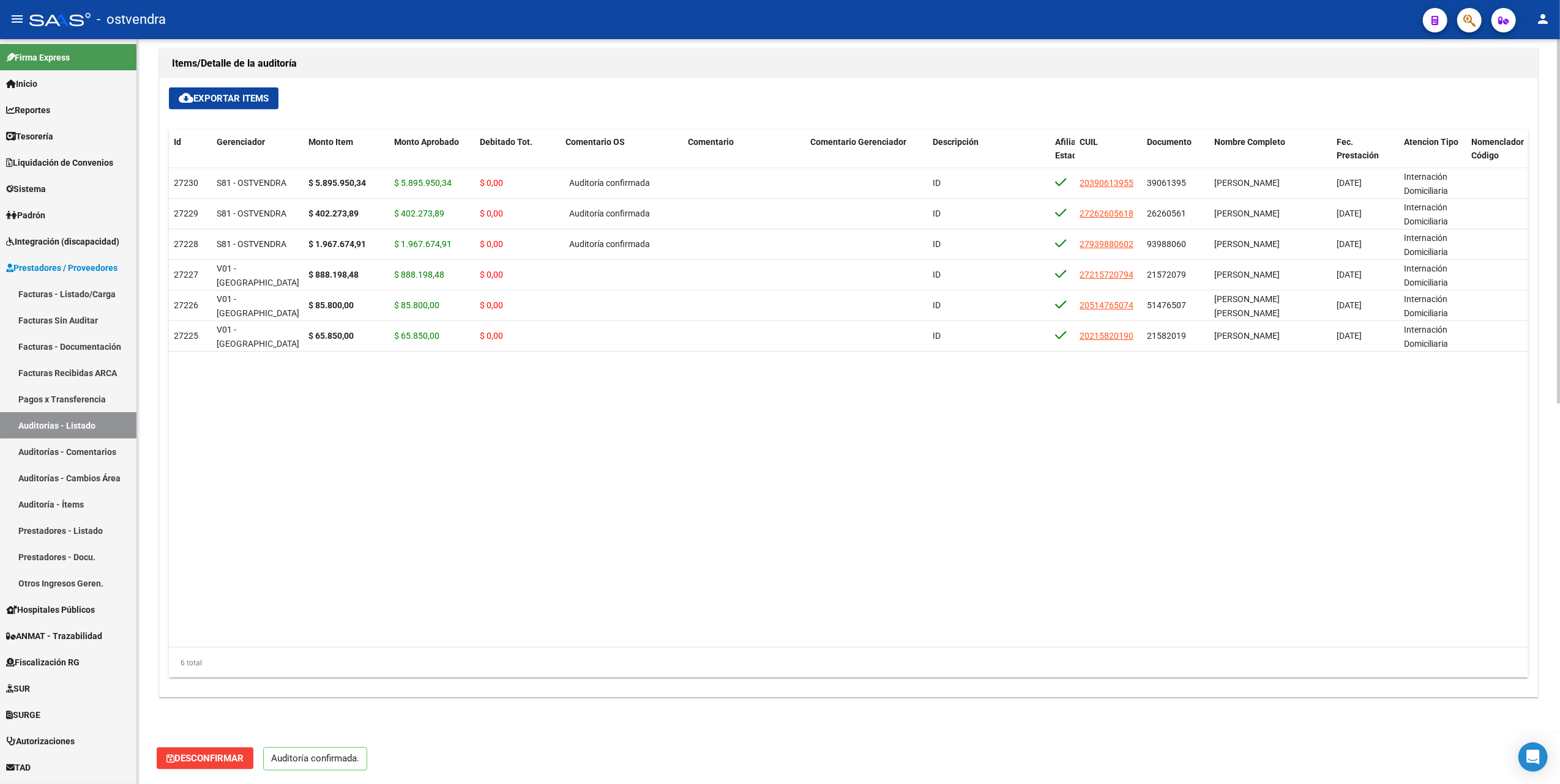
scroll to position [777, 0]
click at [741, 449] on datatable-body "27230 S81 - OSTVENDRA $ 5.895.950,34 $ 5.895.950,34 $ 0,00 Auditoría confirmada…" at bounding box center [848, 408] width 1358 height 480
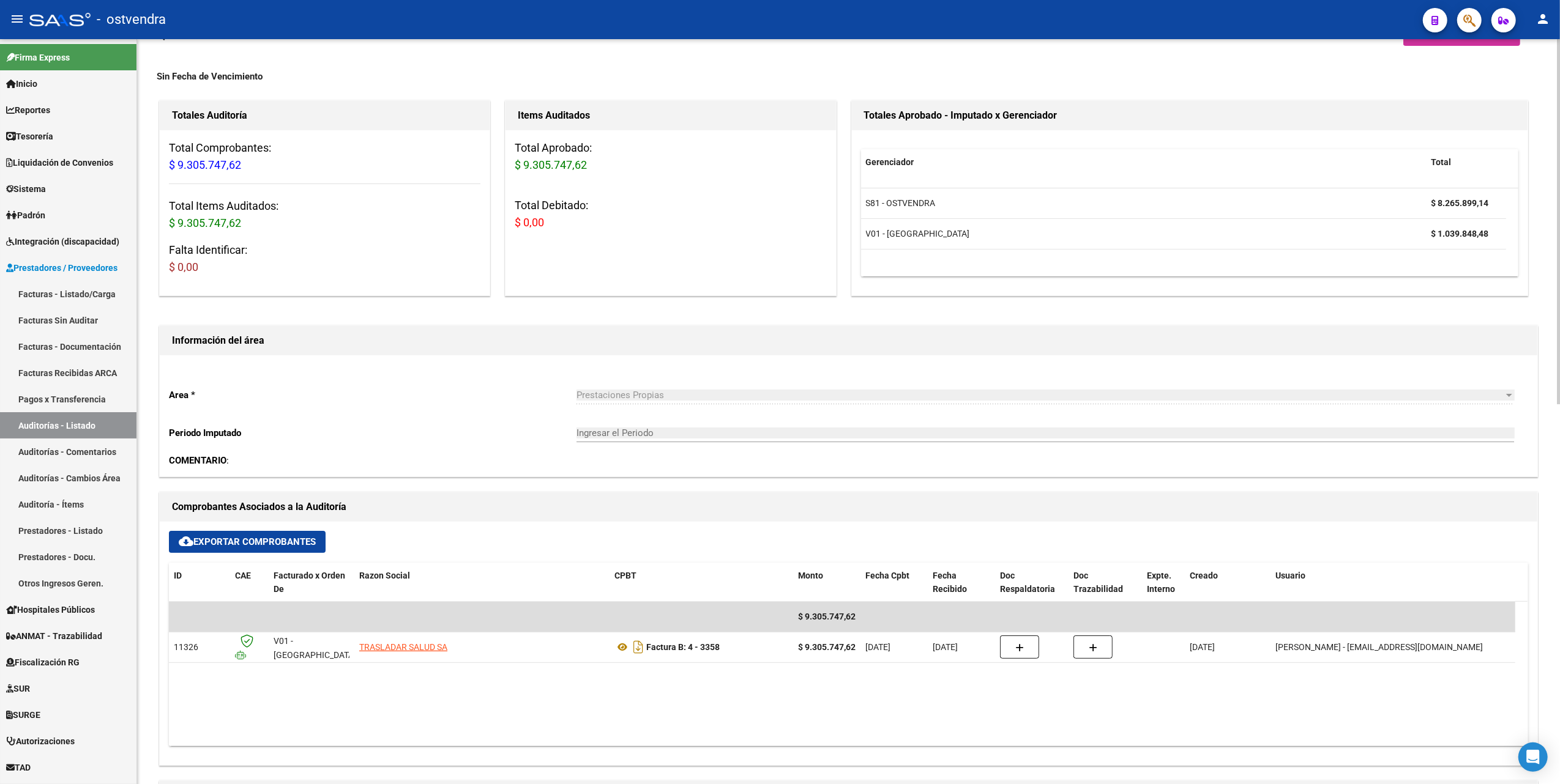
scroll to position [0, 0]
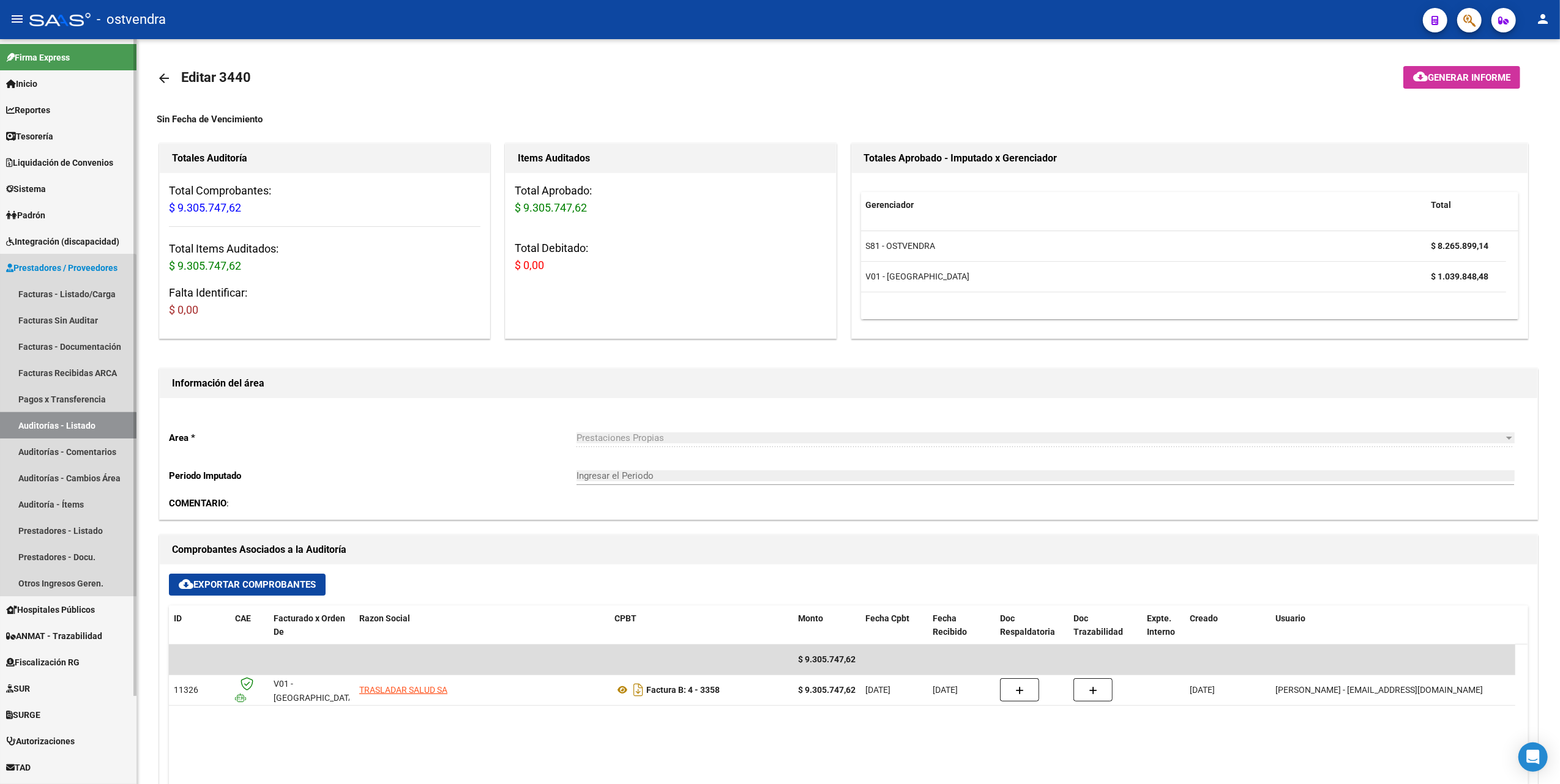
drag, startPoint x: 45, startPoint y: 426, endPoint x: 81, endPoint y: 379, distance: 59.2
click at [46, 427] on link "Auditorías - Listado" at bounding box center [68, 425] width 136 height 26
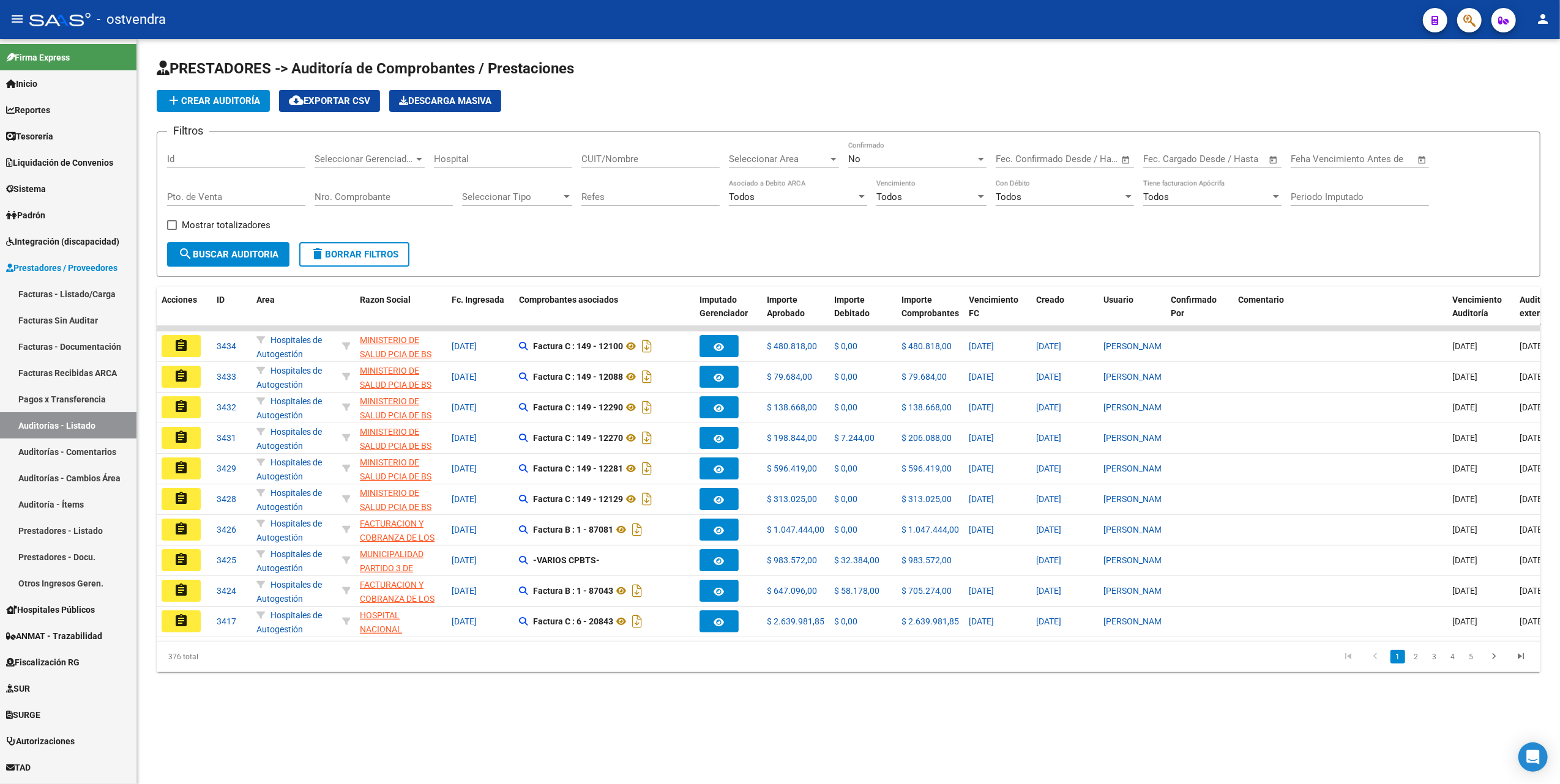
click at [943, 157] on div "No" at bounding box center [912, 158] width 127 height 11
click at [951, 111] on span "Todos" at bounding box center [918, 104] width 138 height 27
click at [481, 155] on input "Hospital" at bounding box center [503, 158] width 138 height 11
click at [621, 148] on div "CUIT/Nombre" at bounding box center [651, 155] width 138 height 26
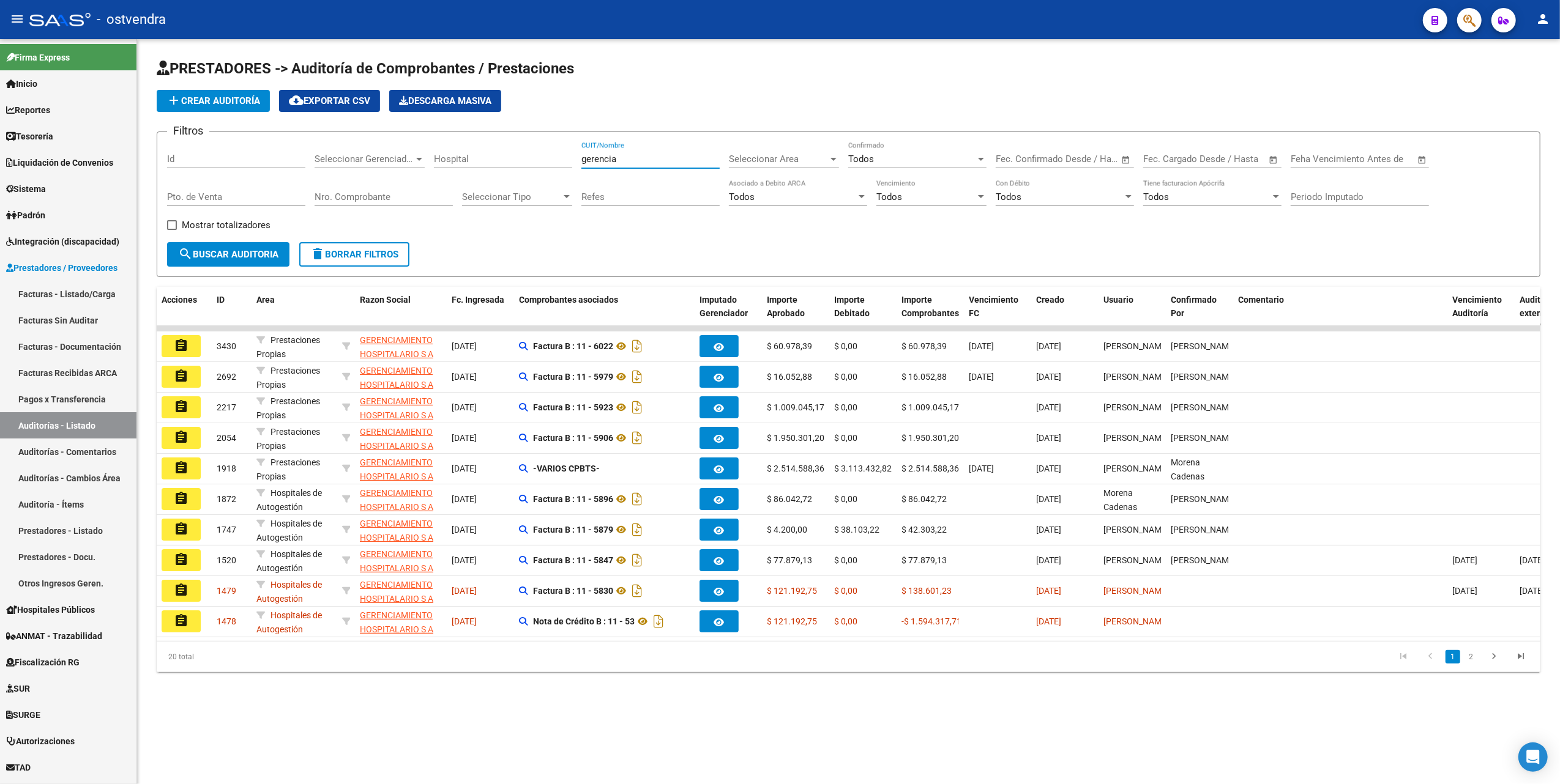
type input "gerencia"
